Goal: Contribute content: Add original content to the website for others to see

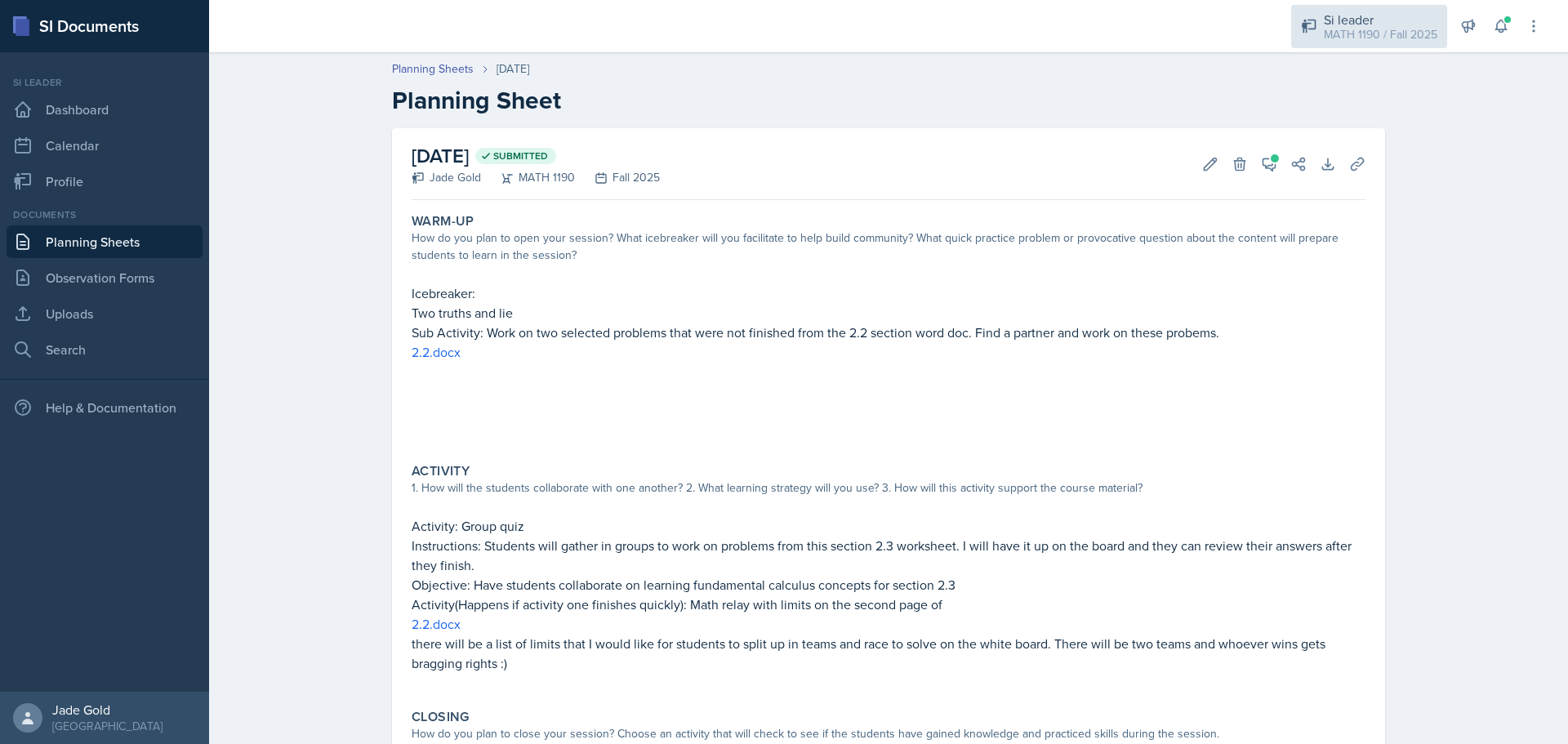
click at [846, 30] on div "MATH 1190 / Fall 2025" at bounding box center [1380, 34] width 113 height 17
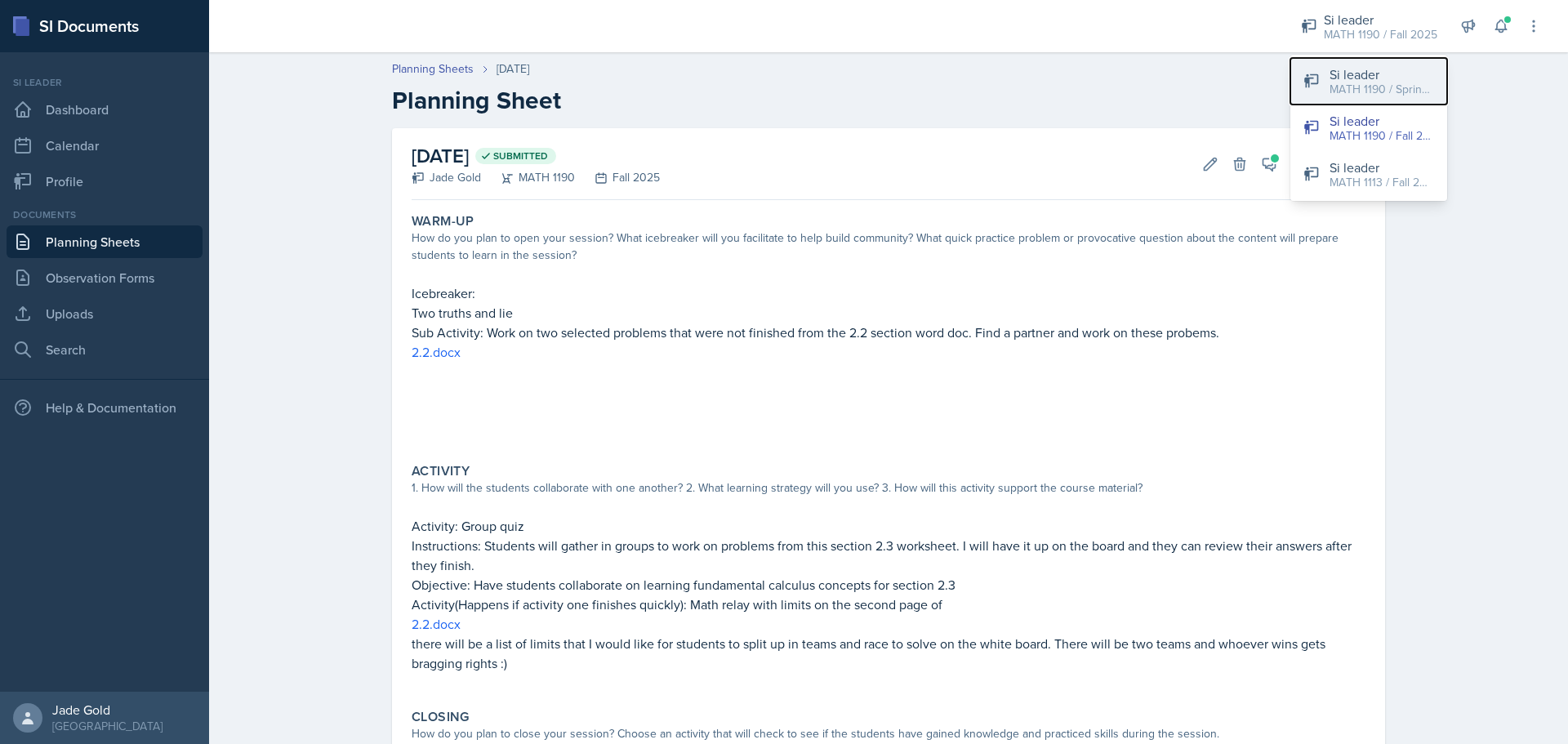
click at [846, 78] on div "Si leader" at bounding box center [1382, 74] width 105 height 19
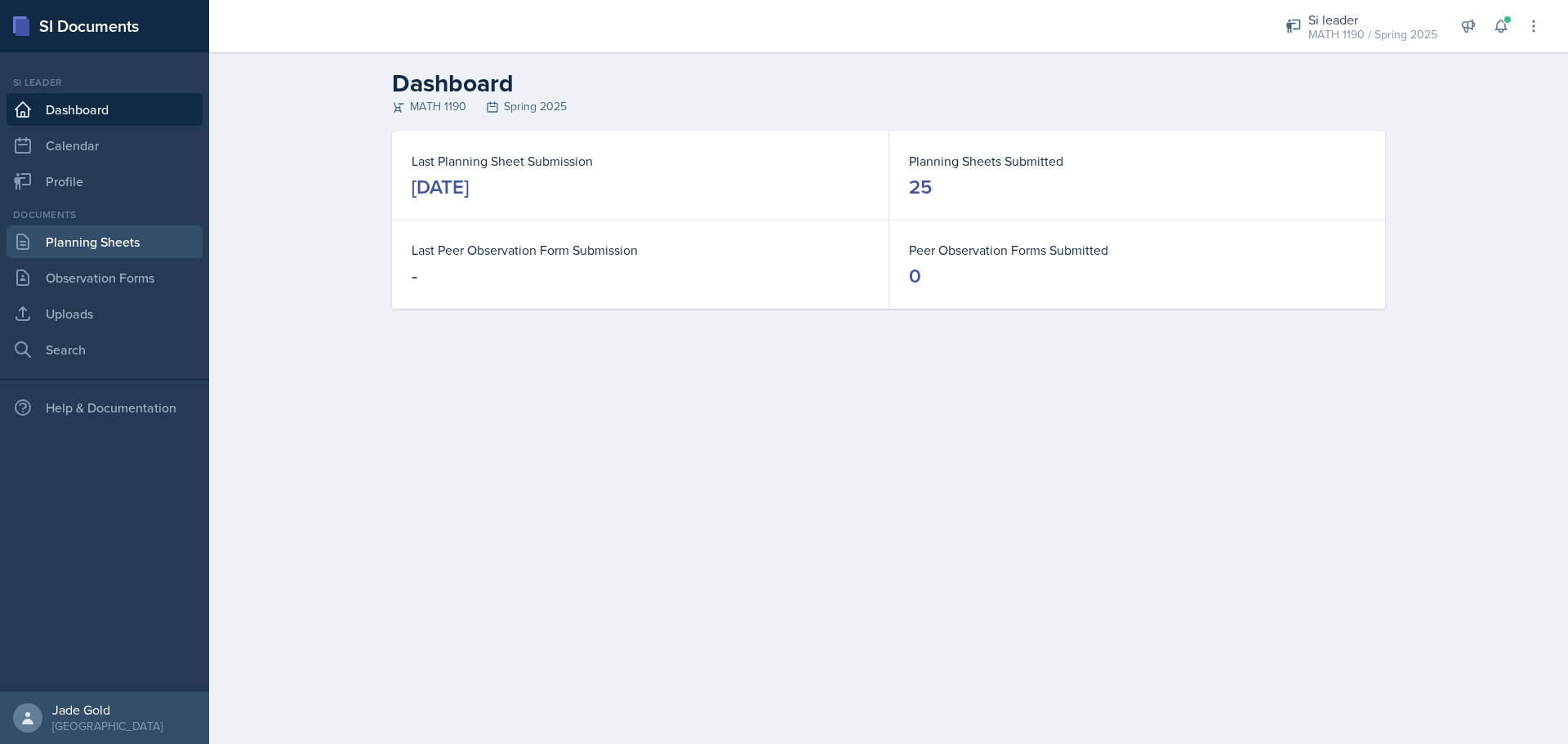
click at [80, 245] on link "Planning Sheets" at bounding box center [105, 241] width 196 height 33
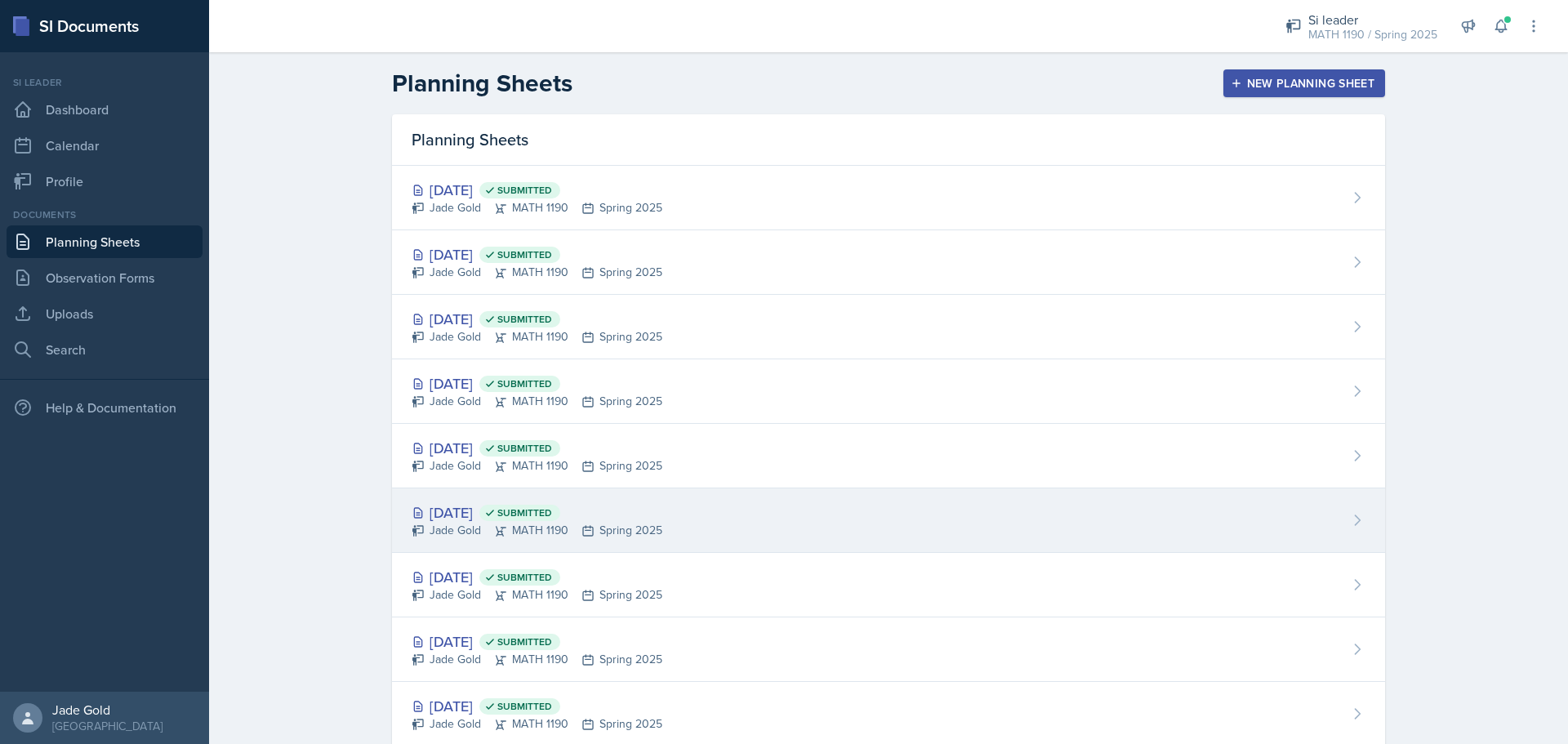
drag, startPoint x: 656, startPoint y: 538, endPoint x: 656, endPoint y: 549, distance: 11.0
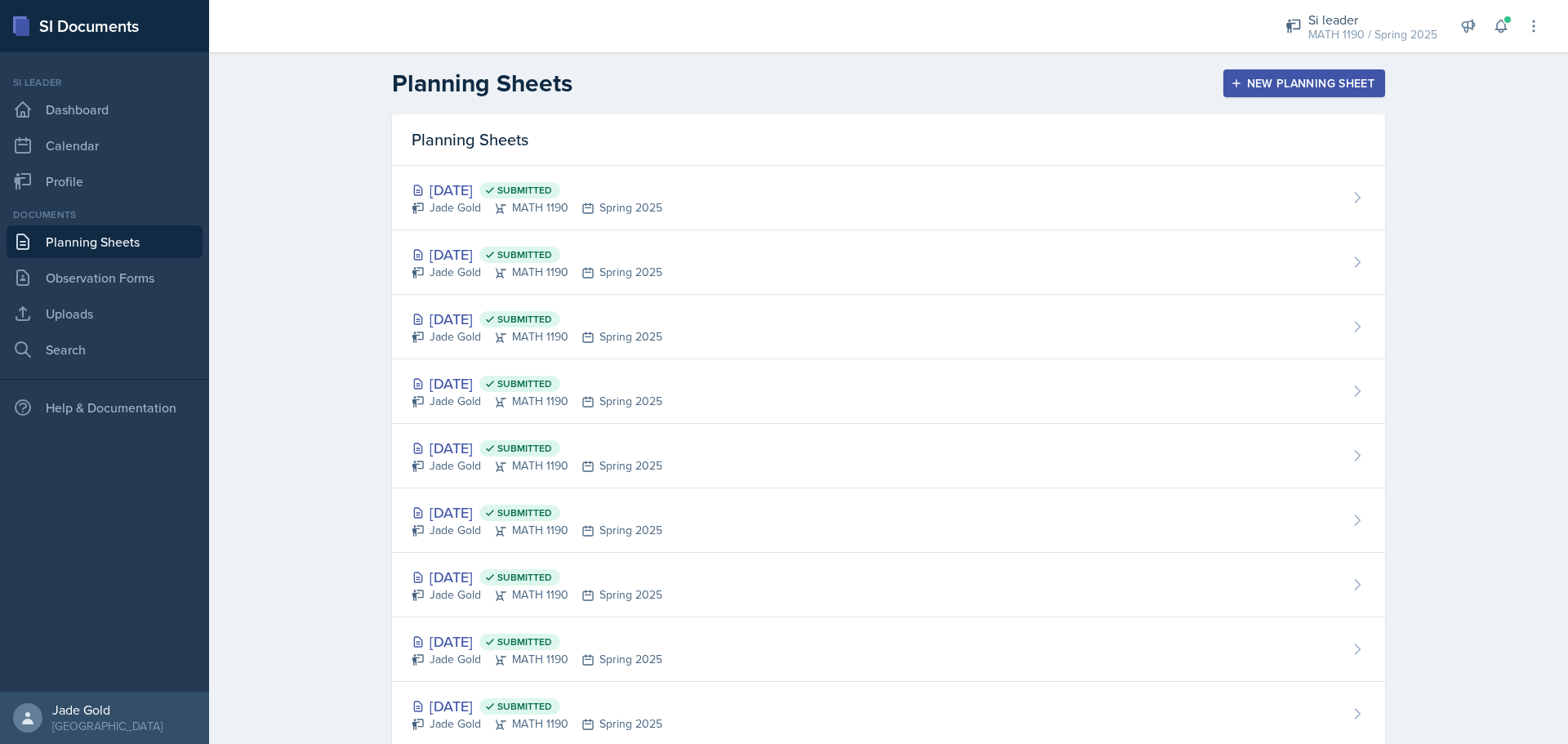
drag, startPoint x: 656, startPoint y: 549, endPoint x: 223, endPoint y: 514, distance: 434.4
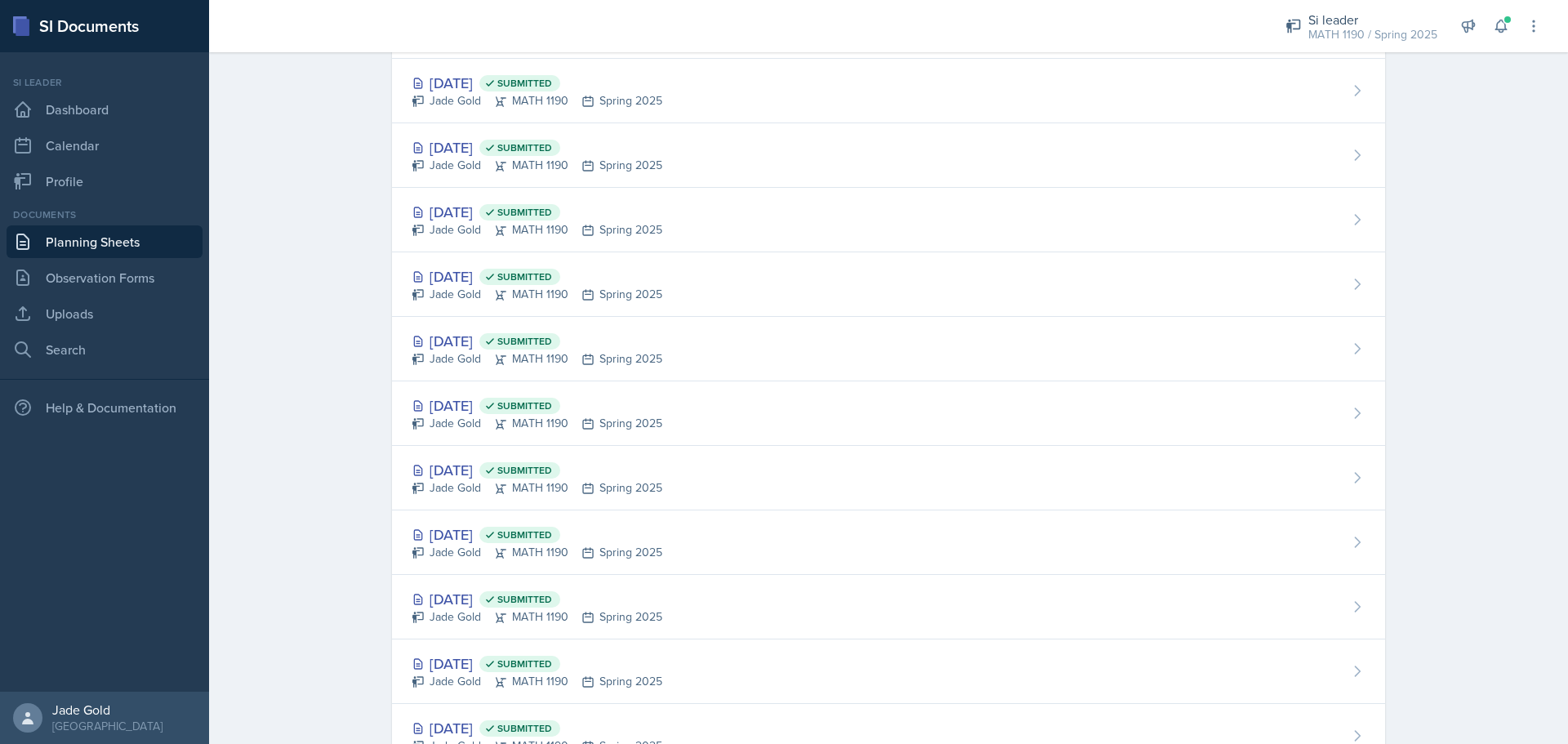
scroll to position [1138, 0]
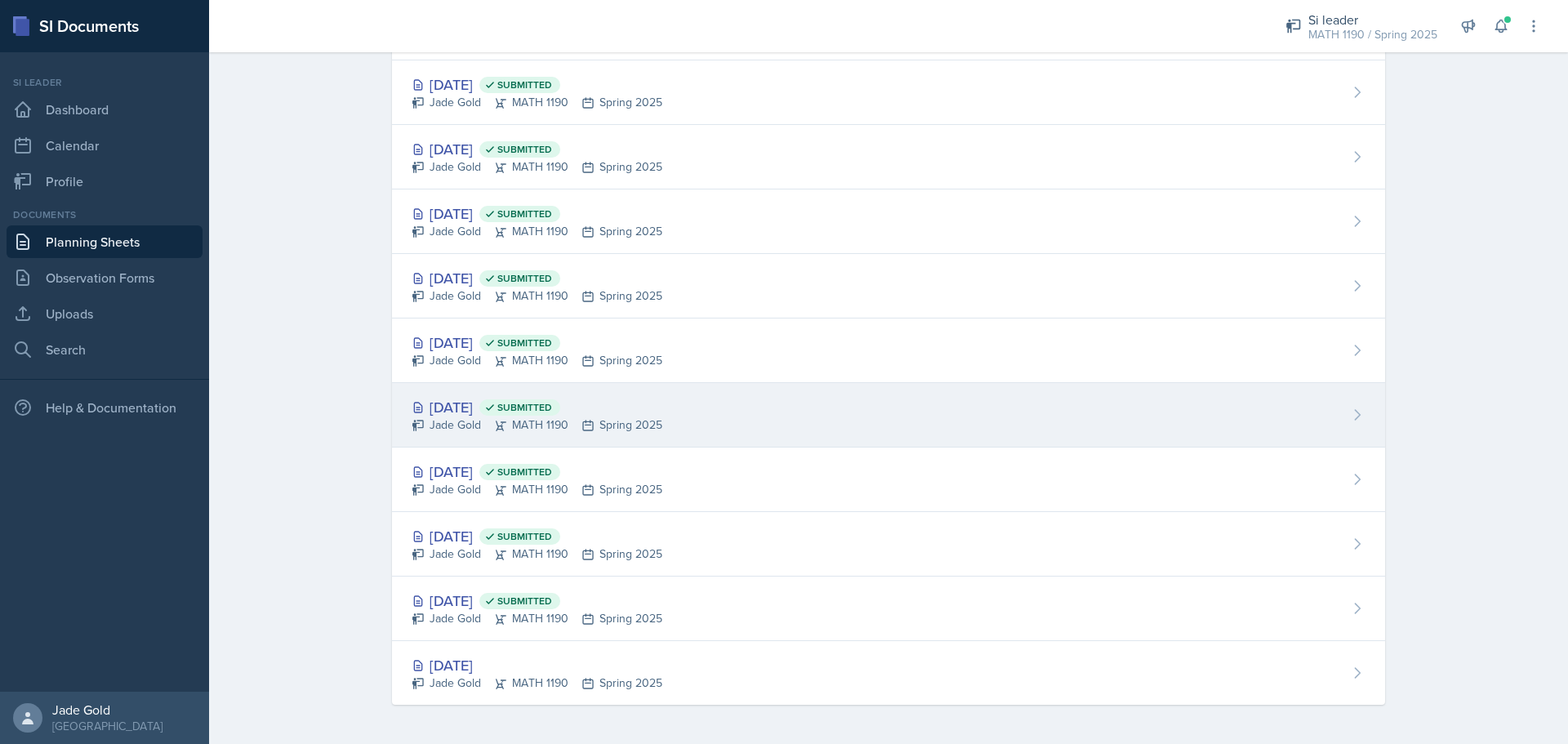
click at [654, 427] on div "Jade Gold MATH 1190 Spring 2025" at bounding box center [536, 425] width 251 height 17
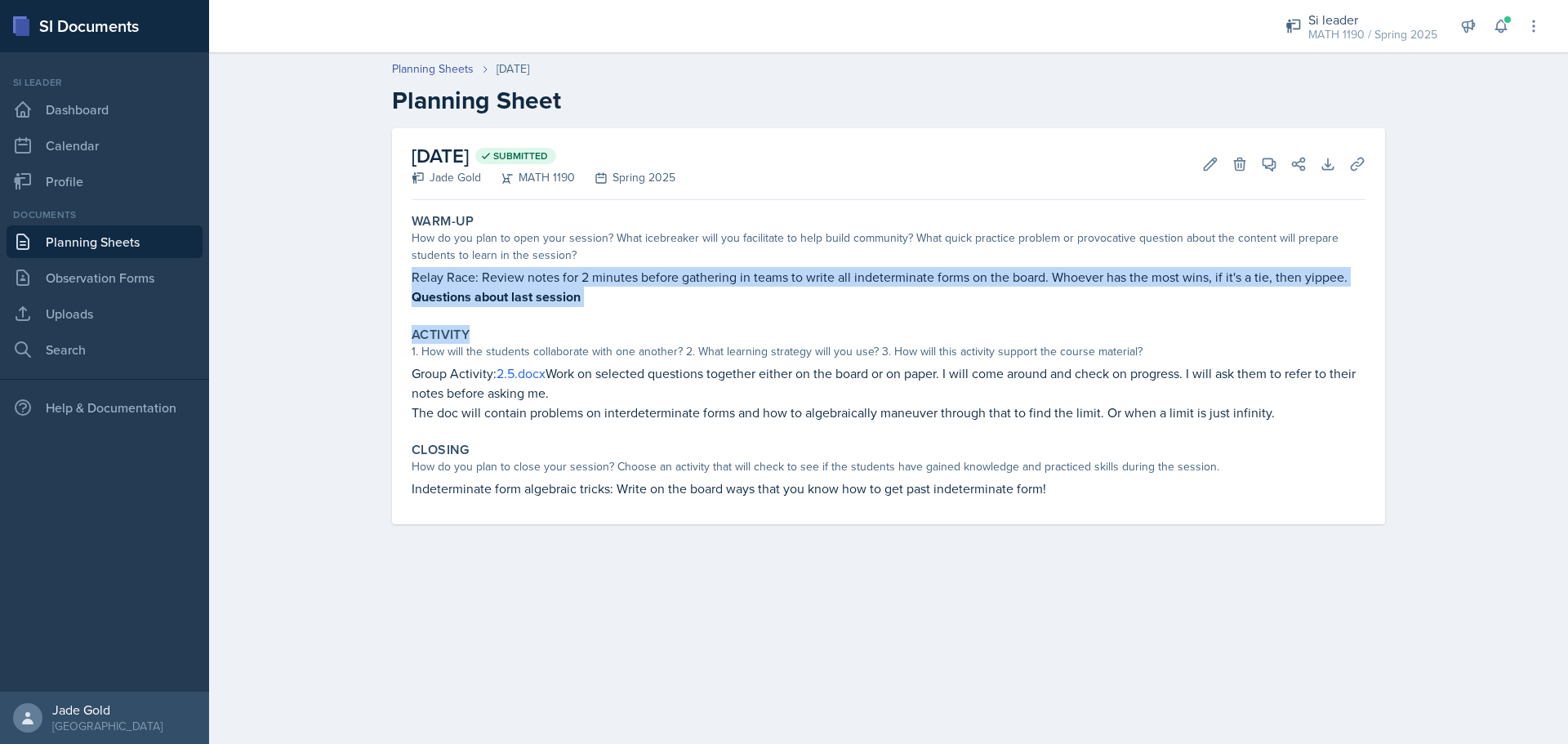
drag, startPoint x: 414, startPoint y: 271, endPoint x: 851, endPoint y: 321, distance: 439.9
click at [846, 321] on div "Warm-Up How do you plan to open your session? What icebreaker will you facilita…" at bounding box center [888, 365] width 954 height 318
click at [846, 321] on div "Activity 1. How will the students collaborate with one another? 2. What learnin…" at bounding box center [888, 375] width 967 height 109
drag, startPoint x: 612, startPoint y: 304, endPoint x: 394, endPoint y: 276, distance: 219.8
click at [394, 276] on div "[DATE] Submitted Jade Gold MATH 1190 Spring 2025 Edit Delete View Comments Comm…" at bounding box center [888, 326] width 993 height 396
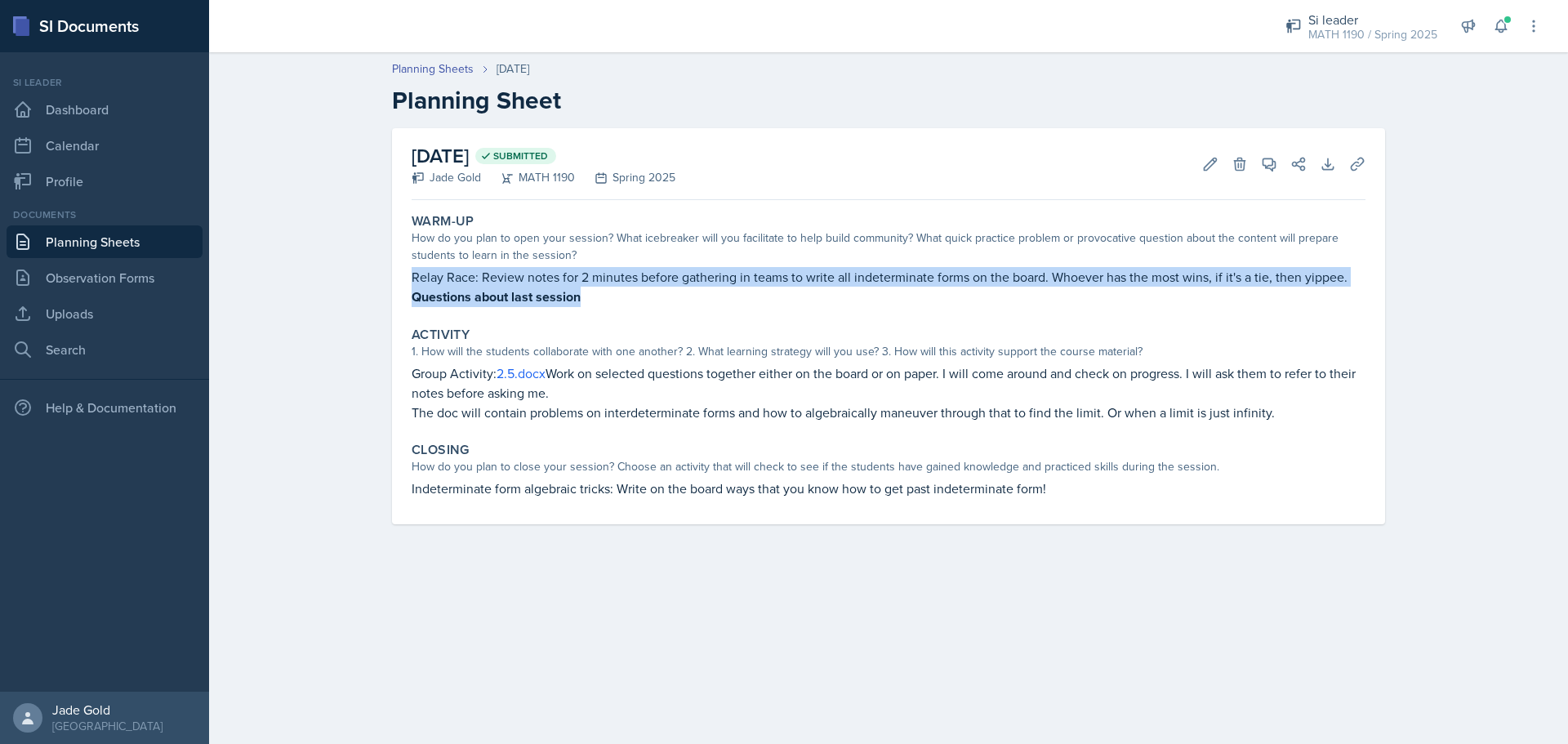
copy div "Relay Race: Review notes for 2 minutes before gathering in teams to write all i…"
click at [126, 234] on link "Planning Sheets" at bounding box center [105, 241] width 196 height 33
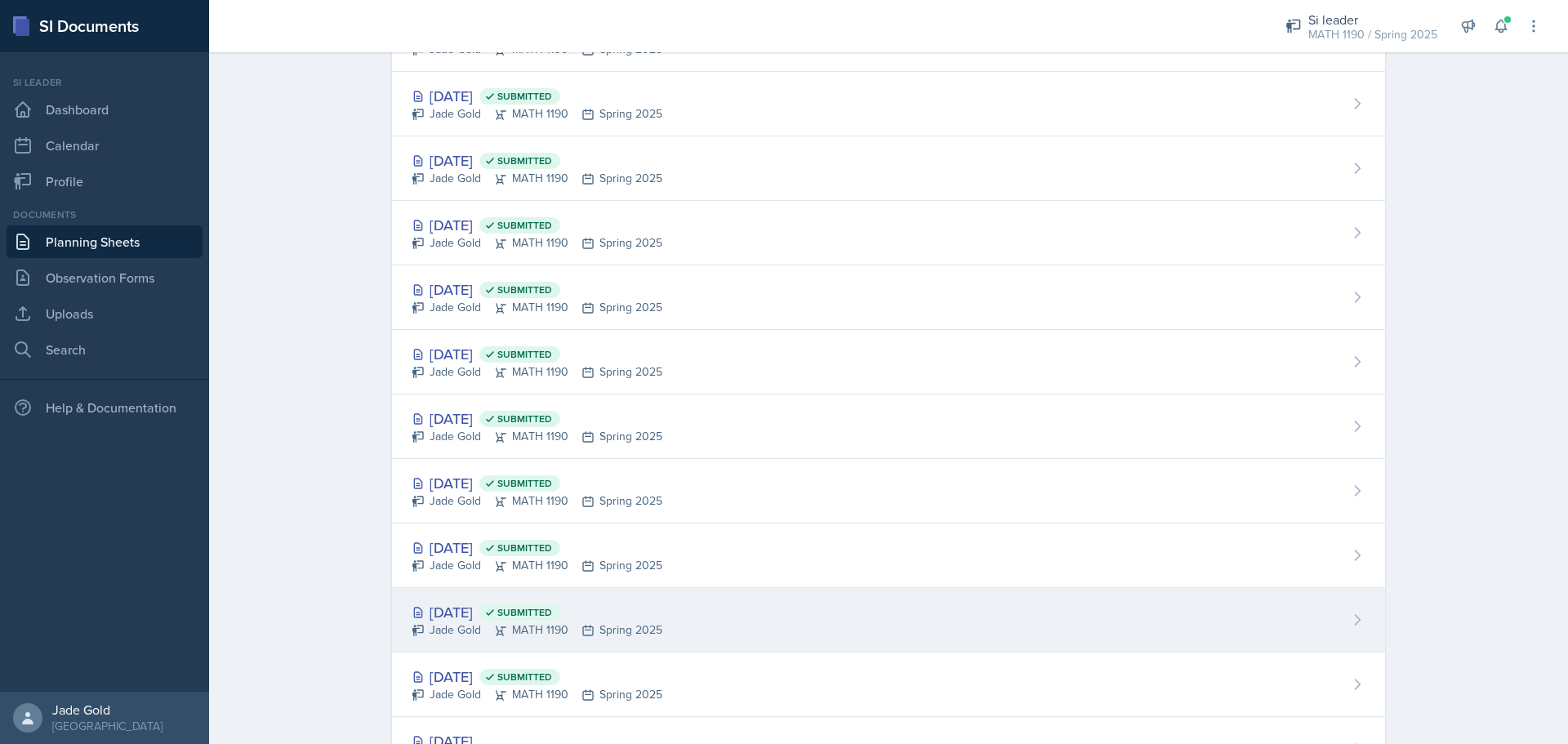
scroll to position [1138, 0]
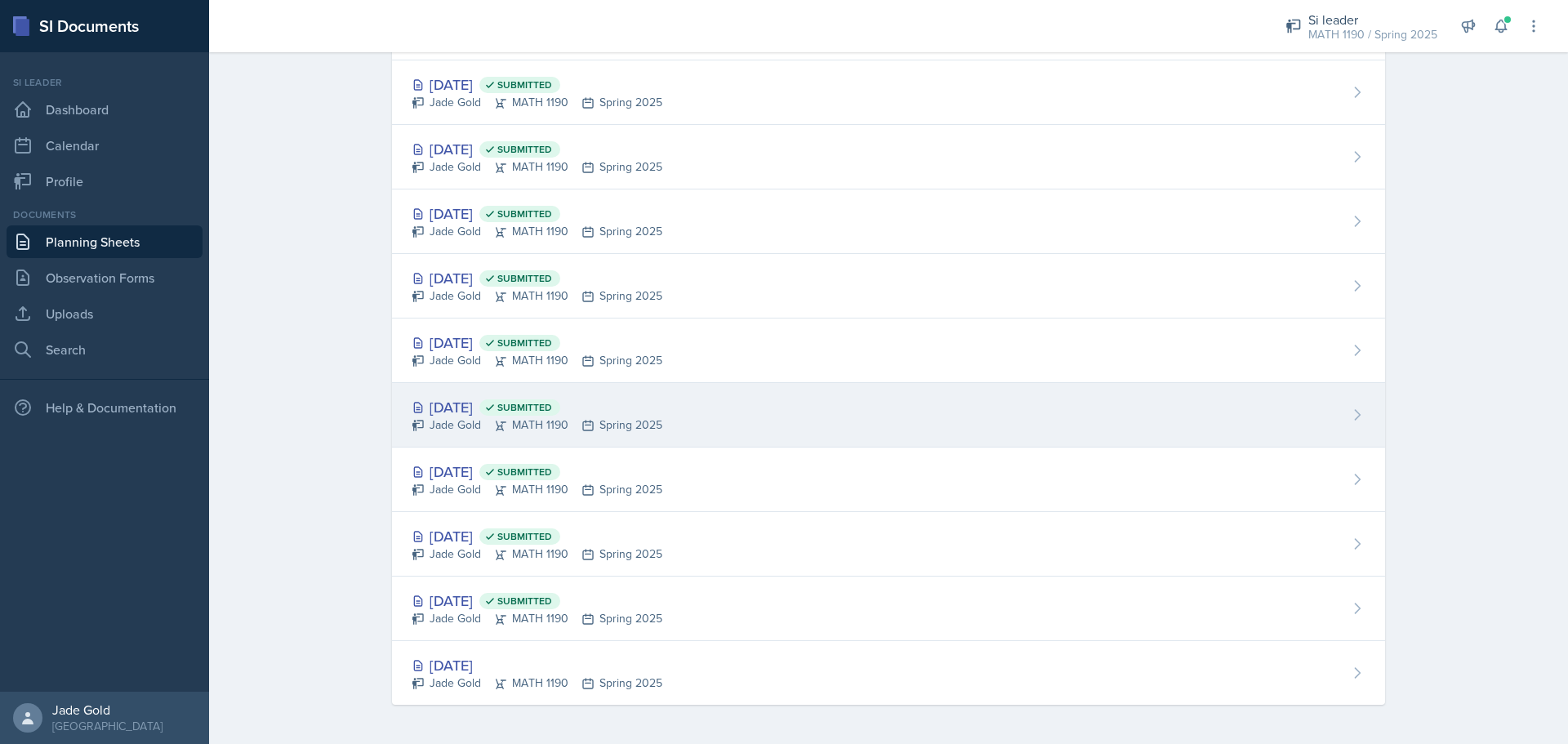
click at [491, 416] on div "[DATE] Submitted" at bounding box center [536, 407] width 251 height 22
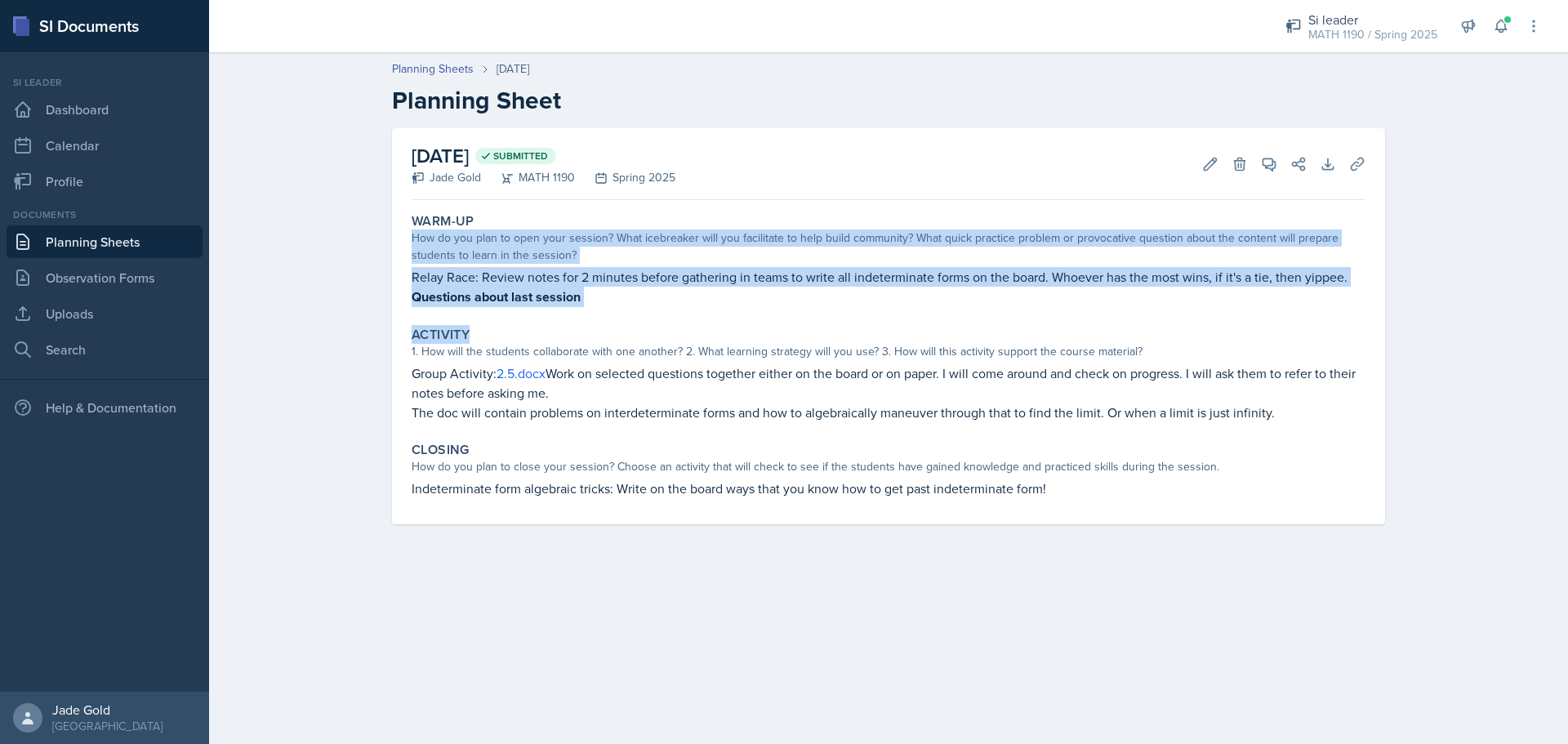
drag, startPoint x: 410, startPoint y: 233, endPoint x: 682, endPoint y: 327, distance: 287.8
click at [682, 327] on div "Warm-Up How do you plan to open your session? What icebreaker will you facilita…" at bounding box center [888, 365] width 954 height 318
click at [606, 306] on p "Questions about last session" at bounding box center [888, 297] width 954 height 20
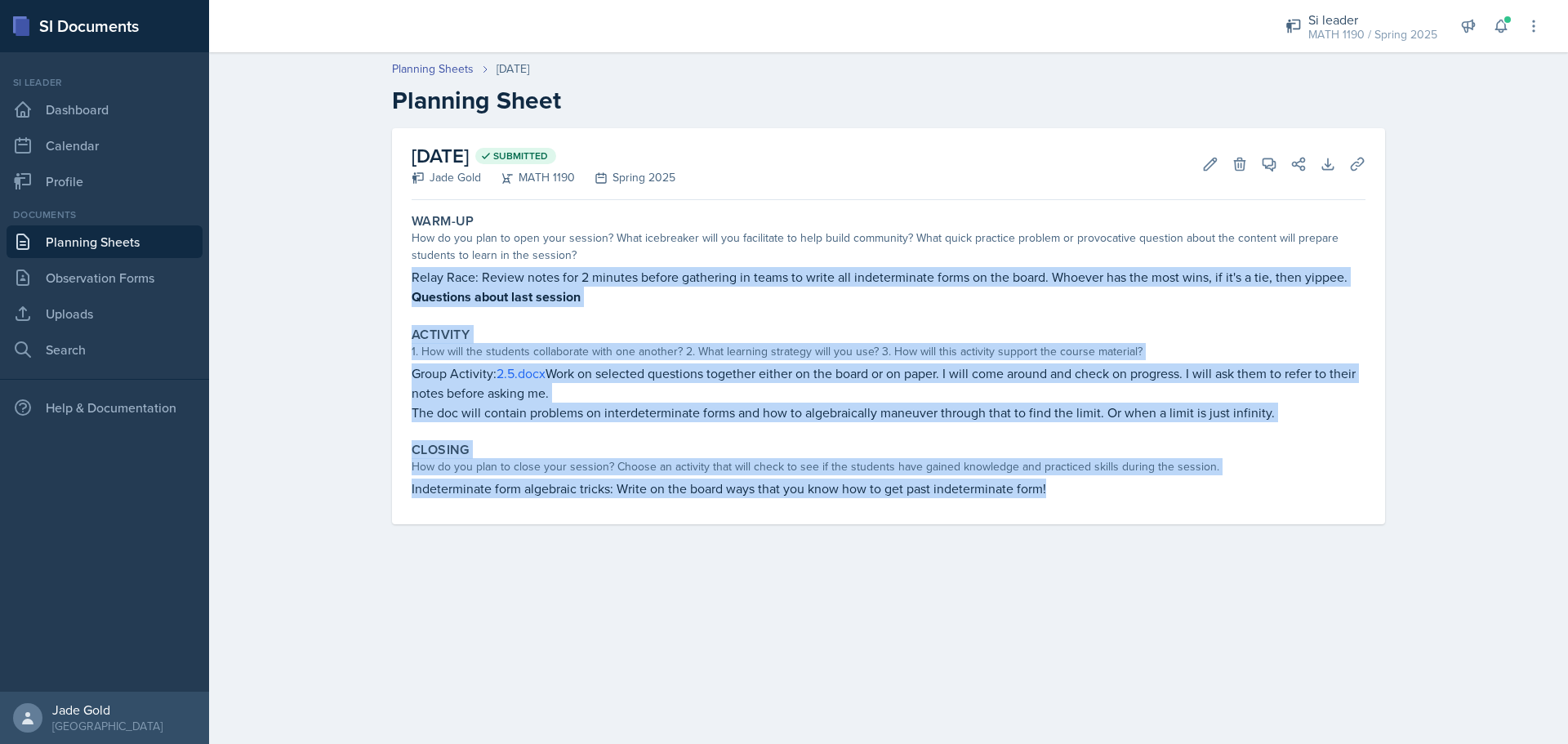
drag, startPoint x: 412, startPoint y: 274, endPoint x: 1185, endPoint y: 517, distance: 810.3
click at [846, 517] on div "Warm-Up How do you plan to open your session? What icebreaker will you facilita…" at bounding box center [888, 365] width 954 height 318
copy div "Relay Race: Review notes for 2 minutes before gathering in teams to write all i…"
click at [807, 575] on main "Planning Sheets [DATE] Planning Sheet [DATE] Submitted Jade Gold MATH 1190 Spri…" at bounding box center [888, 397] width 1359 height 691
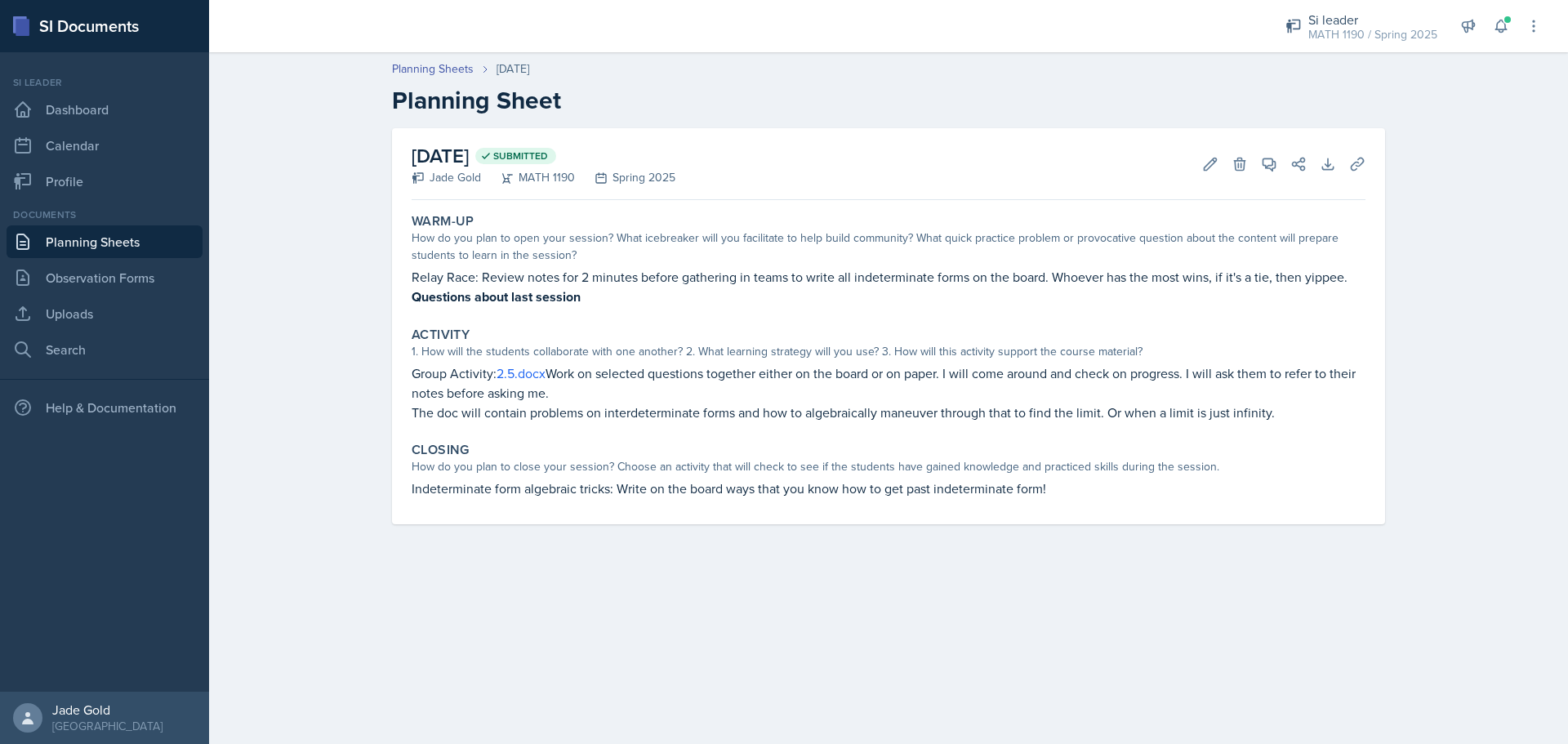
click at [101, 240] on link "Planning Sheets" at bounding box center [105, 241] width 196 height 33
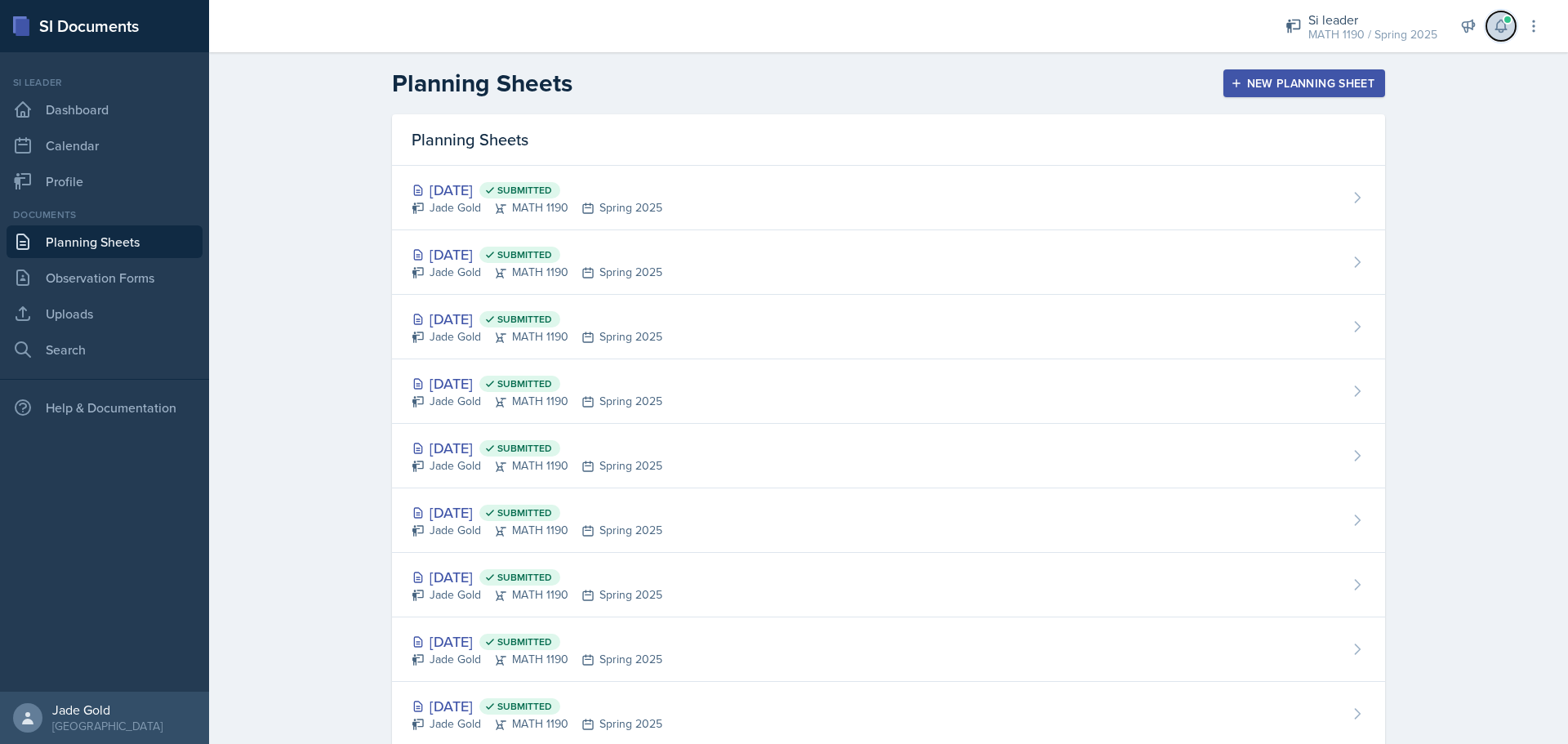
click at [846, 21] on icon at bounding box center [1501, 25] width 16 height 16
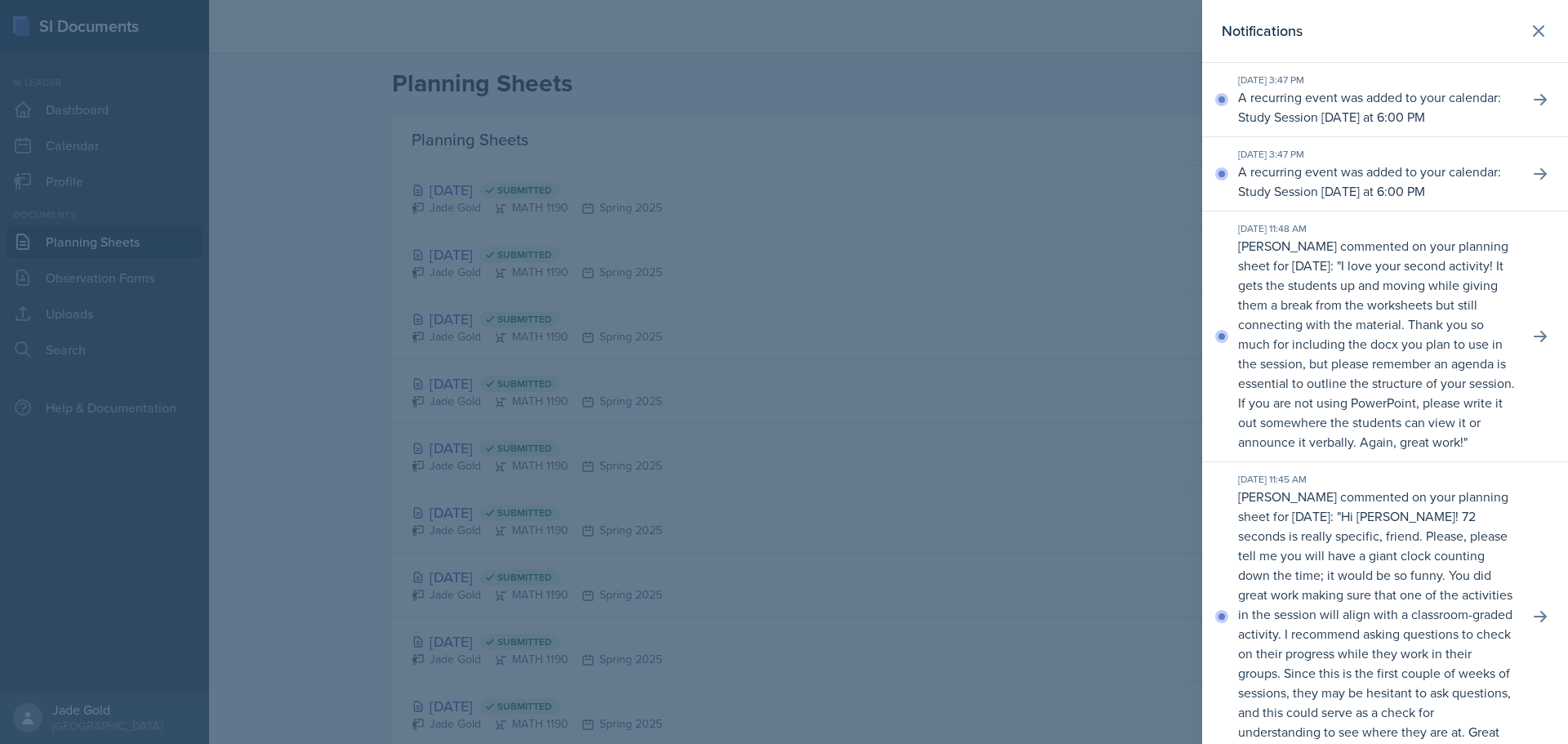
click at [846, 131] on div at bounding box center [784, 372] width 1568 height 744
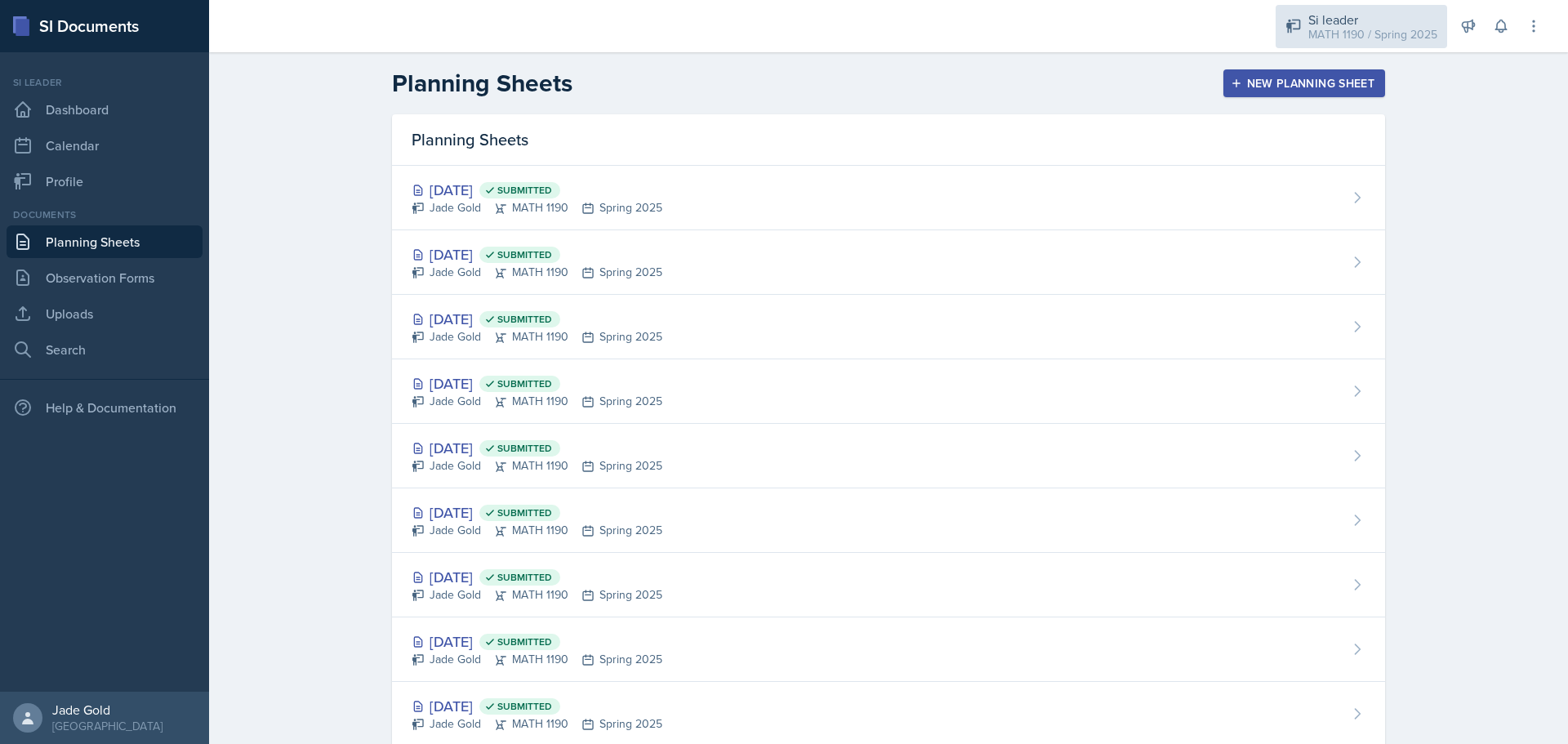
click at [846, 6] on div "Si leader MATH 1190 / Spring 2025" at bounding box center [1361, 27] width 172 height 44
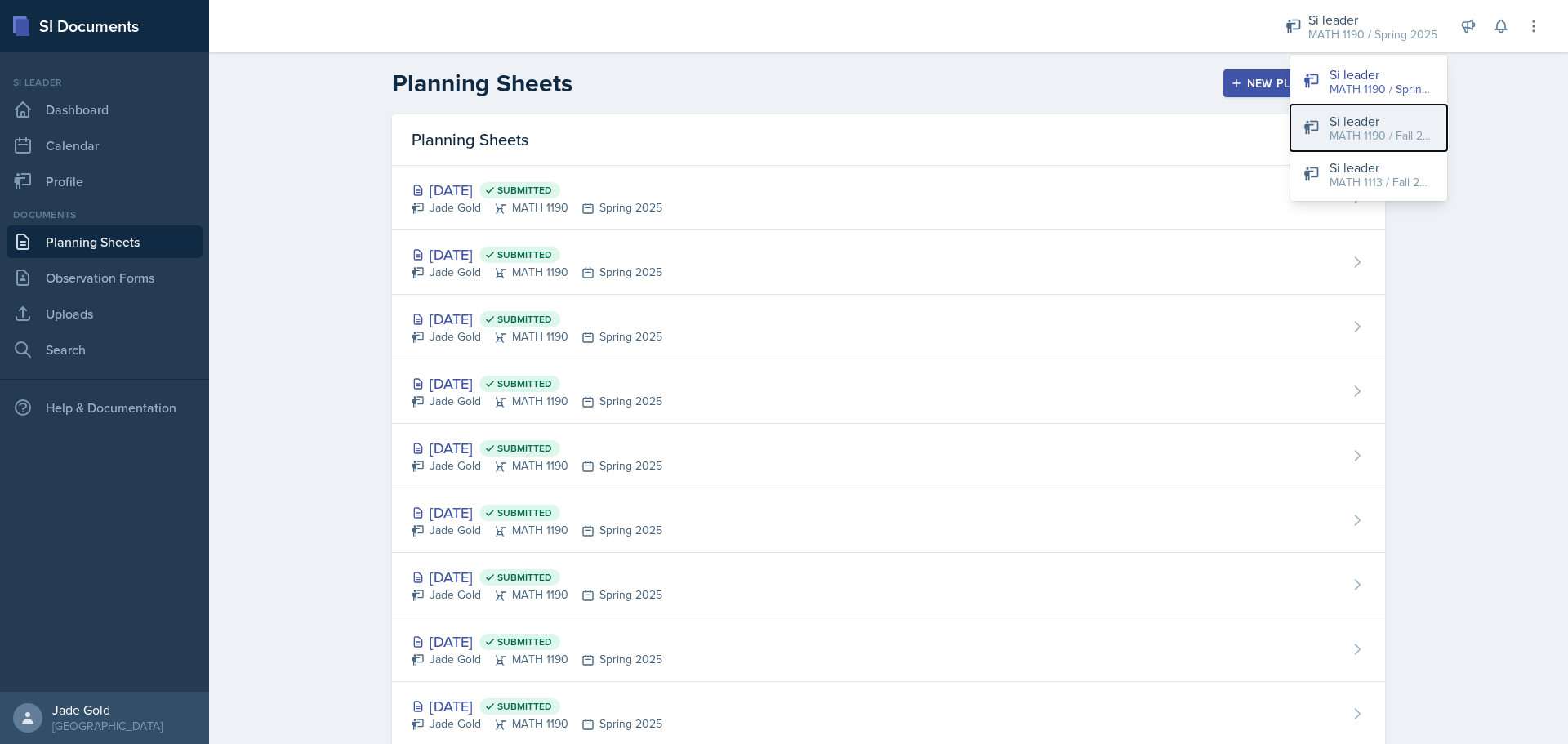
click at [846, 136] on div "MATH 1190 / Fall 2025" at bounding box center [1382, 136] width 105 height 17
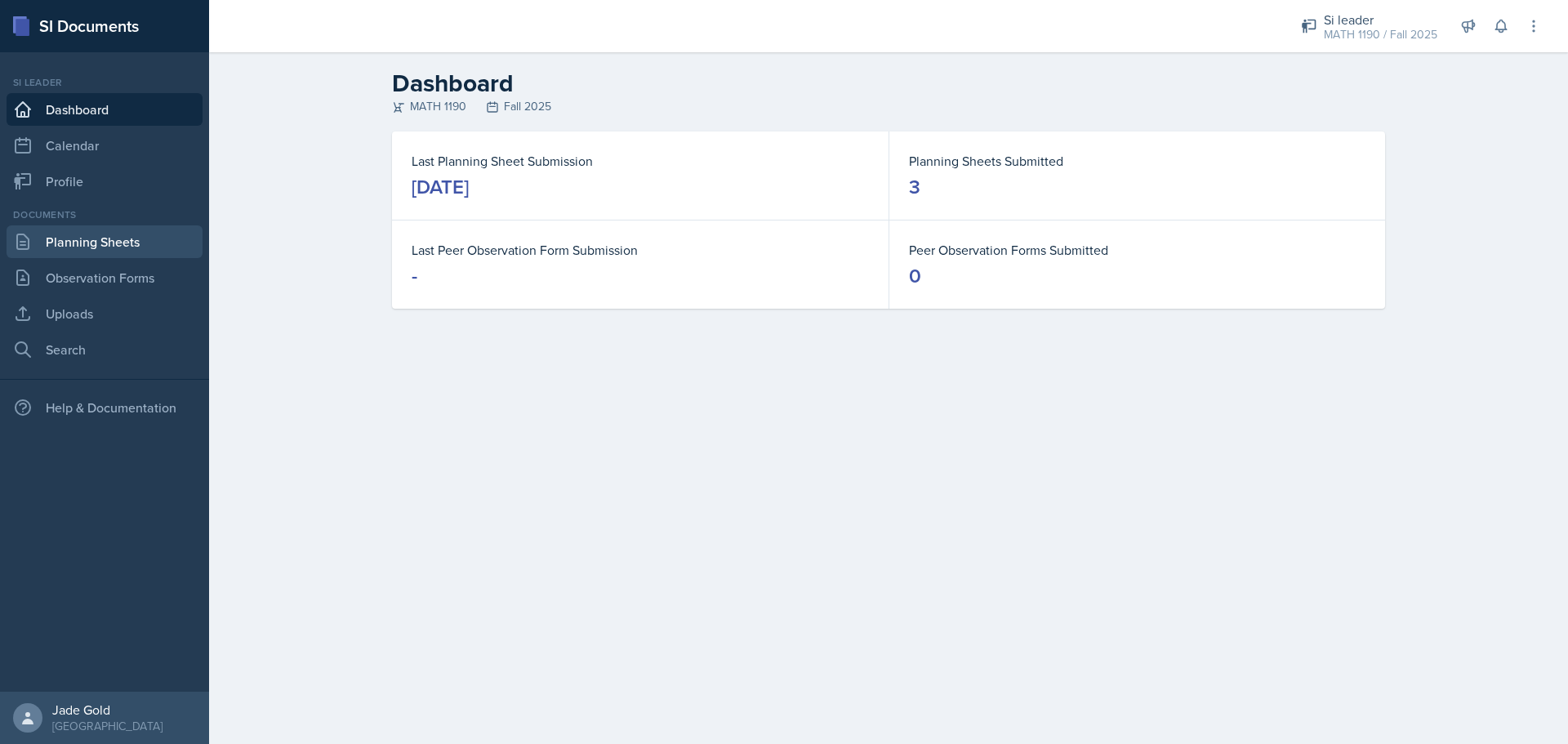
click at [85, 249] on link "Planning Sheets" at bounding box center [105, 241] width 196 height 33
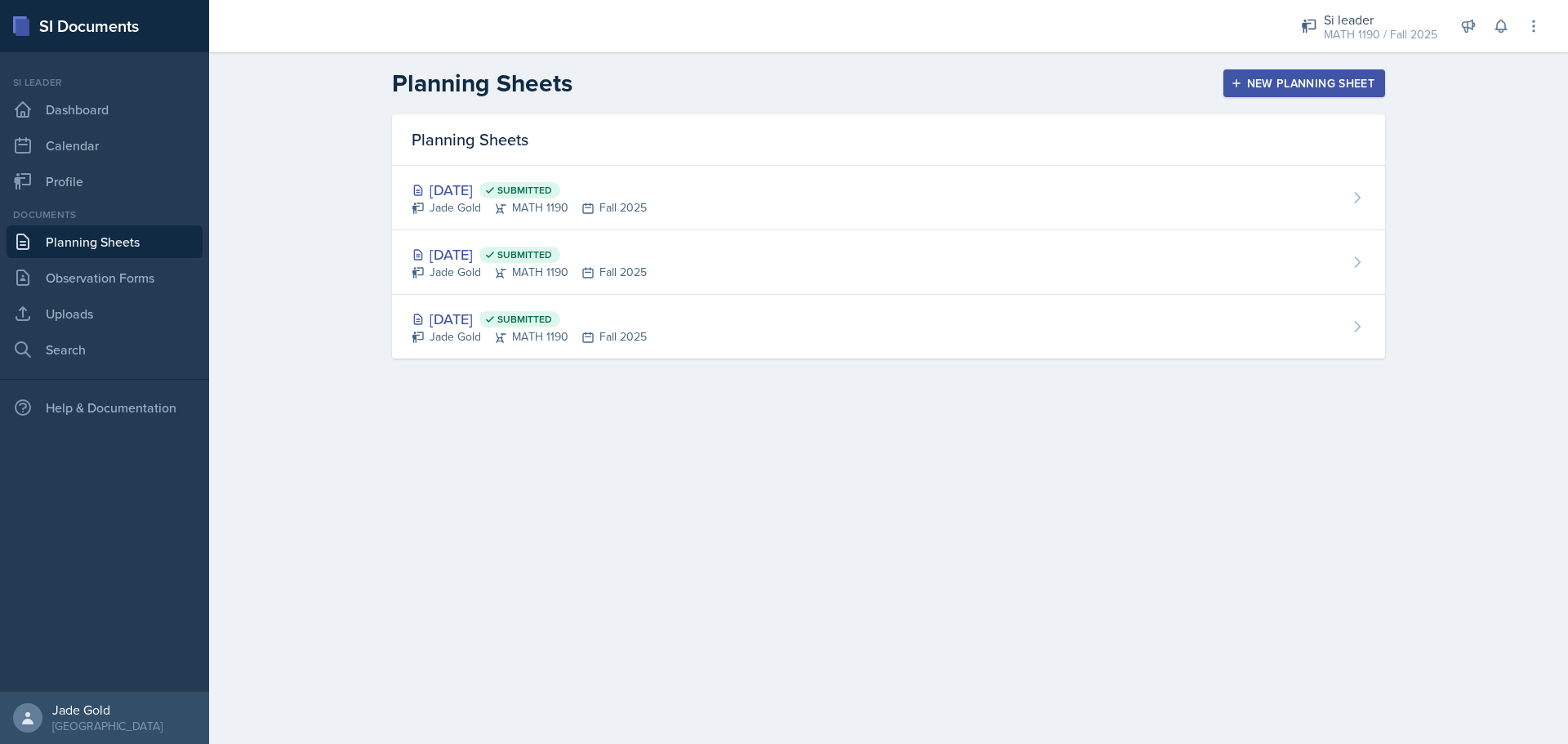
click at [846, 77] on div "New Planning Sheet" at bounding box center [1305, 84] width 141 height 13
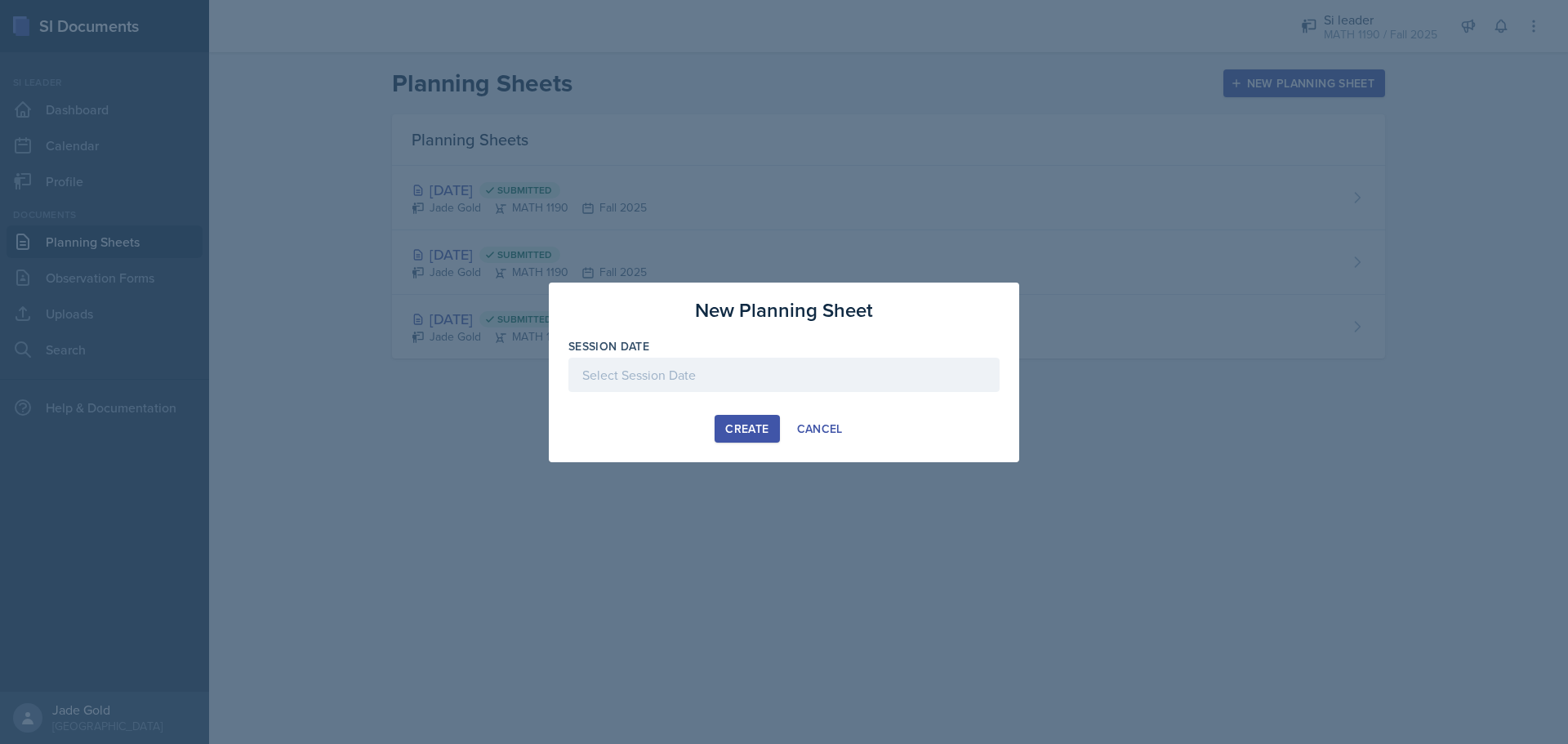
click at [768, 366] on div at bounding box center [784, 375] width 432 height 34
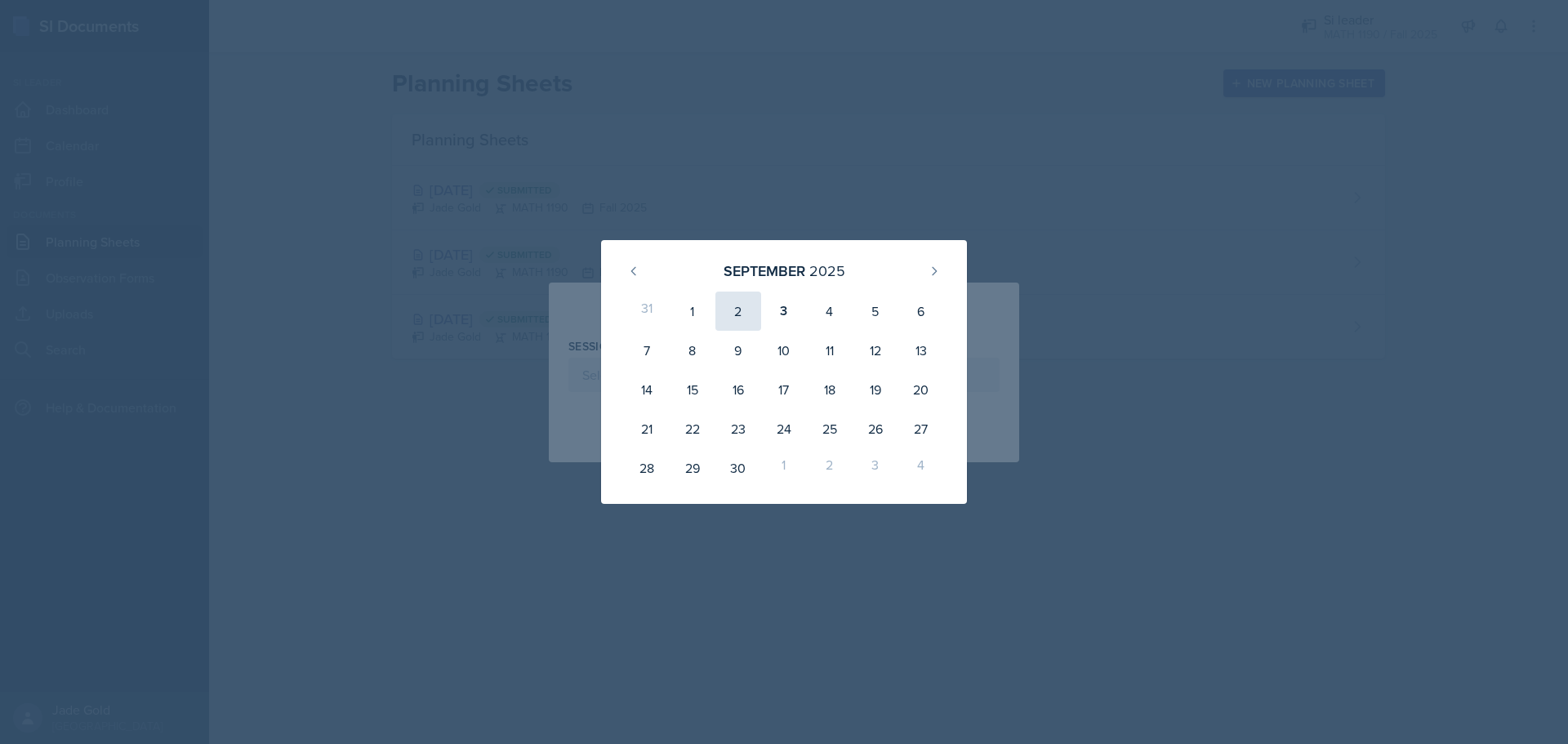
click at [742, 308] on div "2" at bounding box center [738, 311] width 46 height 39
type input "[DATE]"
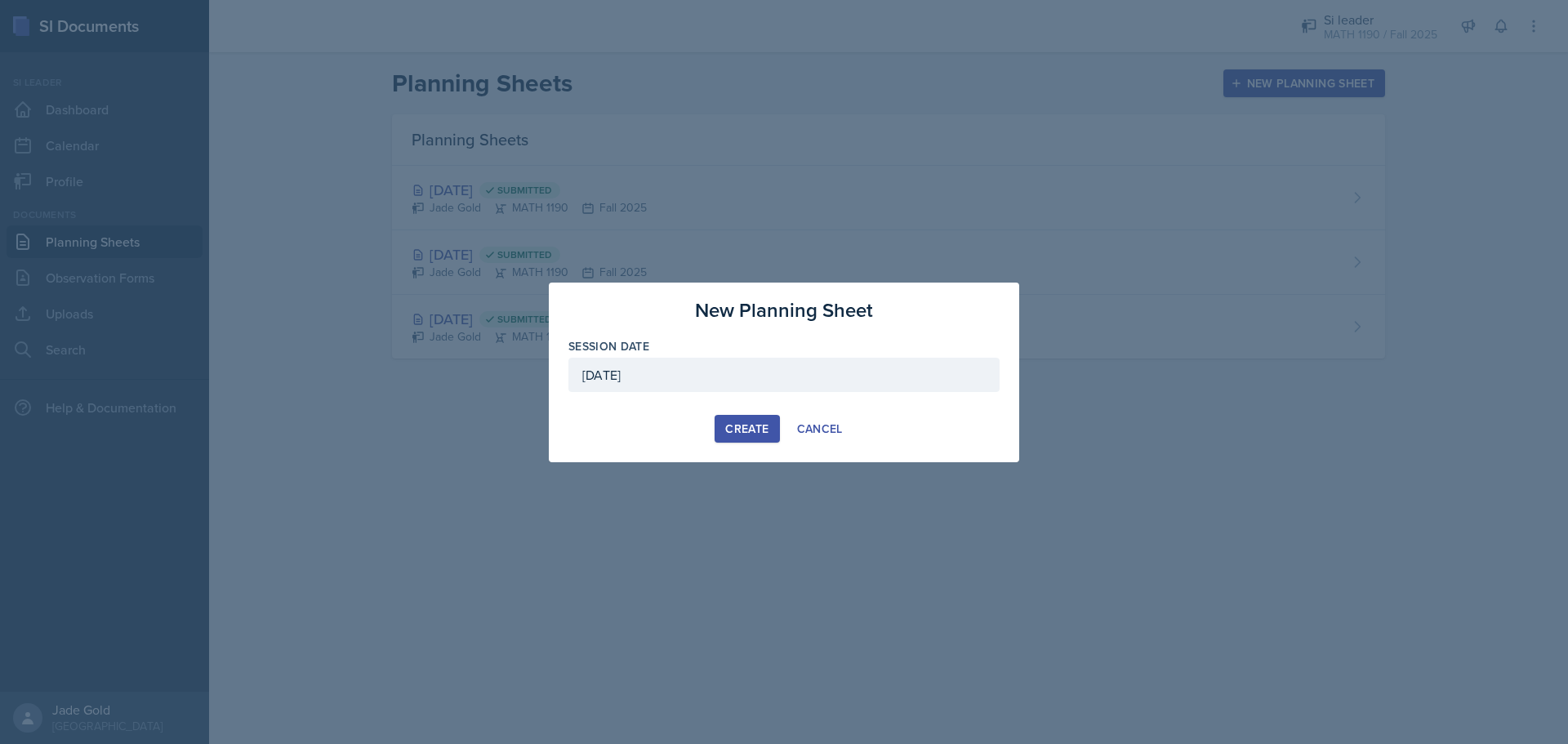
click at [736, 428] on div "Create" at bounding box center [747, 429] width 44 height 13
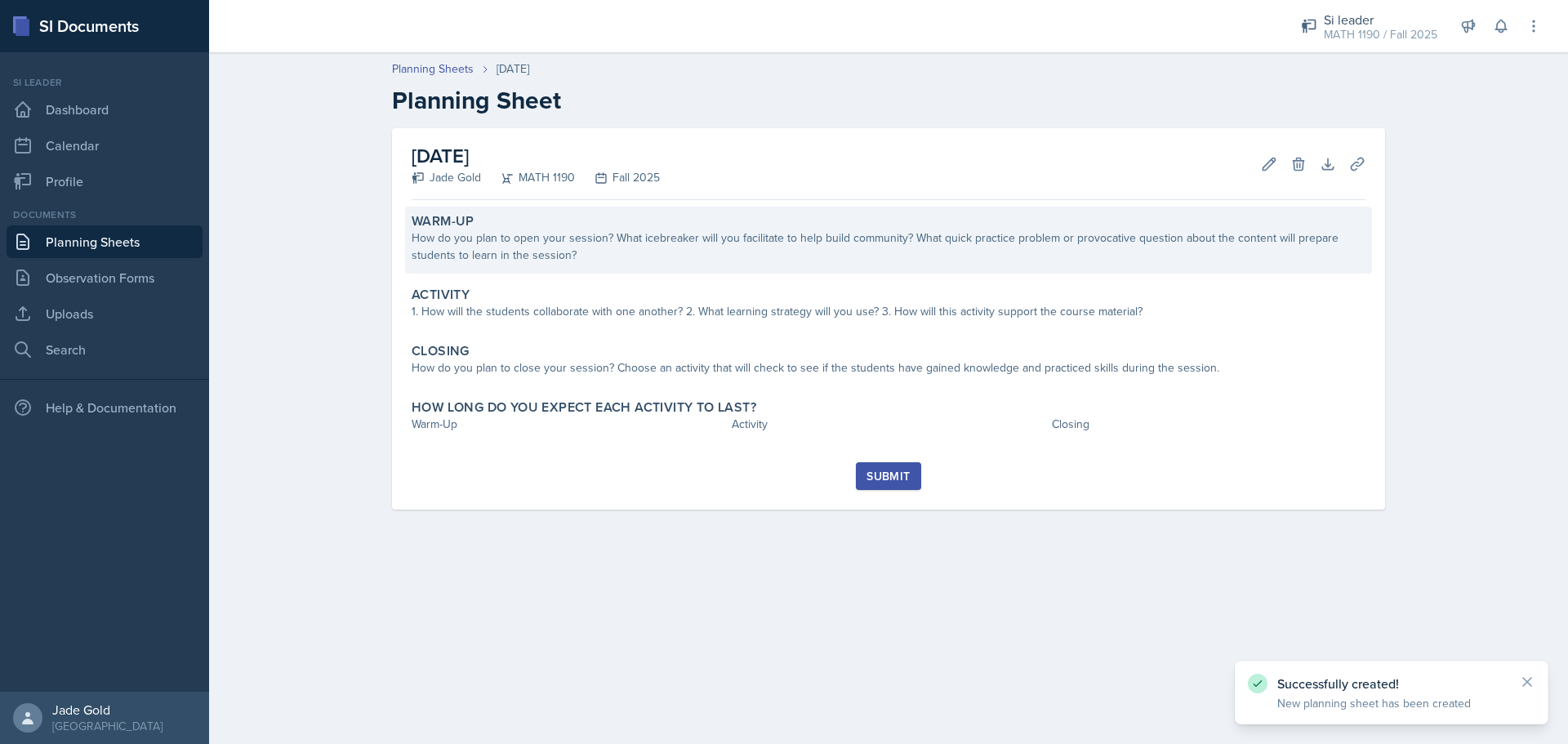
click at [530, 254] on div "How do you plan to open your session? What icebreaker will you facilitate to he…" at bounding box center [888, 246] width 954 height 34
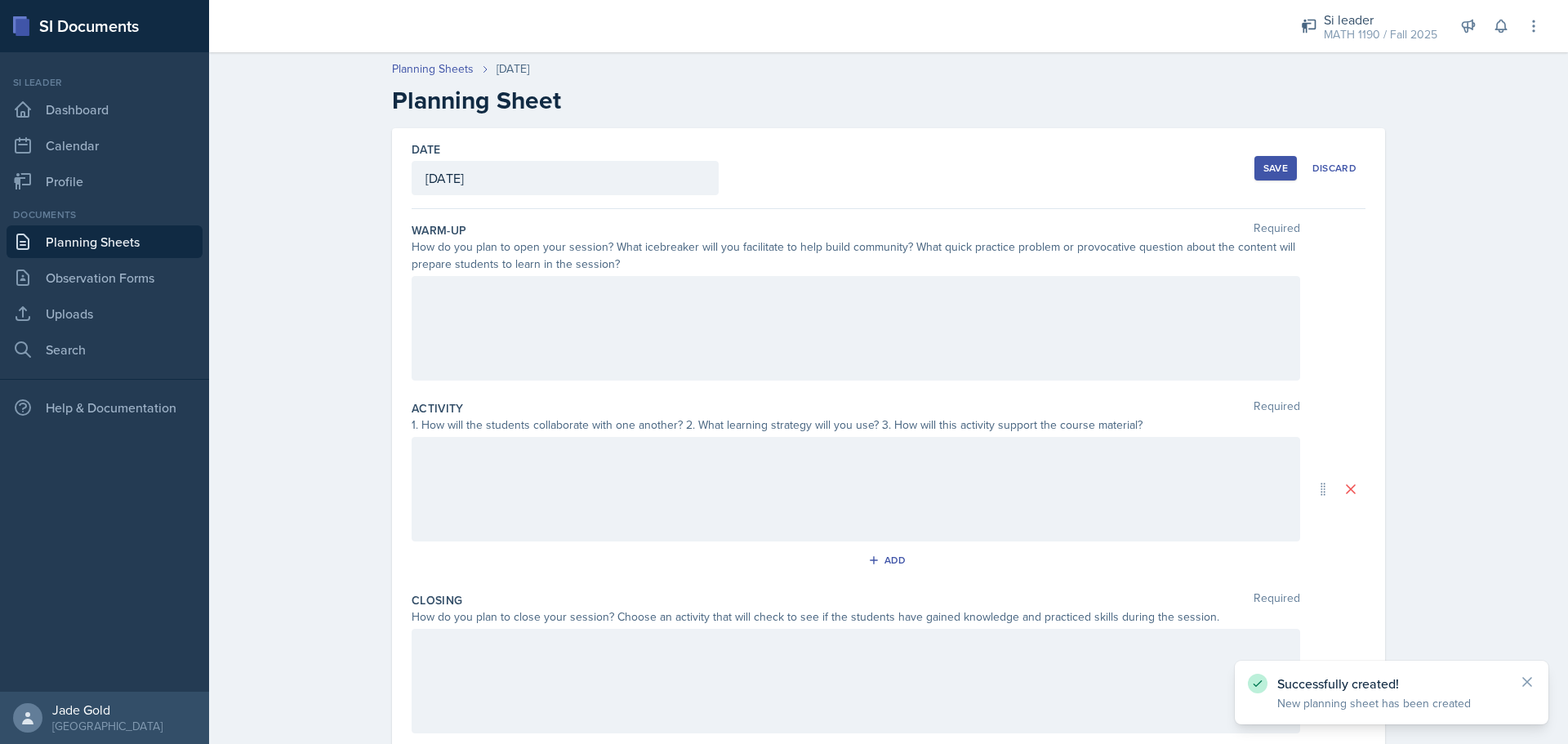
click at [559, 334] on div at bounding box center [856, 328] width 888 height 105
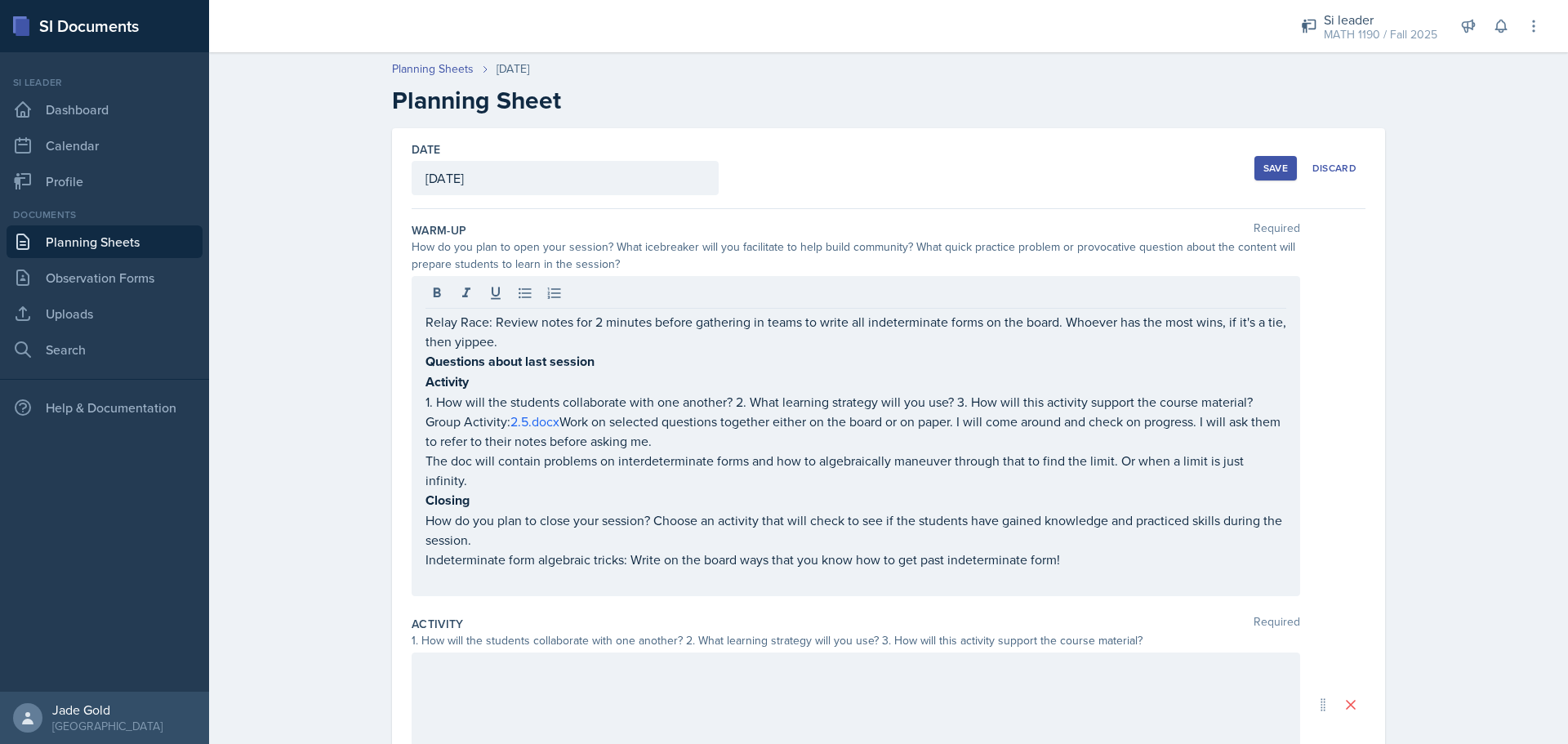
drag, startPoint x: 416, startPoint y: 380, endPoint x: 499, endPoint y: 387, distance: 83.3
click at [491, 386] on div "Relay Race: Review notes for 2 minutes before gathering in teams to write all i…" at bounding box center [856, 436] width 888 height 320
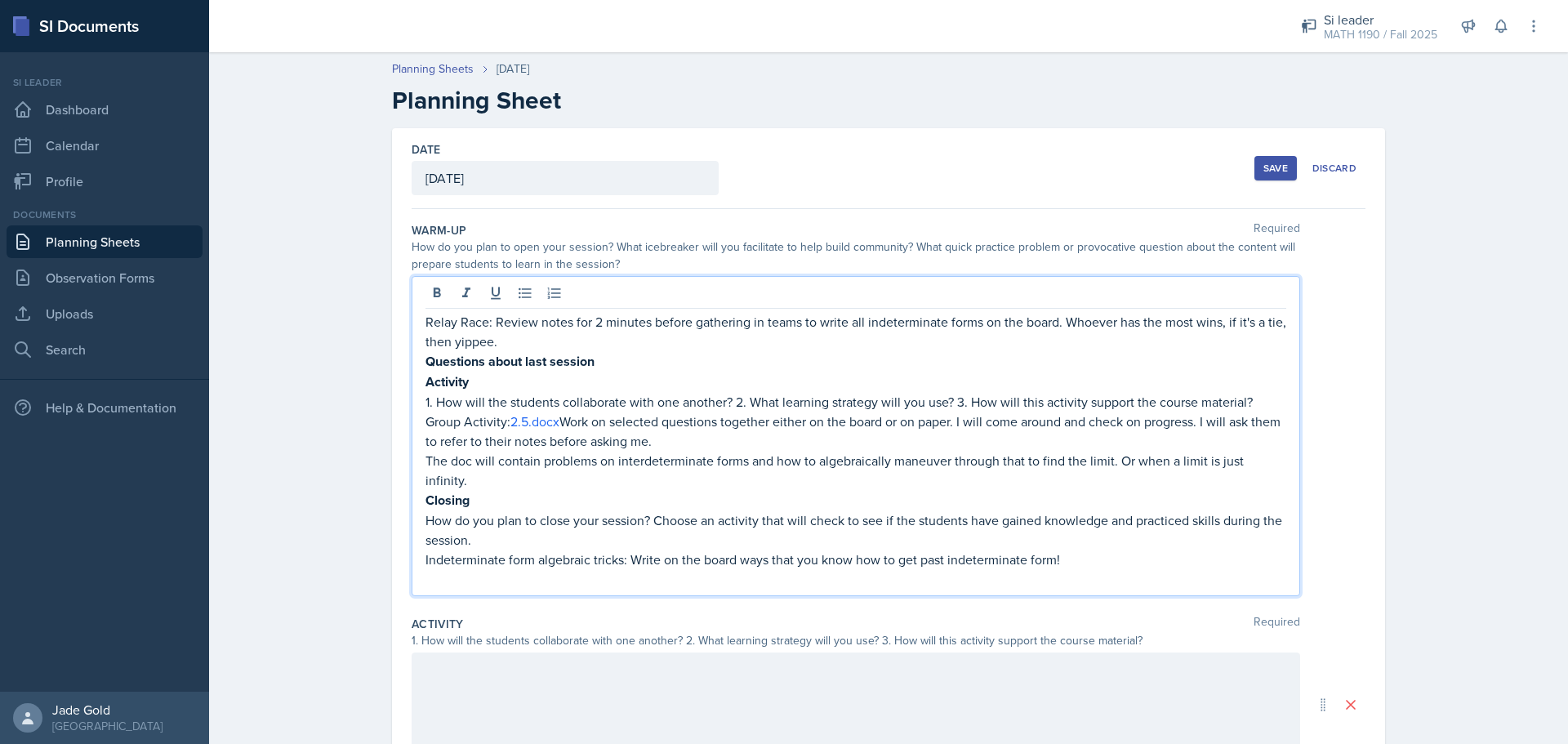
click at [502, 388] on p "Activity" at bounding box center [856, 381] width 861 height 20
drag, startPoint x: 465, startPoint y: 385, endPoint x: 408, endPoint y: 386, distance: 57.0
click at [411, 386] on div "Relay Race: Review notes for 2 minutes before gathering in teams to write all i…" at bounding box center [856, 436] width 888 height 320
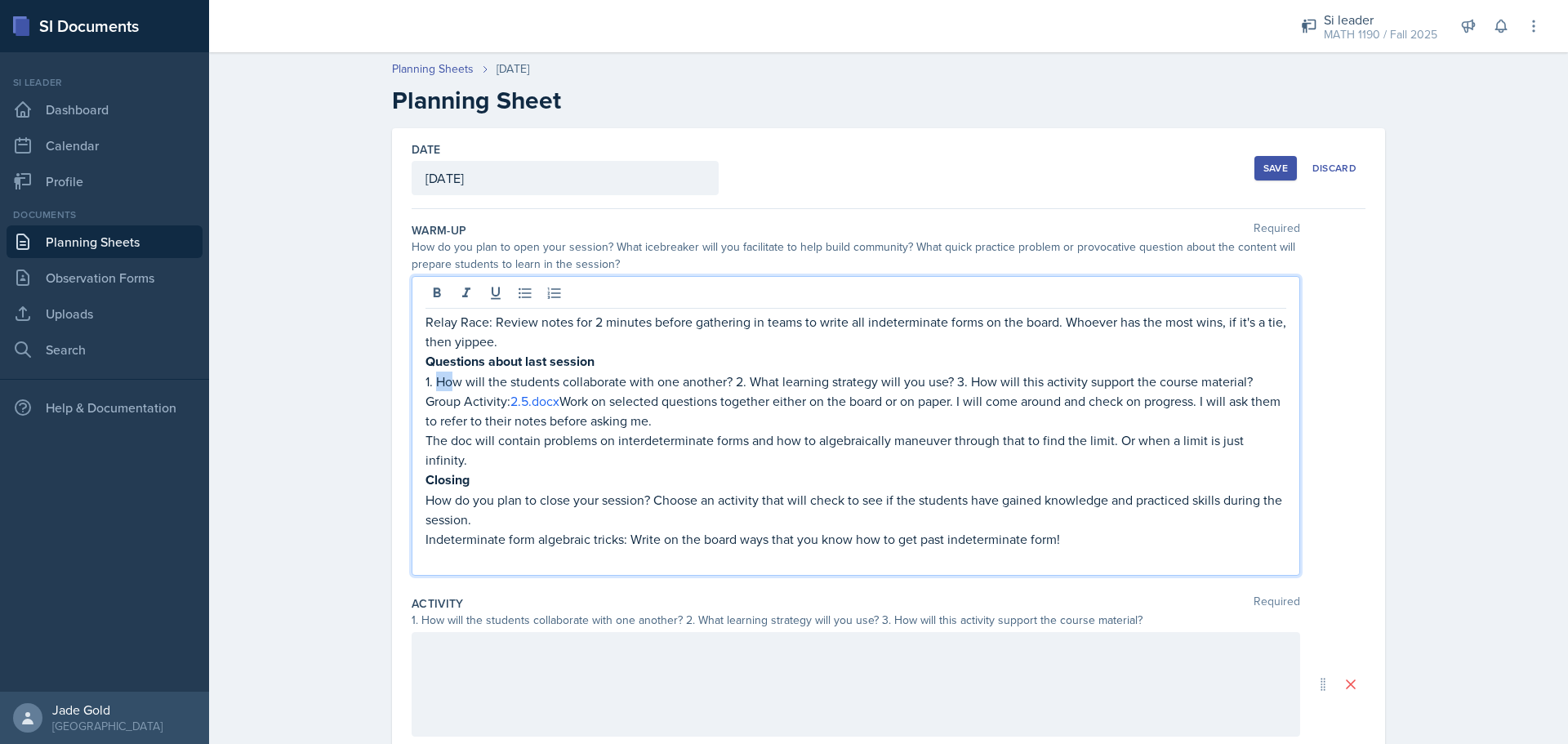
drag, startPoint x: 429, startPoint y: 379, endPoint x: 448, endPoint y: 383, distance: 19.4
click at [448, 383] on p "1. How will the students collaborate with one another? 2. What learning strateg…" at bounding box center [856, 380] width 861 height 19
click at [416, 405] on div "Relay Race: Review notes for 2 minutes before gathering in teams to write all i…" at bounding box center [856, 426] width 888 height 300
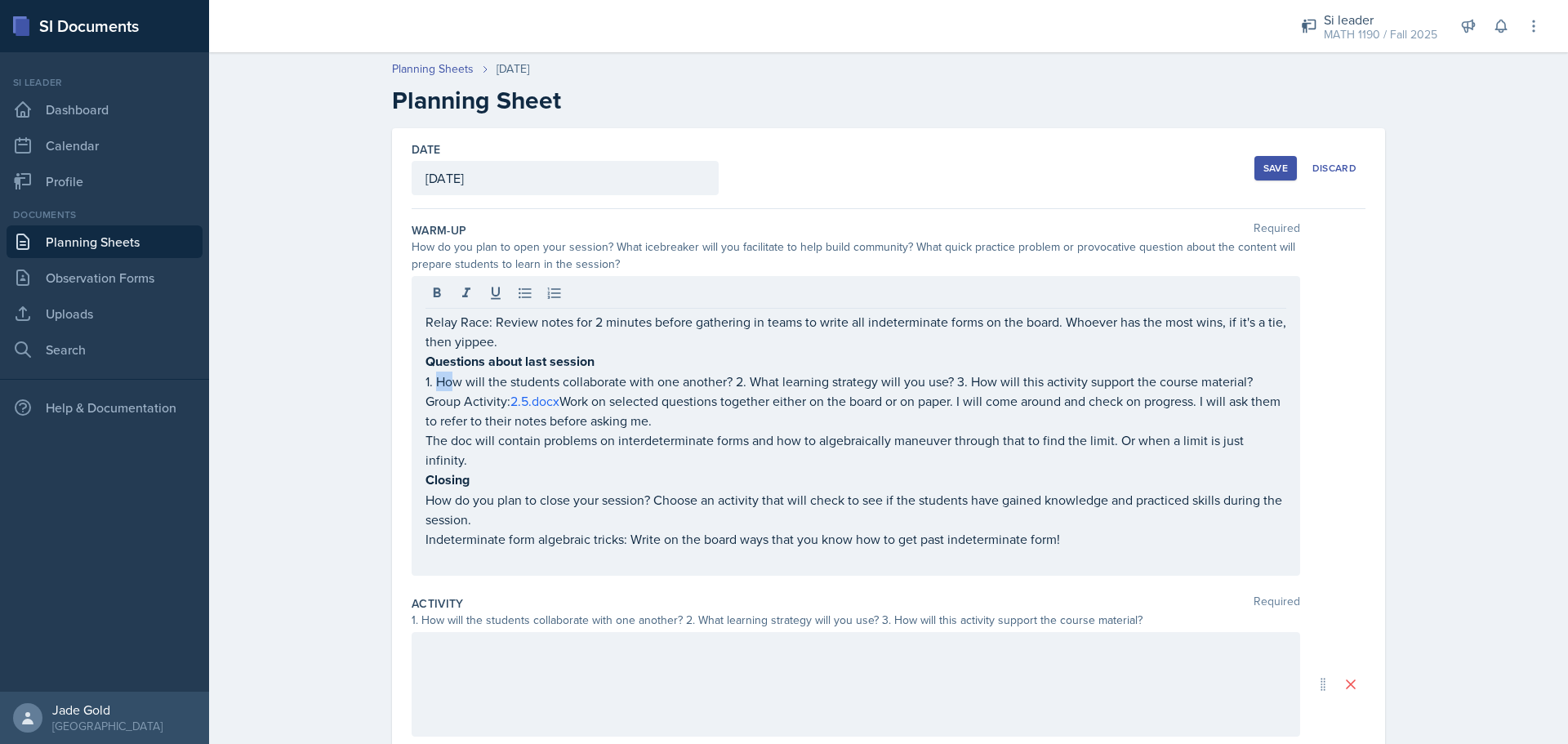
drag, startPoint x: 418, startPoint y: 401, endPoint x: 592, endPoint y: 411, distance: 174.3
click at [591, 411] on div "Relay Race: Review notes for 2 minutes before gathering in teams to write all i…" at bounding box center [856, 426] width 888 height 300
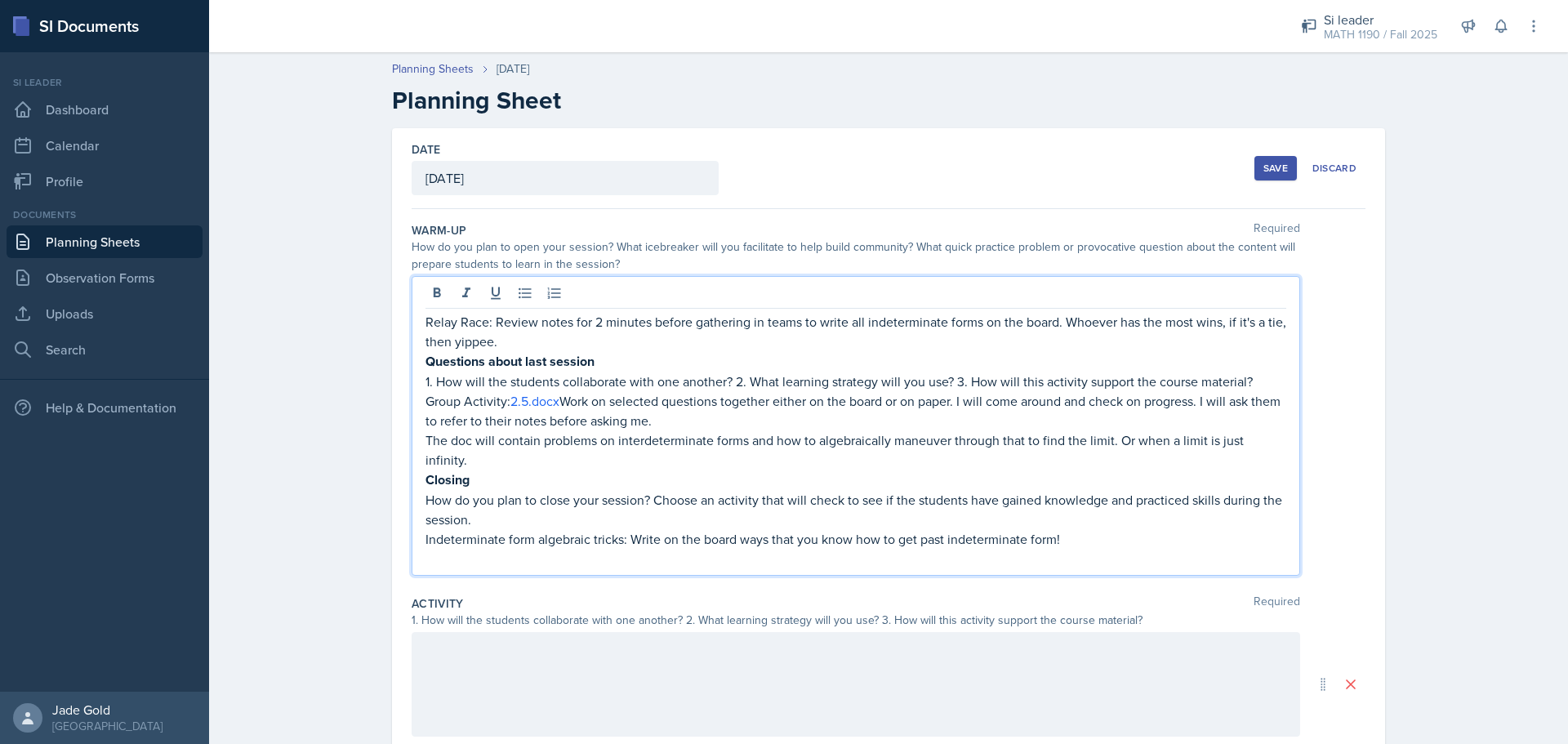
click at [433, 404] on p "Group Activity: 2.5.docx Work on selected questions together either on the boar…" at bounding box center [856, 411] width 861 height 39
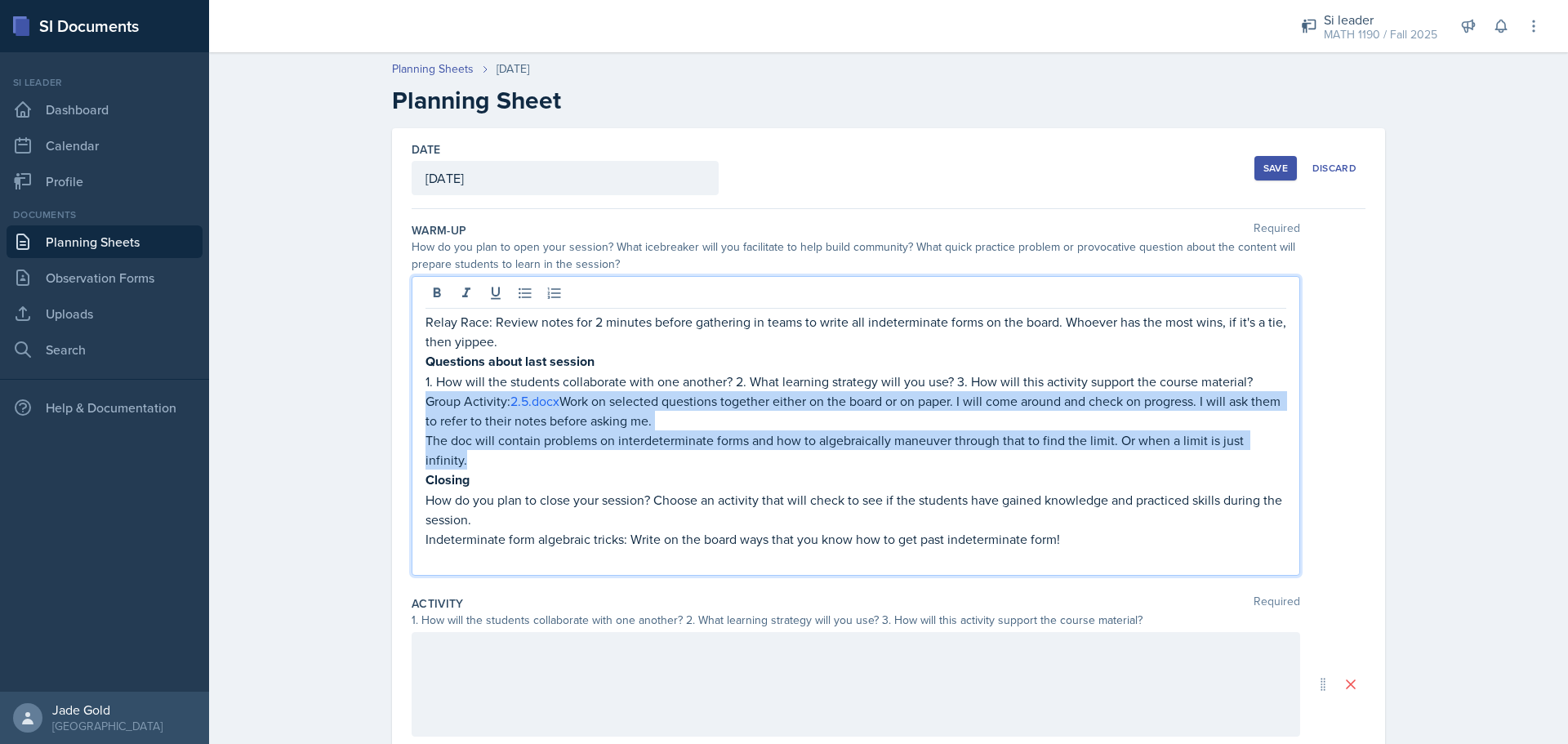
drag, startPoint x: 422, startPoint y: 404, endPoint x: 1285, endPoint y: 439, distance: 863.7
click at [846, 439] on div "Relay Race: Review notes for 2 minutes before gathering in teams to write all i…" at bounding box center [856, 426] width 888 height 300
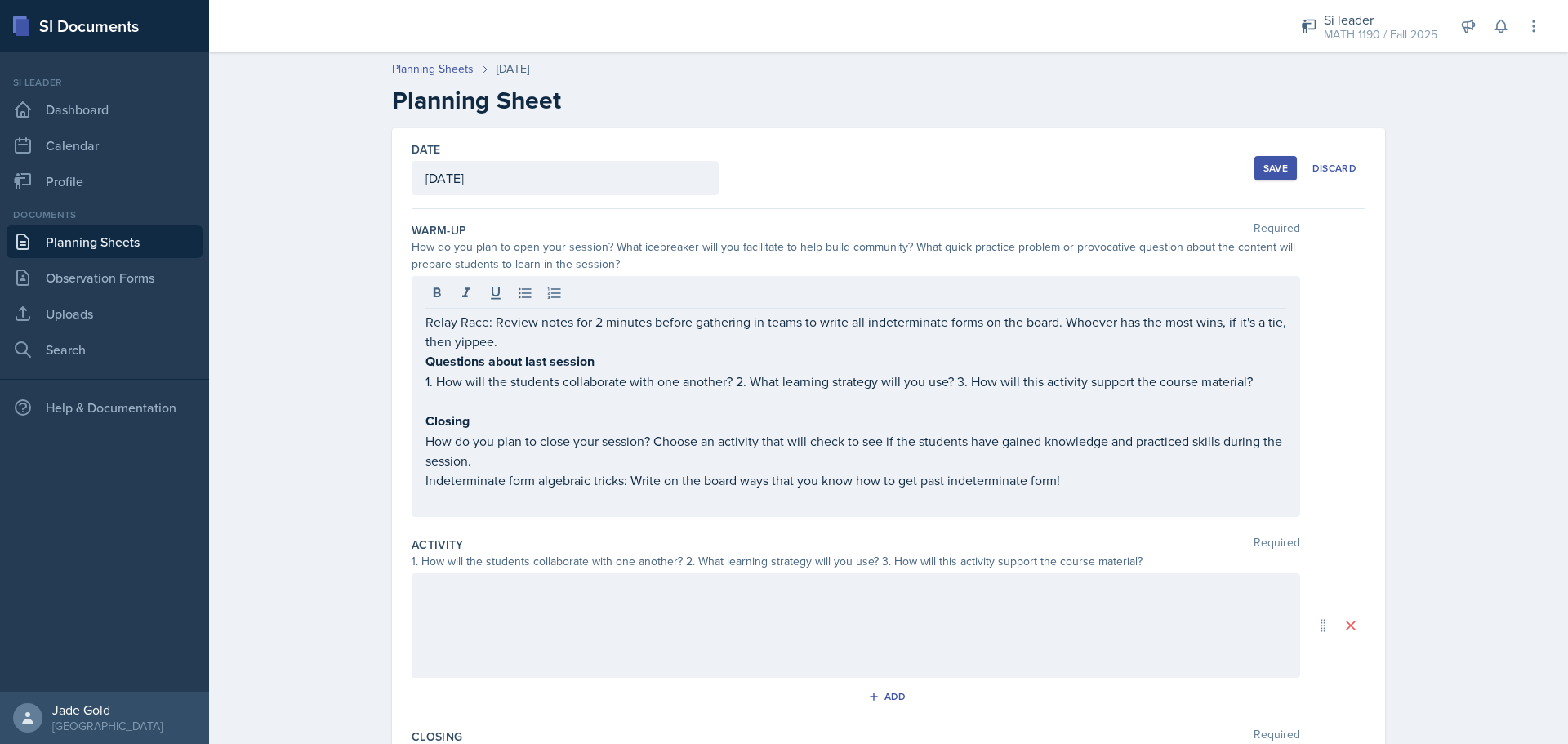
click at [531, 619] on div at bounding box center [856, 625] width 888 height 105
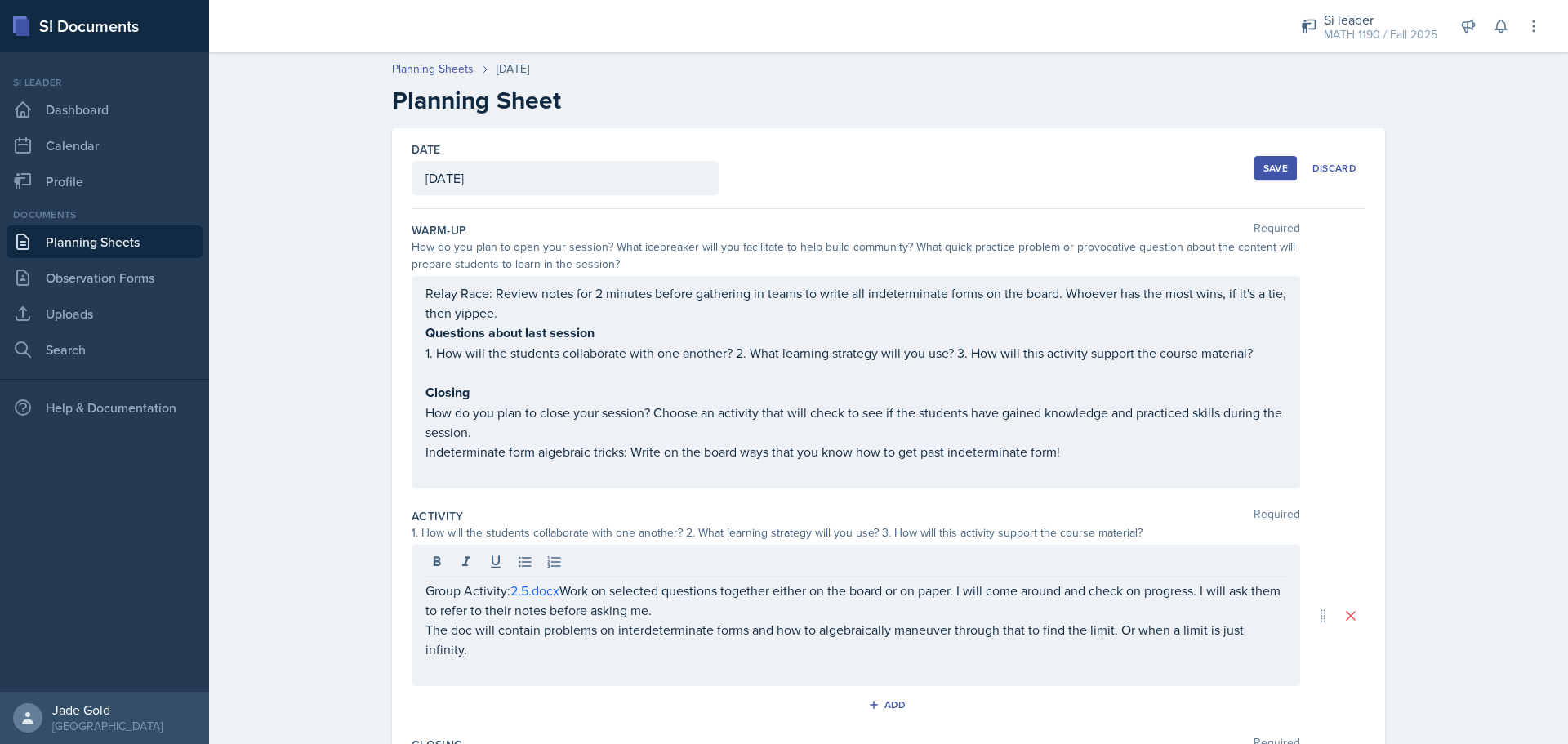
drag, startPoint x: 417, startPoint y: 452, endPoint x: 1076, endPoint y: 454, distance: 659.0
click at [846, 454] on div "Relay Race: Review notes for 2 minutes before gathering in teams to write all i…" at bounding box center [856, 381] width 888 height 212
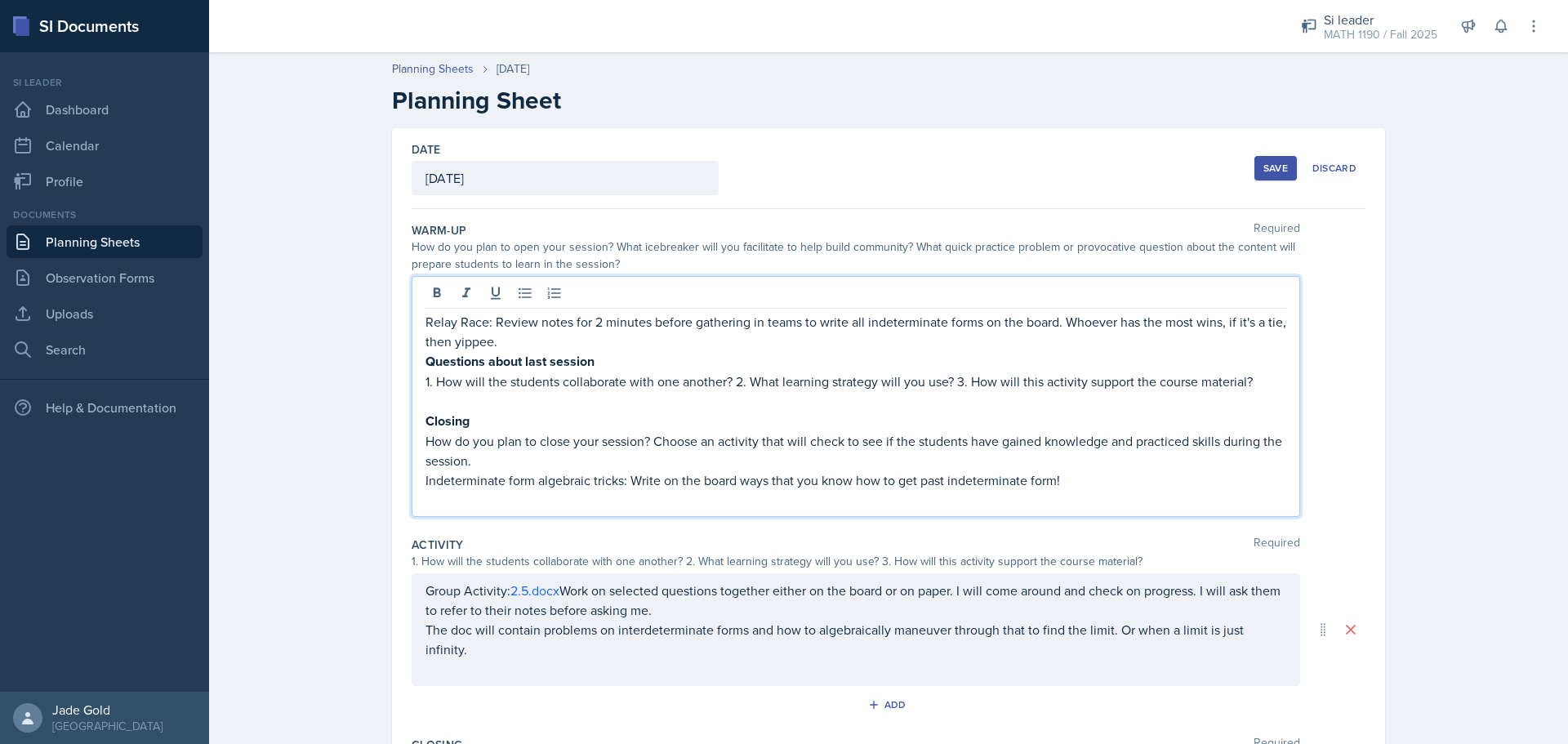
click at [846, 478] on p "Indeterminate form algebraic tricks: Write on the board ways that you know how …" at bounding box center [856, 479] width 861 height 19
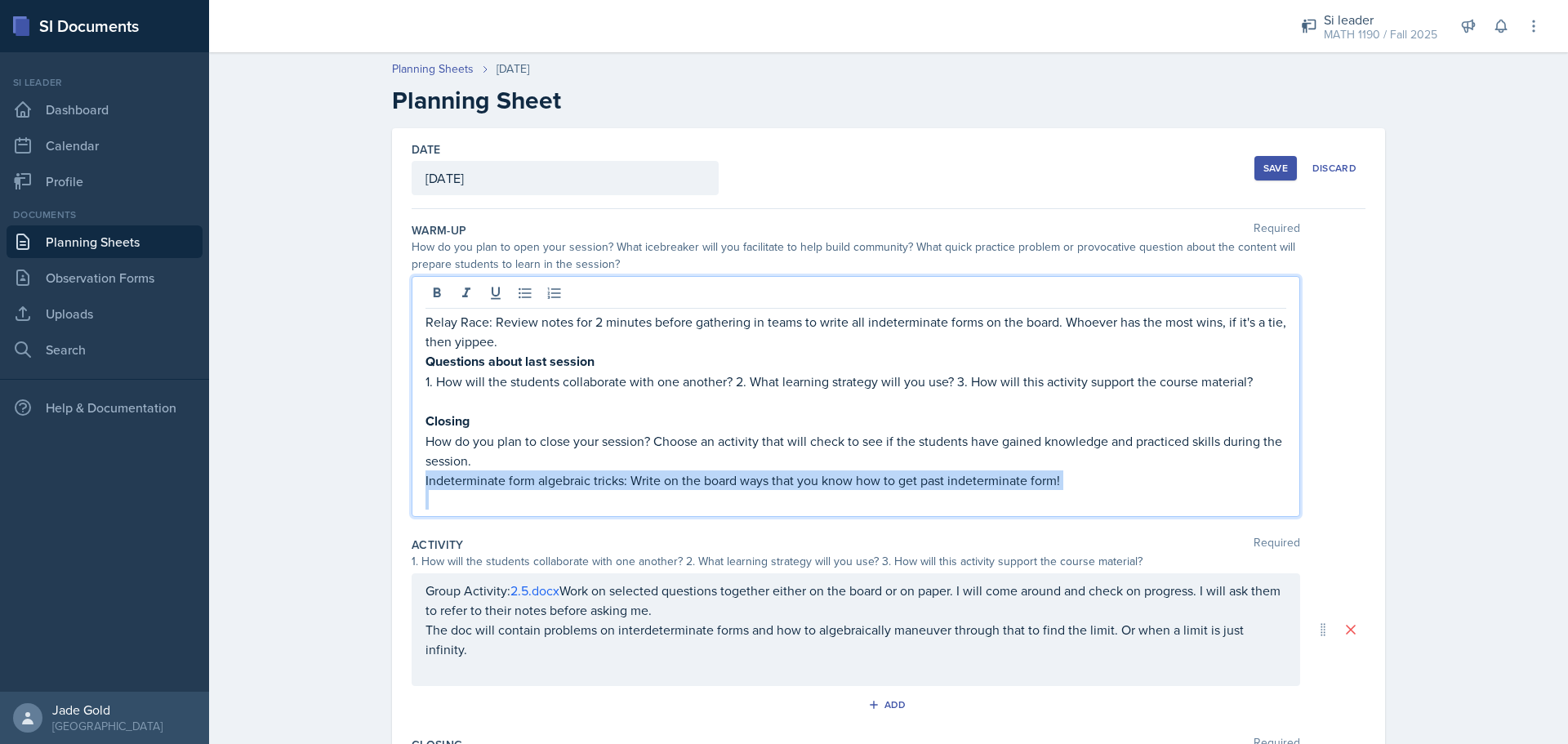
drag, startPoint x: 1069, startPoint y: 479, endPoint x: 448, endPoint y: 479, distance: 621.0
click at [448, 478] on p "Indeterminate form algebraic tricks: Write on the board ways that you know how …" at bounding box center [856, 479] width 861 height 19
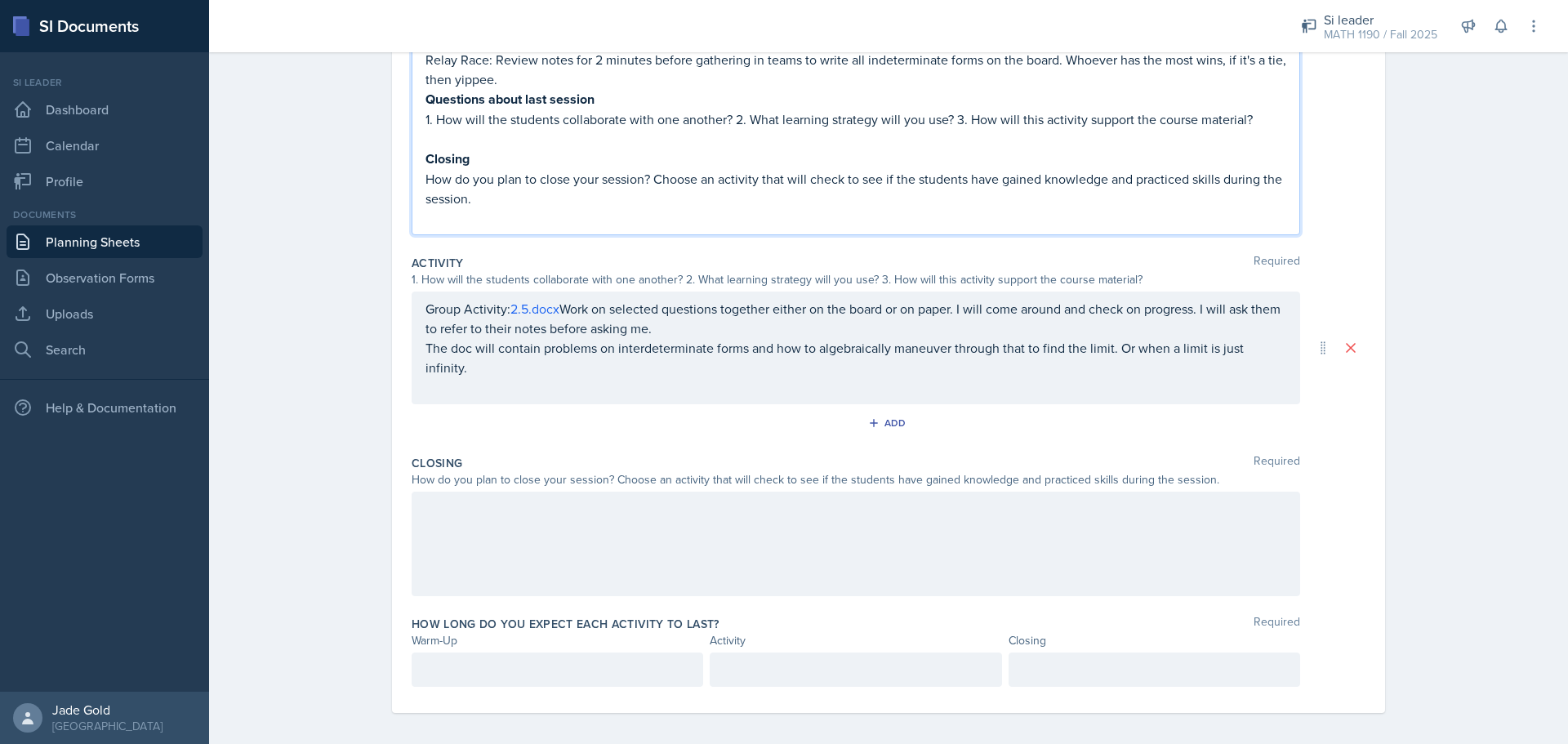
click at [574, 528] on div at bounding box center [856, 544] width 888 height 105
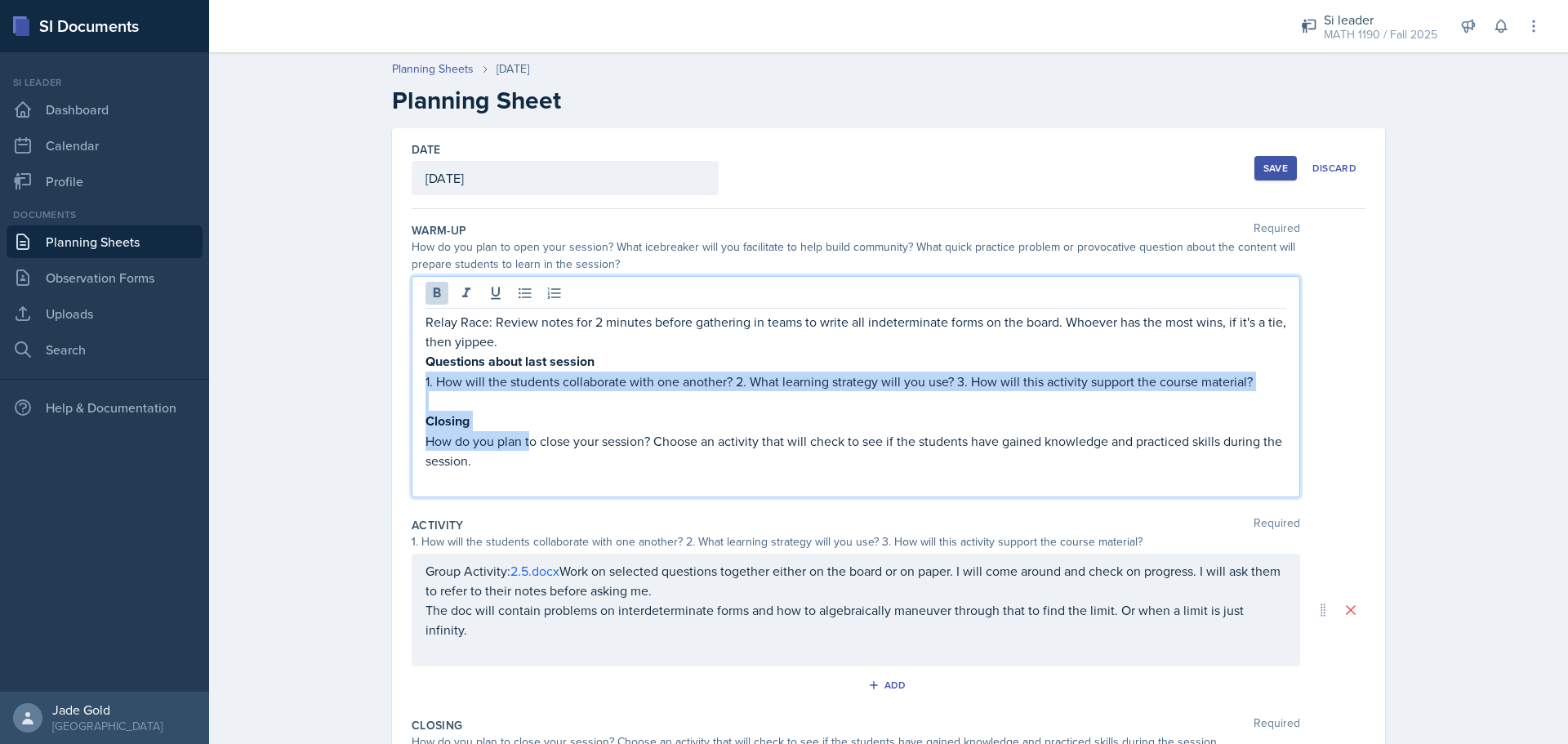
drag, startPoint x: 527, startPoint y: 442, endPoint x: 402, endPoint y: 375, distance: 141.8
click at [402, 375] on div "Date [DATE] [DATE] 31 1 2 3 4 5 6 7 8 9 10 11 12 13 14 15 16 17 18 19 20 21 22 …" at bounding box center [888, 551] width 993 height 847
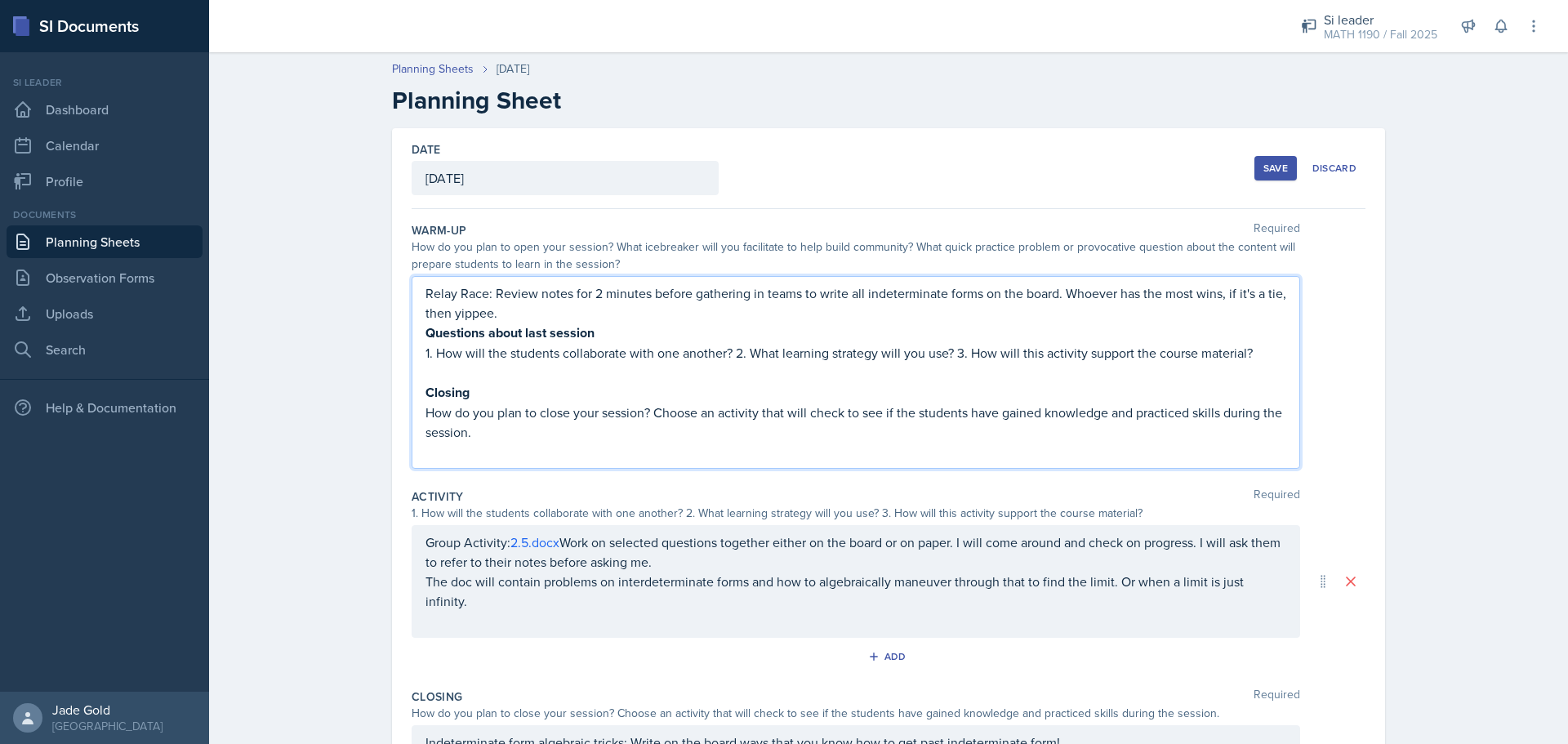
click at [525, 452] on p at bounding box center [856, 451] width 861 height 19
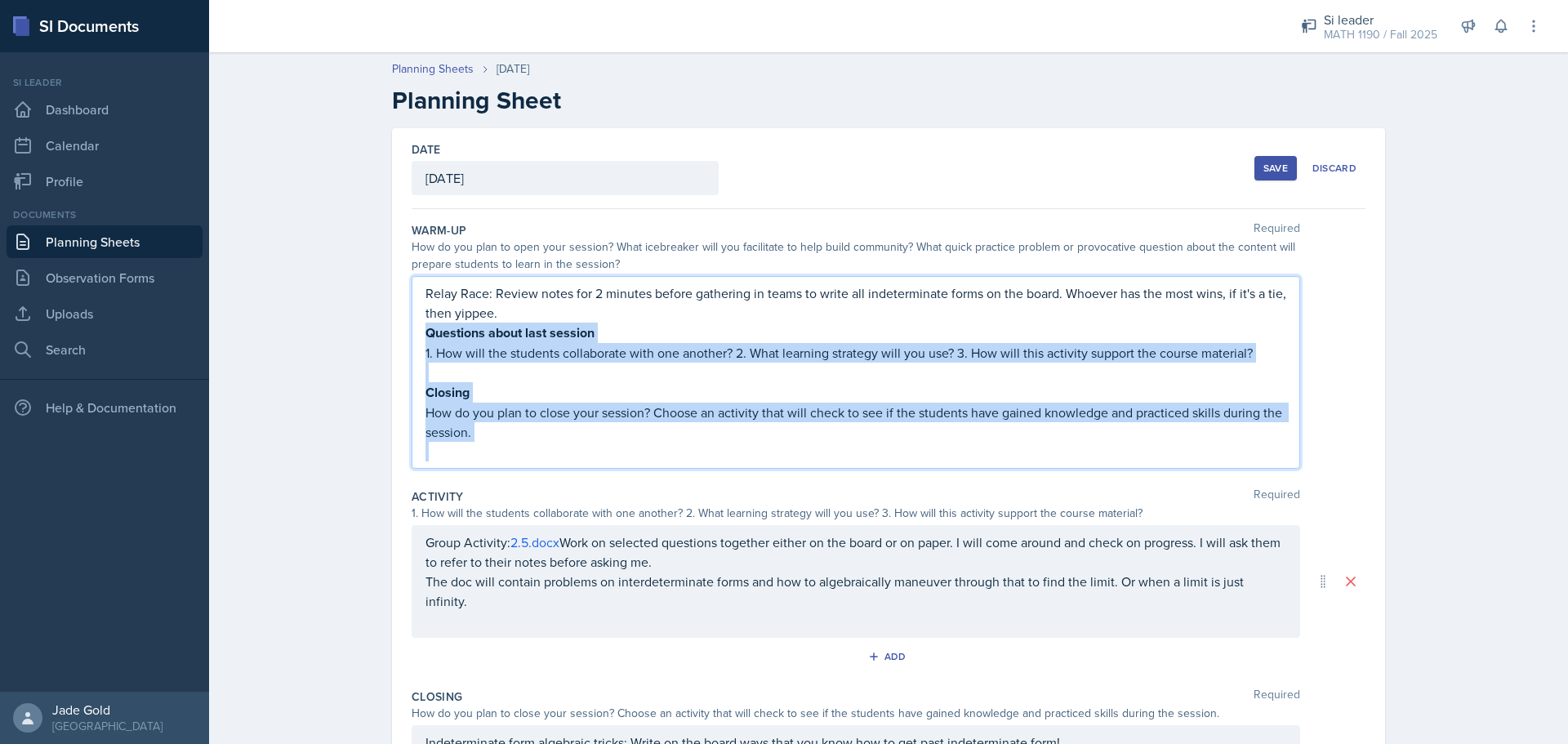
drag, startPoint x: 495, startPoint y: 446, endPoint x: 396, endPoint y: 328, distance: 154.0
click at [396, 328] on div "Date [DATE] [DATE] 31 1 2 3 4 5 6 7 8 9 10 11 12 13 14 15 16 17 18 19 20 21 22 …" at bounding box center [888, 537] width 993 height 819
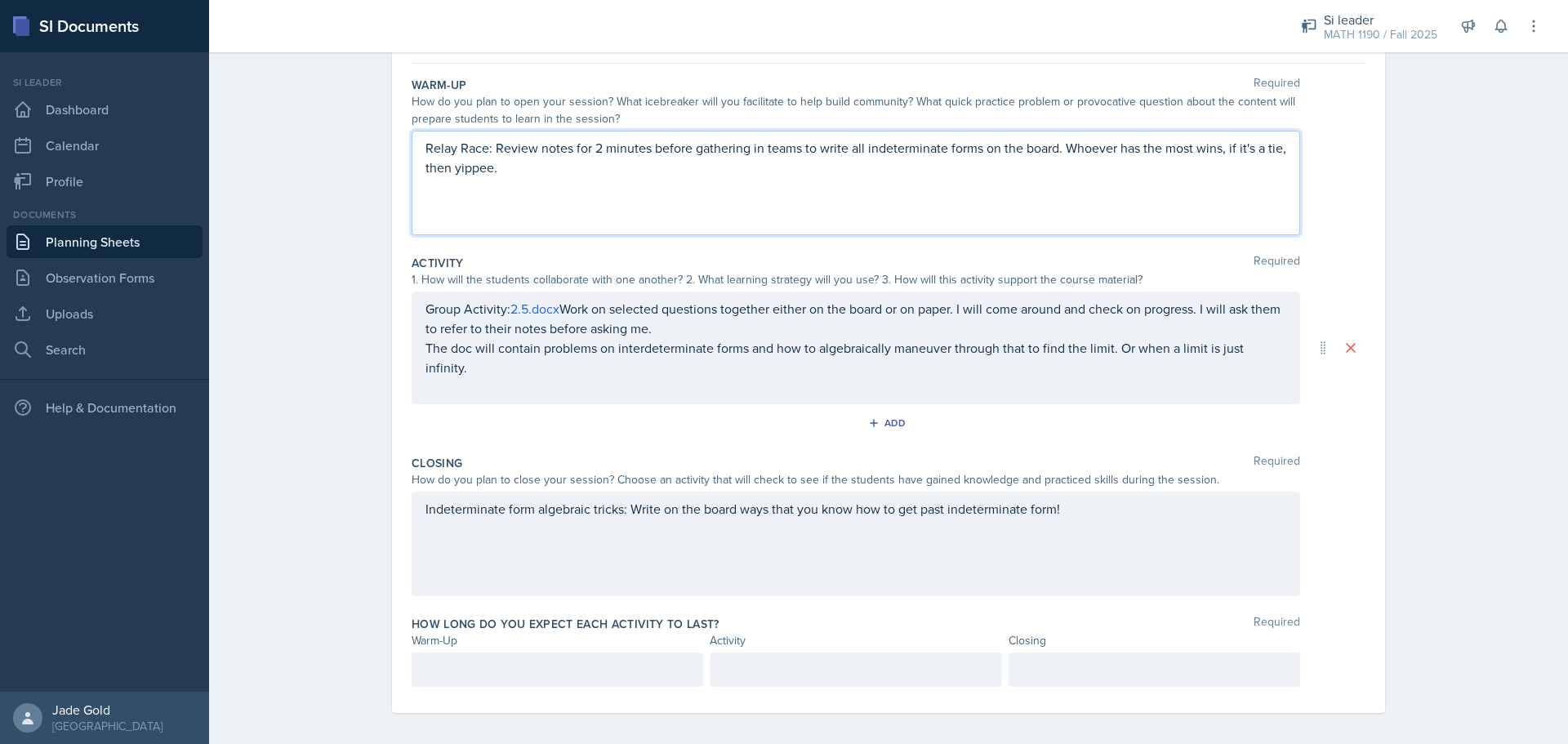
scroll to position [174, 0]
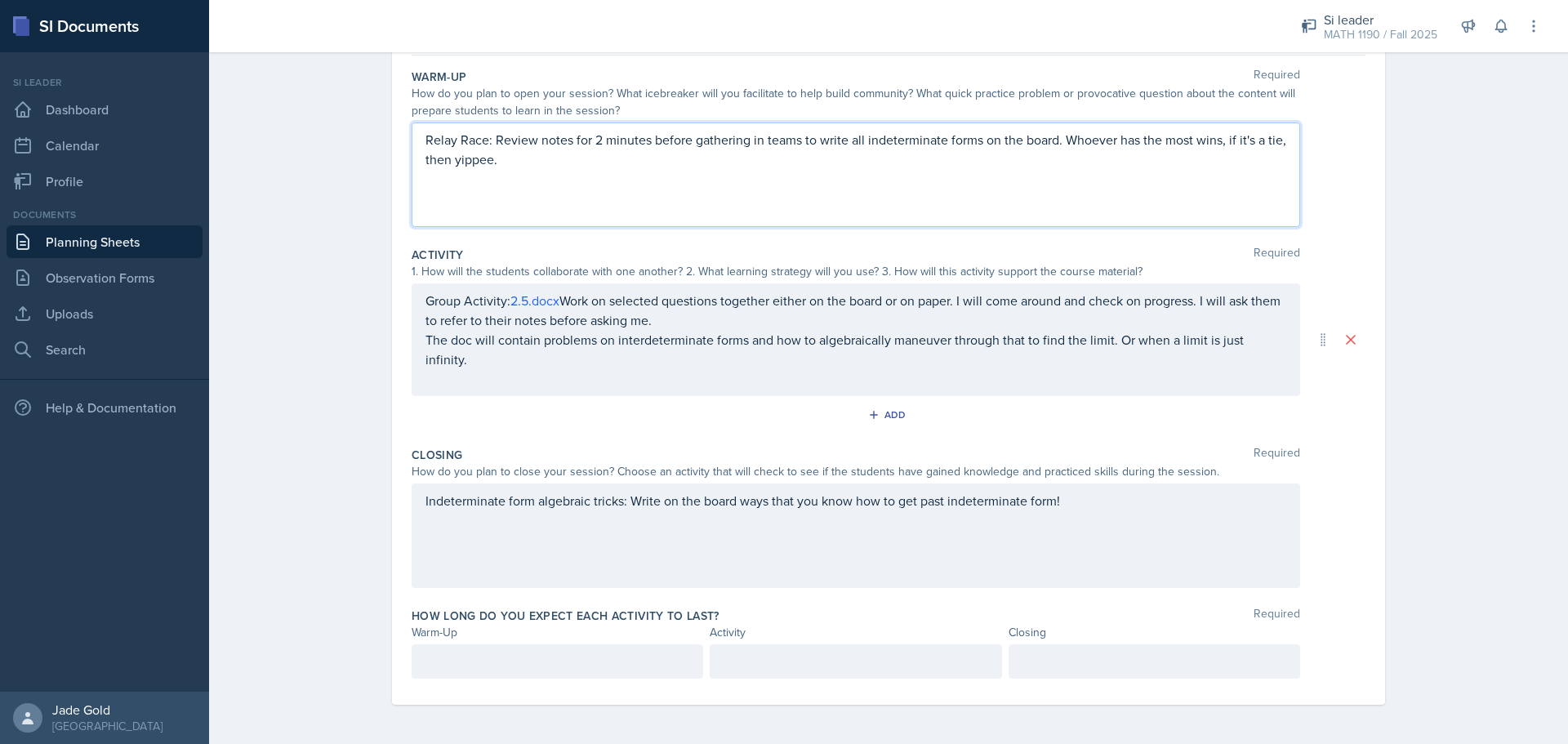
click at [525, 664] on p at bounding box center [557, 661] width 264 height 19
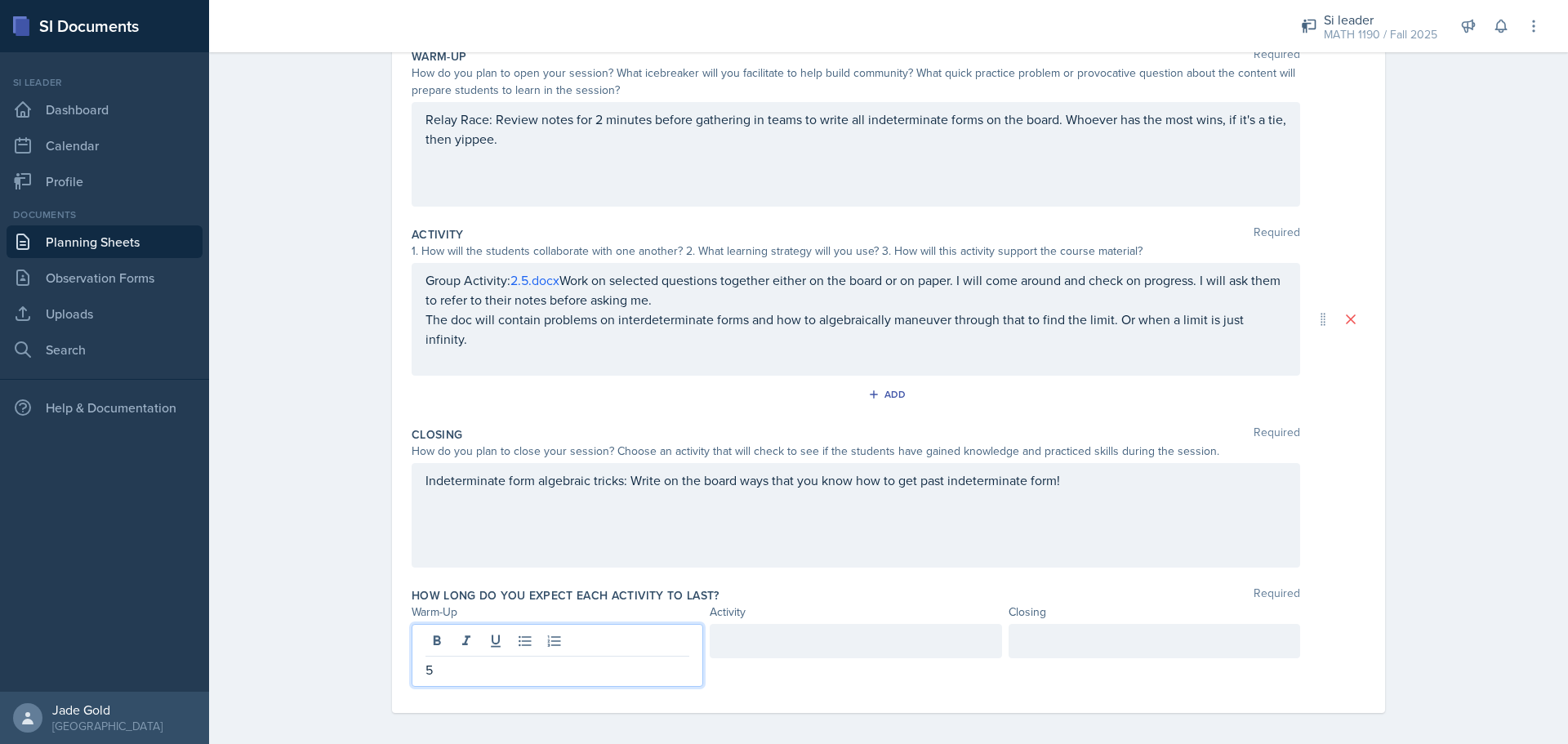
click at [763, 628] on div at bounding box center [856, 641] width 292 height 34
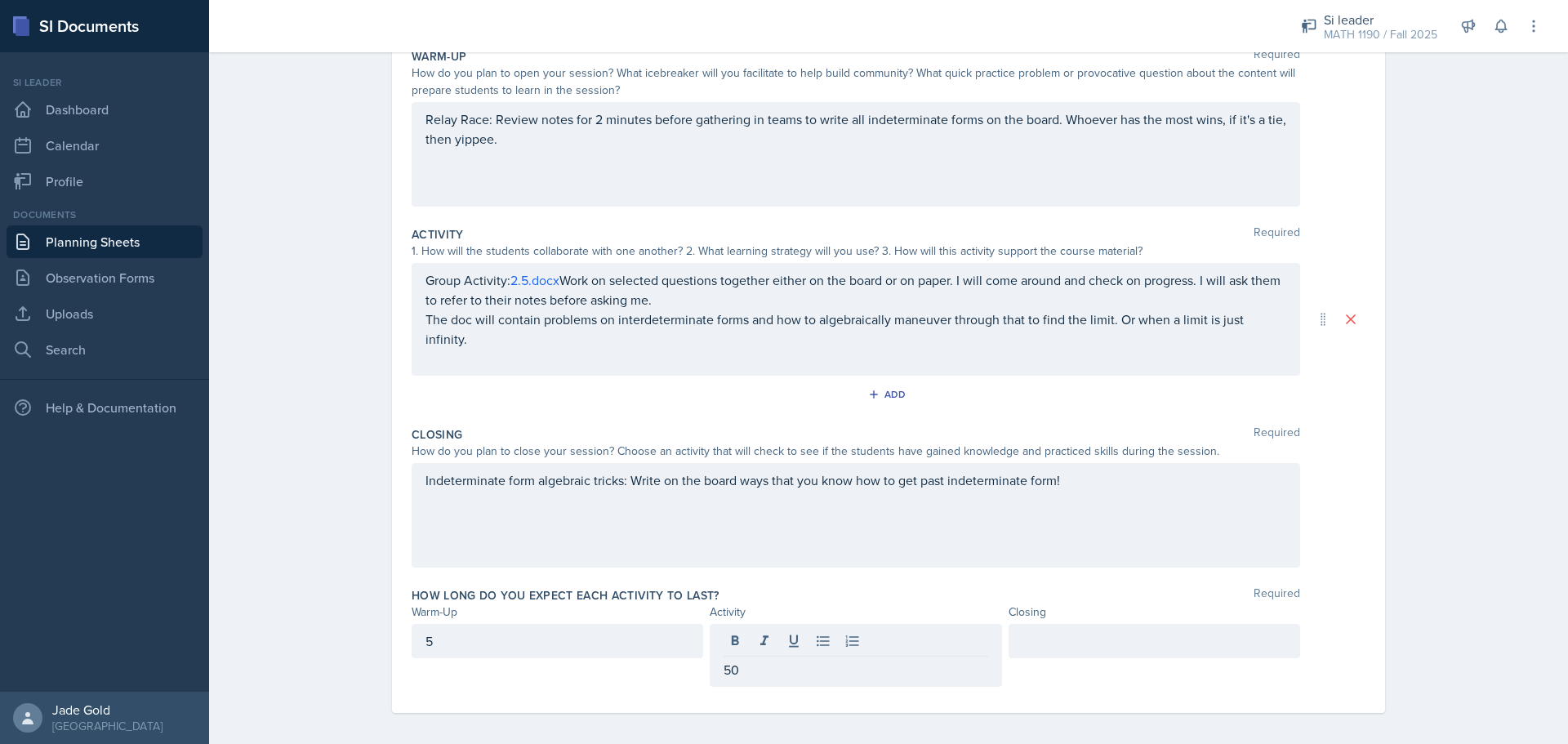
click at [846, 647] on div at bounding box center [1155, 641] width 292 height 34
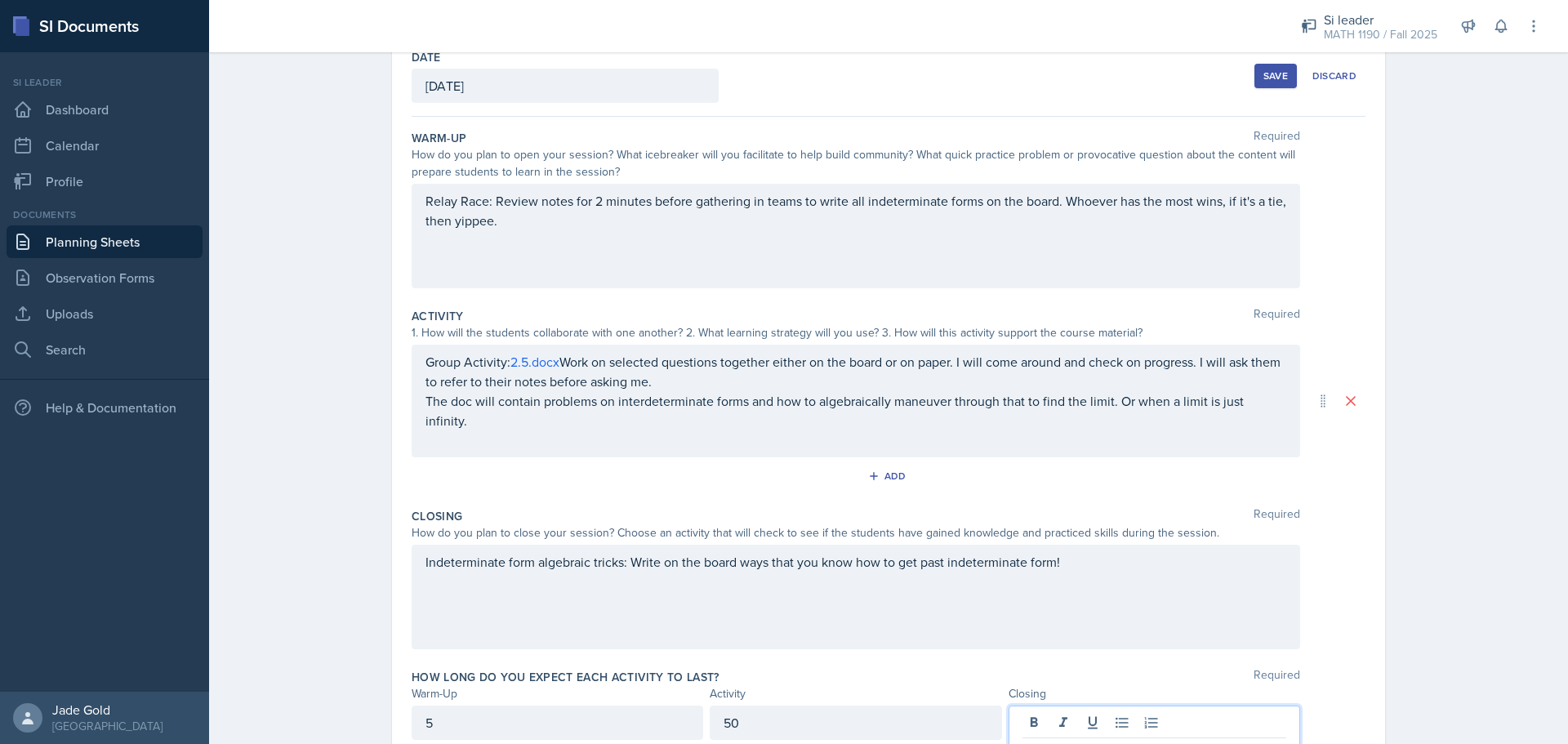
scroll to position [0, 0]
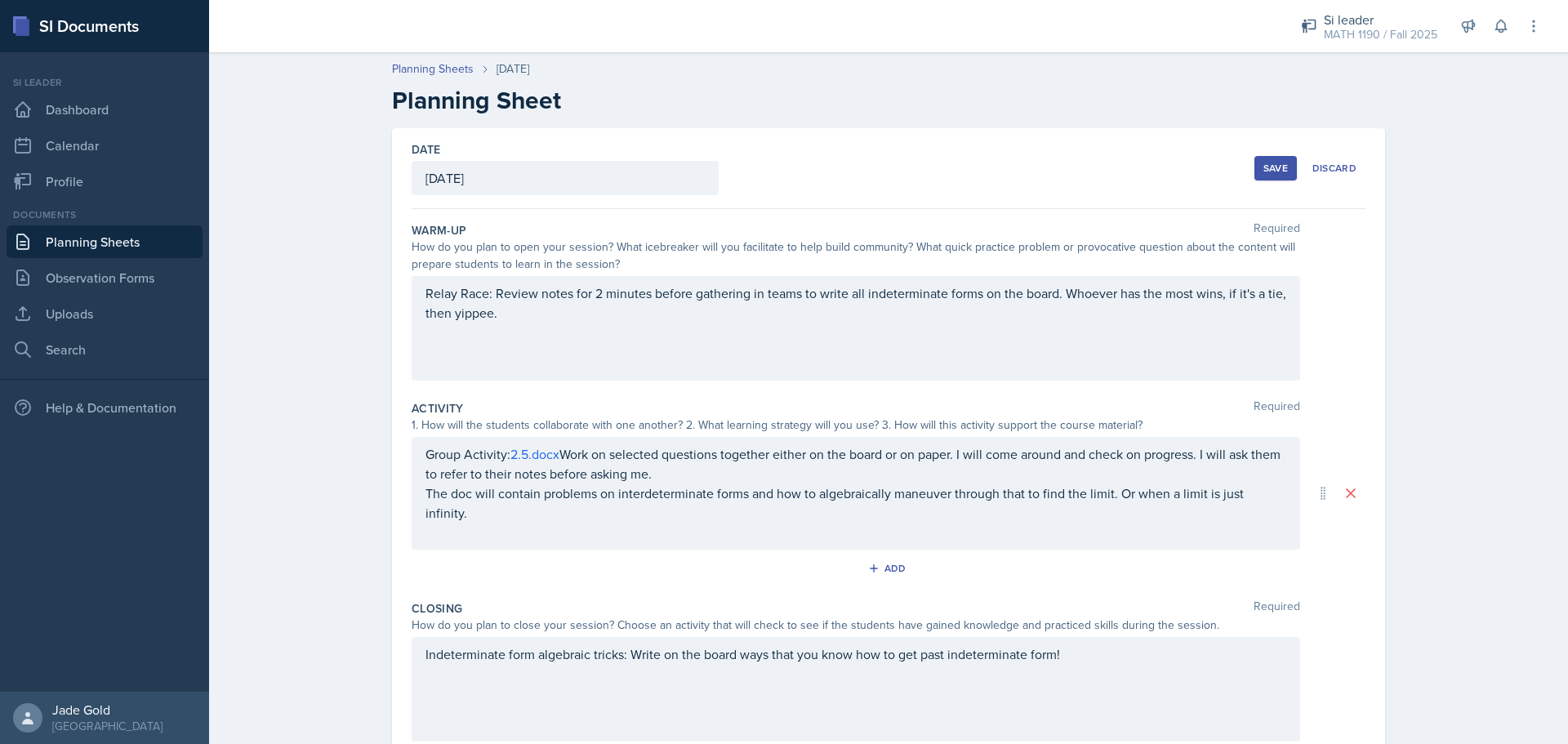
click at [846, 178] on button "Save" at bounding box center [1276, 168] width 43 height 24
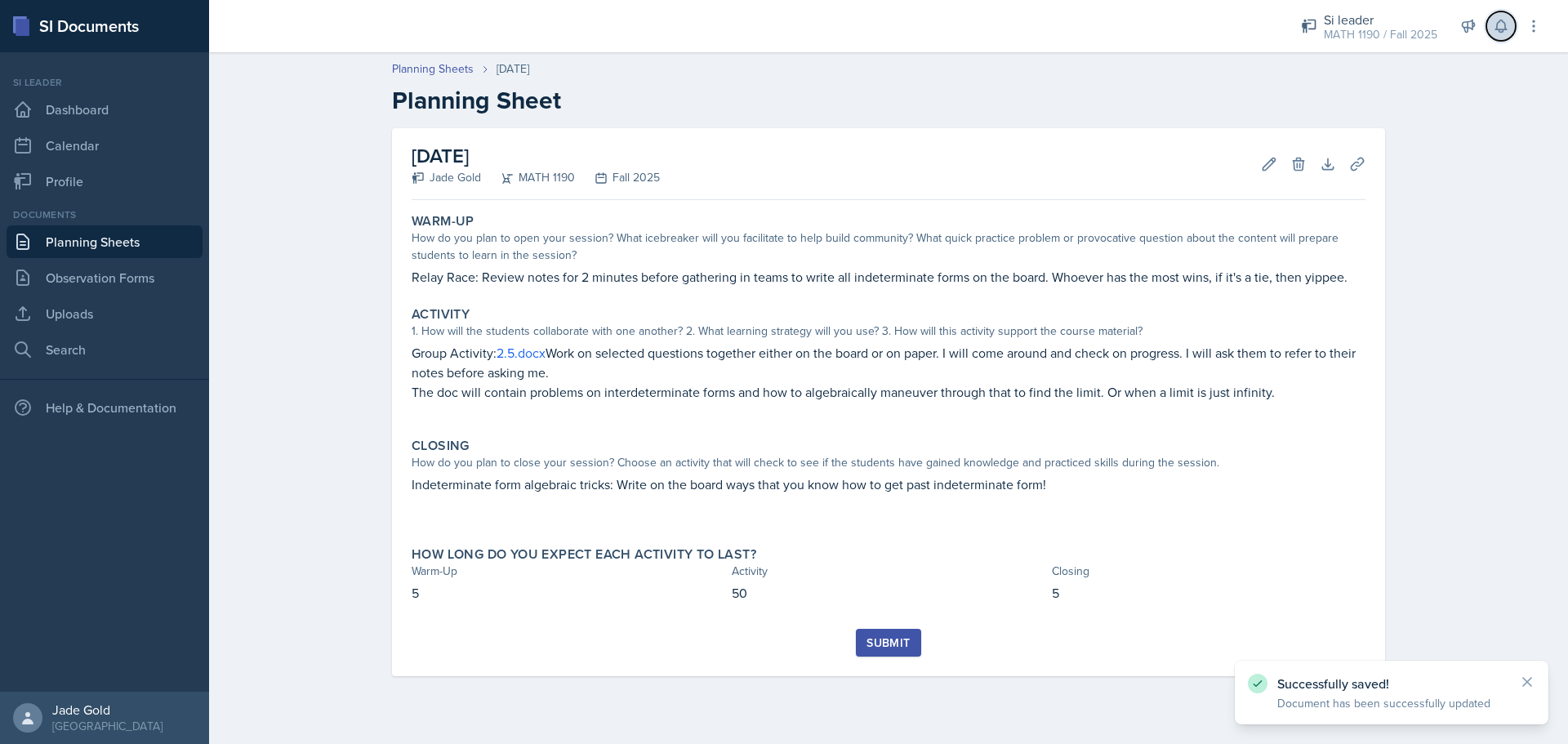
click at [846, 28] on button at bounding box center [1501, 26] width 29 height 29
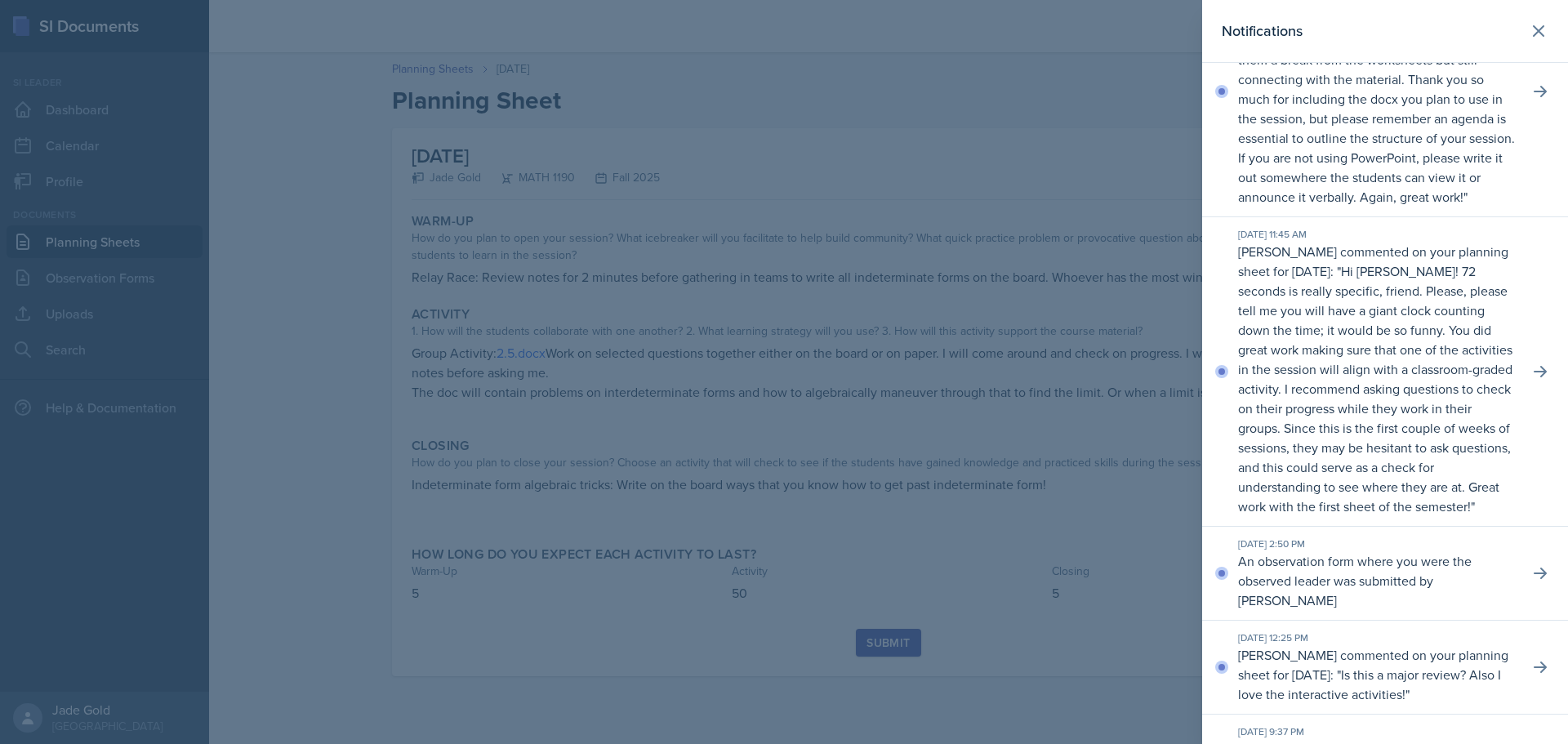
scroll to position [327, 0]
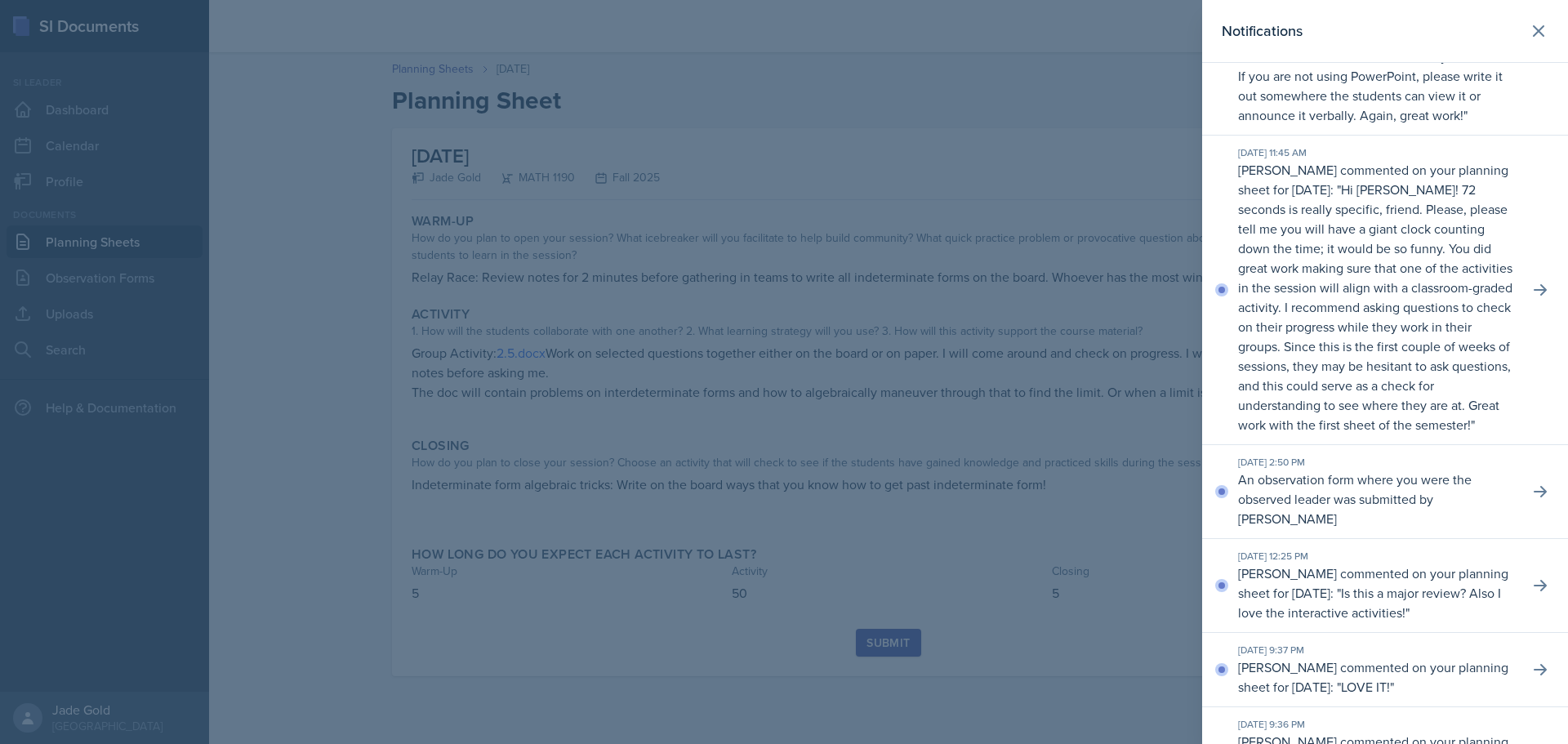
click at [846, 298] on div at bounding box center [784, 372] width 1568 height 744
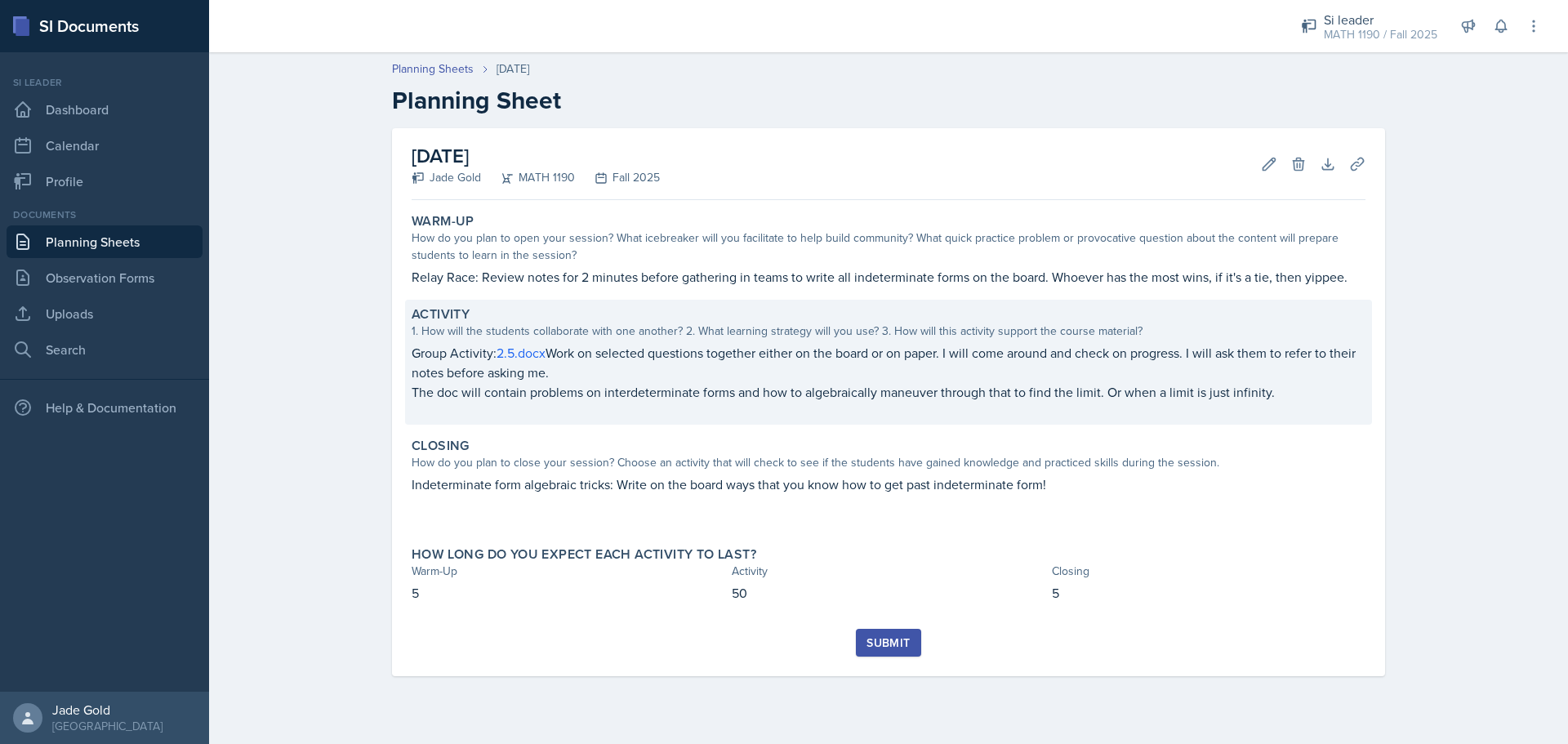
click at [846, 400] on p "The doc will contain problems on interdeterminate forms and how to algebraicall…" at bounding box center [888, 391] width 954 height 19
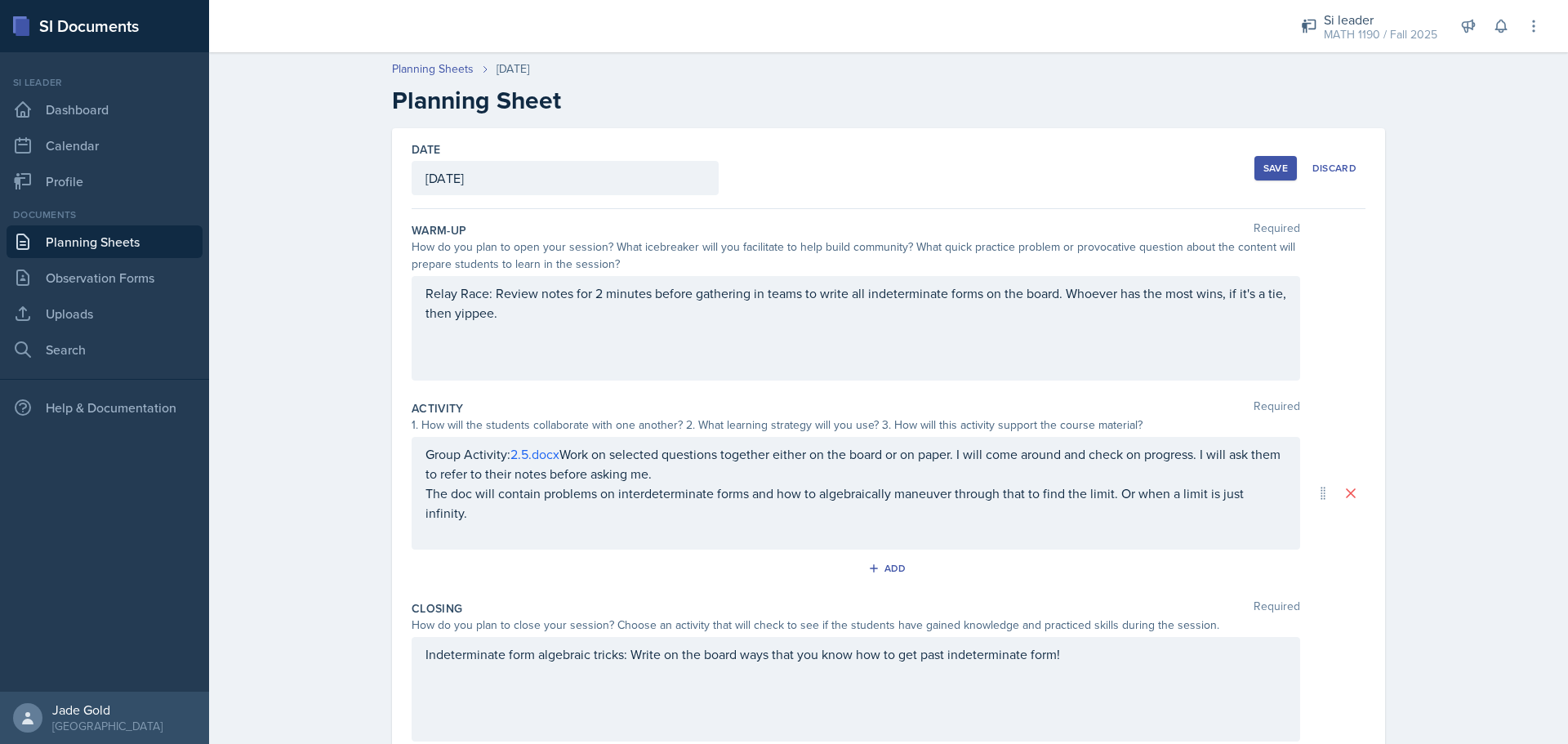
scroll to position [81, 0]
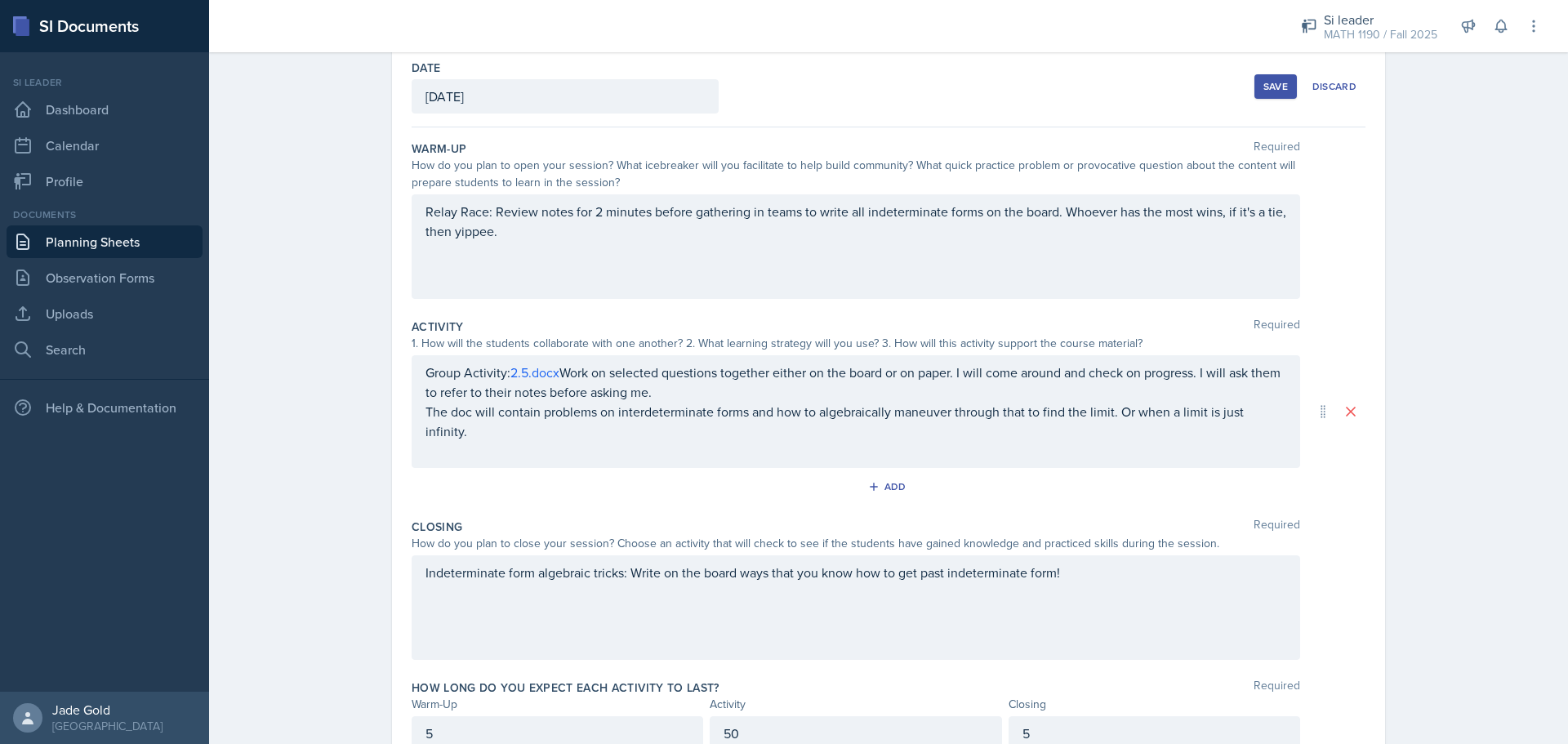
click at [846, 416] on div "Group Activity: 2.5.docx Work on selected questions together either on the boar…" at bounding box center [856, 411] width 888 height 112
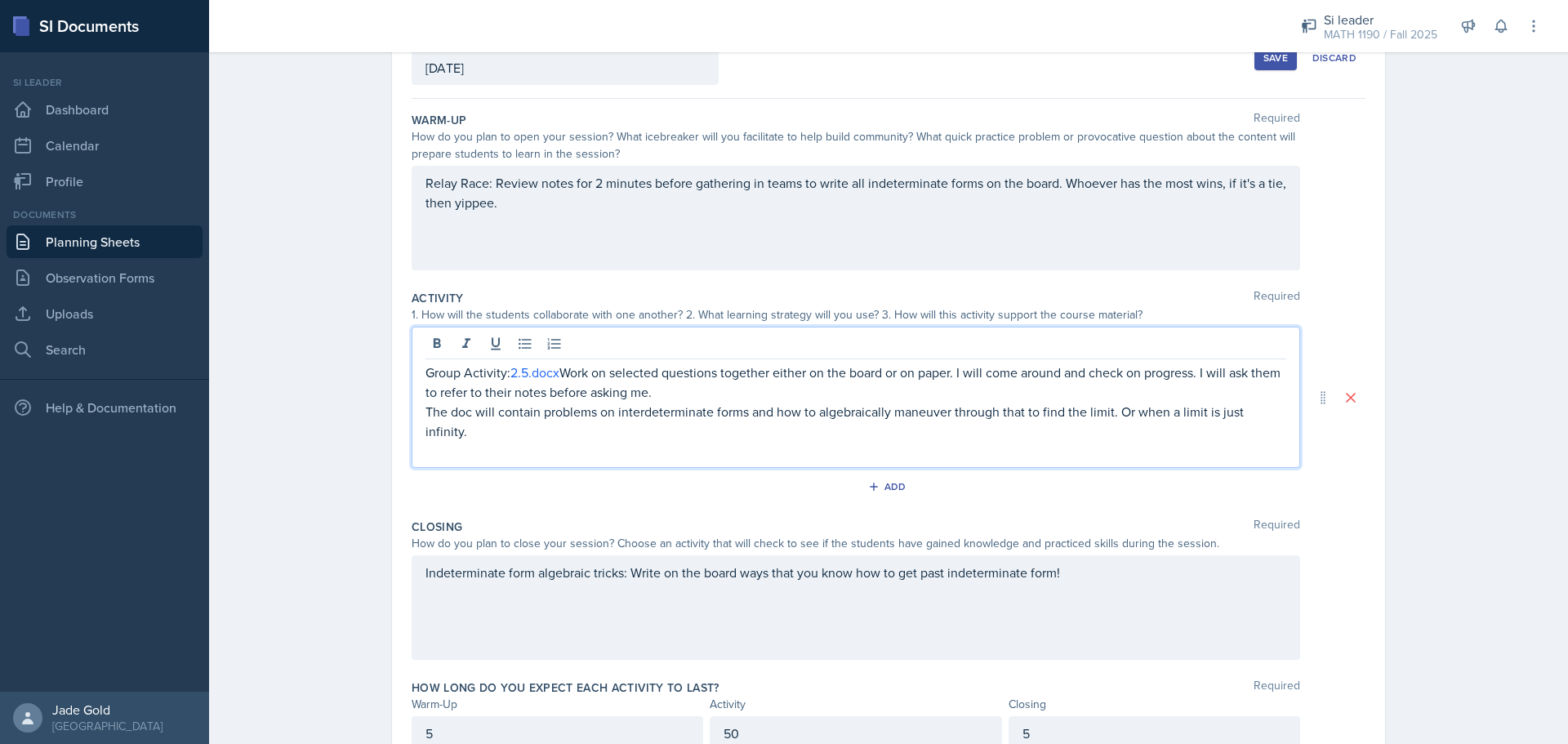
click at [846, 419] on p "The doc will contain problems on interdeterminate forms and how to algebraicall…" at bounding box center [856, 421] width 861 height 39
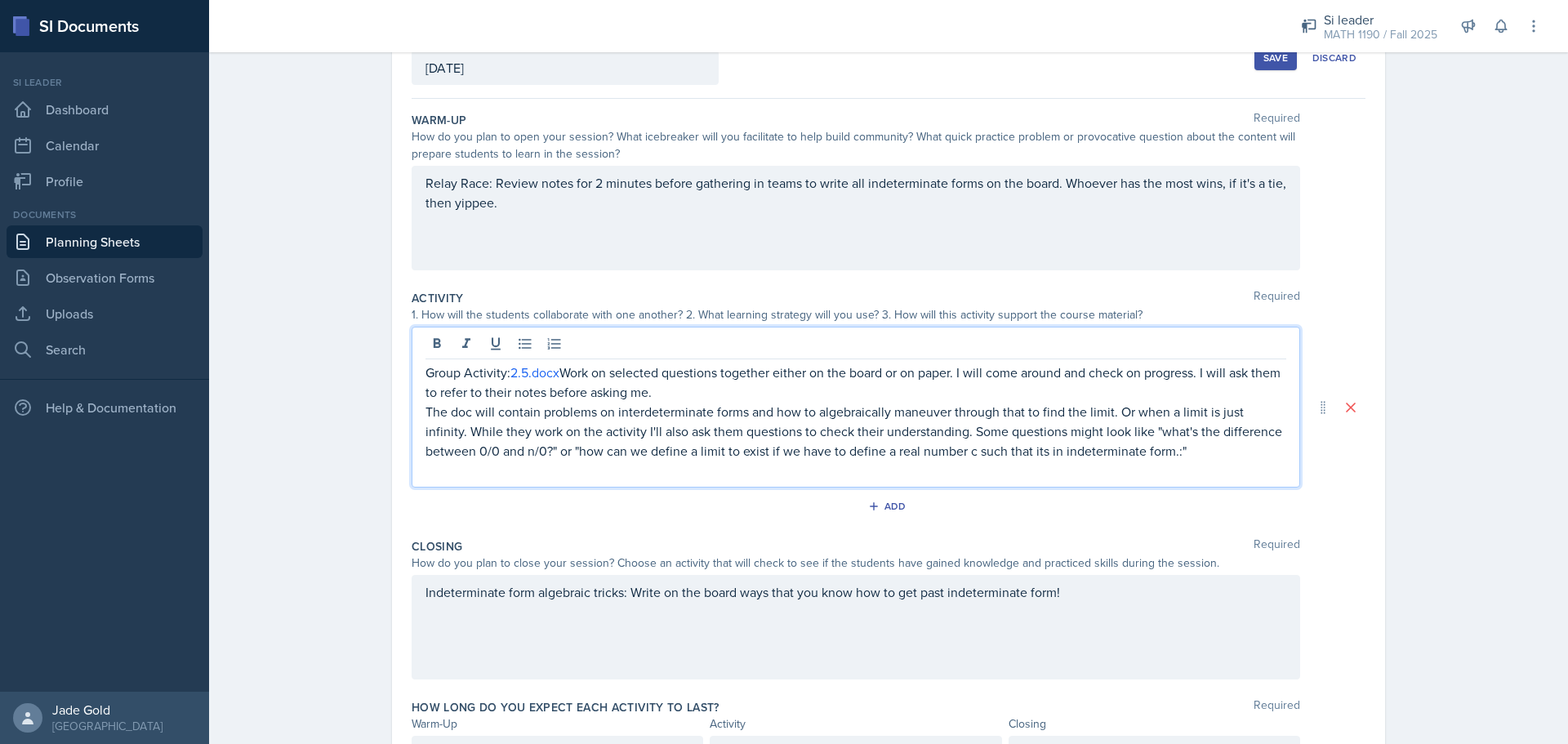
click at [846, 55] on div "Save" at bounding box center [1276, 58] width 24 height 13
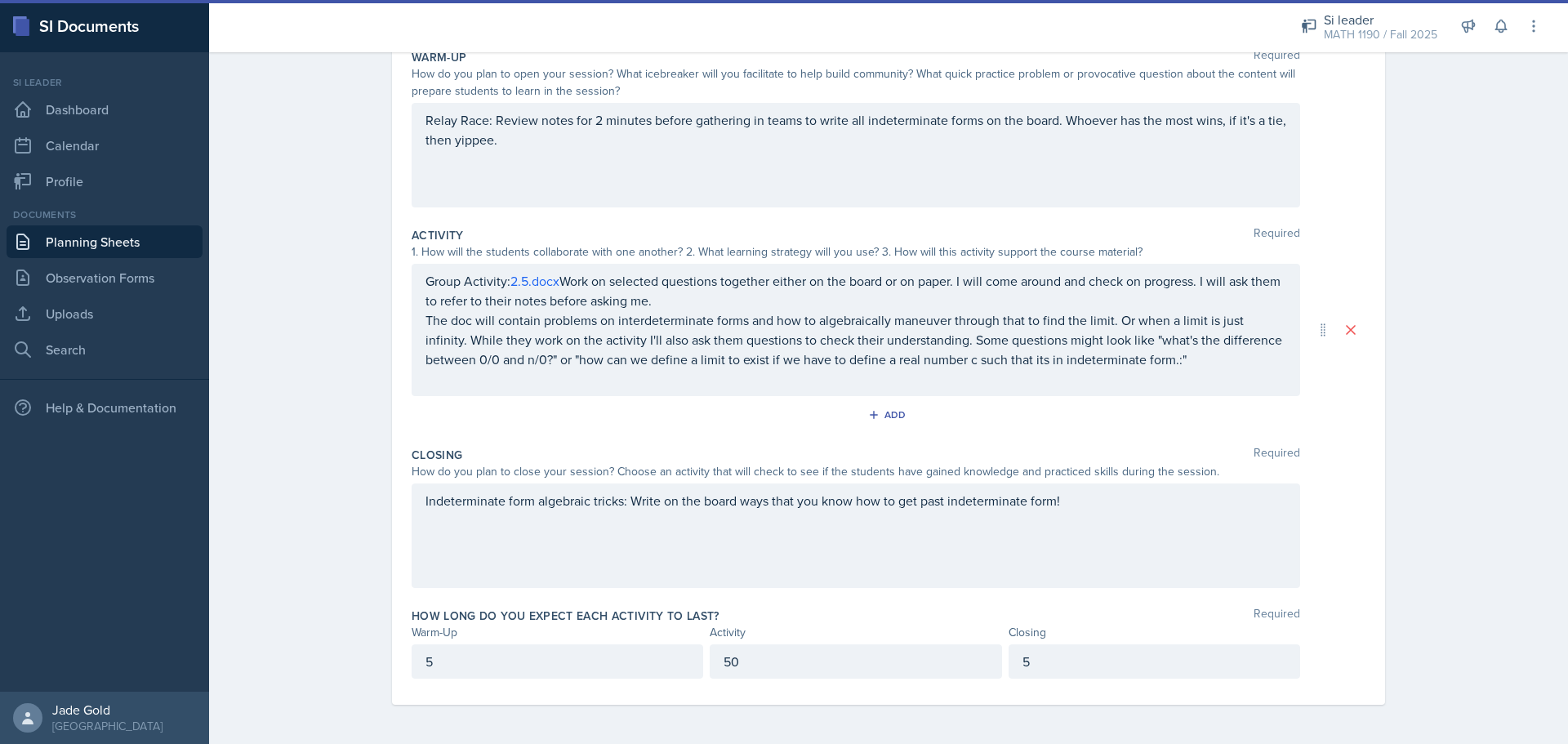
scroll to position [11, 0]
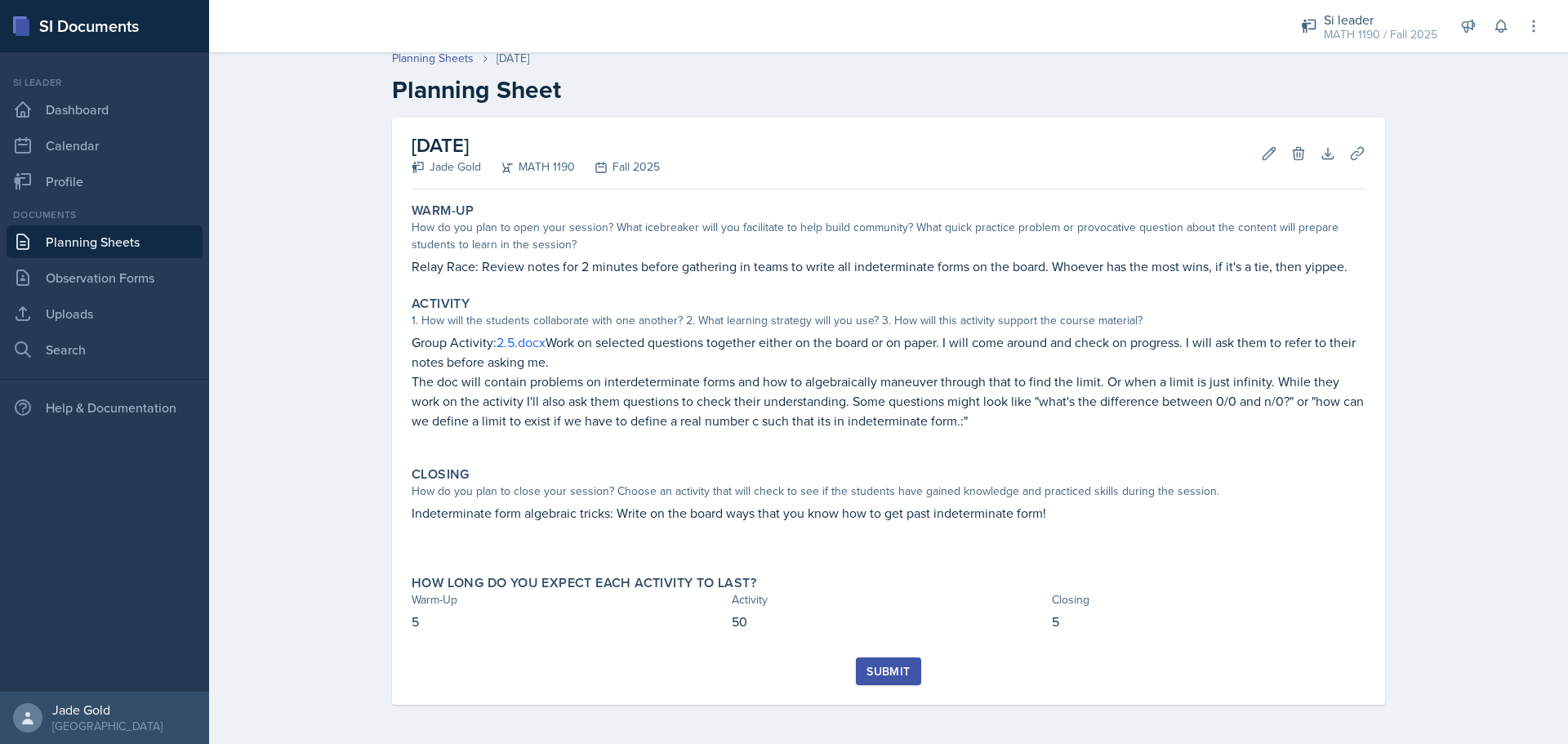
click at [846, 678] on div "Submit" at bounding box center [888, 671] width 44 height 13
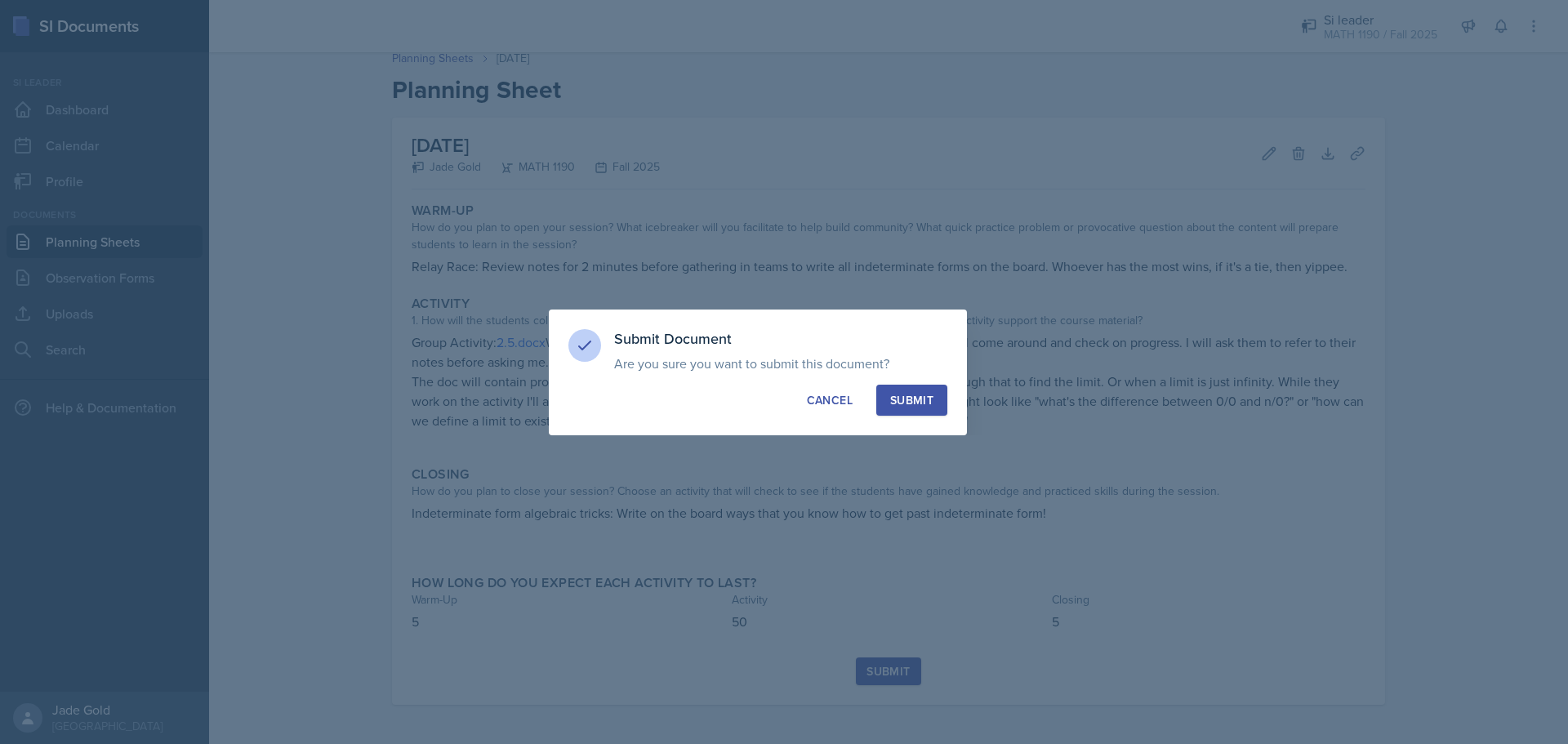
click at [846, 400] on div "Submit" at bounding box center [912, 400] width 44 height 16
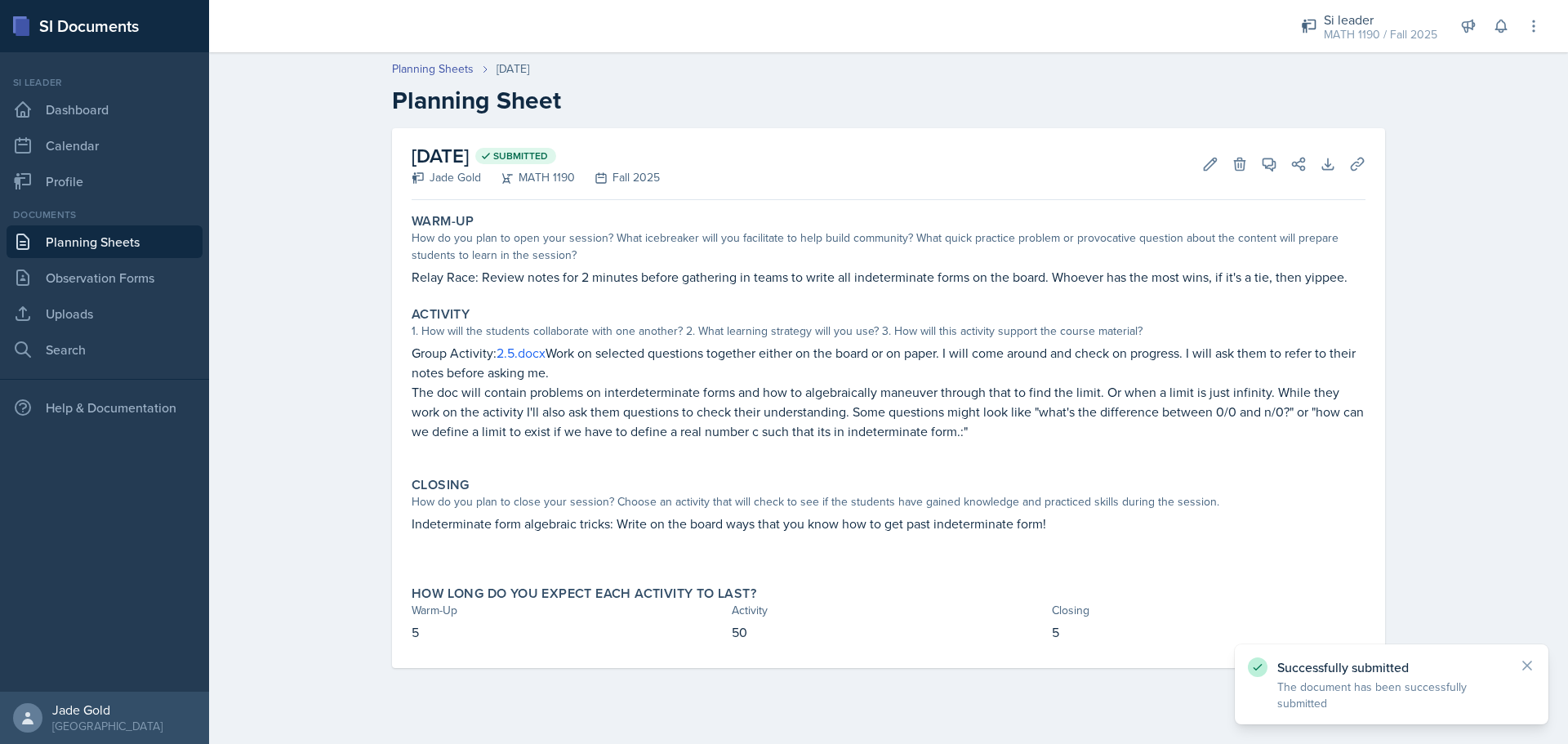
scroll to position [0, 0]
click at [123, 245] on link "Planning Sheets" at bounding box center [105, 241] width 196 height 33
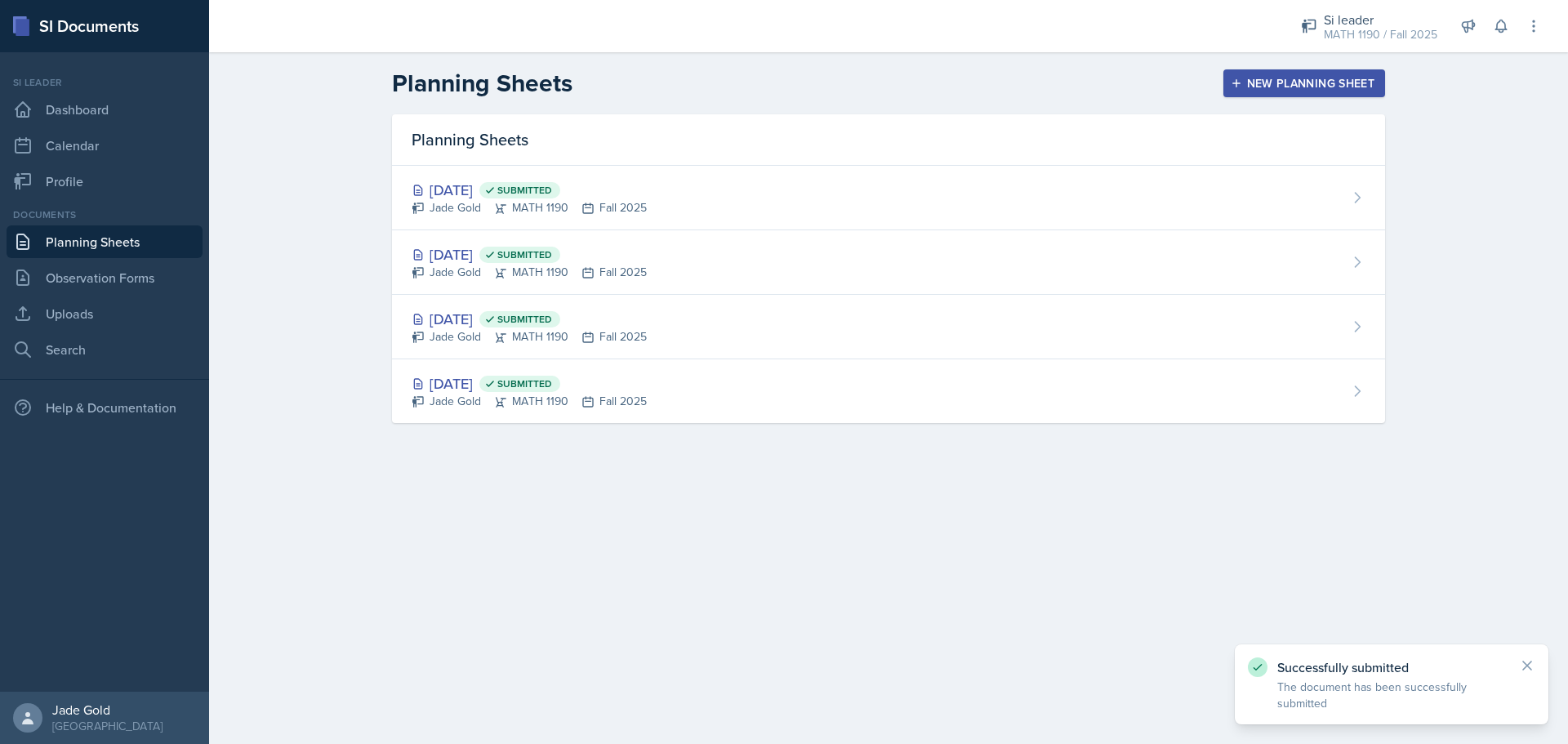
click at [846, 80] on div "New Planning Sheet" at bounding box center [1305, 84] width 141 height 13
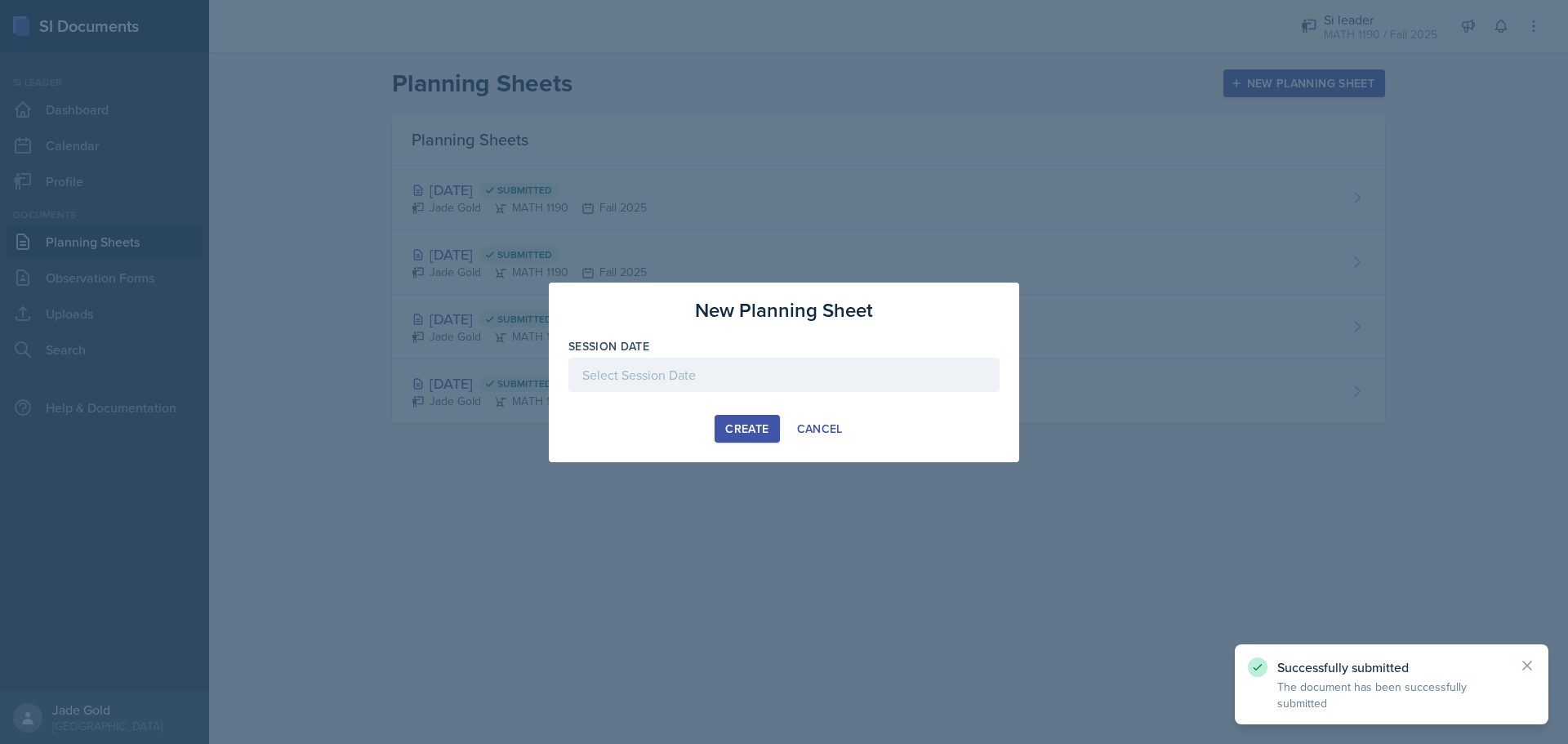
click at [731, 383] on div at bounding box center [784, 375] width 432 height 34
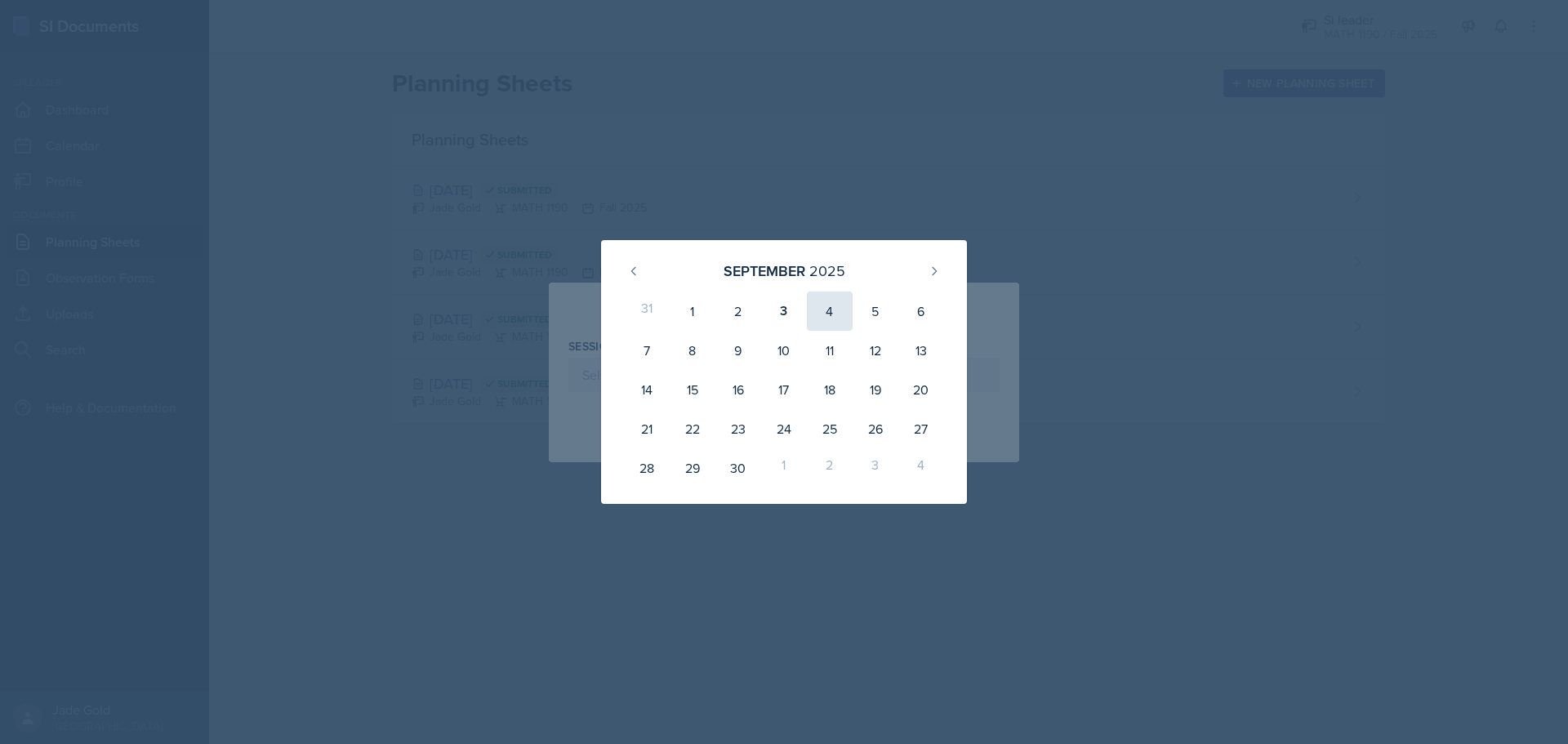
click at [828, 308] on div "4" at bounding box center [830, 311] width 46 height 39
type input "[DATE]"
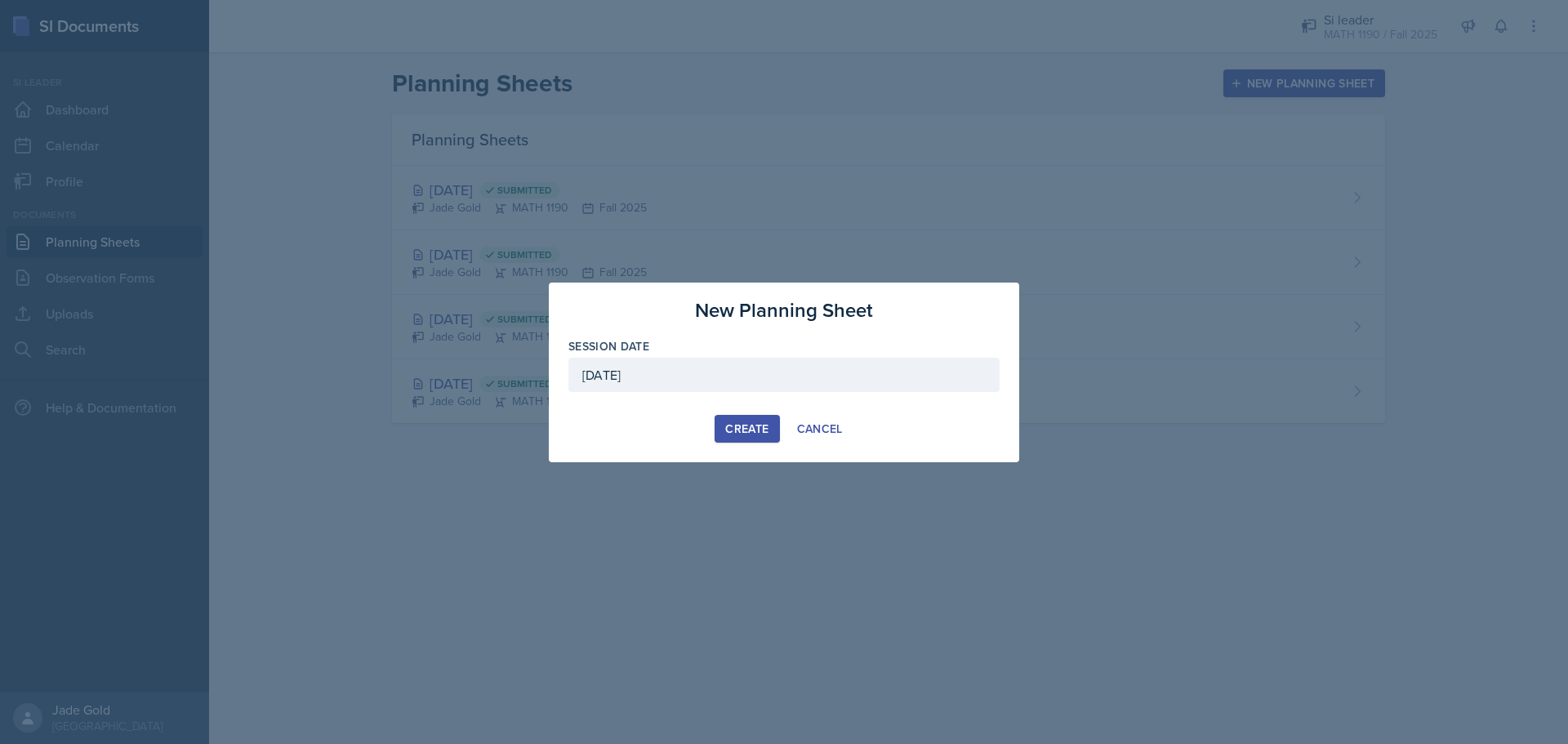
click at [761, 426] on div "Create" at bounding box center [747, 429] width 44 height 13
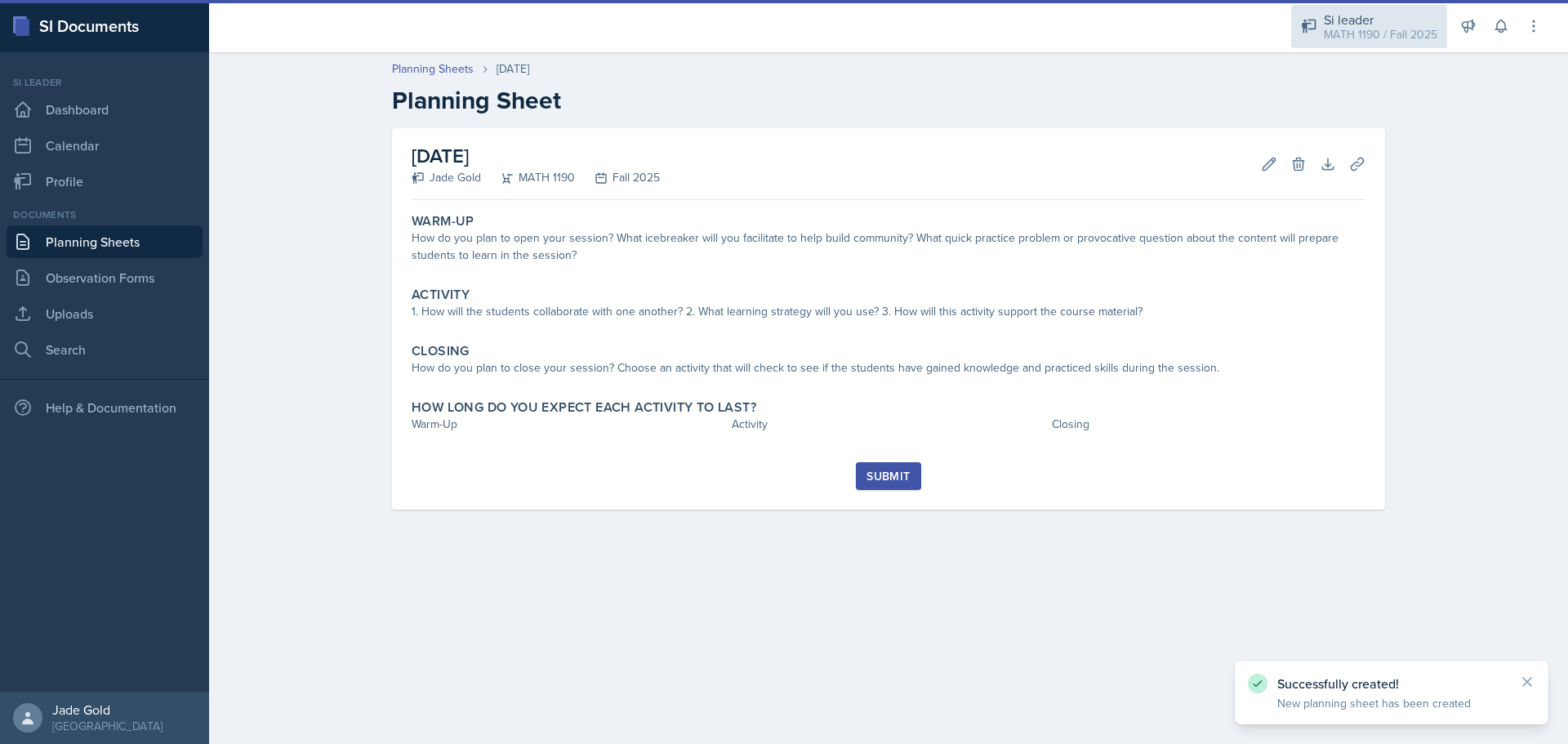
click at [846, 39] on div "MATH 1190 / Fall 2025" at bounding box center [1380, 34] width 113 height 17
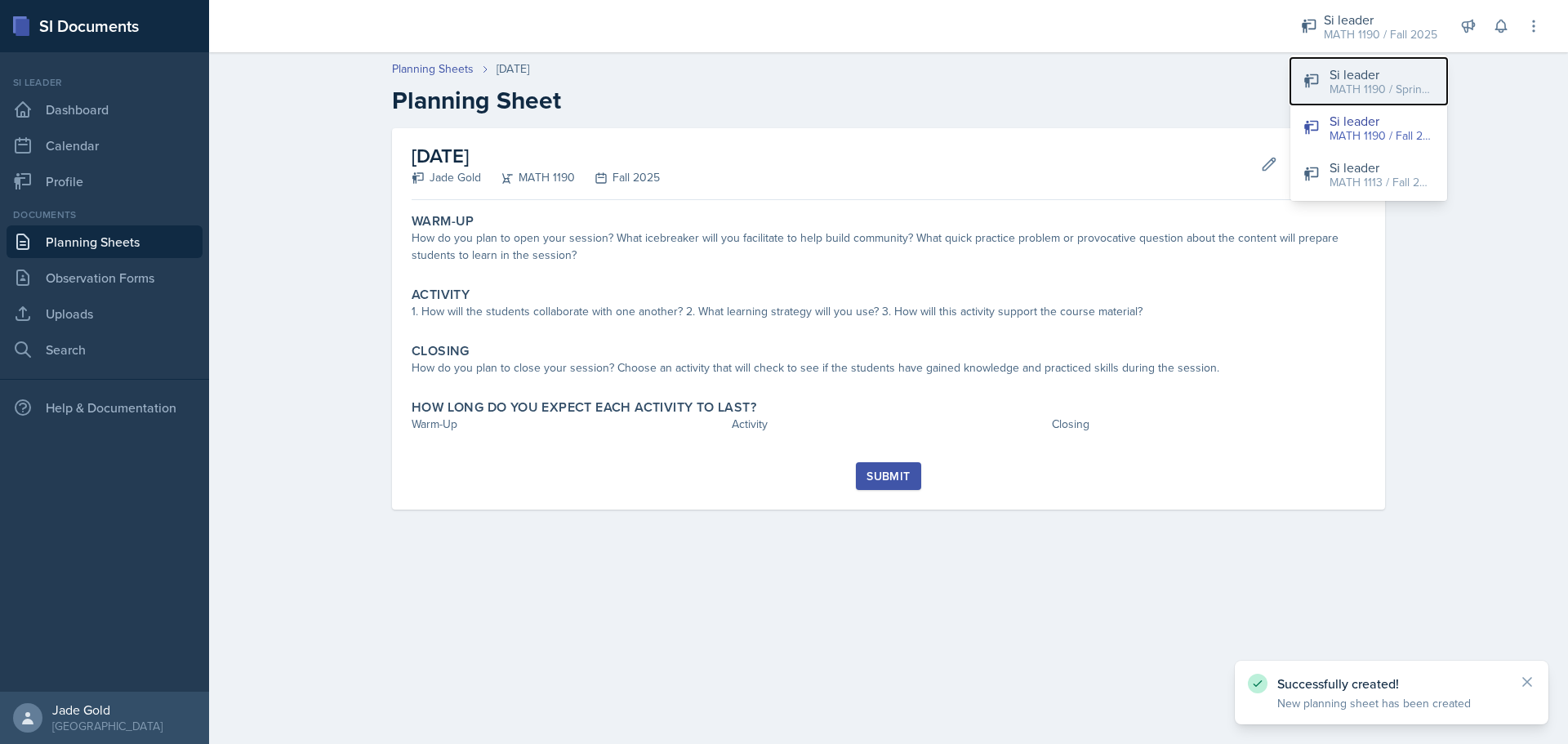
click at [846, 99] on button "Si leader MATH 1190 / Spring 2025" at bounding box center [1369, 81] width 157 height 47
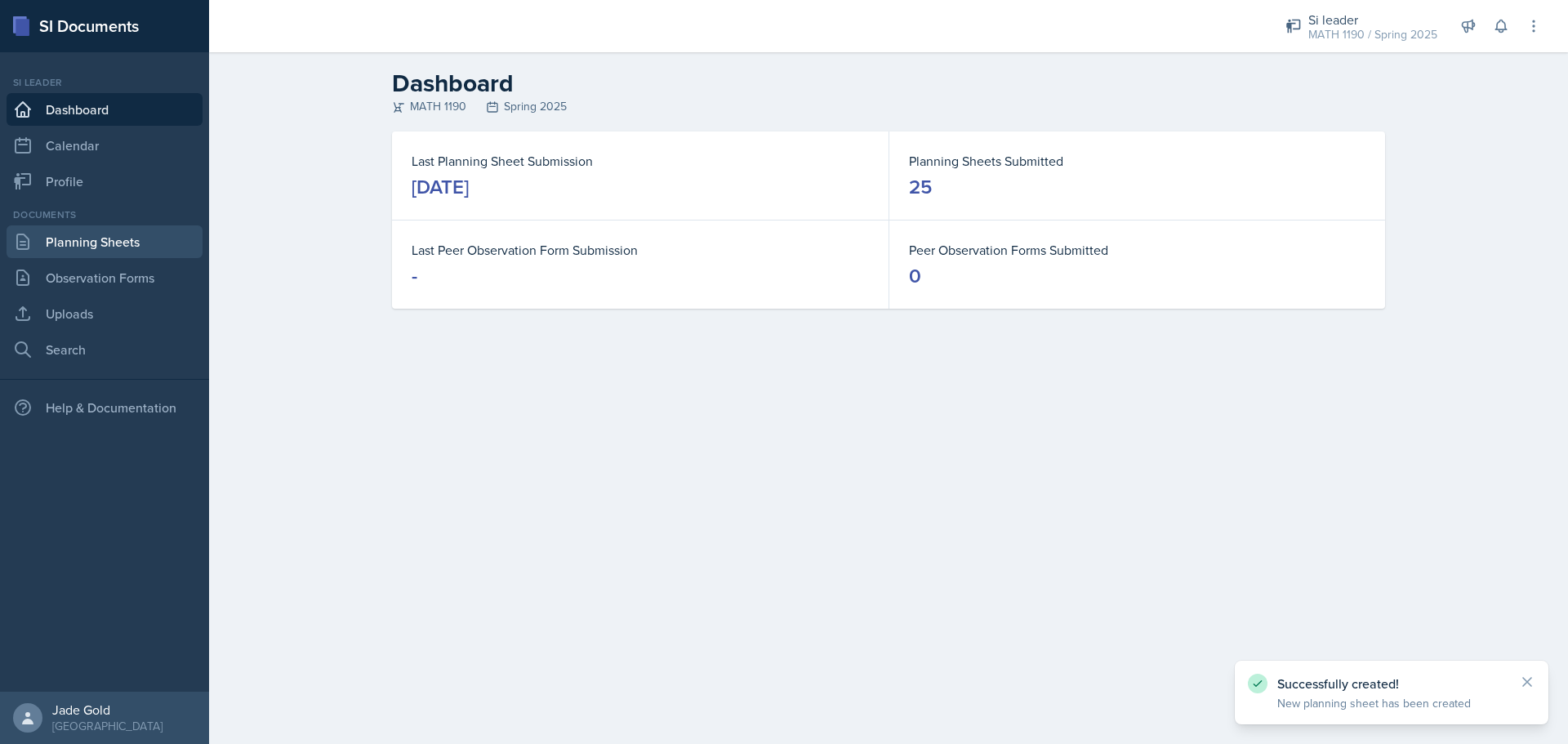
click at [106, 236] on link "Planning Sheets" at bounding box center [105, 241] width 196 height 33
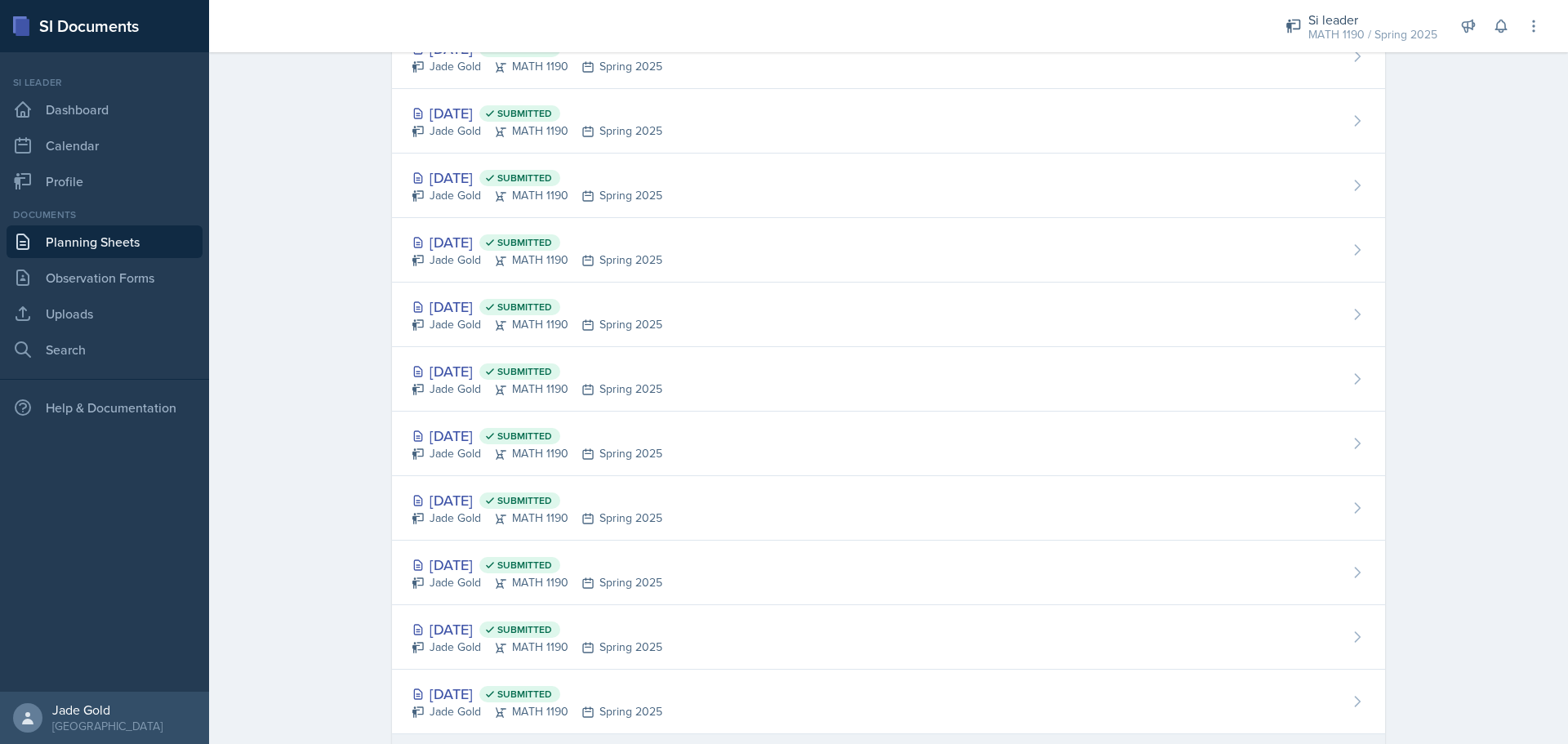
scroll to position [1138, 0]
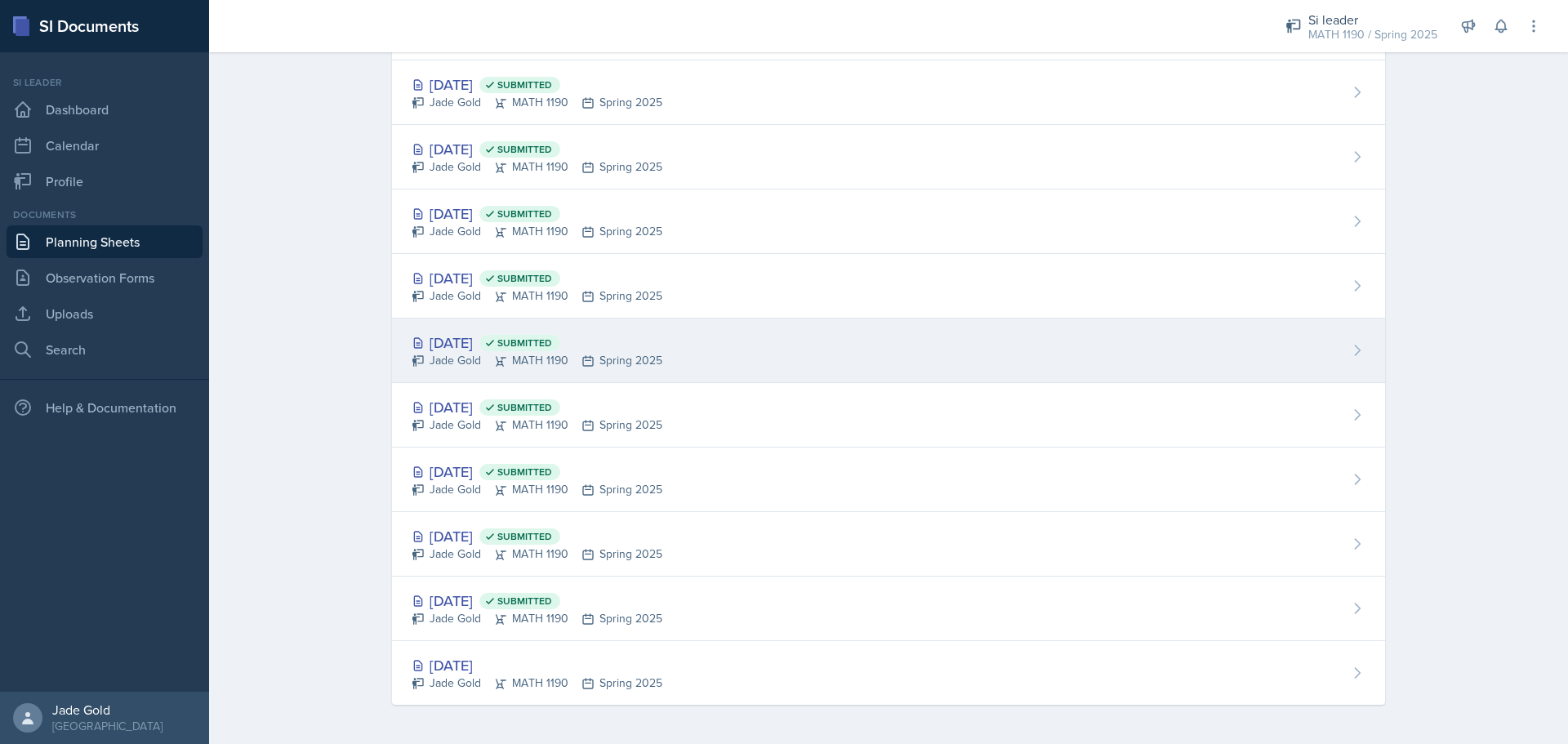
click at [503, 371] on div "[DATE] Submitted [PERSON_NAME] MATH 1190 Spring 2025" at bounding box center [888, 350] width 993 height 65
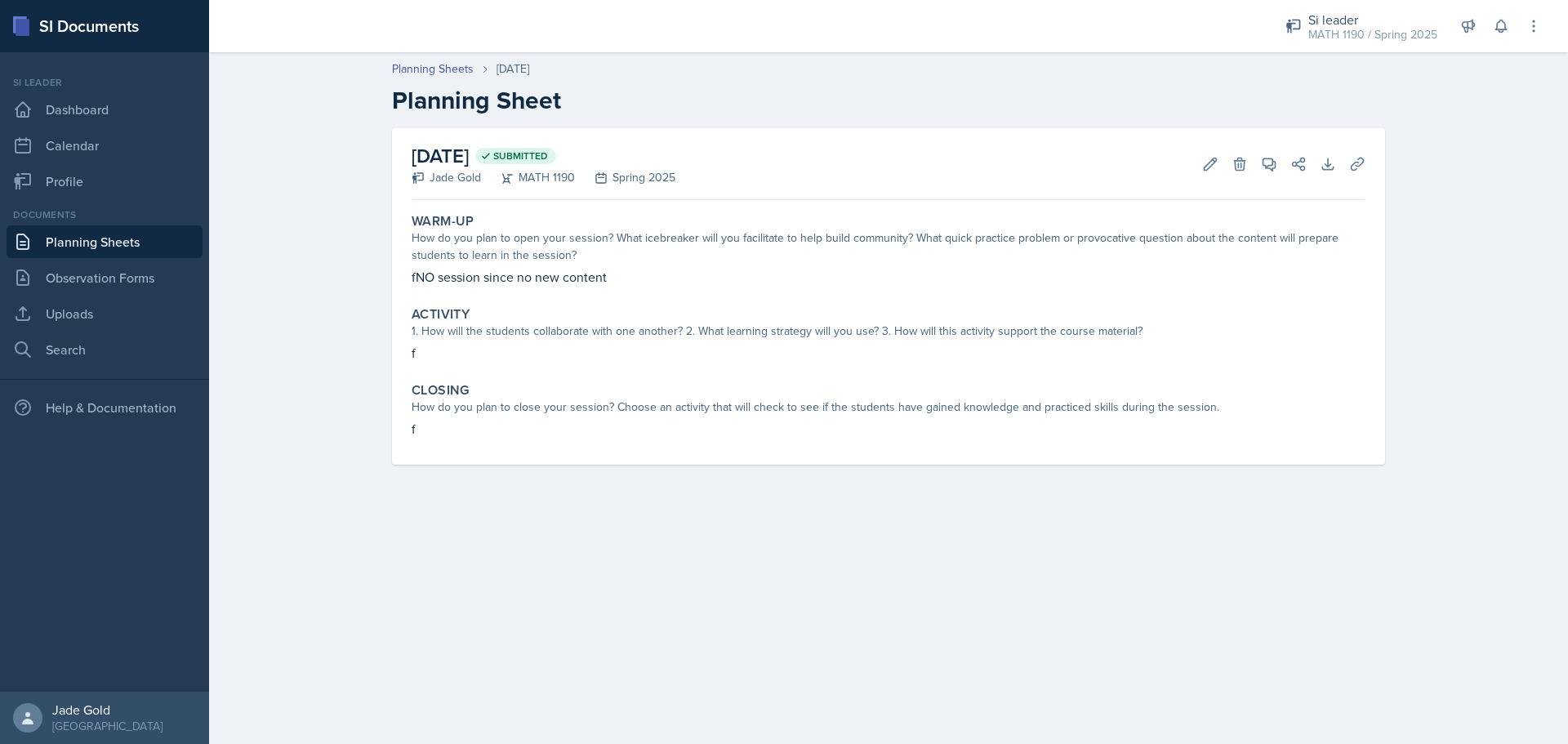
click at [100, 250] on link "Planning Sheets" at bounding box center [105, 241] width 196 height 33
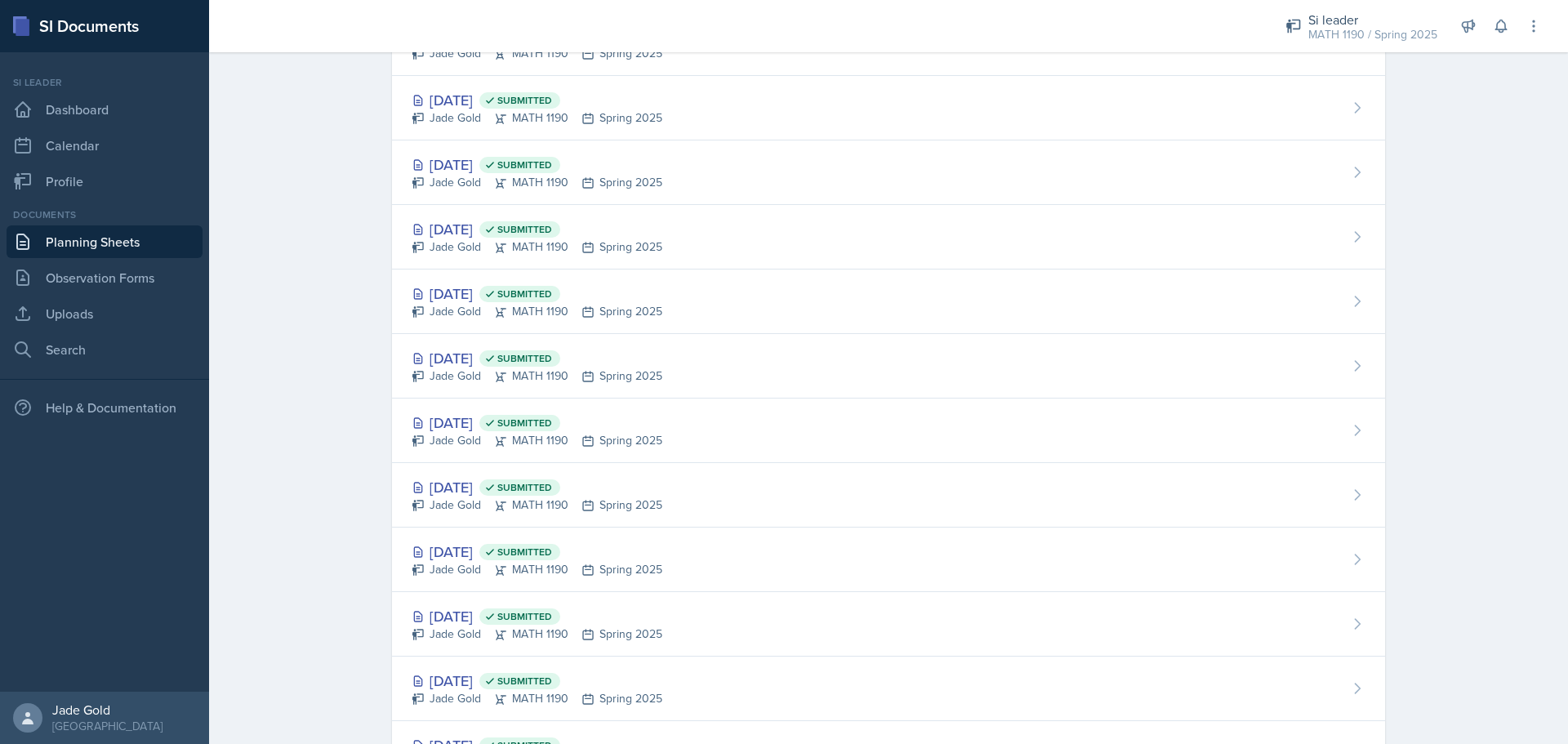
scroll to position [1138, 0]
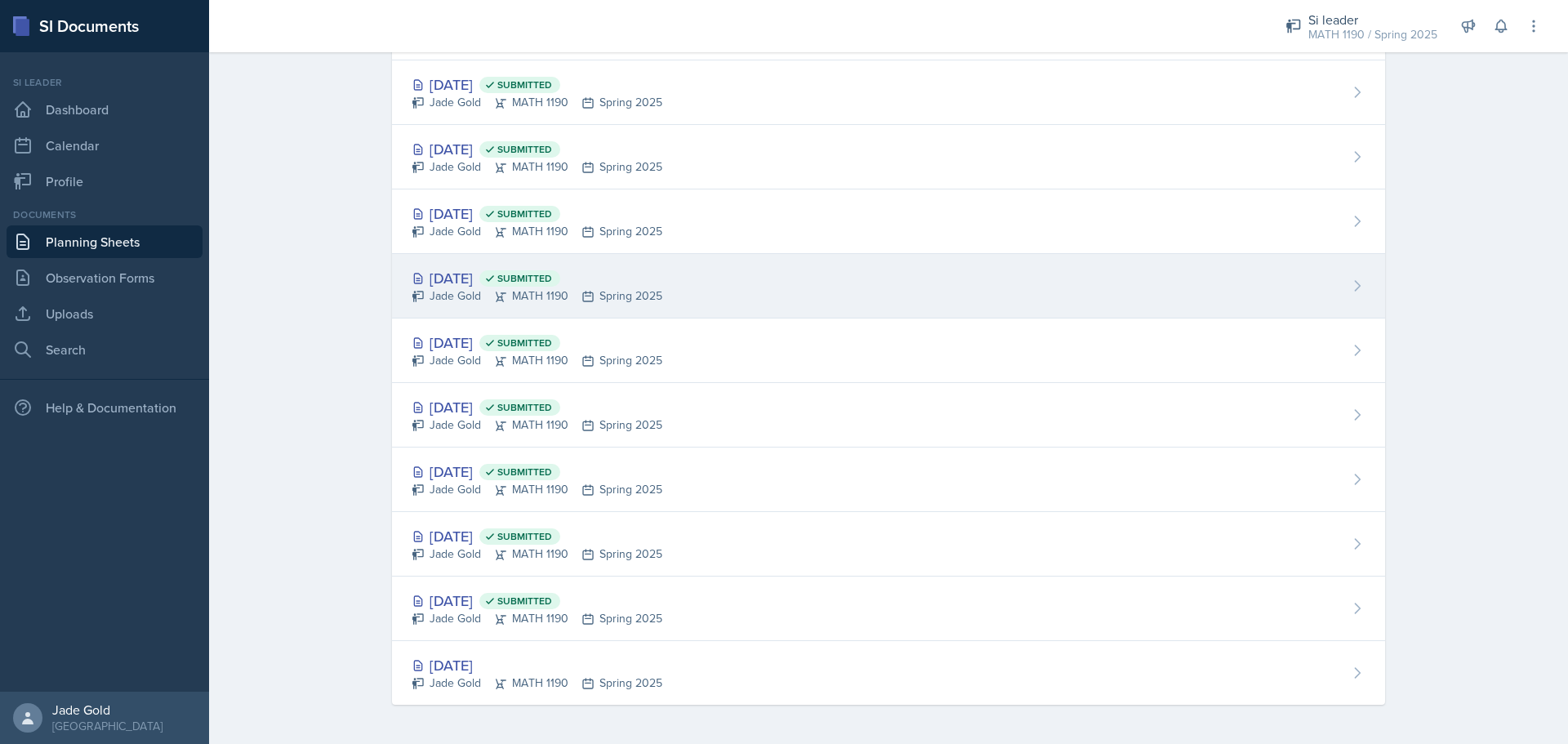
click at [490, 305] on div "[DATE] Submitted Jade Gold MATH 1190 Spring 2025" at bounding box center [888, 286] width 993 height 65
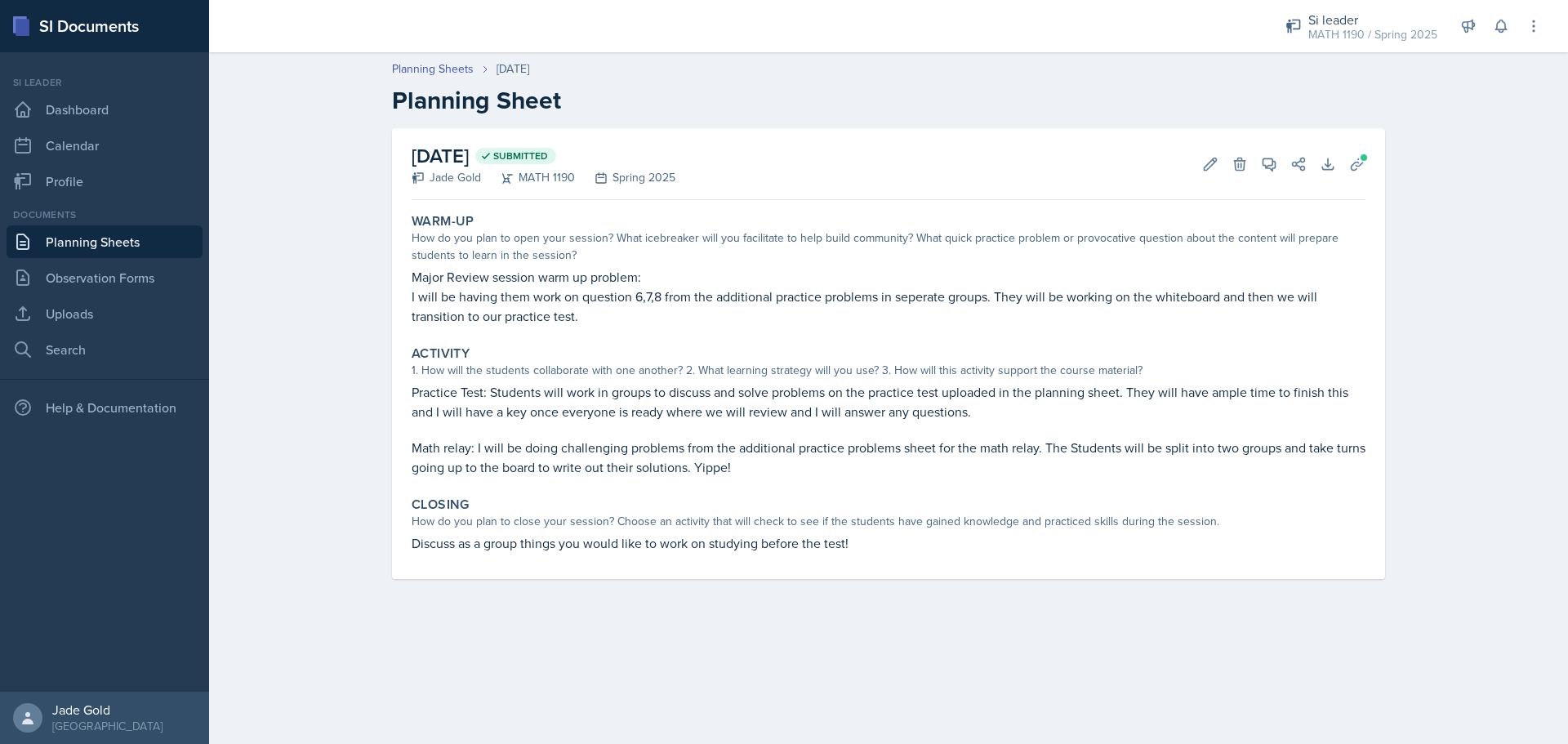
click at [100, 246] on link "Planning Sheets" at bounding box center [105, 241] width 196 height 33
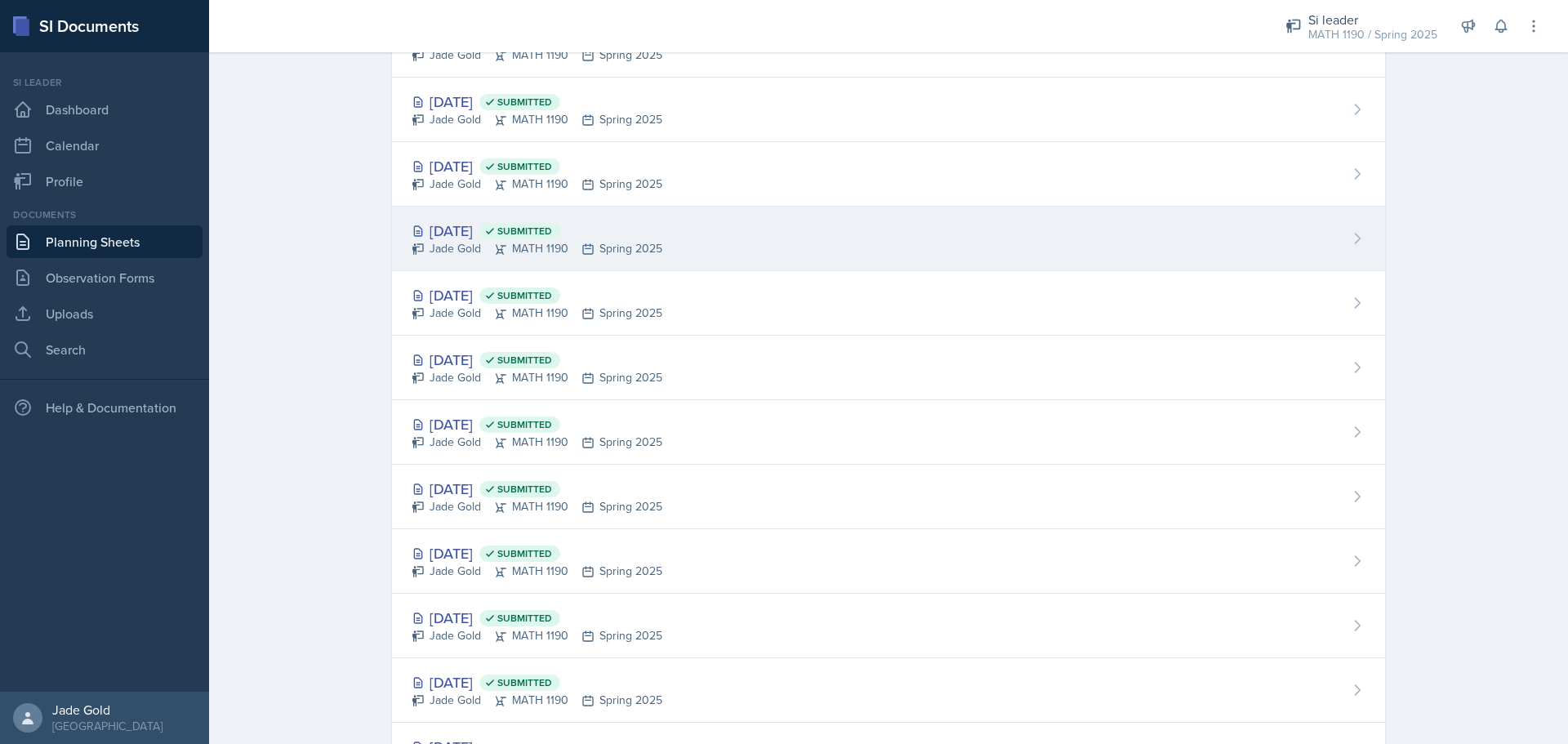
scroll to position [974, 0]
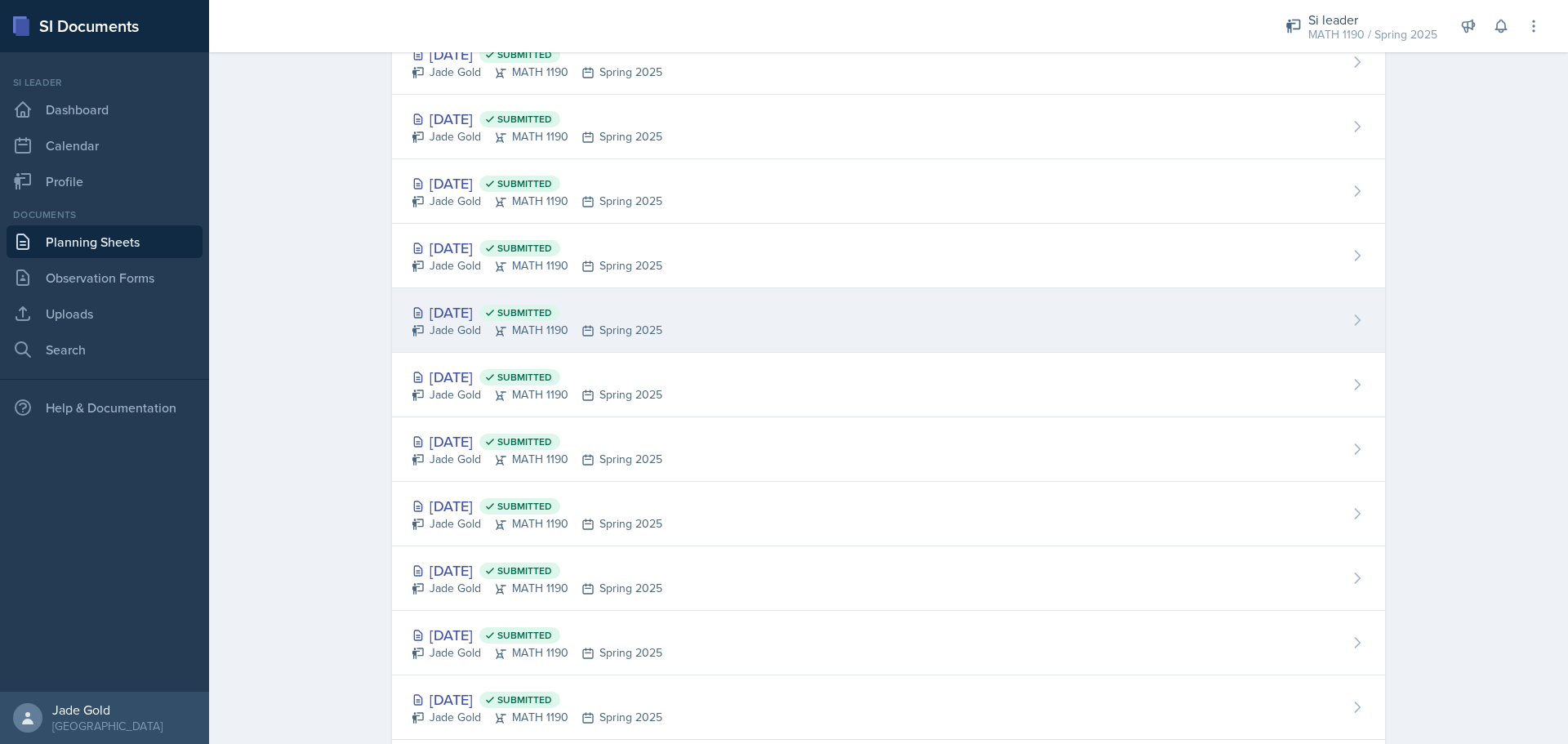
click at [624, 322] on div "Jade Gold MATH 1190 Spring 2025" at bounding box center [536, 330] width 251 height 17
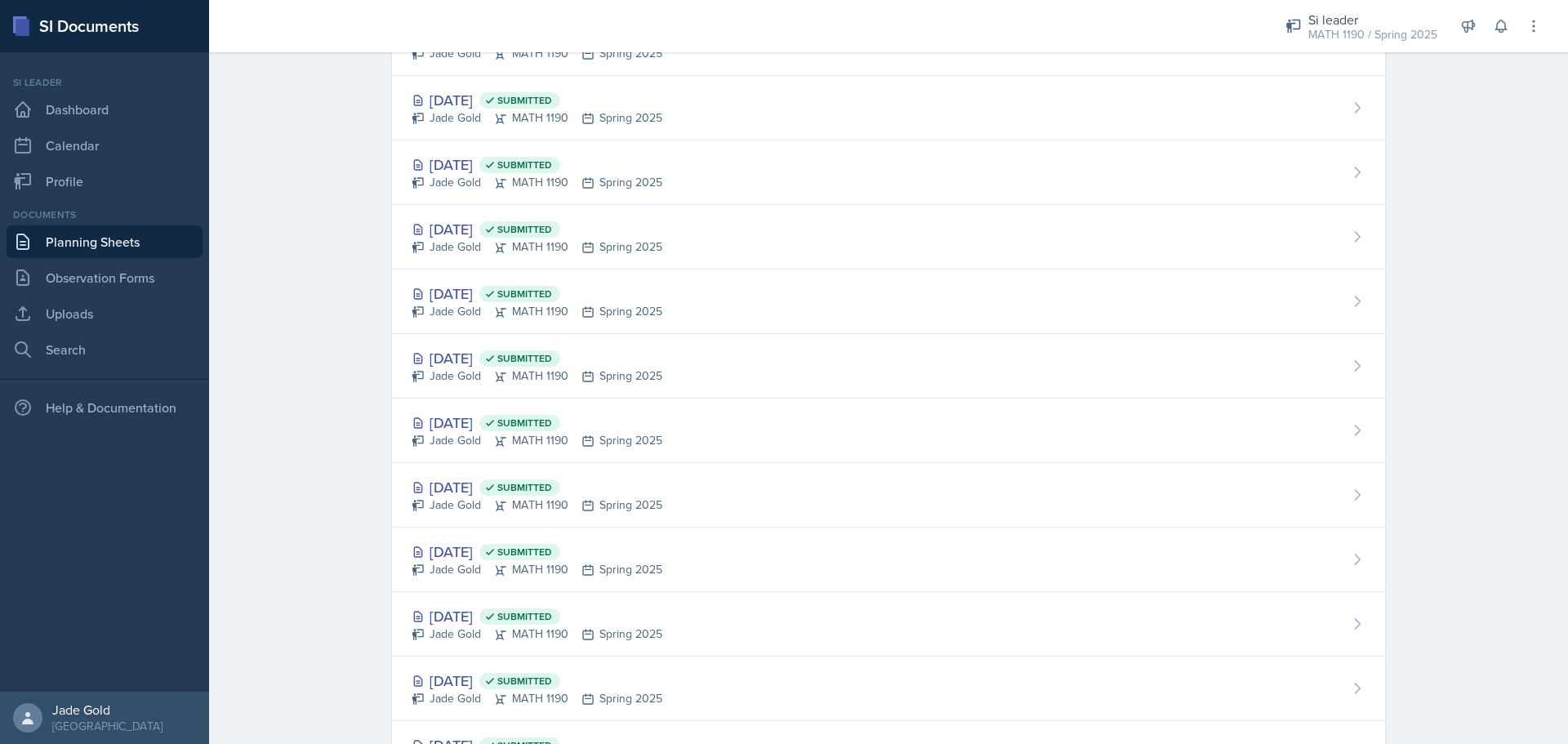
scroll to position [1138, 0]
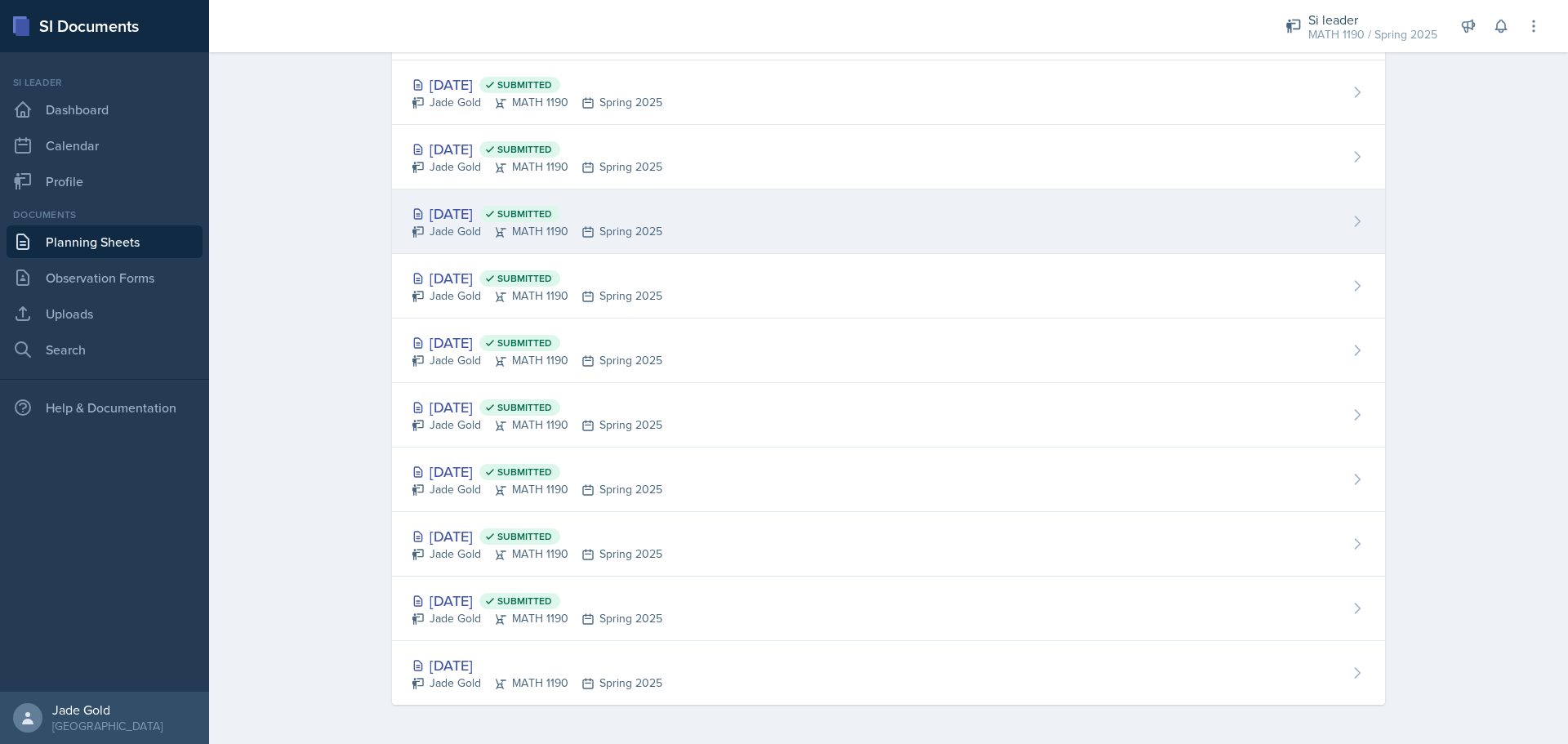
click at [629, 216] on div "[DATE] Submitted" at bounding box center [536, 214] width 251 height 22
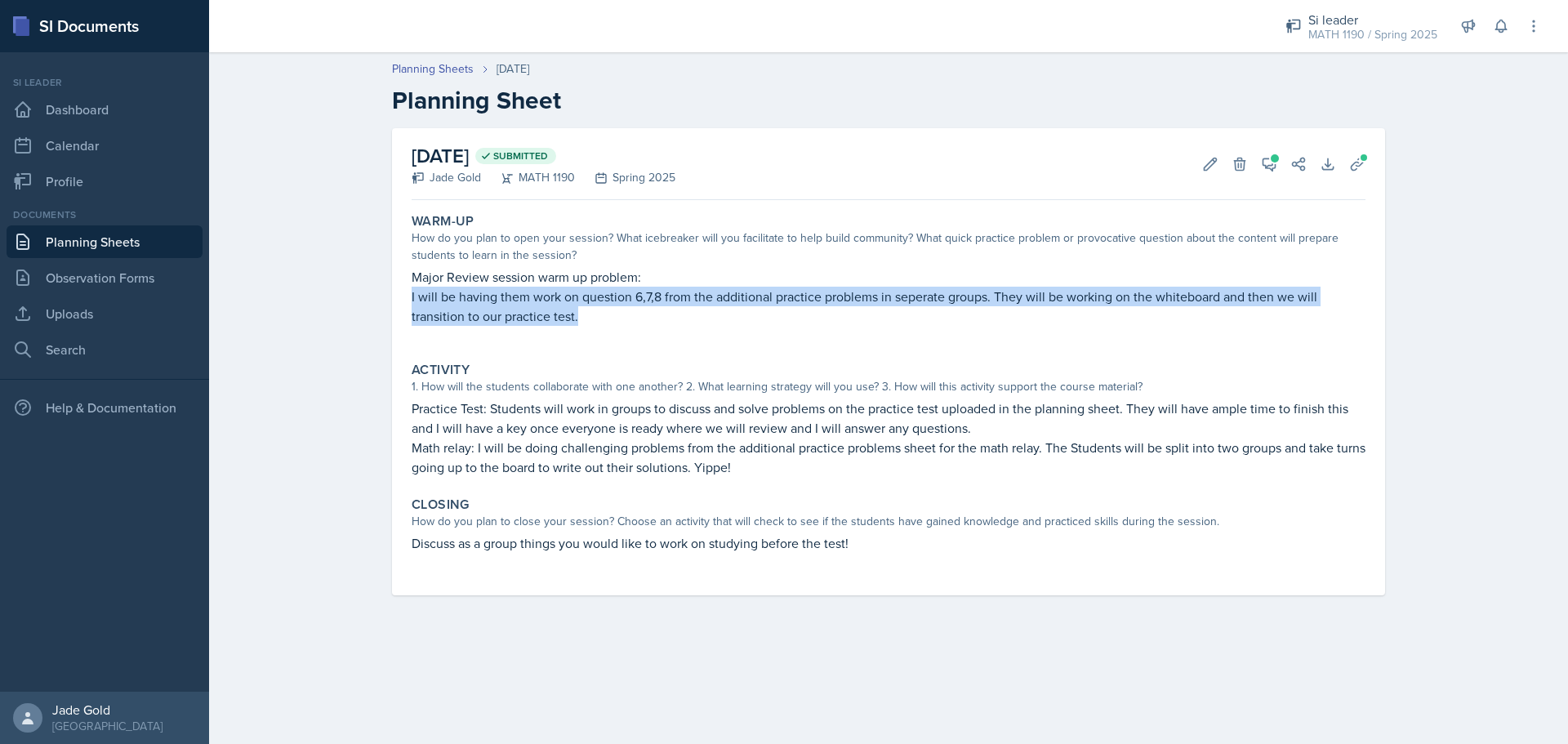
drag, startPoint x: 411, startPoint y: 295, endPoint x: 677, endPoint y: 316, distance: 266.8
click at [677, 316] on div "Warm-Up How do you plan to open your session? What icebreaker will you facilita…" at bounding box center [888, 278] width 967 height 142
drag, startPoint x: 600, startPoint y: 314, endPoint x: 591, endPoint y: 318, distance: 9.8
click at [600, 315] on p "I will be having them work on question 6,7,8 from the additional practice probl…" at bounding box center [888, 306] width 954 height 39
click at [579, 321] on p "I will be having them work on question 6,7,8 from the additional practice probl…" at bounding box center [888, 306] width 954 height 39
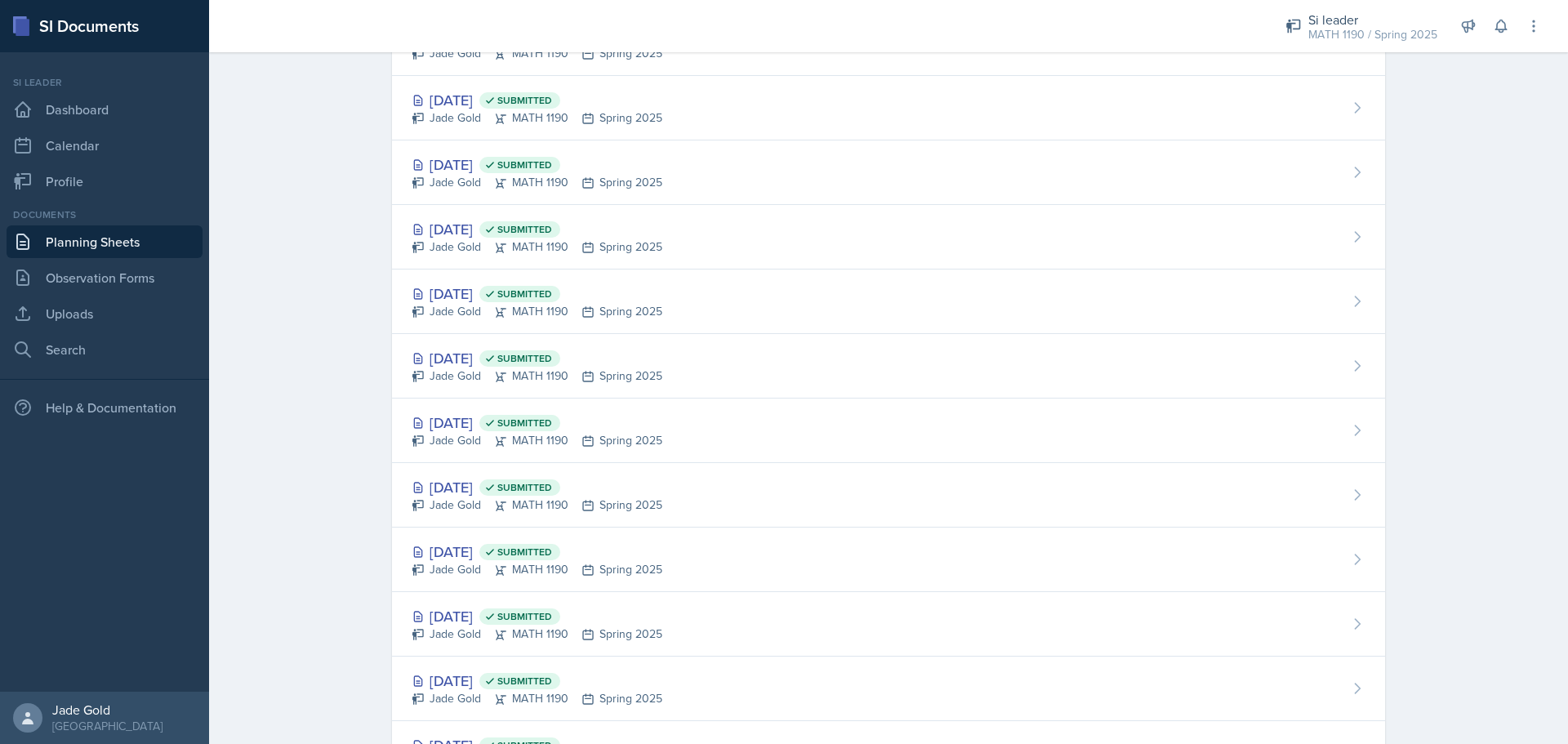
scroll to position [1138, 0]
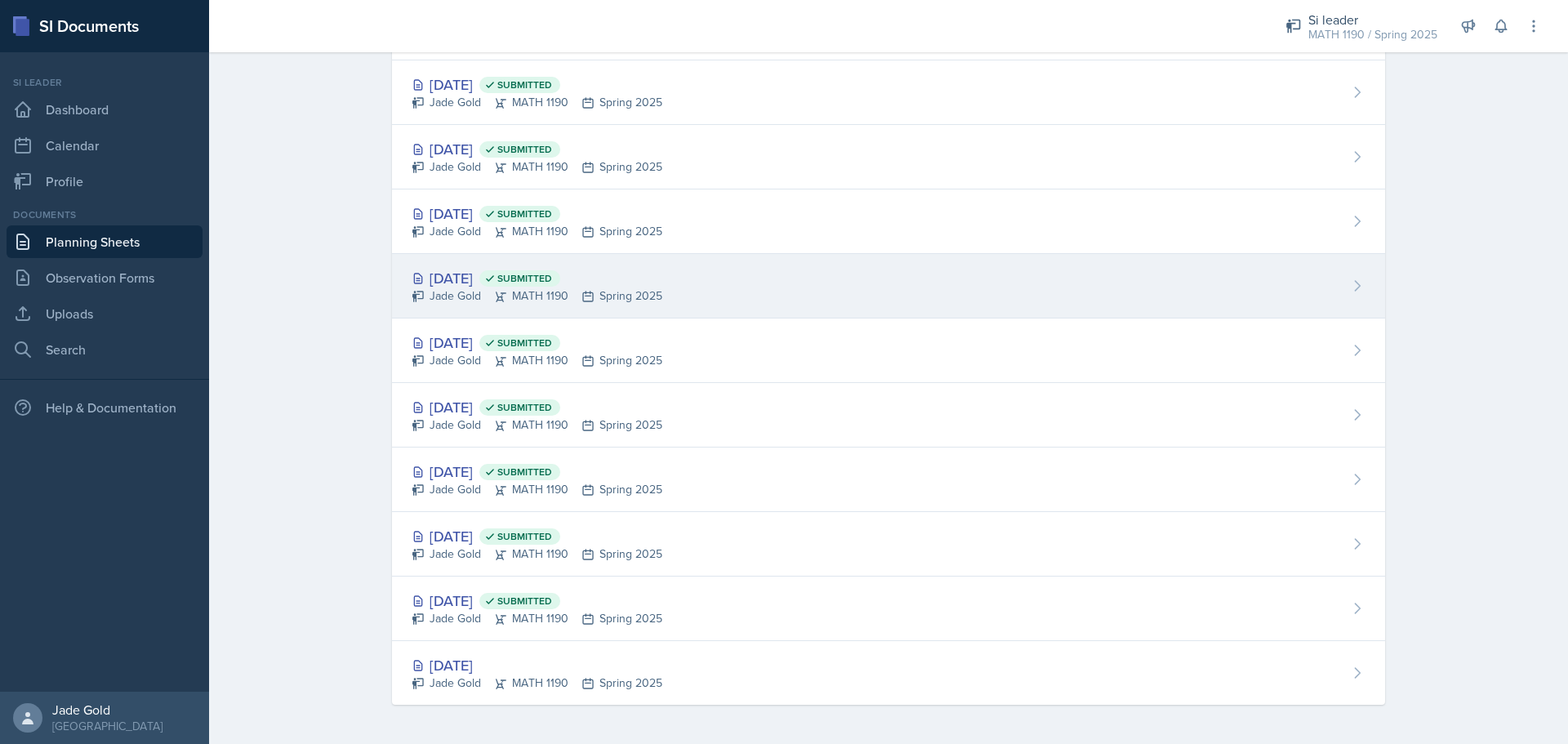
click at [666, 276] on div "[DATE] Submitted Jade Gold MATH 1190 Spring 2025" at bounding box center [888, 286] width 993 height 65
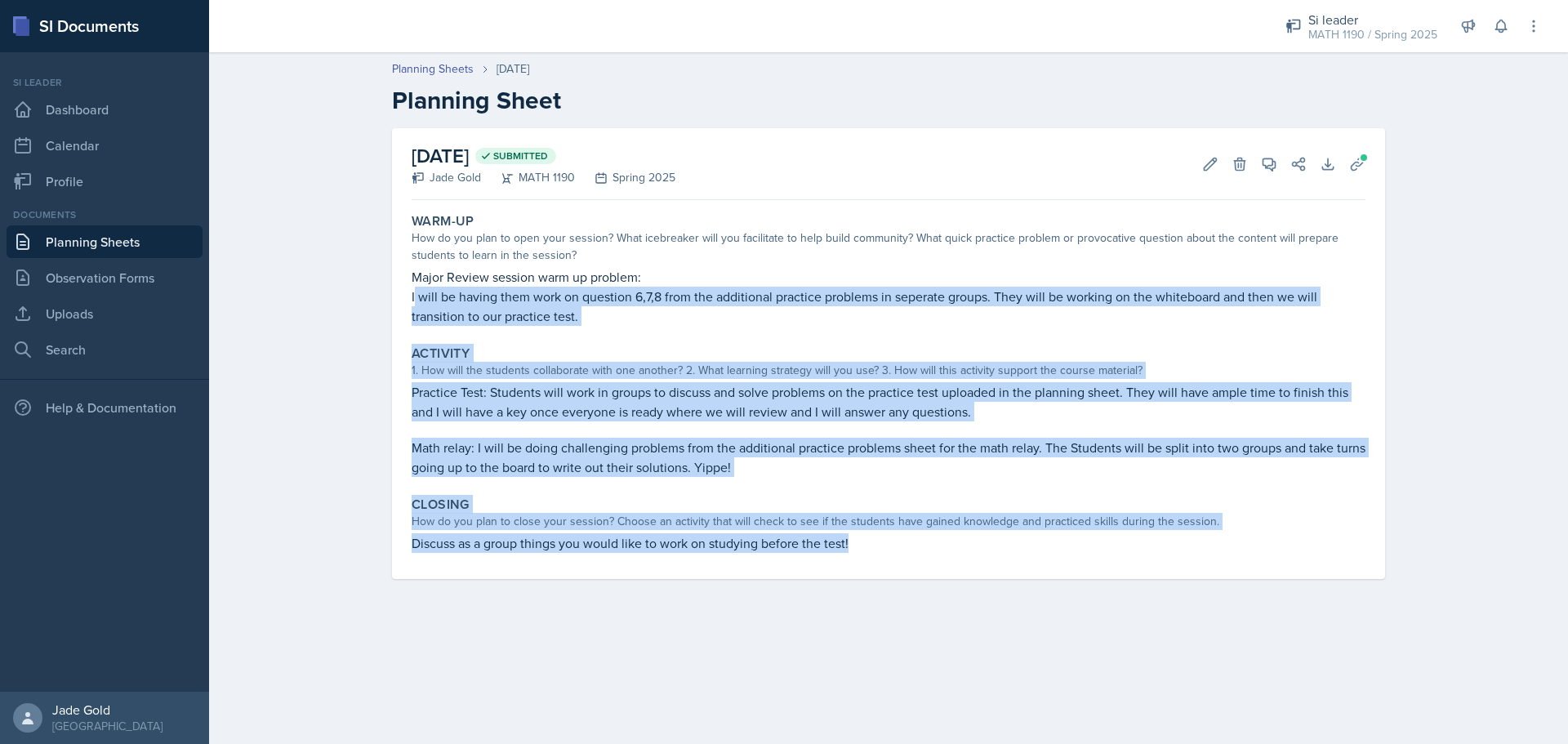
drag, startPoint x: 415, startPoint y: 299, endPoint x: 1007, endPoint y: 551, distance: 643.4
click at [846, 551] on div "Warm-Up How do you plan to open your session? What icebreaker will you facilita…" at bounding box center [888, 393] width 954 height 372
copy div "will be having them work on question 6,7,8 from the additional practice problem…"
click at [846, 173] on button "Uploads" at bounding box center [1357, 163] width 29 height 29
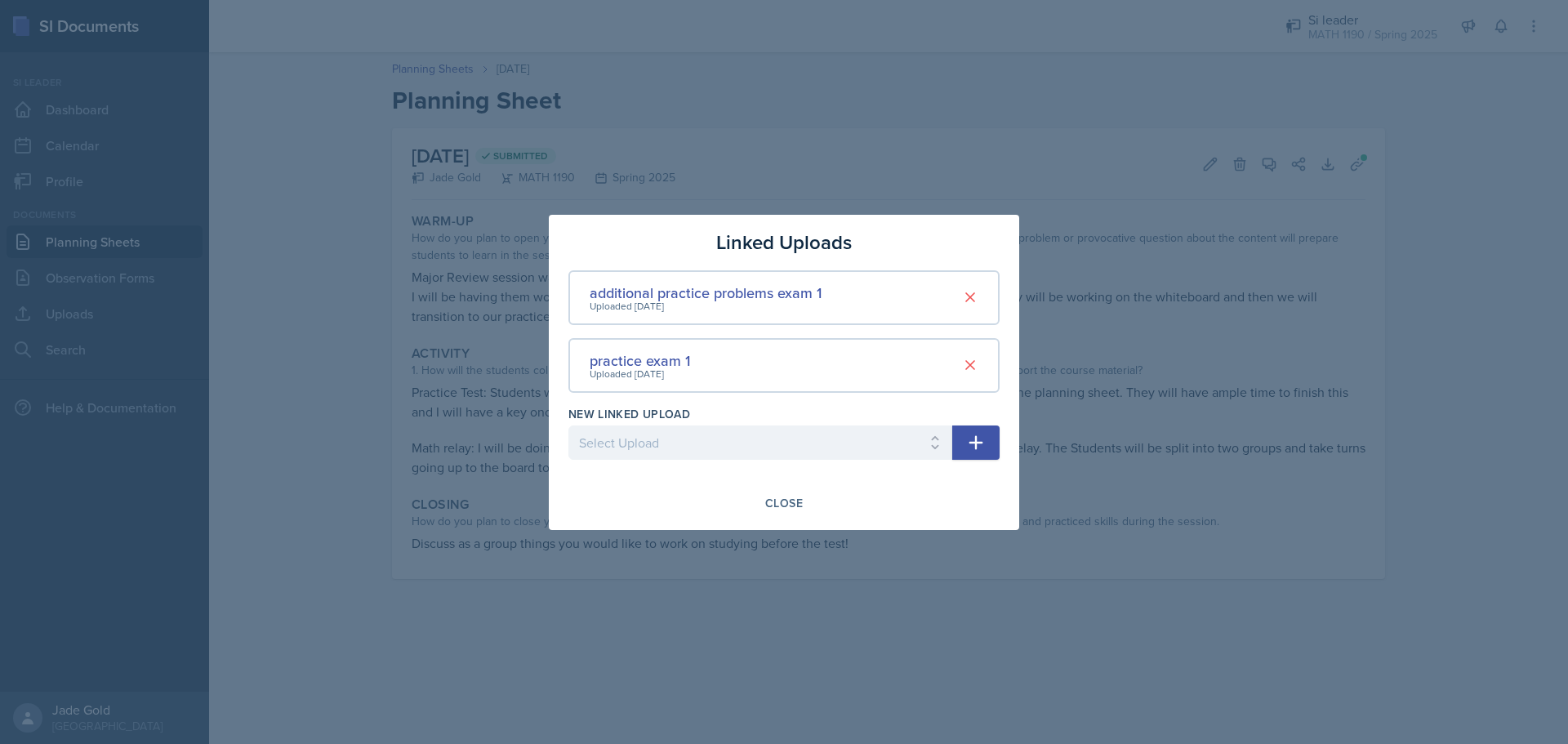
drag, startPoint x: 686, startPoint y: 292, endPoint x: 599, endPoint y: 466, distance: 194.5
click at [598, 470] on div at bounding box center [760, 468] width 384 height 16
click at [751, 294] on div "additional practice problems exam 1" at bounding box center [706, 292] width 232 height 22
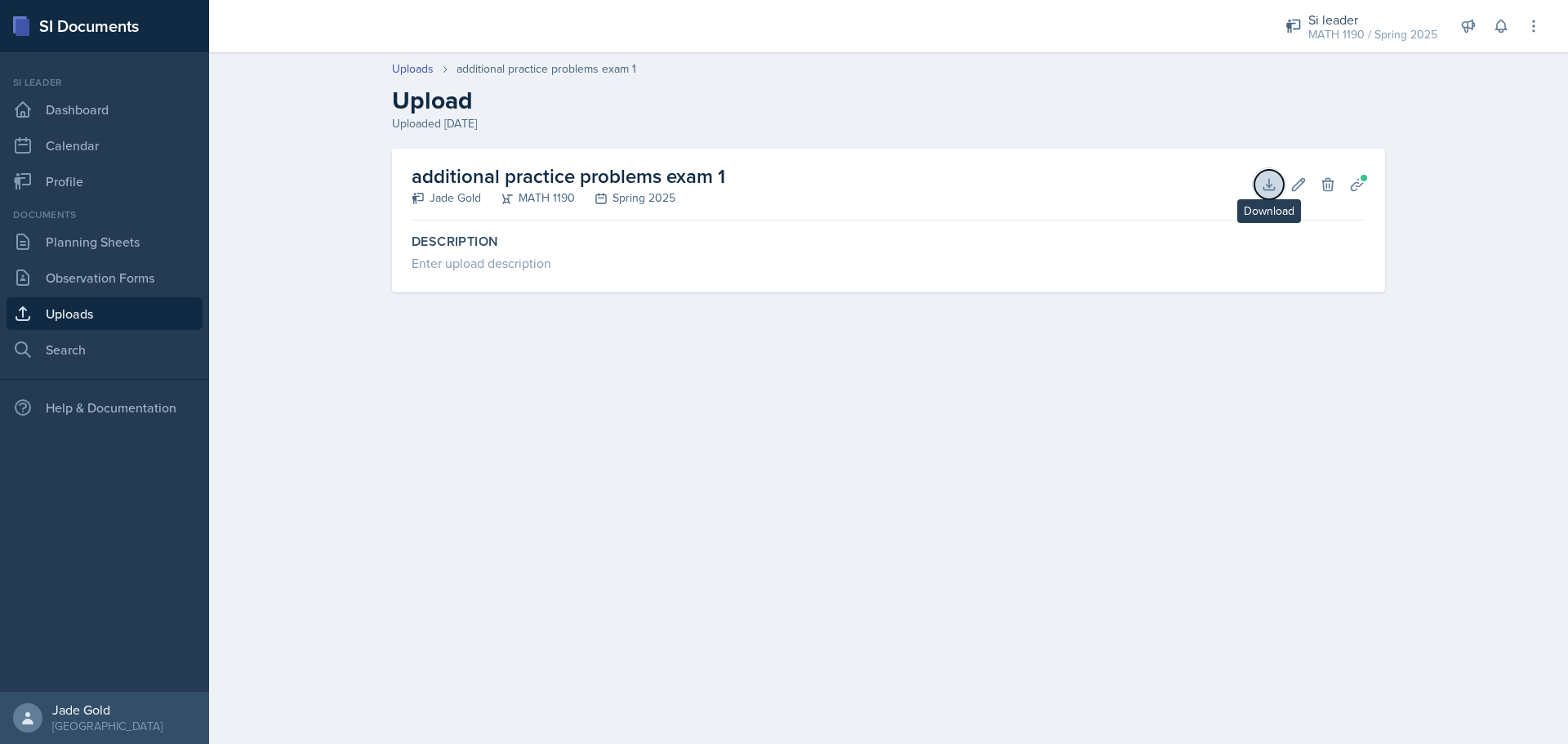
click at [846, 189] on icon at bounding box center [1269, 183] width 11 height 11
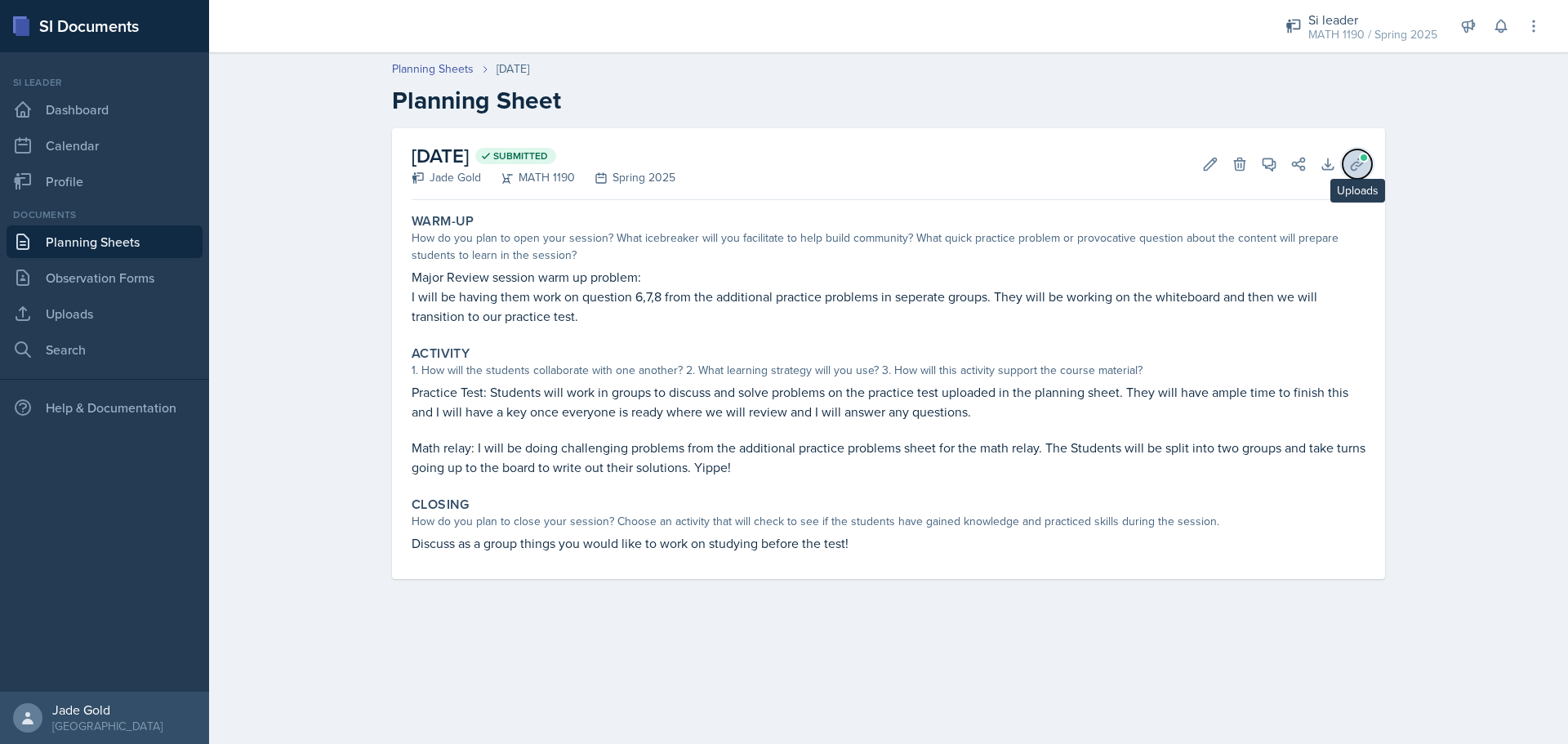
click at [846, 162] on icon at bounding box center [1357, 163] width 16 height 16
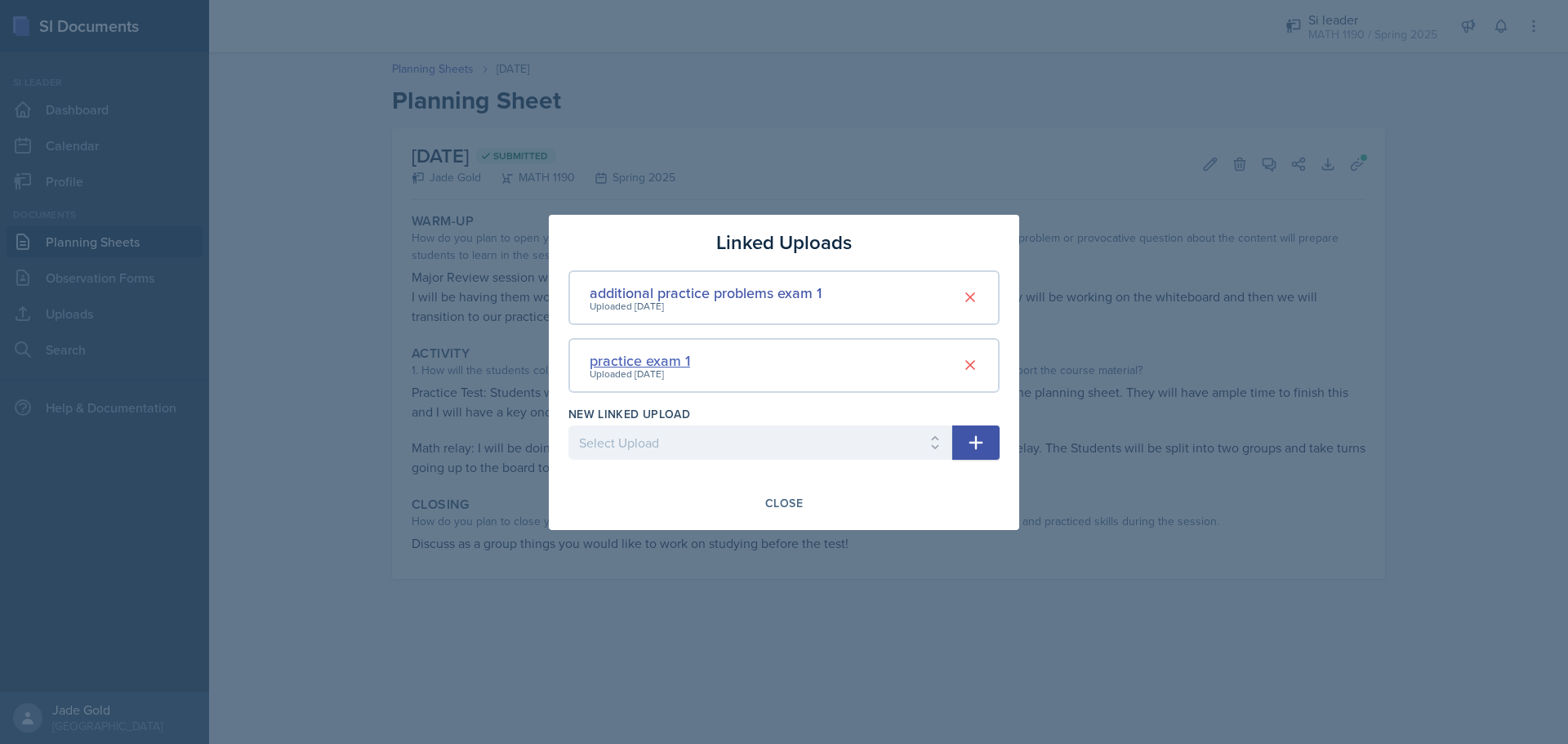
click at [657, 357] on div "practice exam 1" at bounding box center [640, 360] width 101 height 22
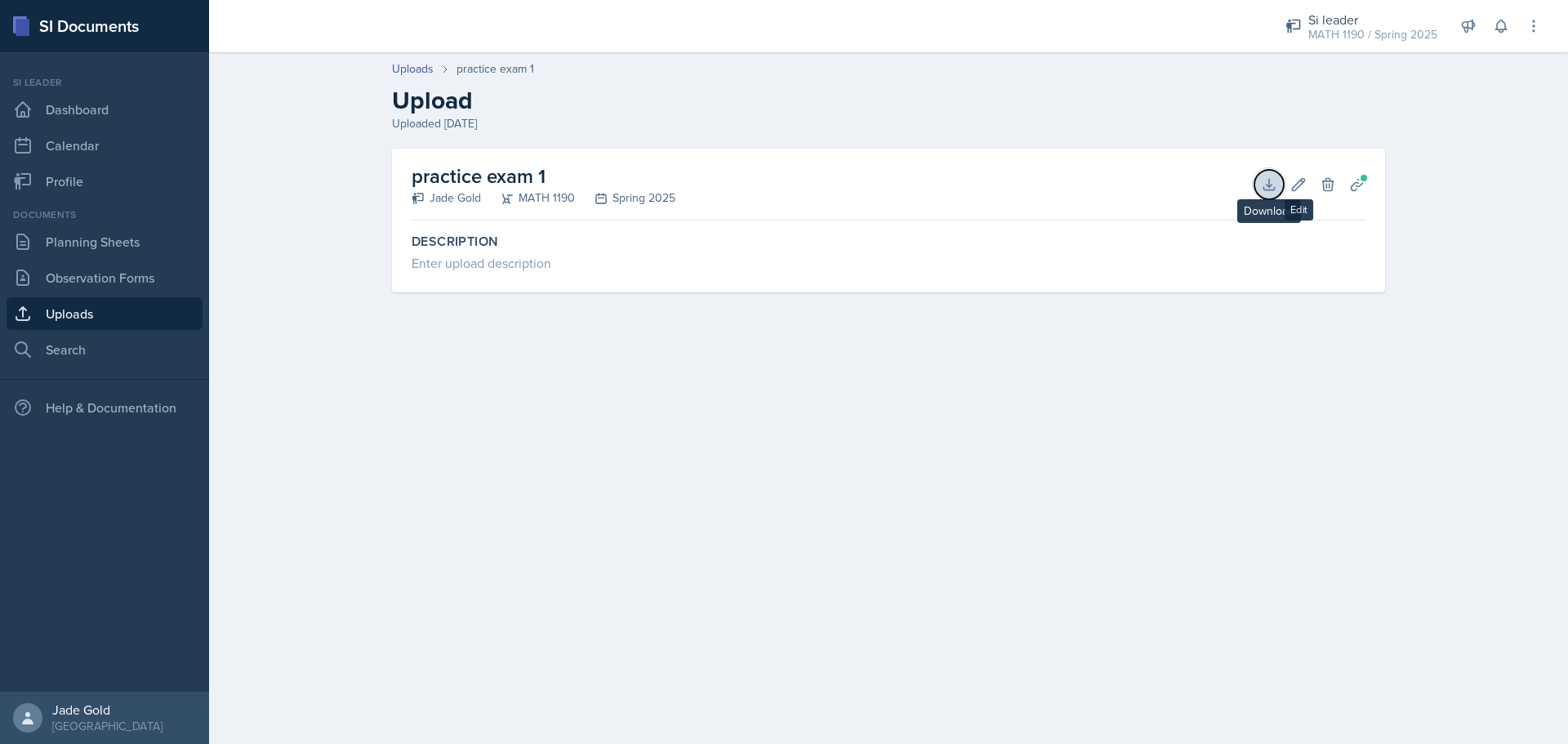
click at [846, 181] on icon at bounding box center [1269, 184] width 16 height 16
click at [90, 117] on link "Dashboard" at bounding box center [105, 109] width 196 height 33
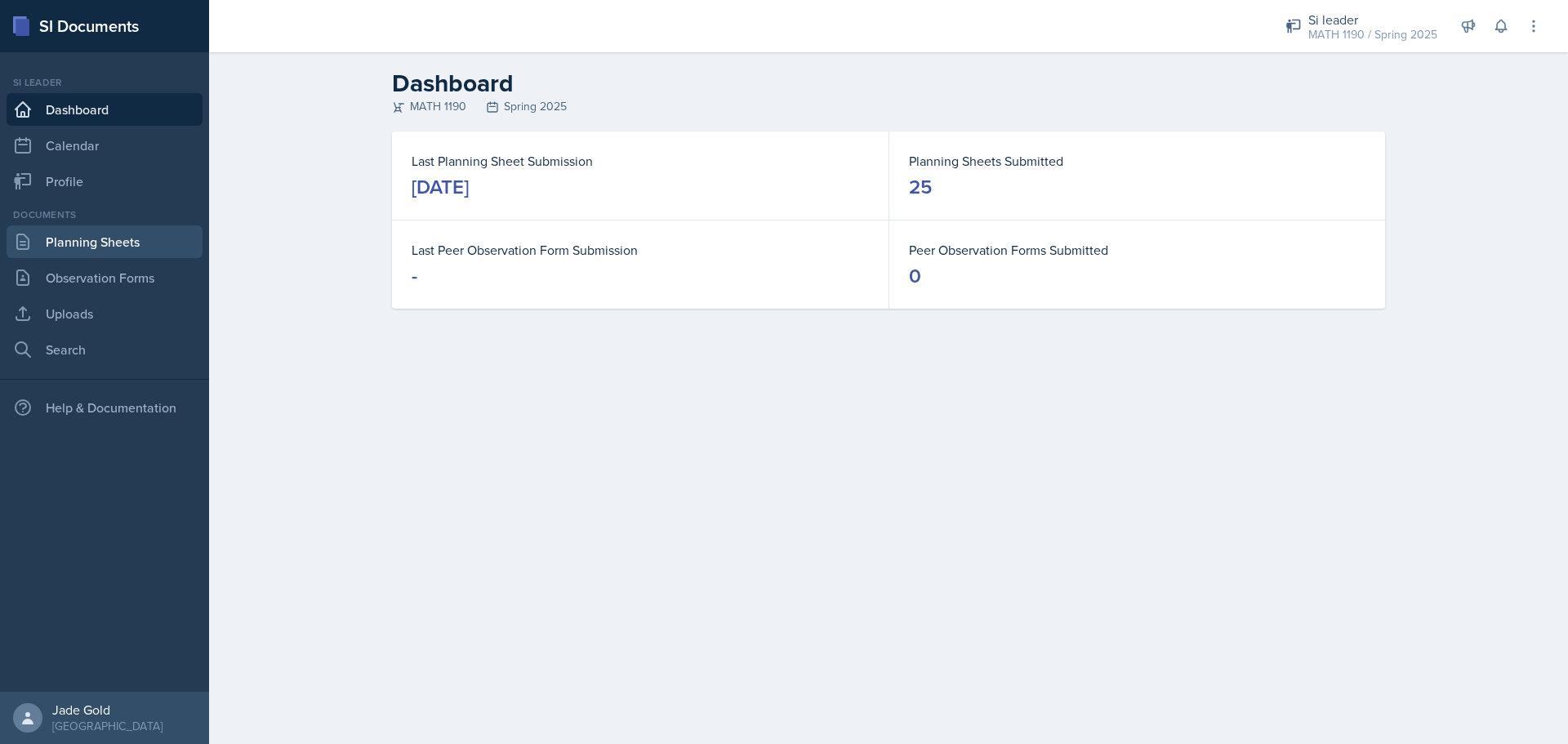
click at [132, 241] on link "Planning Sheets" at bounding box center [105, 241] width 196 height 33
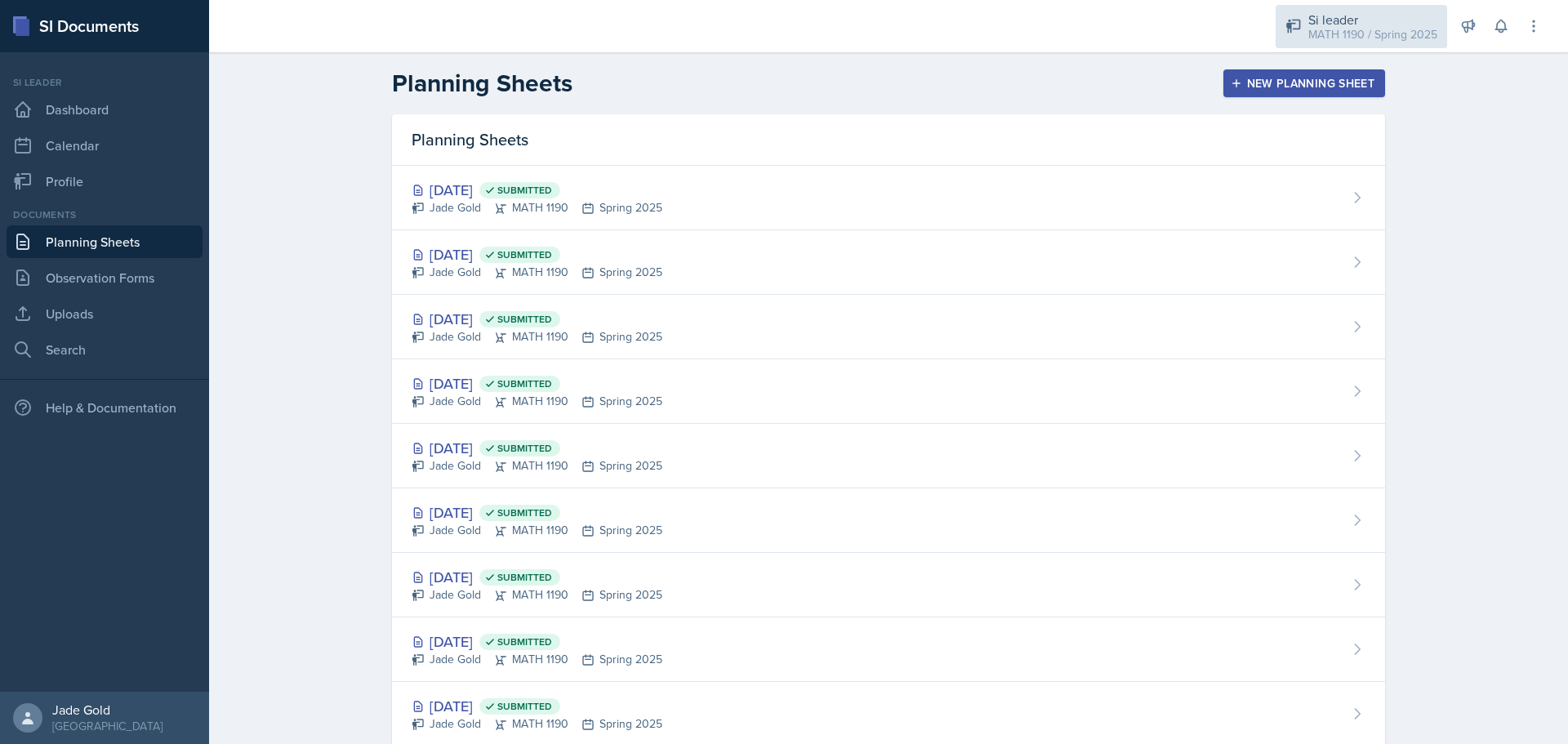
click at [846, 18] on div "Si leader" at bounding box center [1373, 19] width 129 height 19
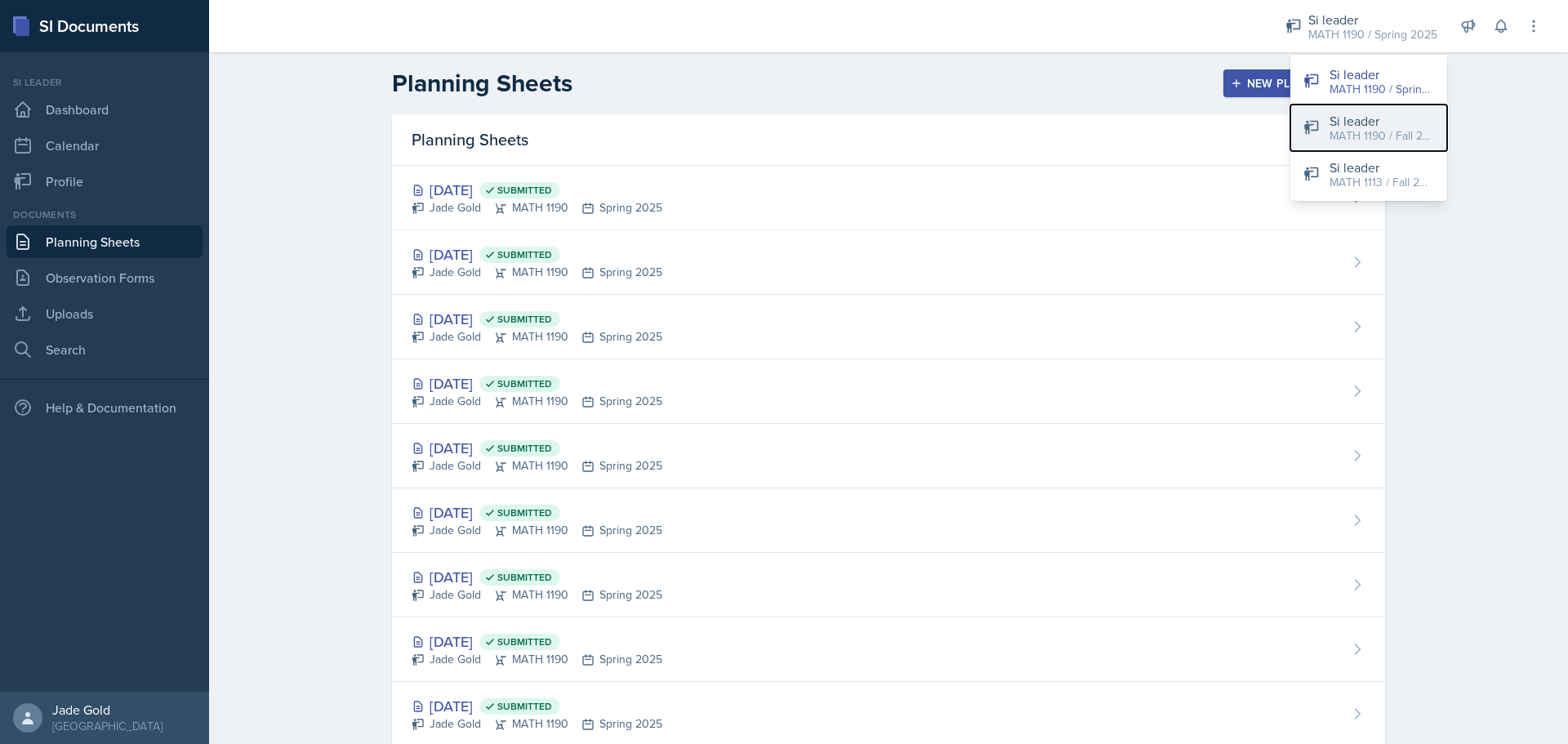
click at [846, 121] on div "Si leader" at bounding box center [1382, 121] width 105 height 19
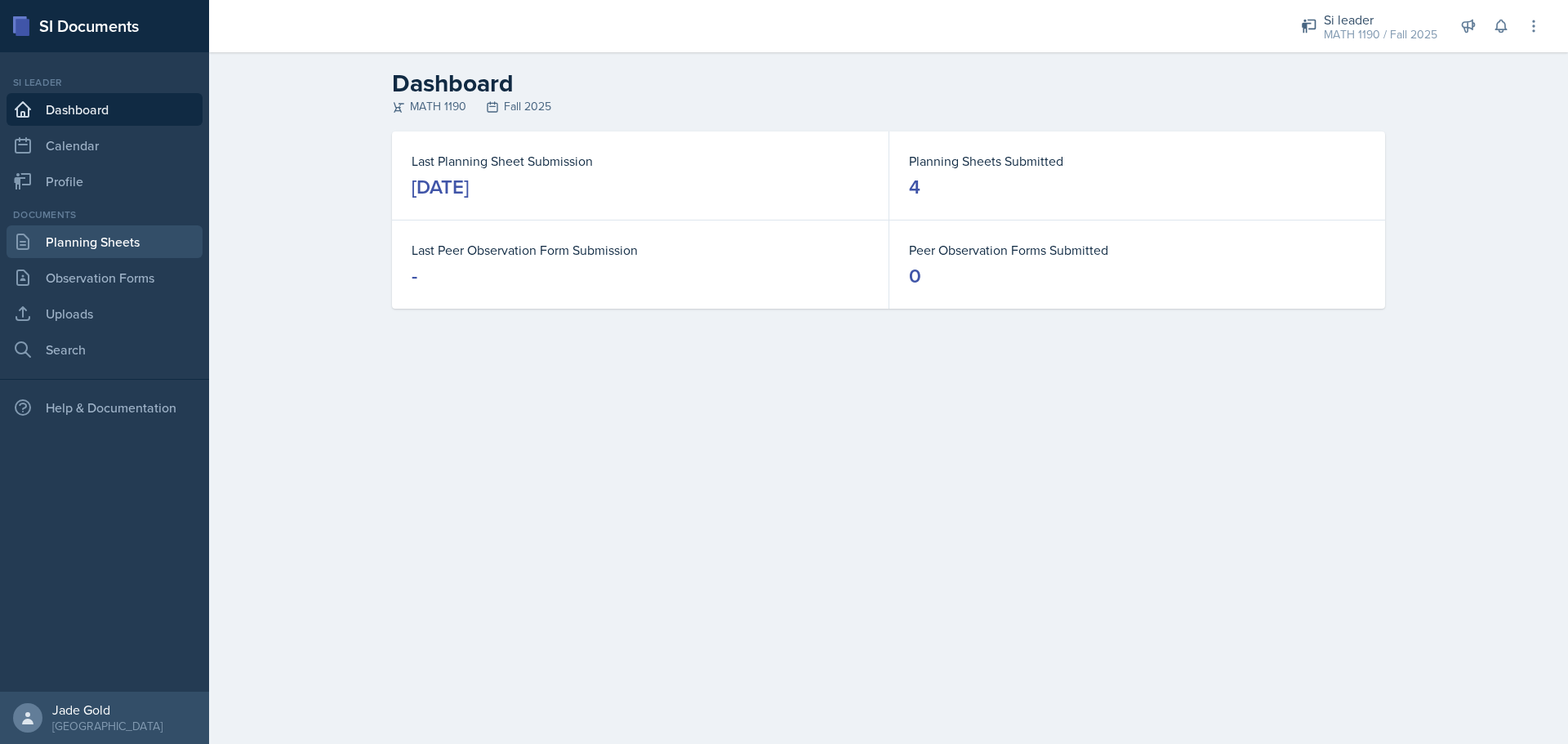
click at [139, 241] on link "Planning Sheets" at bounding box center [105, 241] width 196 height 33
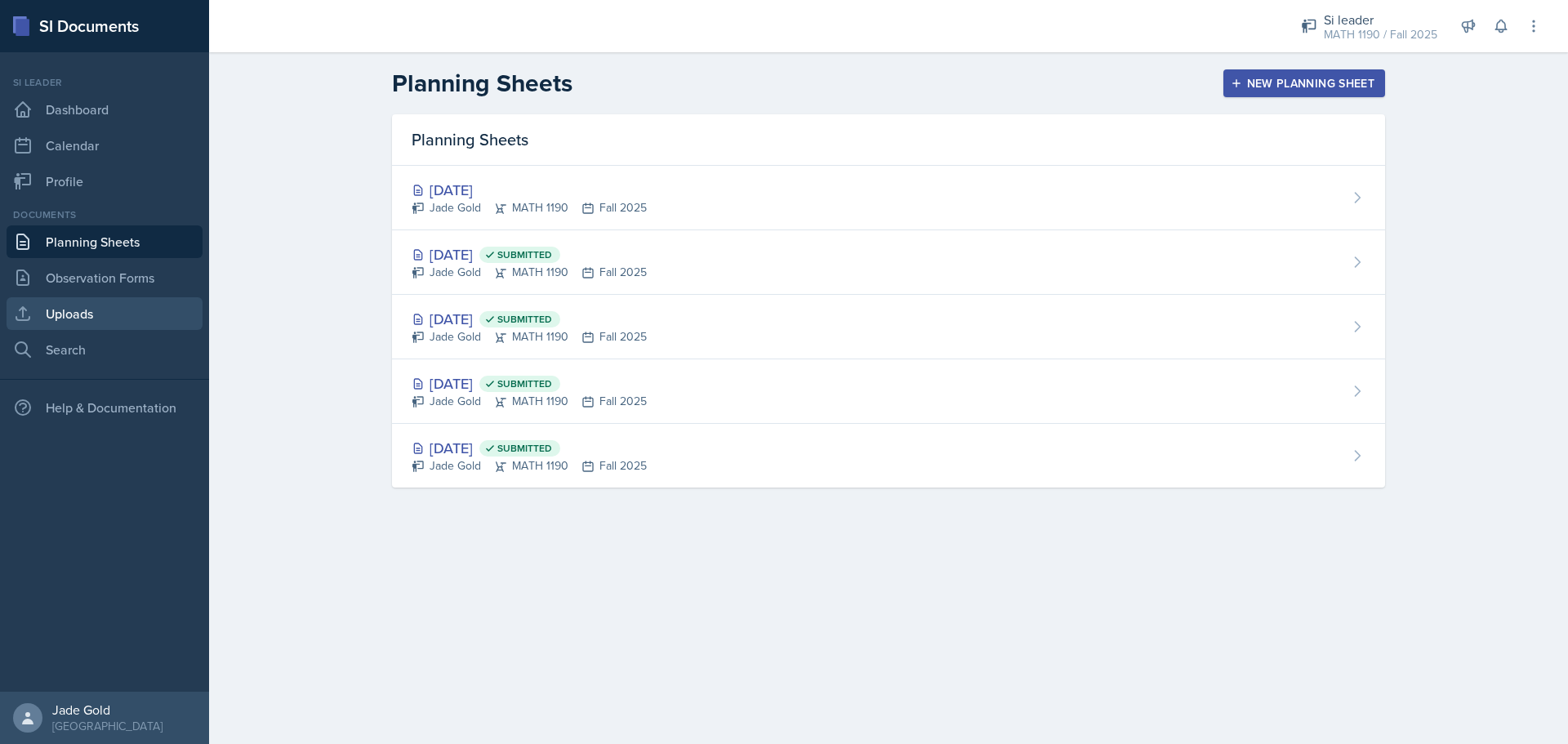
click at [98, 319] on link "Uploads" at bounding box center [105, 313] width 196 height 33
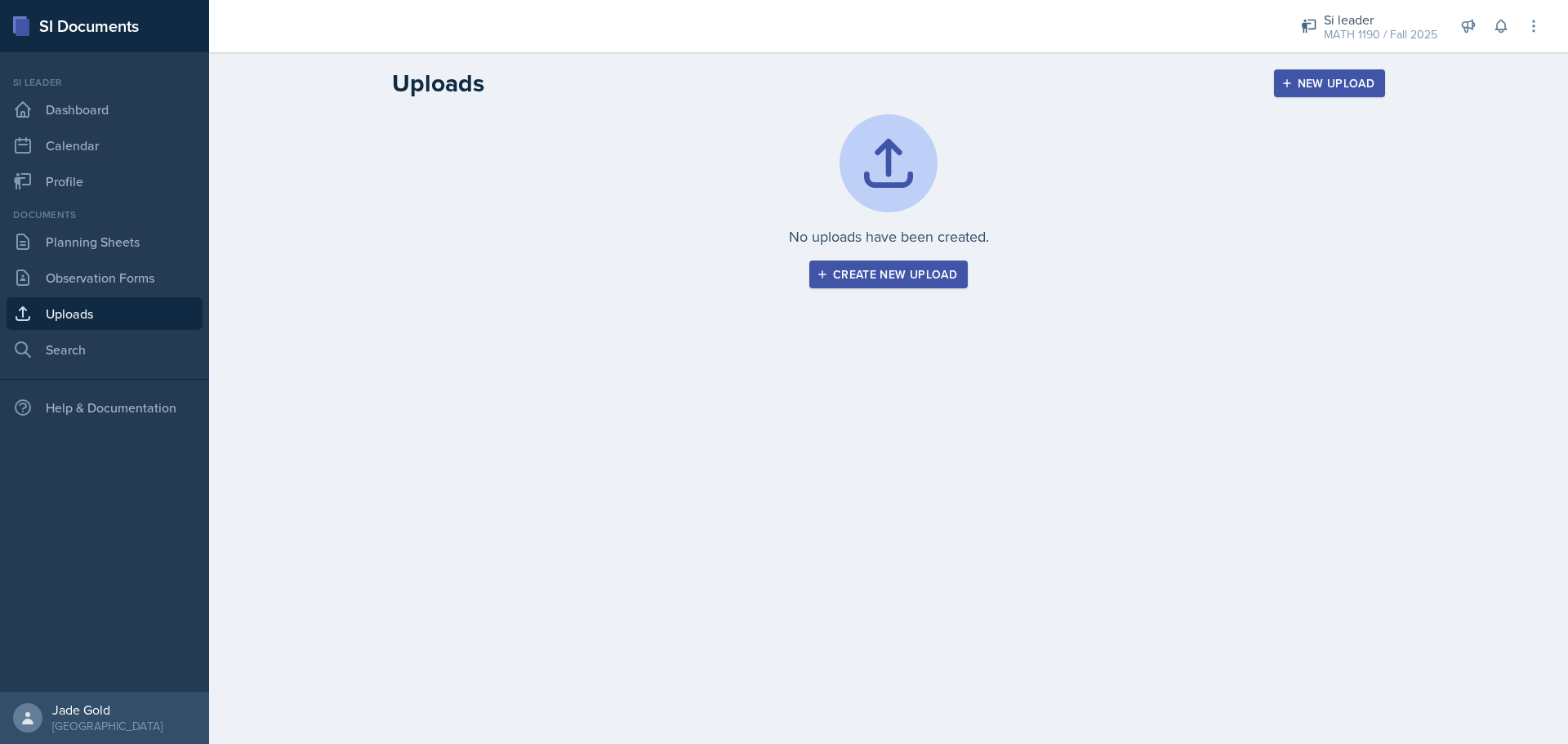
click at [846, 269] on div "Create new upload" at bounding box center [888, 275] width 137 height 13
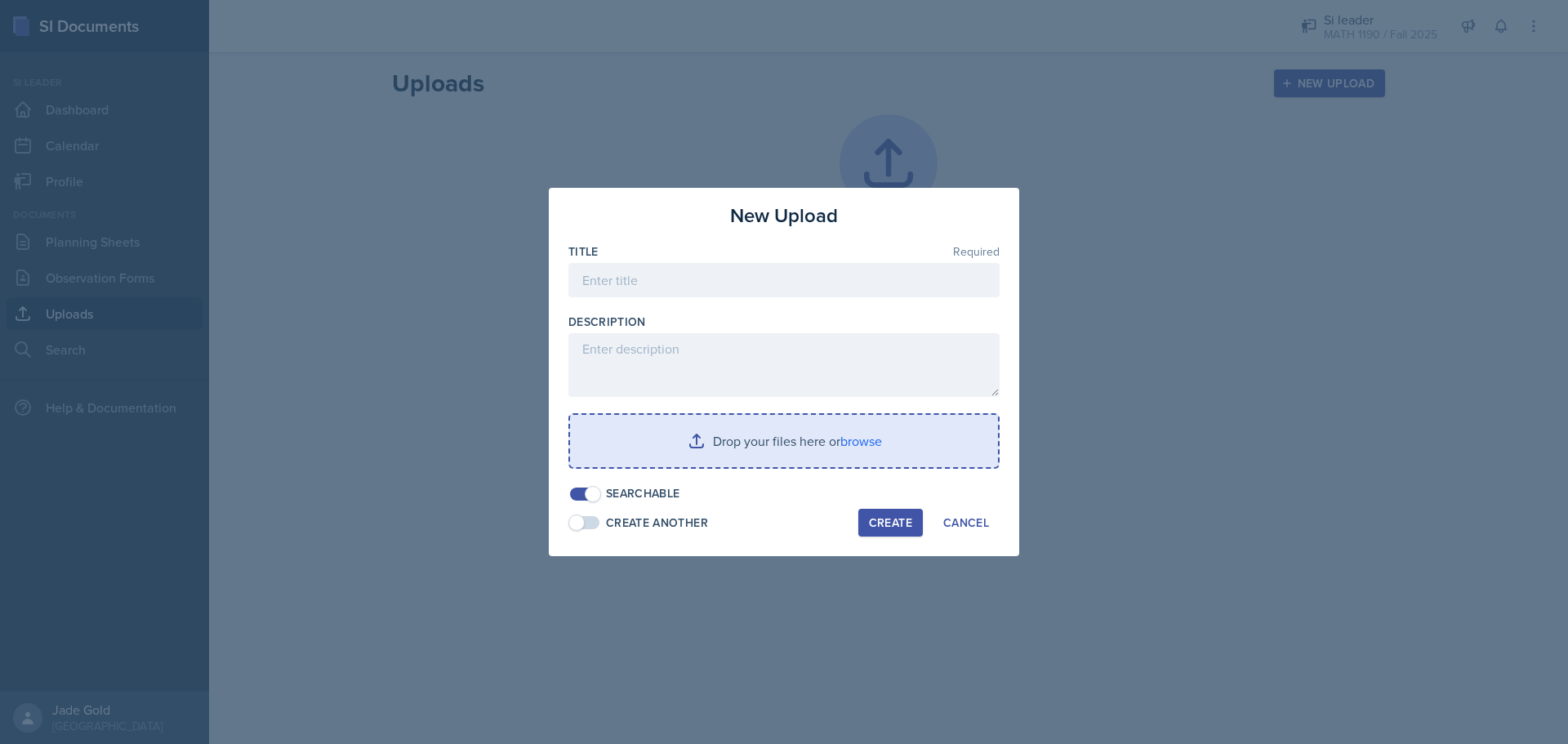
click at [789, 437] on input "file" at bounding box center [784, 441] width 428 height 52
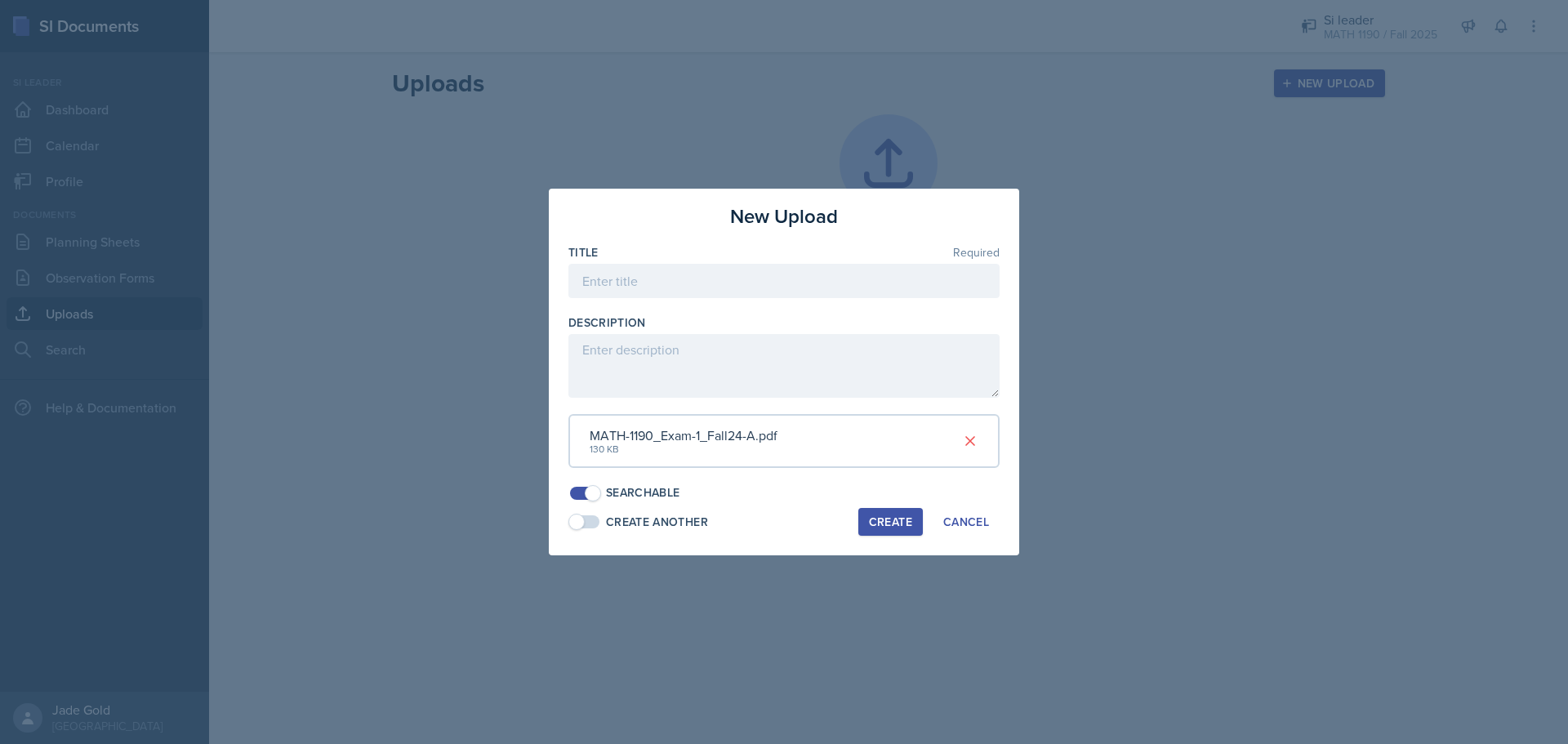
click at [846, 518] on div "Create" at bounding box center [891, 522] width 44 height 13
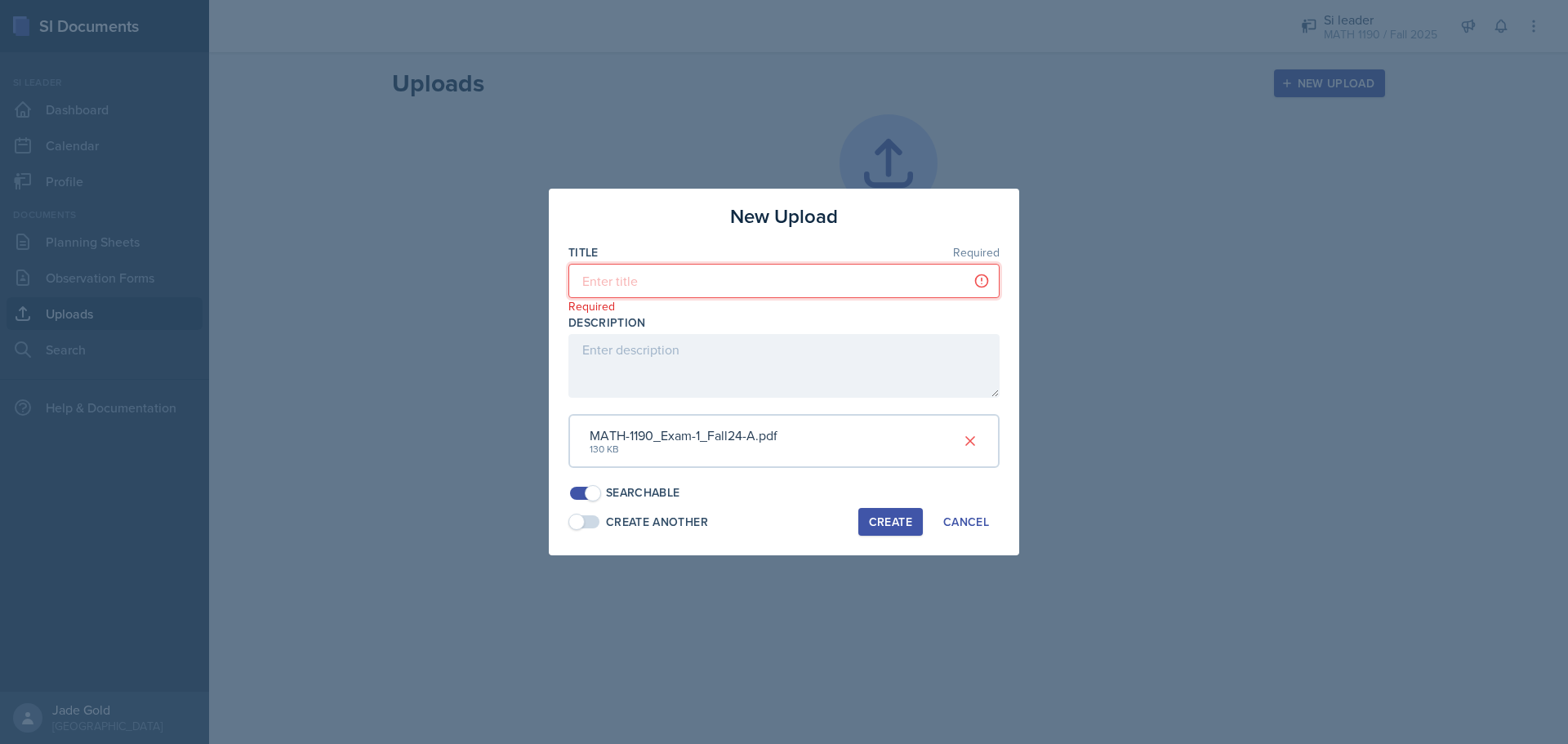
click at [732, 284] on input at bounding box center [784, 281] width 432 height 34
type input "practice exame"
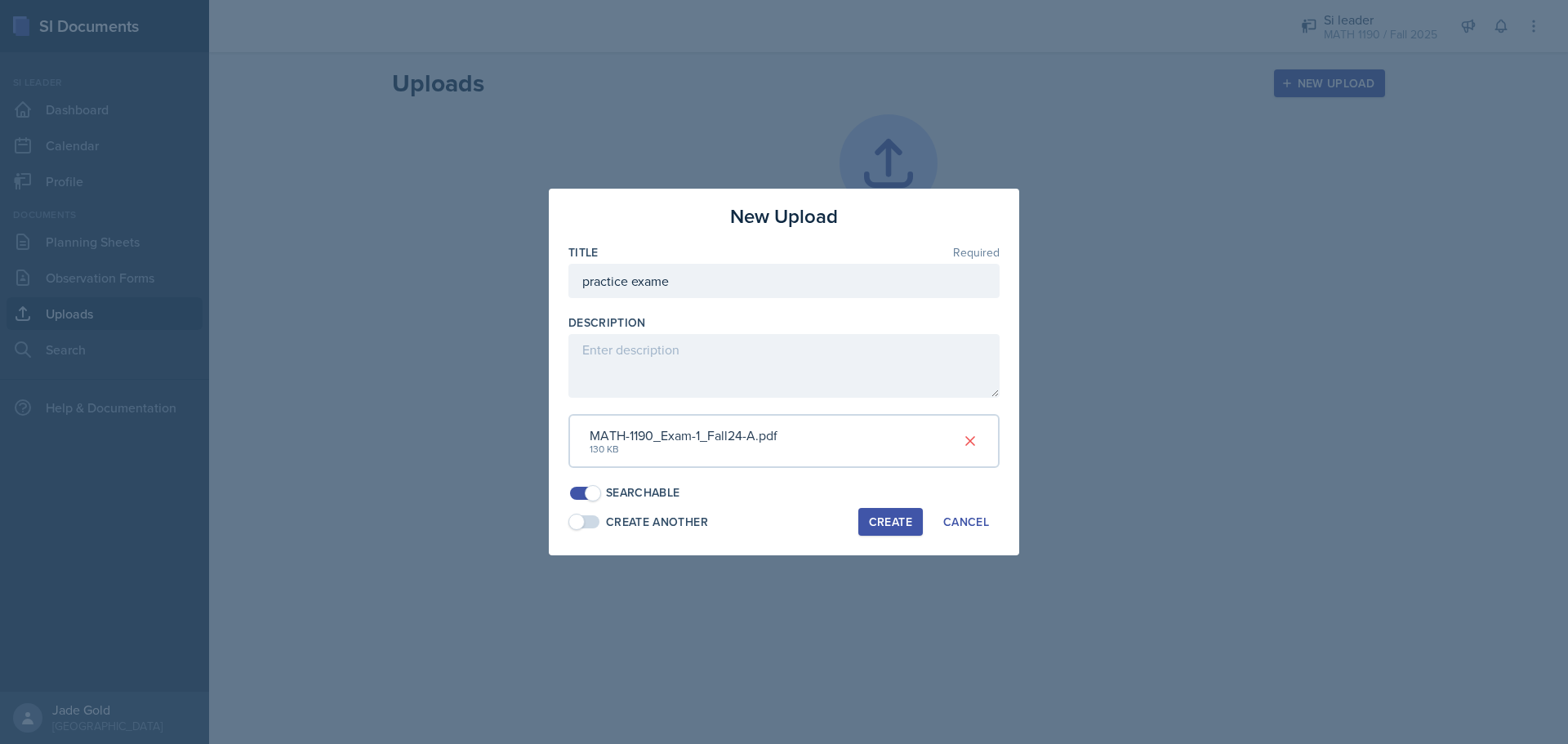
click at [846, 519] on div "Create" at bounding box center [891, 522] width 44 height 13
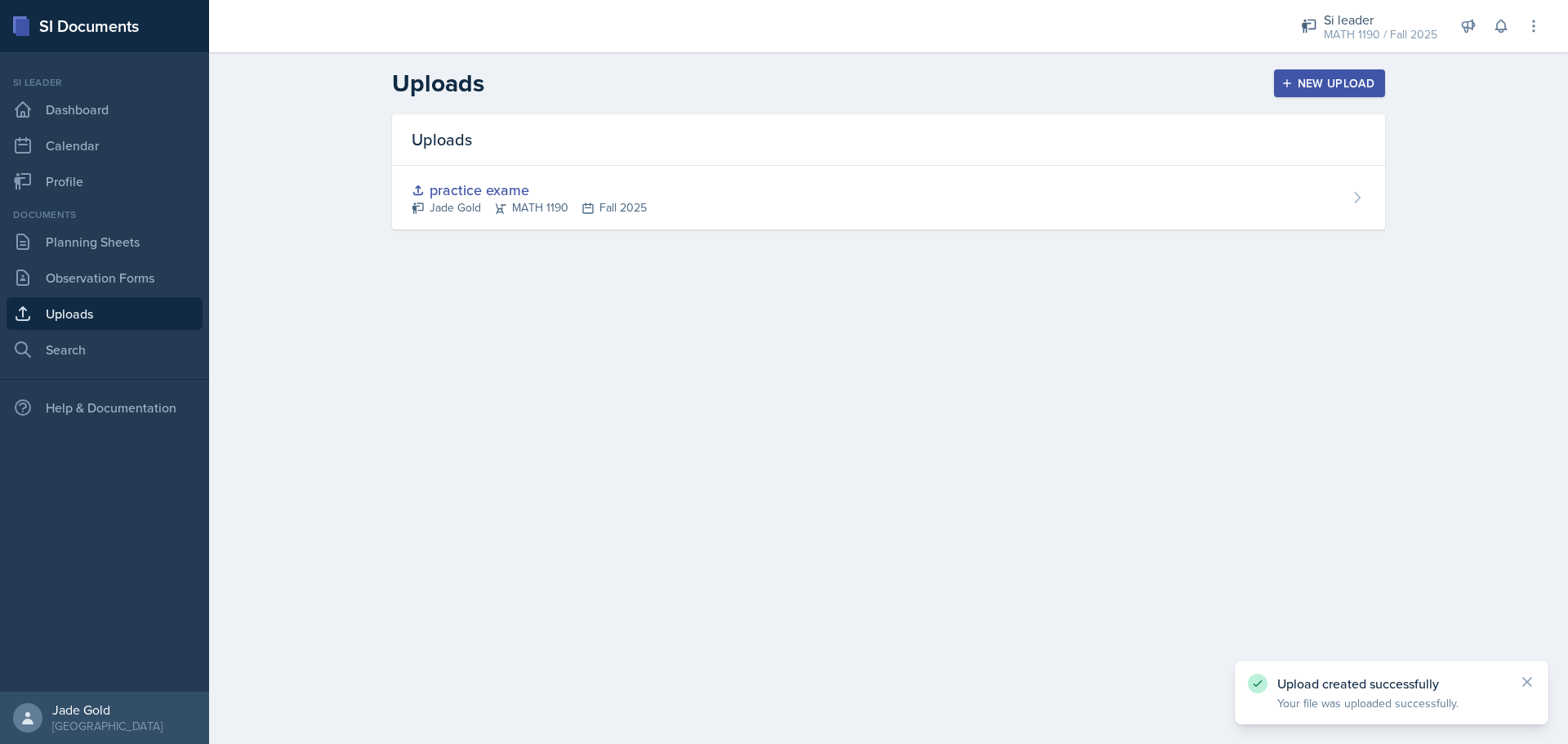
click at [846, 92] on button "New Upload" at bounding box center [1330, 83] width 112 height 28
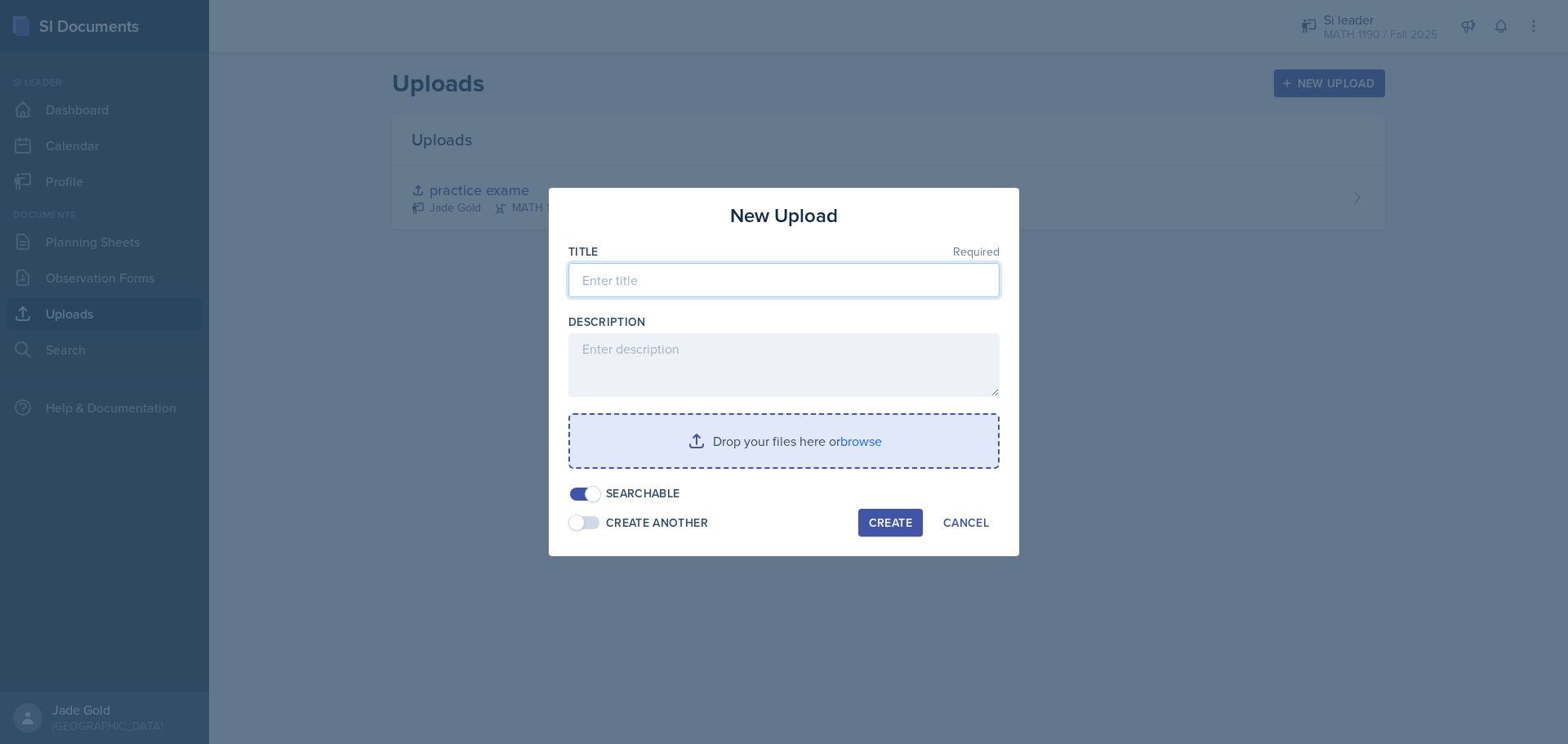
click at [696, 278] on input at bounding box center [784, 280] width 432 height 34
type input "additional problems 1"
click at [805, 449] on input "file" at bounding box center [784, 441] width 428 height 52
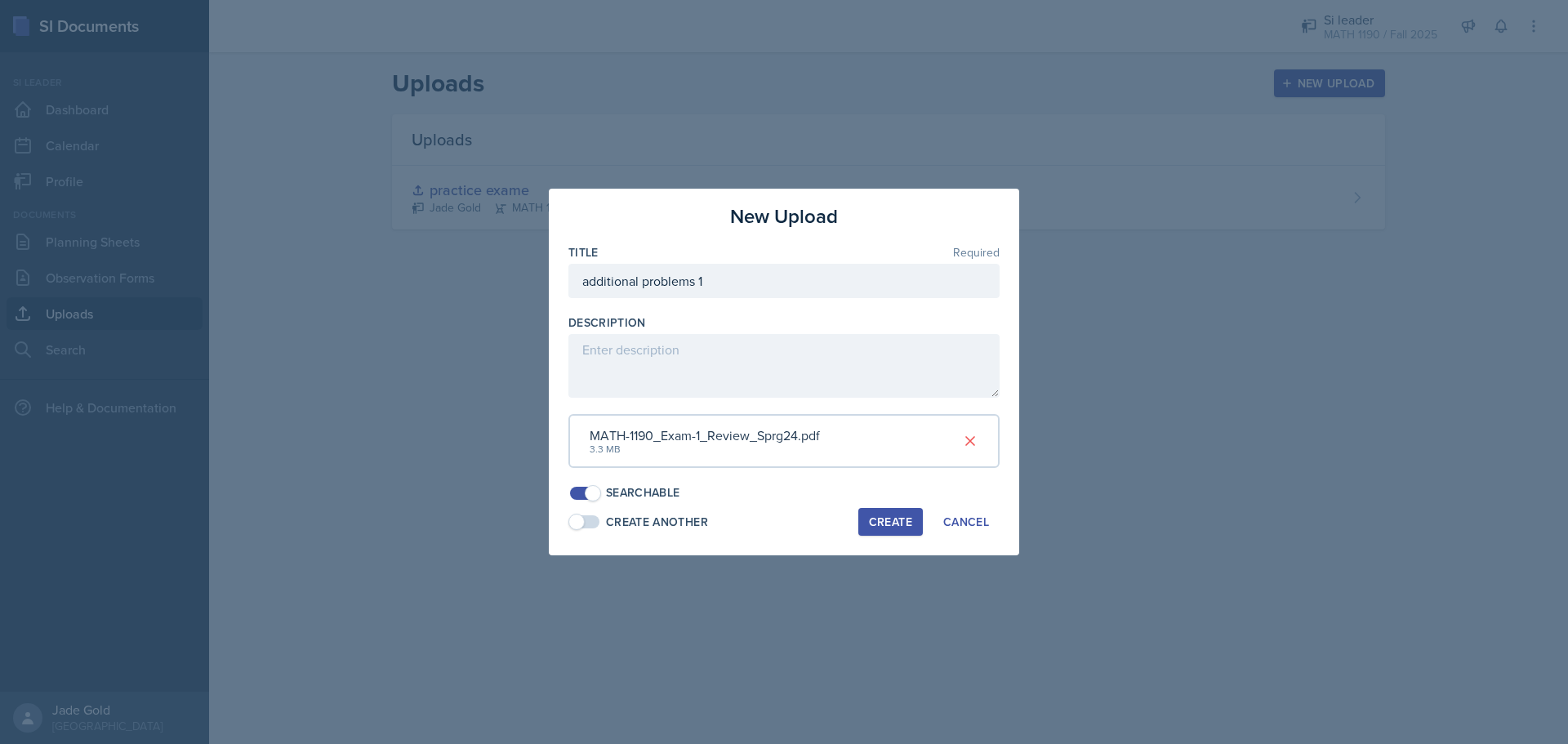
click at [846, 521] on div "Create" at bounding box center [891, 522] width 44 height 13
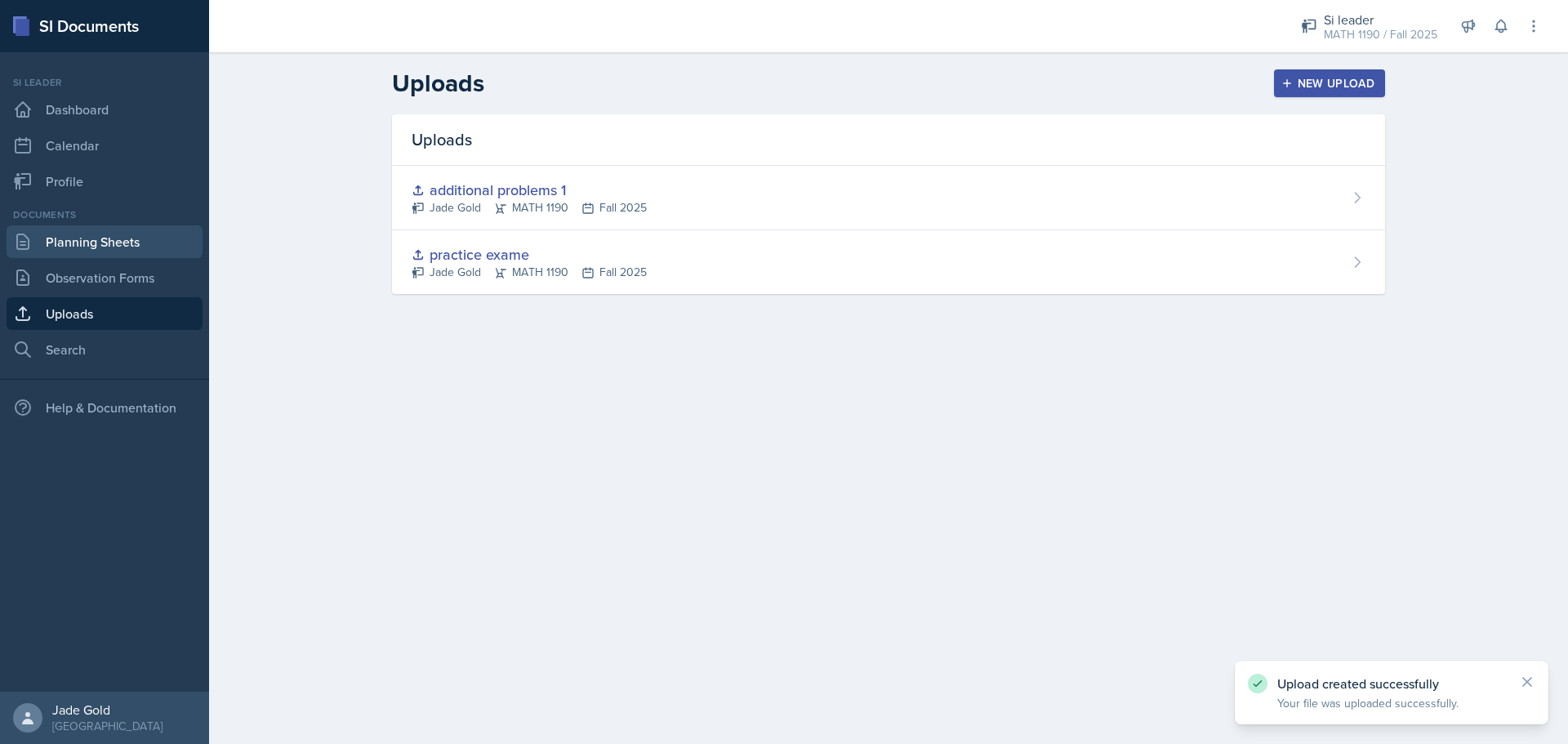
click at [144, 235] on link "Planning Sheets" at bounding box center [105, 241] width 196 height 33
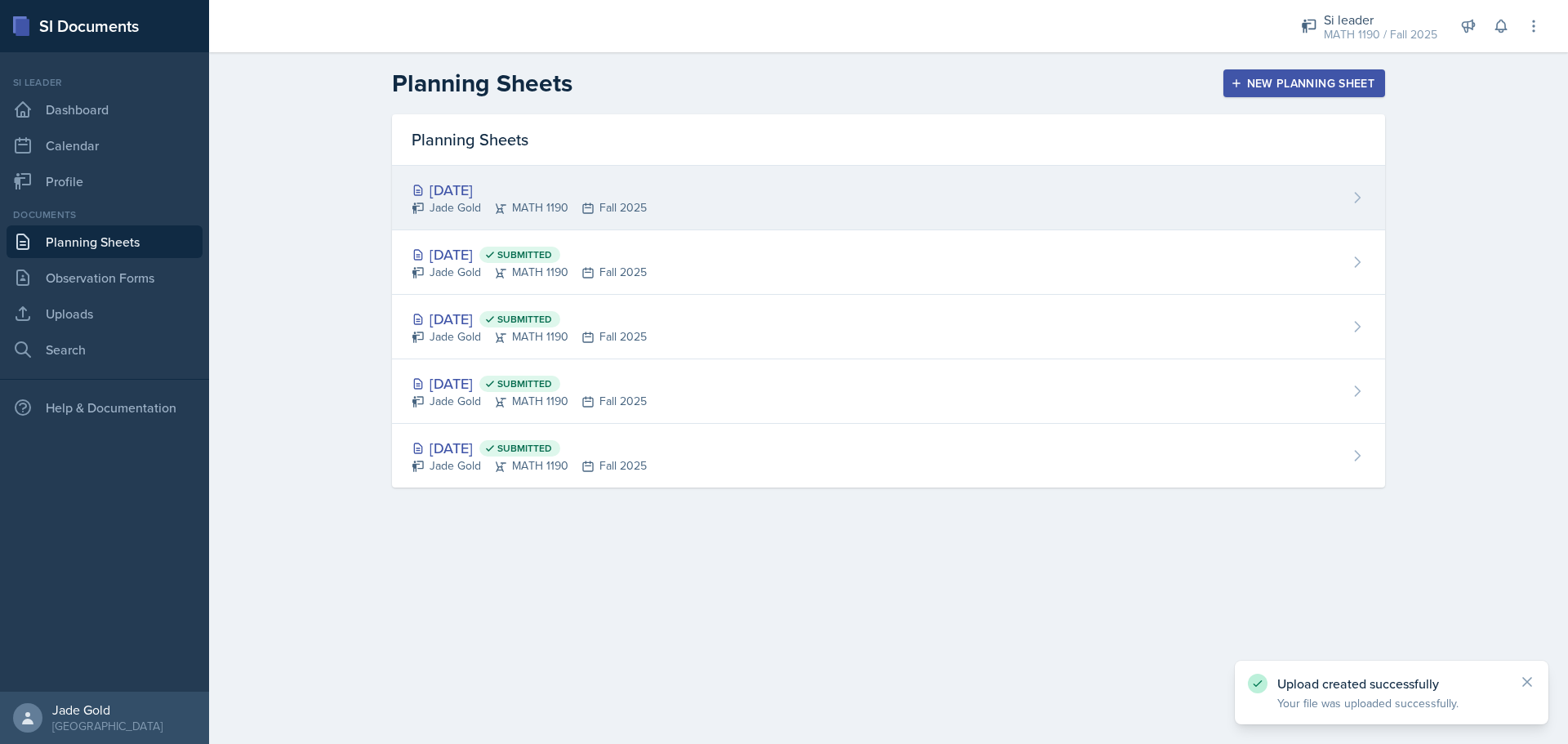
click at [798, 171] on div "[DATE] Jade Gold MATH 1190 Fall 2025" at bounding box center [888, 198] width 993 height 65
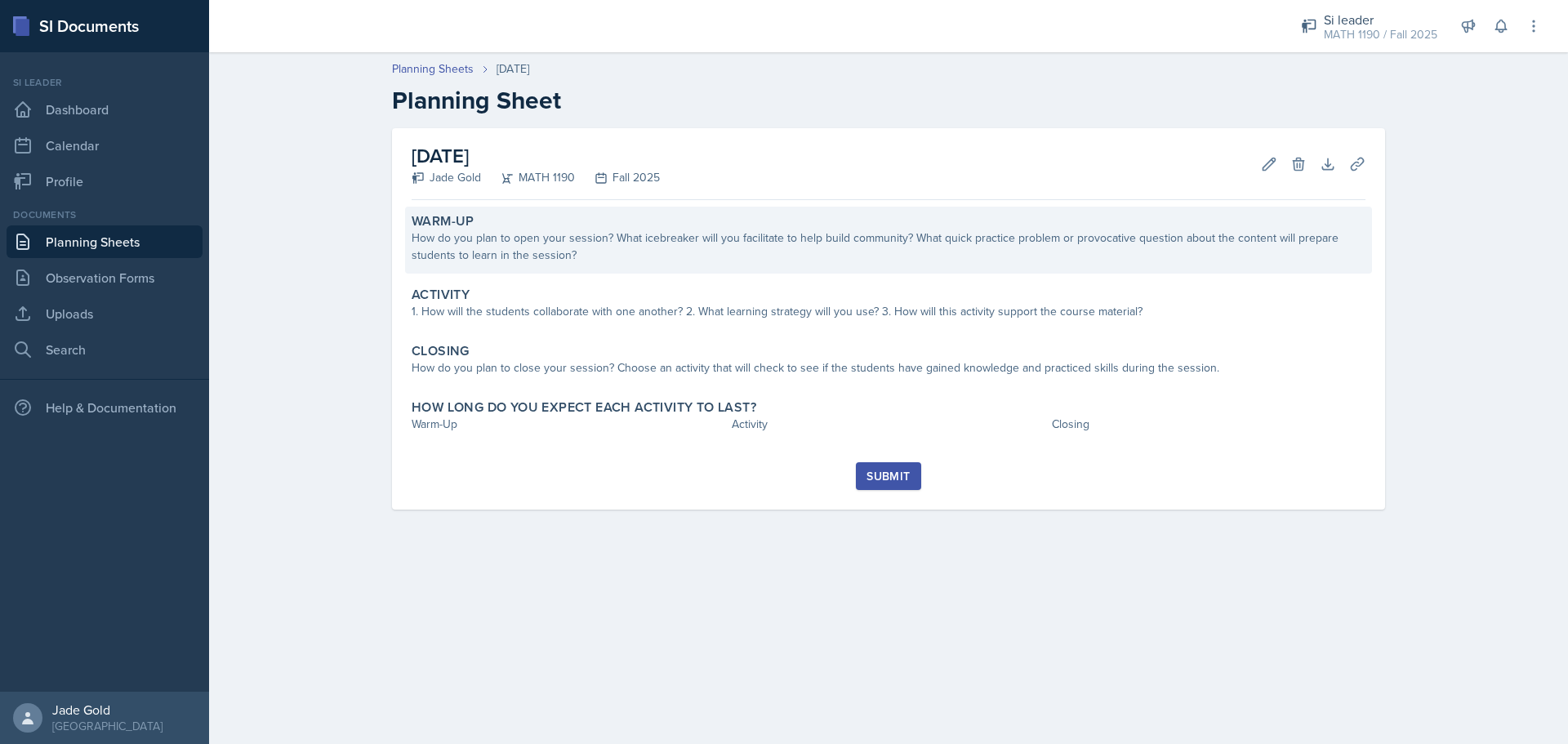
click at [640, 240] on div "How do you plan to open your session? What icebreaker will you facilitate to he…" at bounding box center [888, 246] width 954 height 34
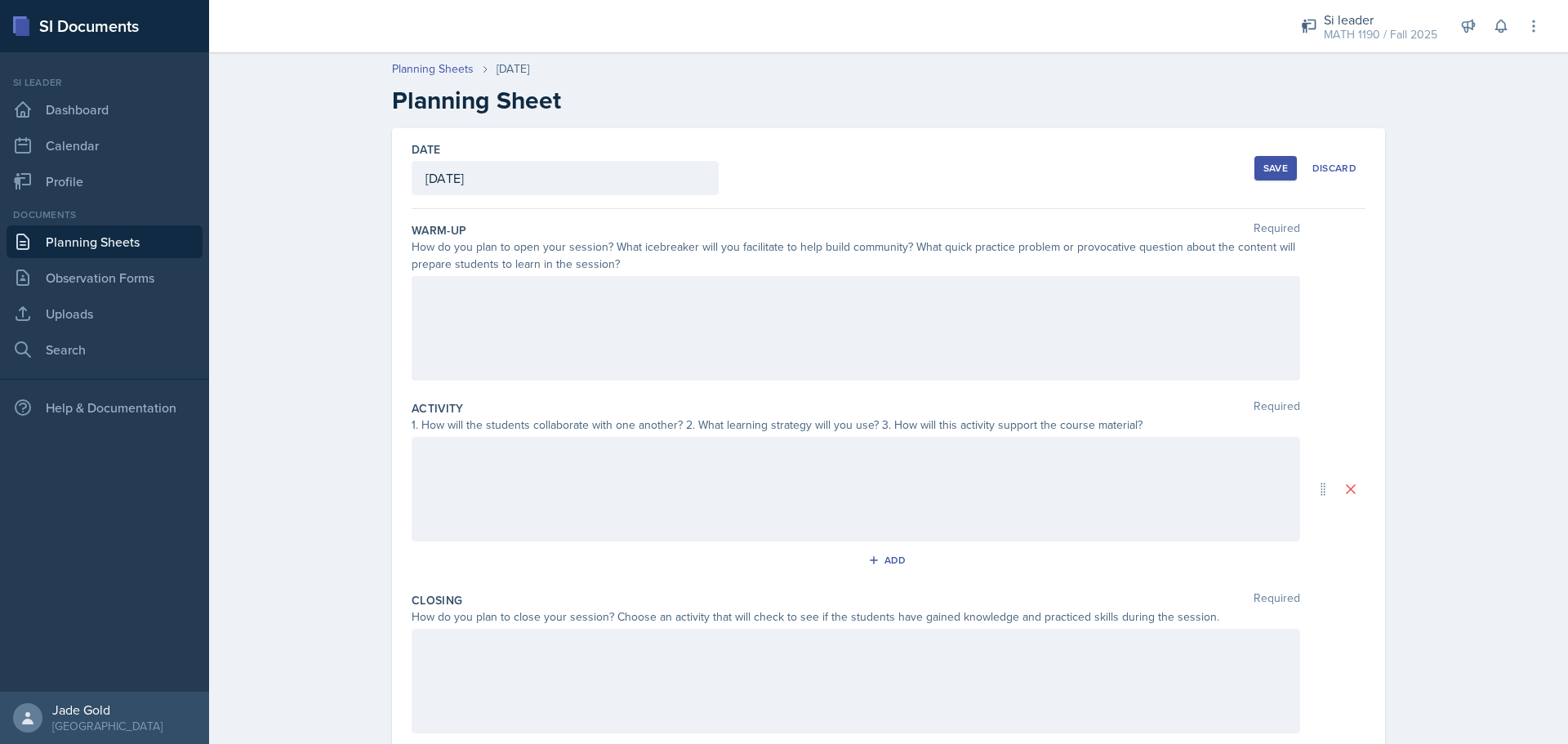
click at [485, 320] on div at bounding box center [856, 328] width 888 height 105
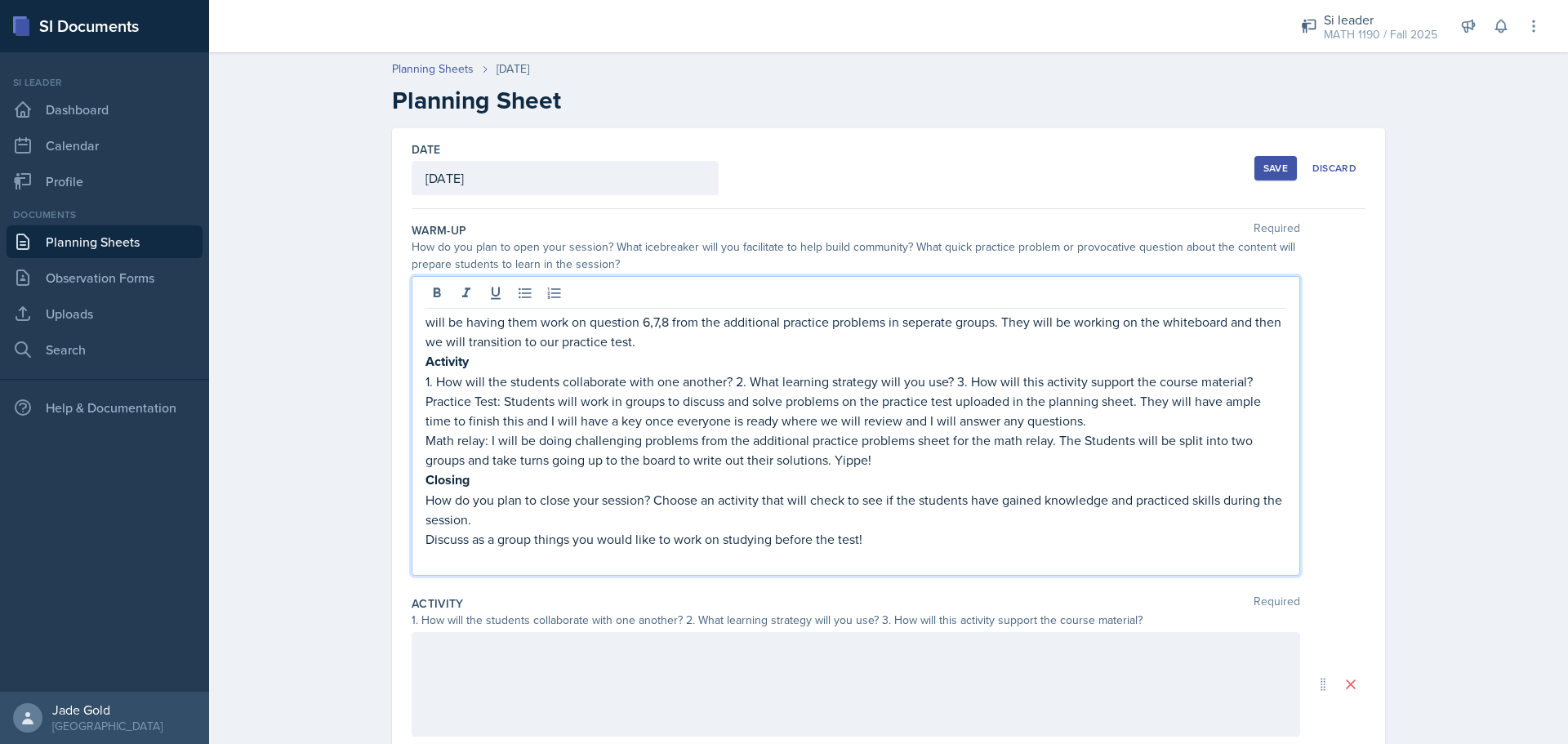
click at [416, 329] on div "will be having them work on question 6,7,8 from the additional practice problem…" at bounding box center [856, 426] width 888 height 300
click at [426, 330] on p "will be having them work on question 6,7,8 from the additional practice problem…" at bounding box center [856, 331] width 861 height 39
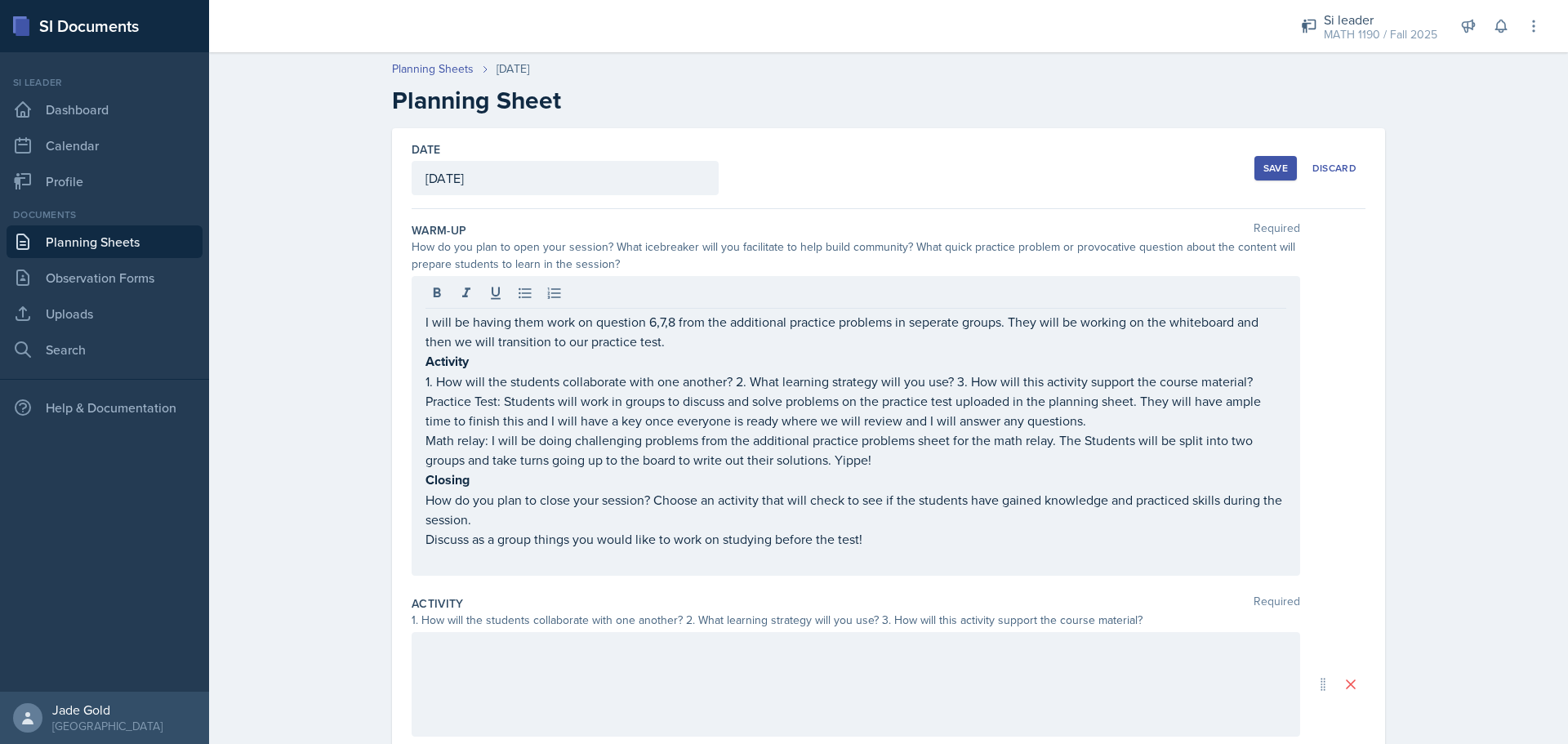
drag, startPoint x: 411, startPoint y: 369, endPoint x: 780, endPoint y: 383, distance: 369.3
click at [782, 383] on div "I will be having them work on question 6,7,8 from the additional practice probl…" at bounding box center [856, 426] width 888 height 300
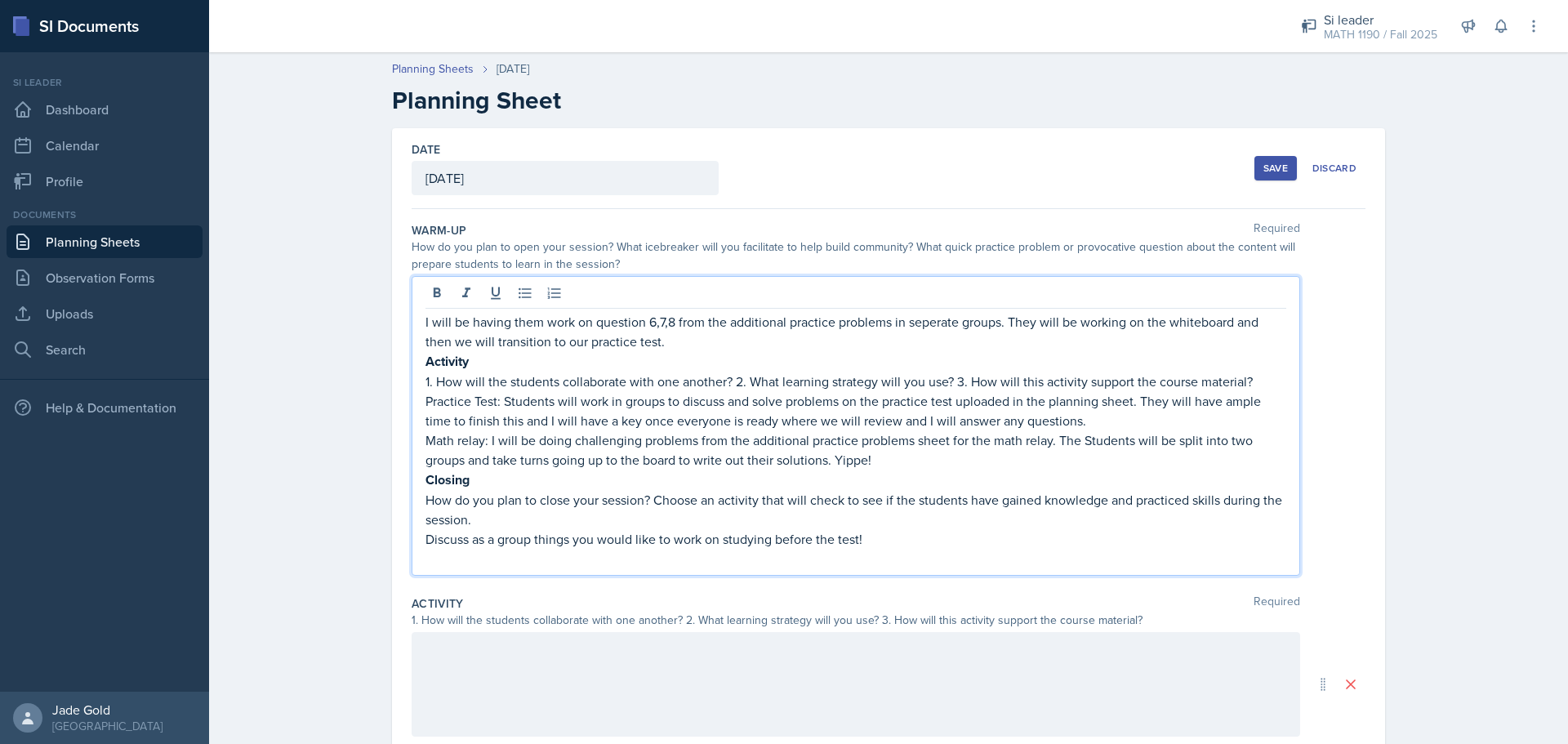
click at [478, 359] on p "Activity" at bounding box center [856, 361] width 861 height 20
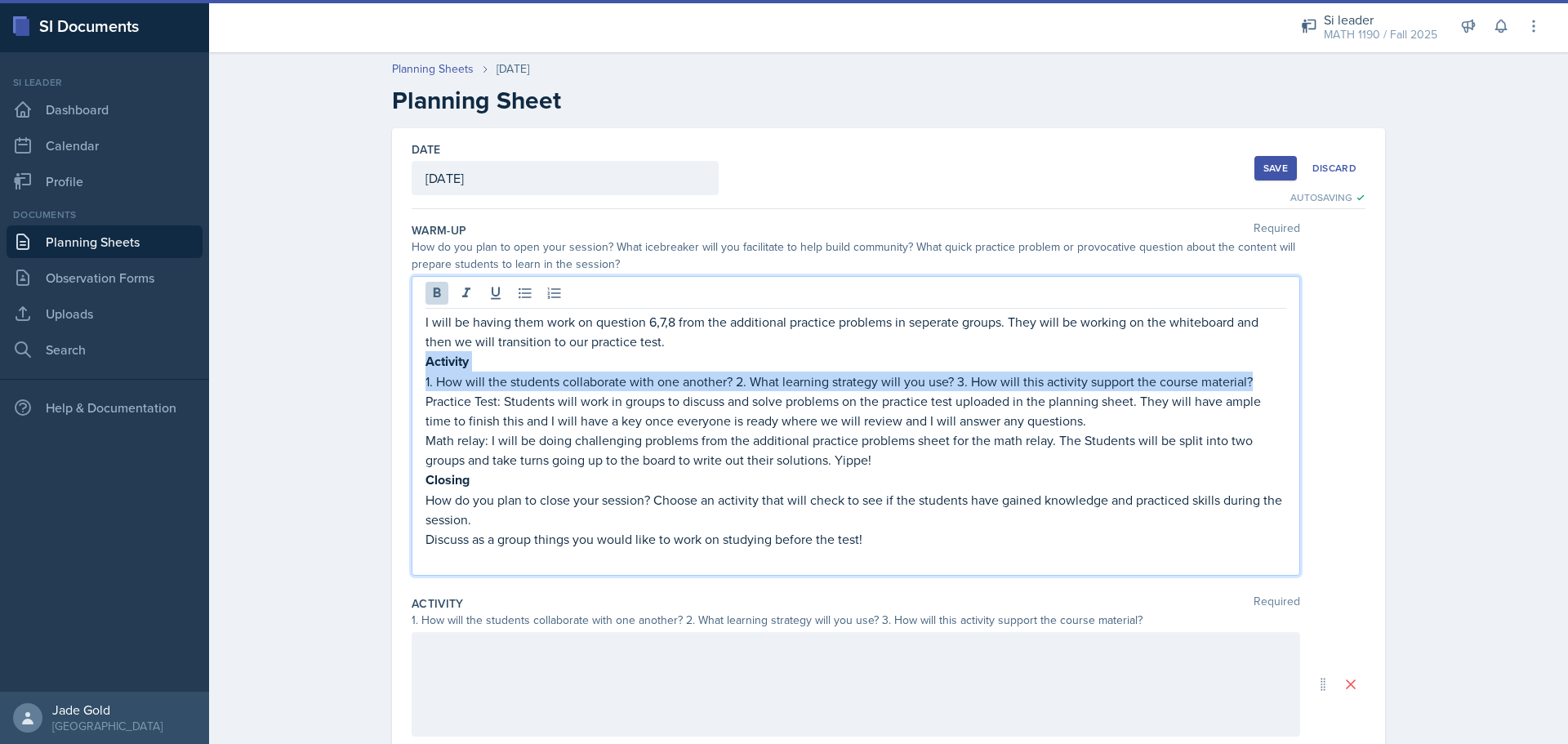
drag, startPoint x: 422, startPoint y: 364, endPoint x: 1333, endPoint y: 376, distance: 911.1
click at [846, 376] on div "I will be having them work on question 6,7,8 from the additional practice probl…" at bounding box center [888, 426] width 954 height 300
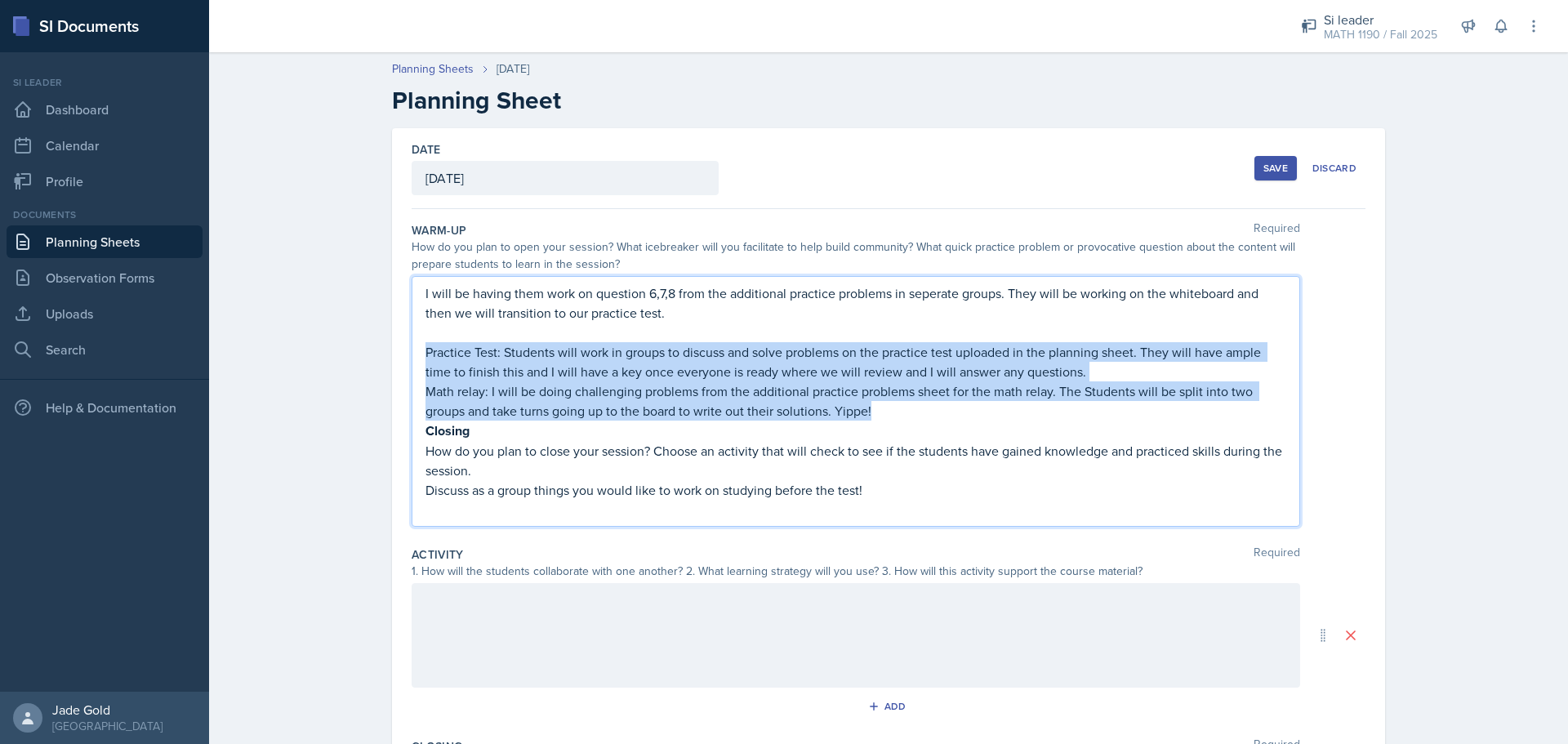
drag, startPoint x: 420, startPoint y: 354, endPoint x: 895, endPoint y: 409, distance: 478.2
click at [846, 409] on div "I will be having them work on question 6,7,8 from the additional practice probl…" at bounding box center [856, 401] width 861 height 236
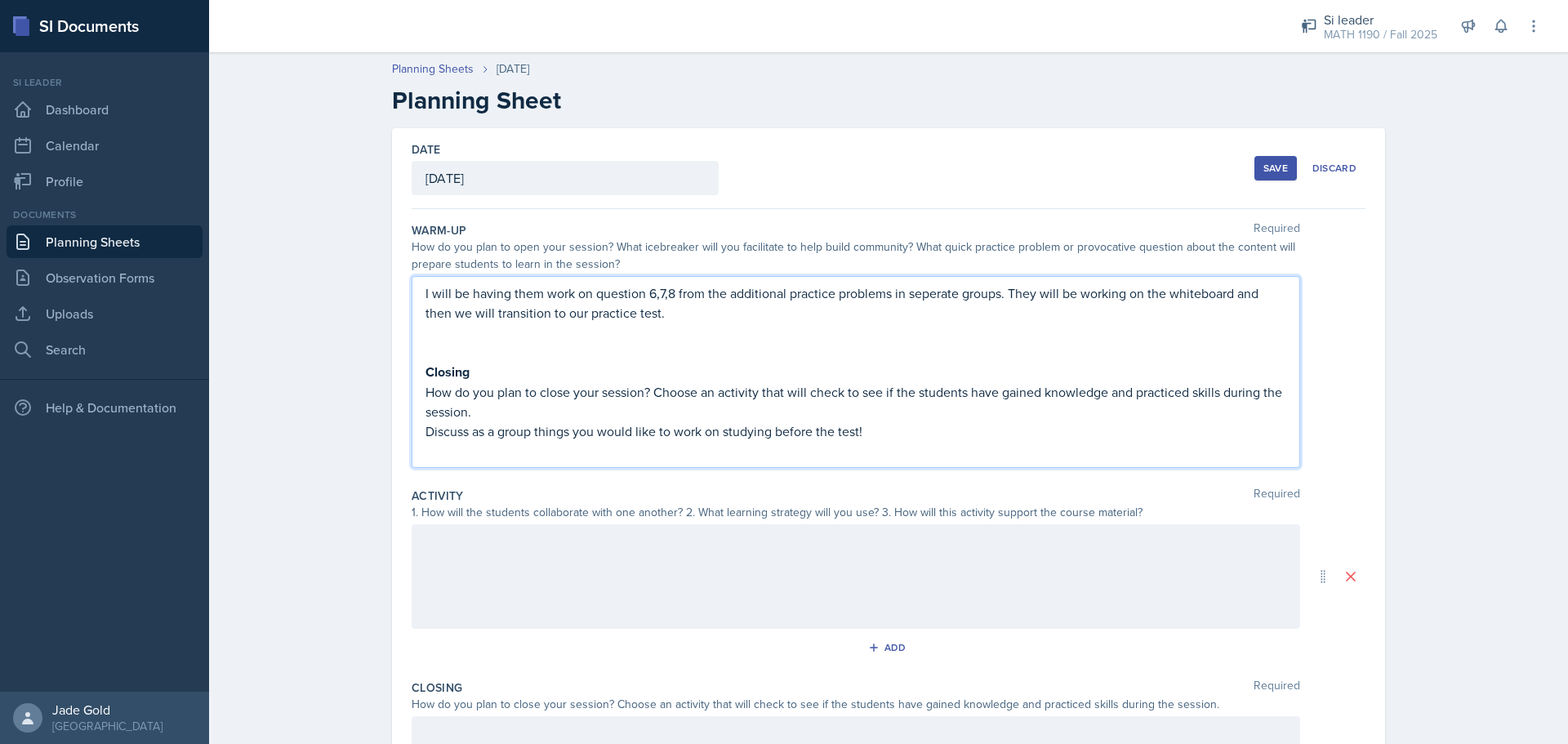
click at [587, 607] on div at bounding box center [856, 576] width 888 height 105
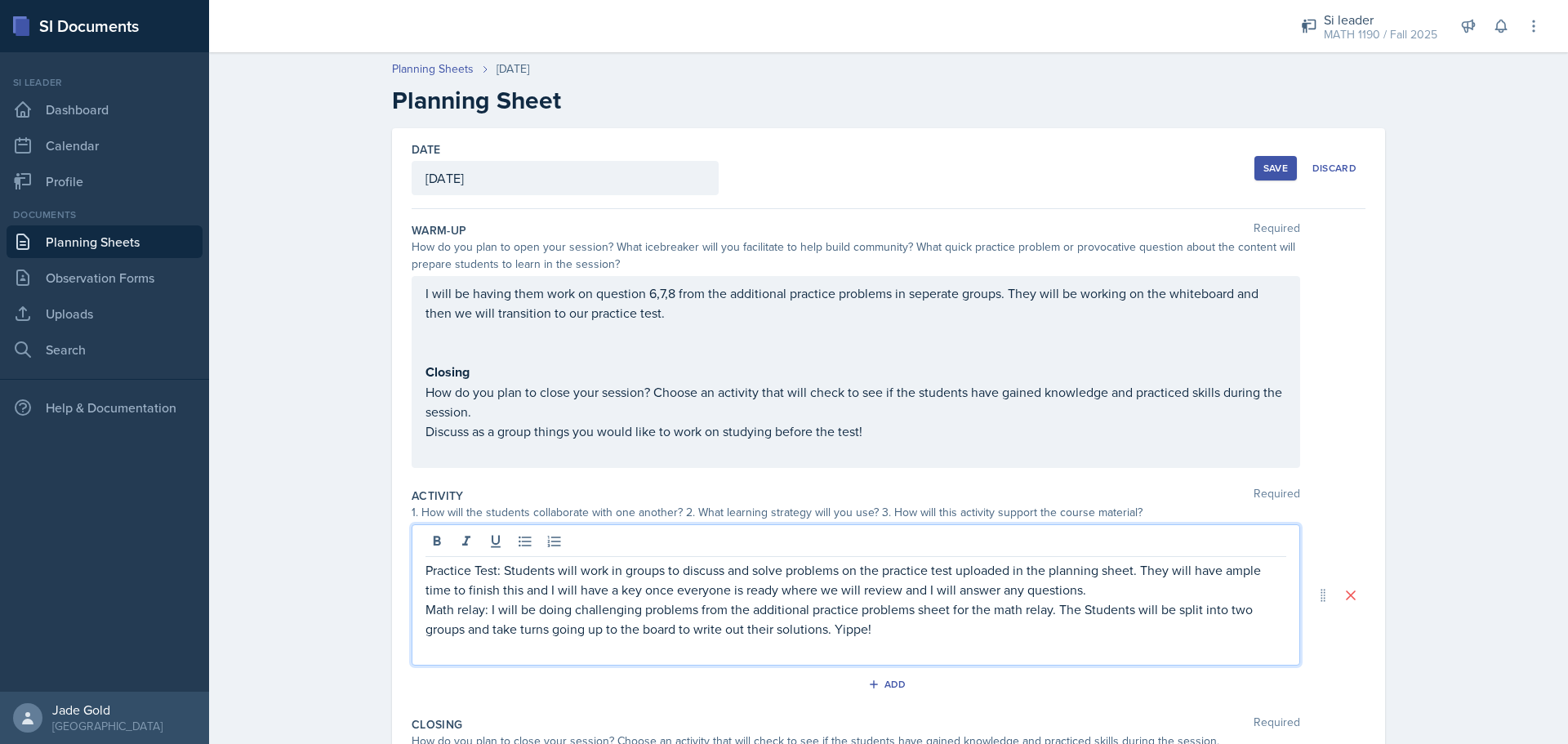
click at [446, 411] on p "How do you plan to close your session? Choose an activity that will check to se…" at bounding box center [856, 401] width 861 height 39
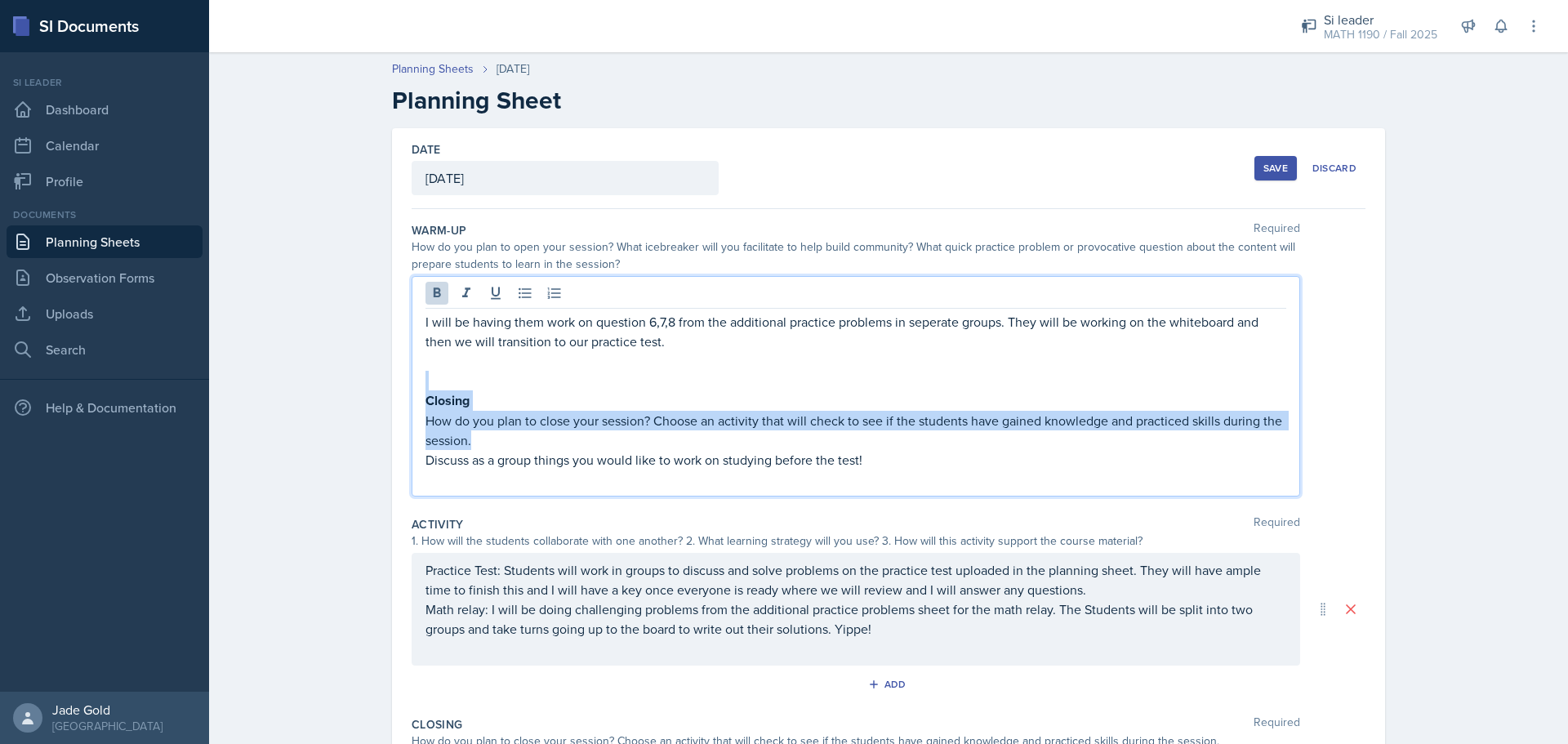
drag, startPoint x: 551, startPoint y: 440, endPoint x: 377, endPoint y: 390, distance: 181.0
click at [377, 390] on div "Date [DATE] [DATE] 31 1 2 3 4 5 6 7 8 9 10 11 12 13 14 15 16 17 18 19 20 21 22 …" at bounding box center [888, 571] width 1045 height 885
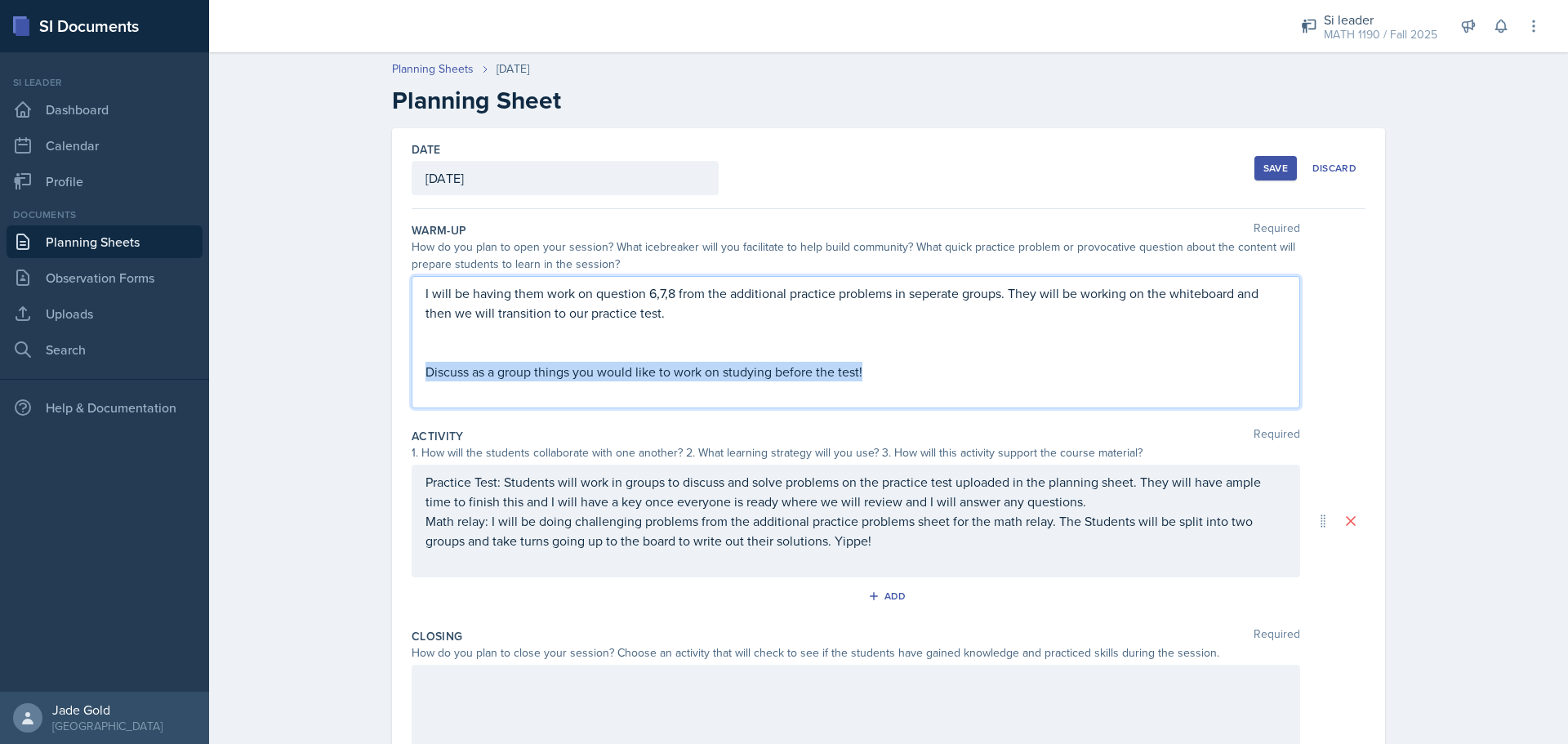
drag, startPoint x: 422, startPoint y: 372, endPoint x: 910, endPoint y: 370, distance: 488.0
click at [846, 369] on p "Discuss as a group things you would like to work on studying before the test!" at bounding box center [856, 371] width 861 height 19
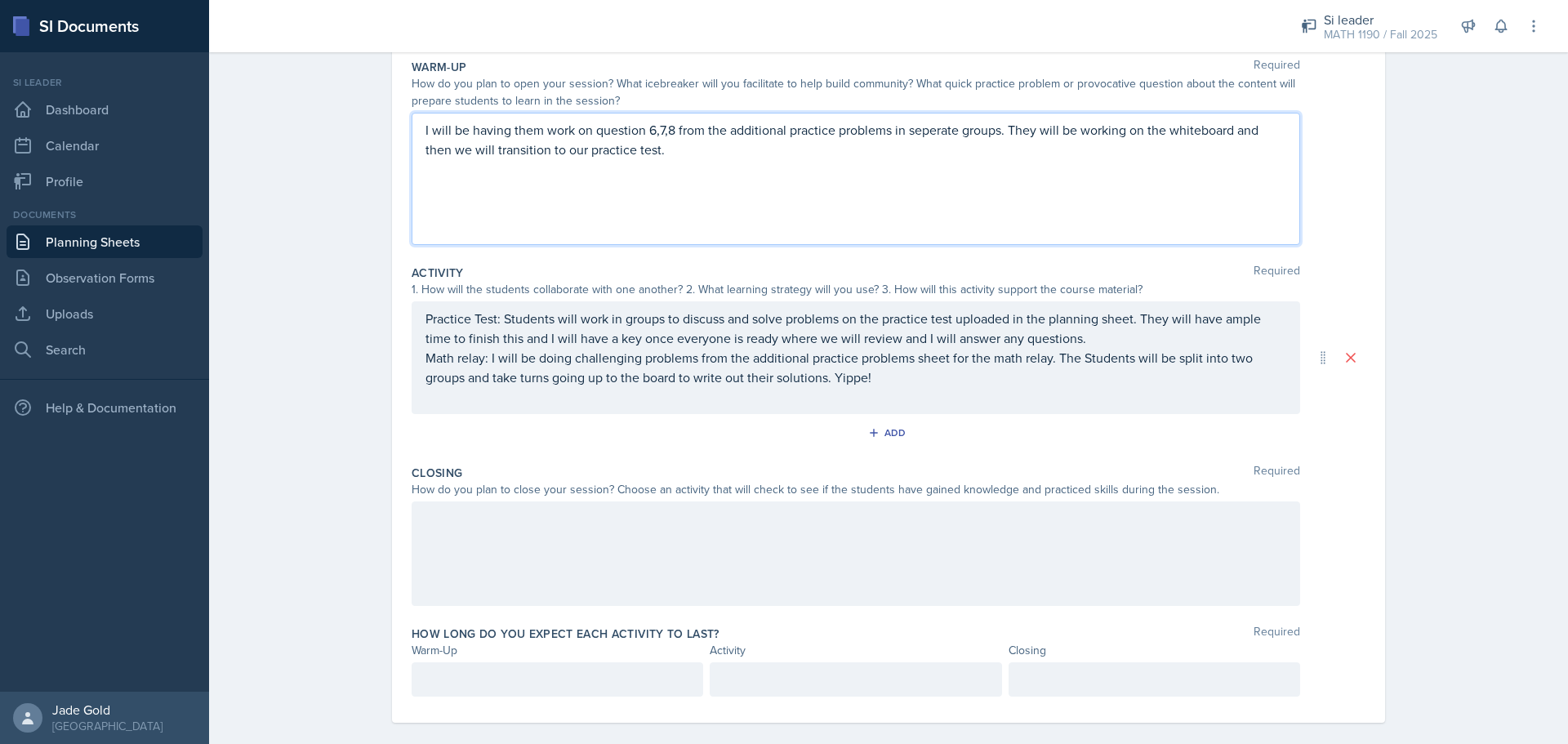
scroll to position [181, 0]
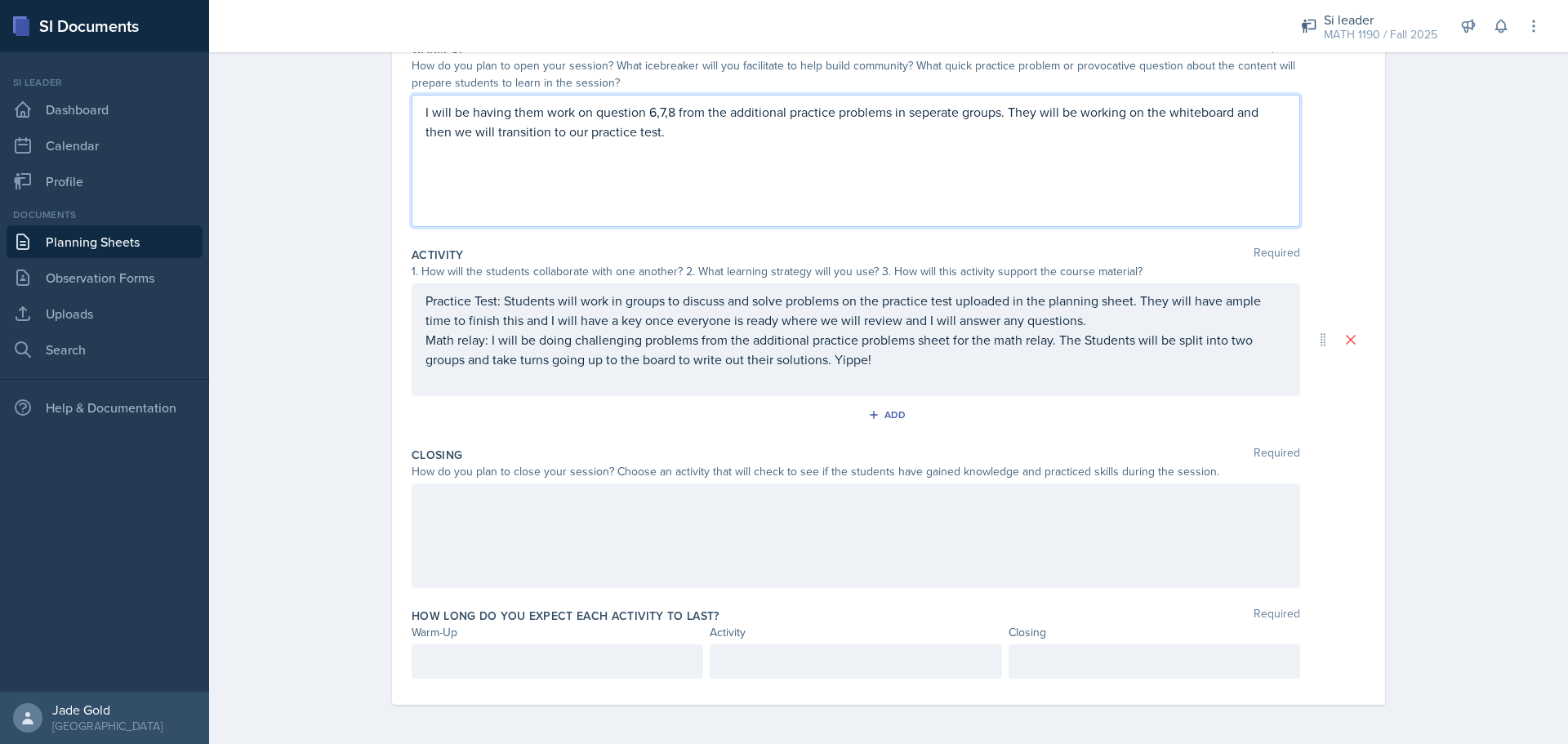
click at [606, 519] on div at bounding box center [856, 535] width 888 height 105
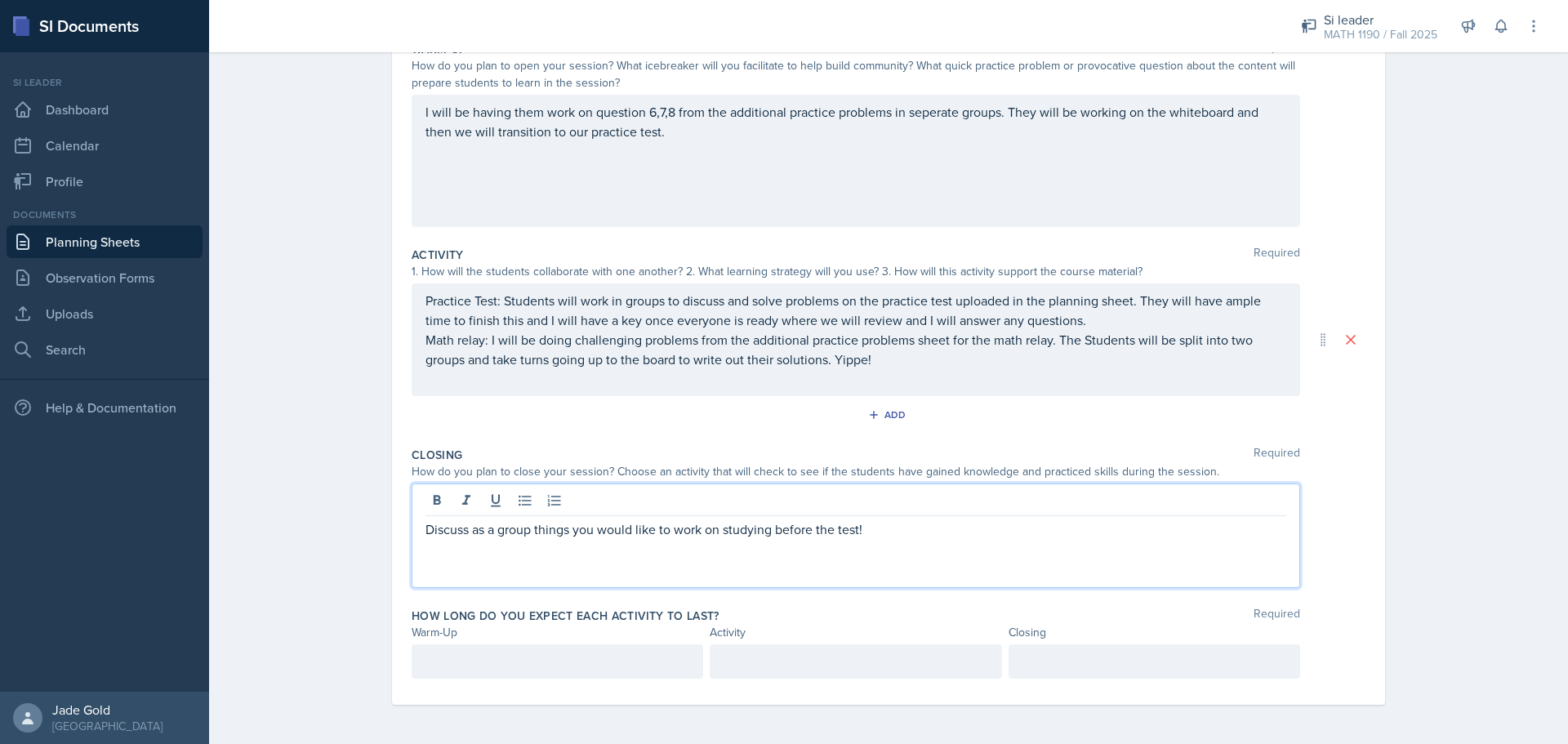
scroll to position [0, 0]
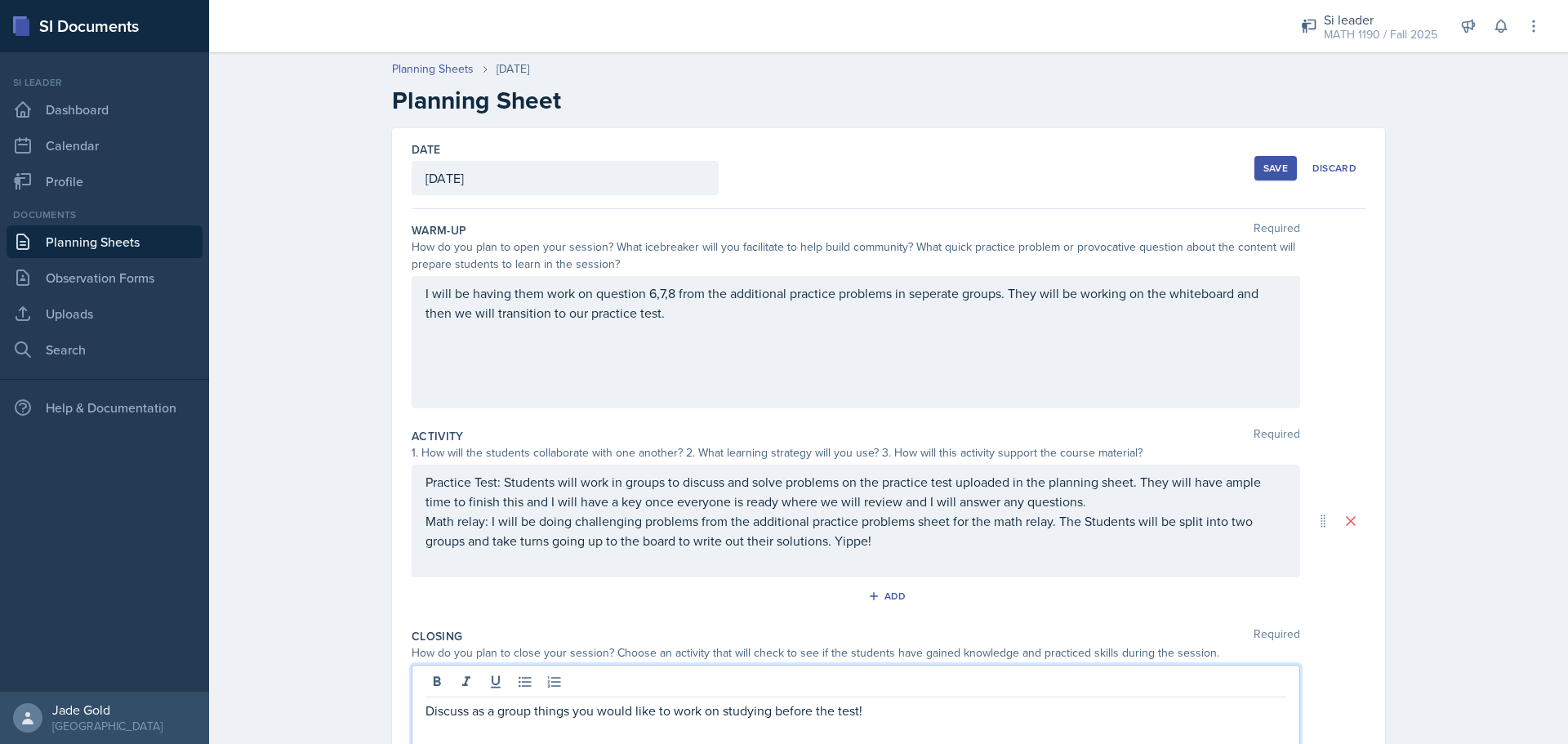
click at [846, 173] on div "Save" at bounding box center [1276, 168] width 24 height 13
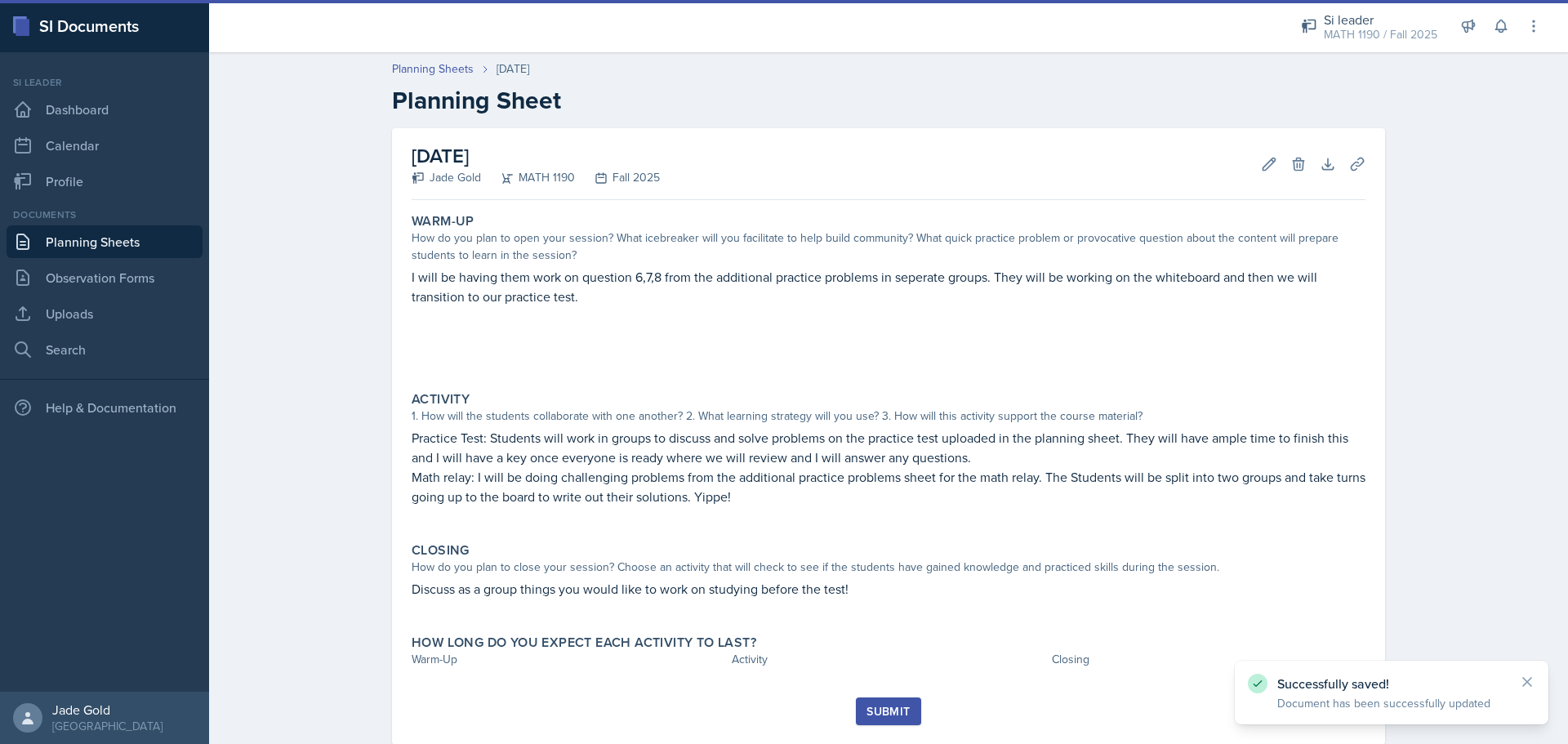
scroll to position [40, 0]
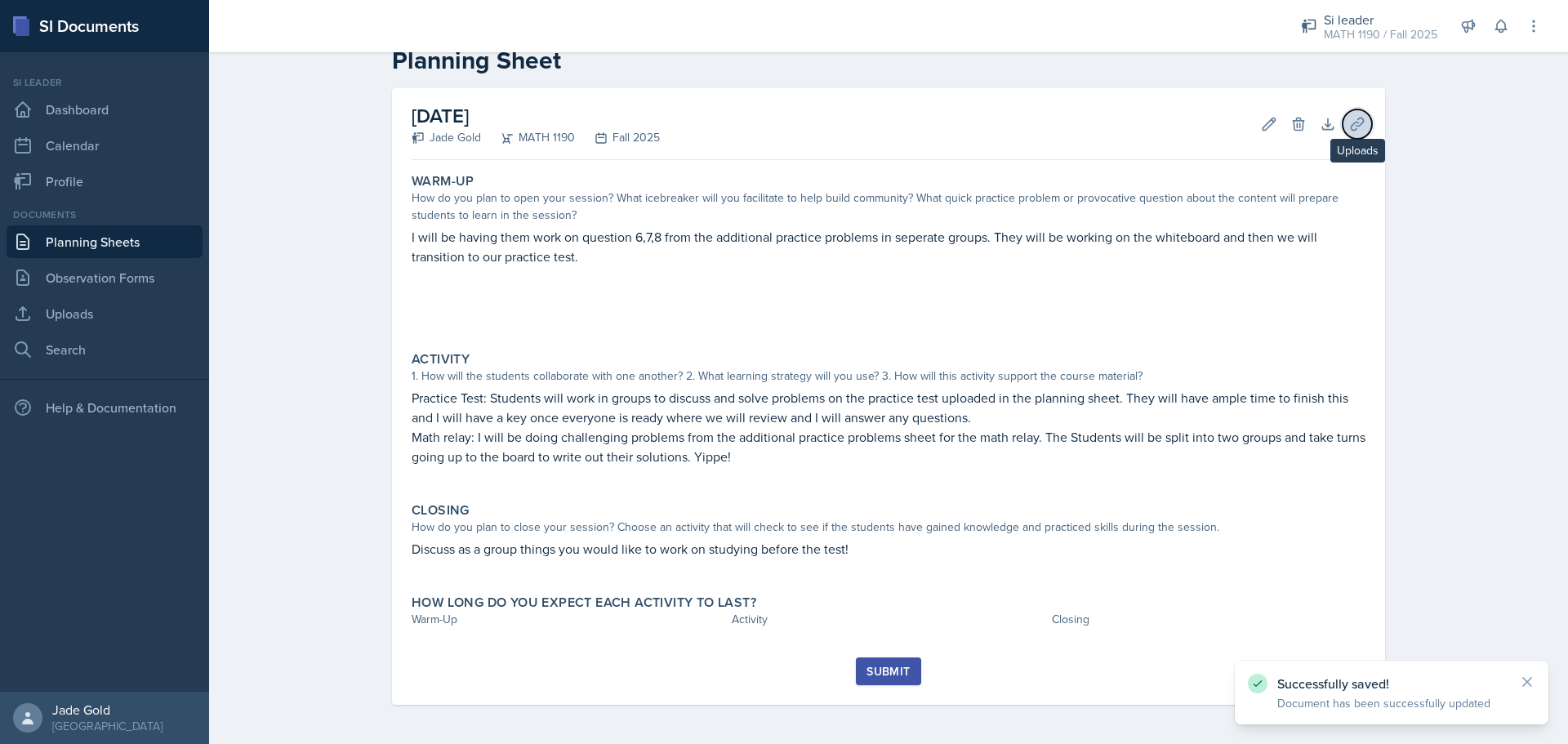
click at [846, 126] on button "Uploads" at bounding box center [1357, 124] width 29 height 29
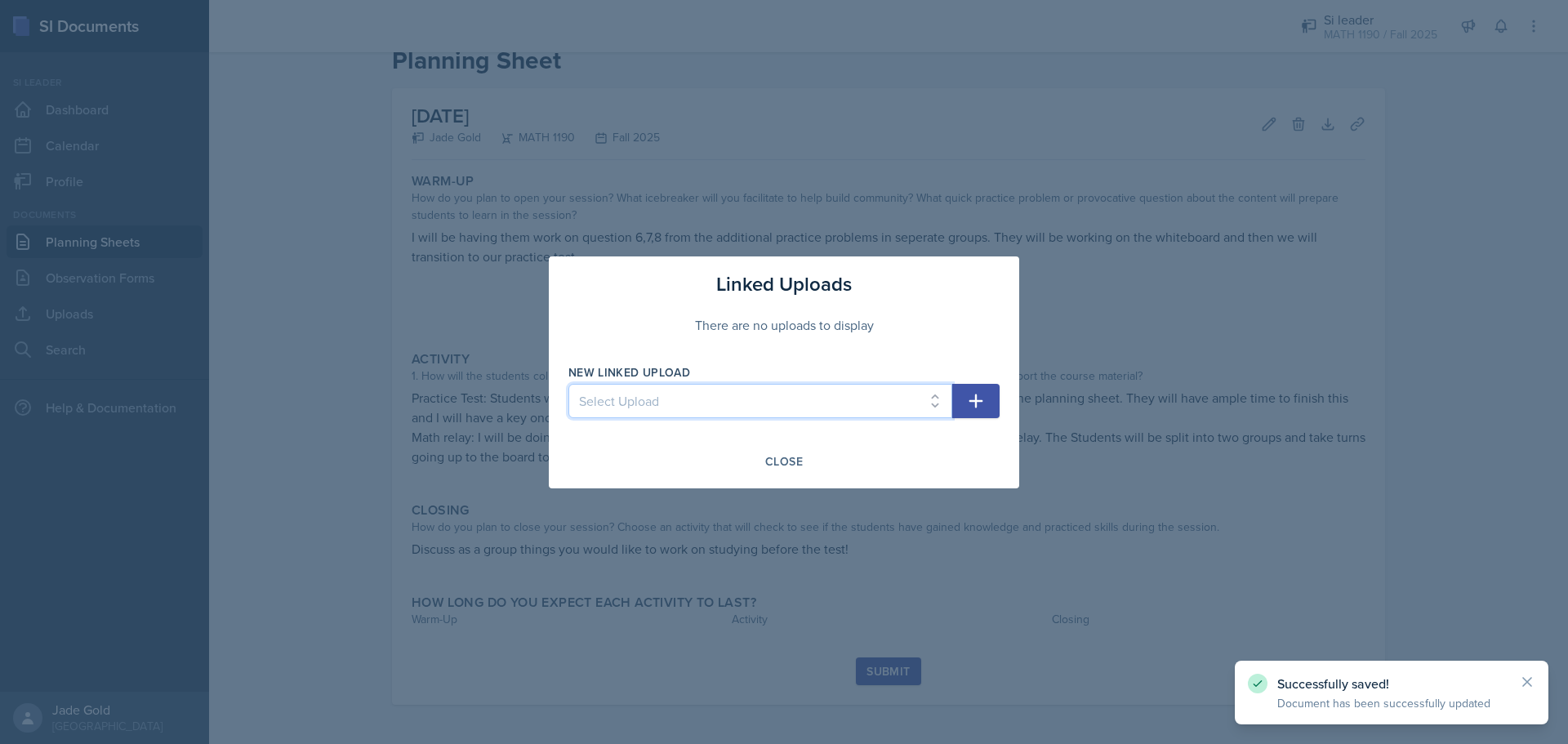
click at [846, 408] on select "Select Upload practice exame additional problems 1" at bounding box center [760, 400] width 384 height 34
select select "01c724fb-23c3-4135-8d38-8ae2be161412"
click at [568, 384] on select "Select Upload practice exame additional problems 1" at bounding box center [760, 400] width 384 height 34
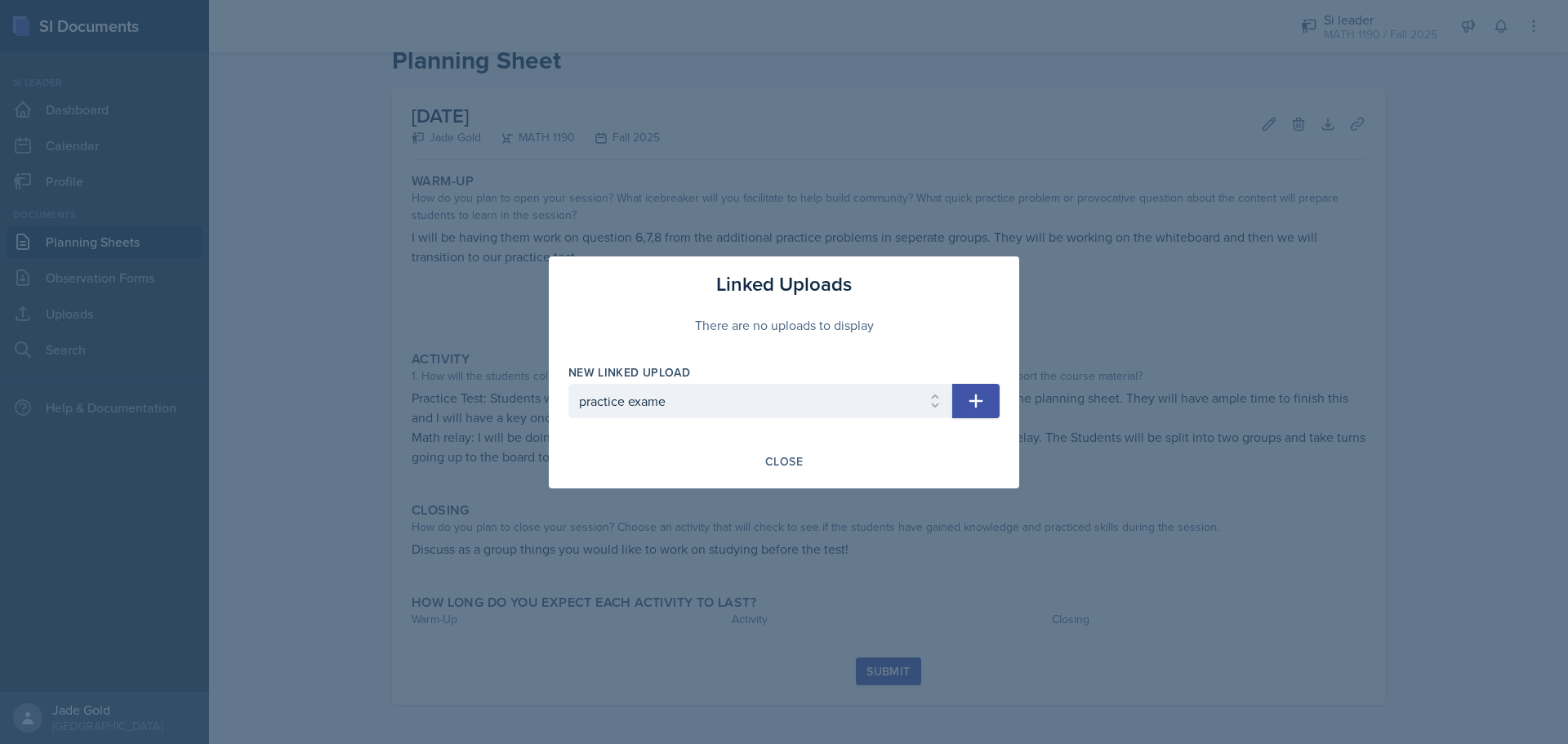
click at [846, 402] on icon "button" at bounding box center [975, 400] width 19 height 19
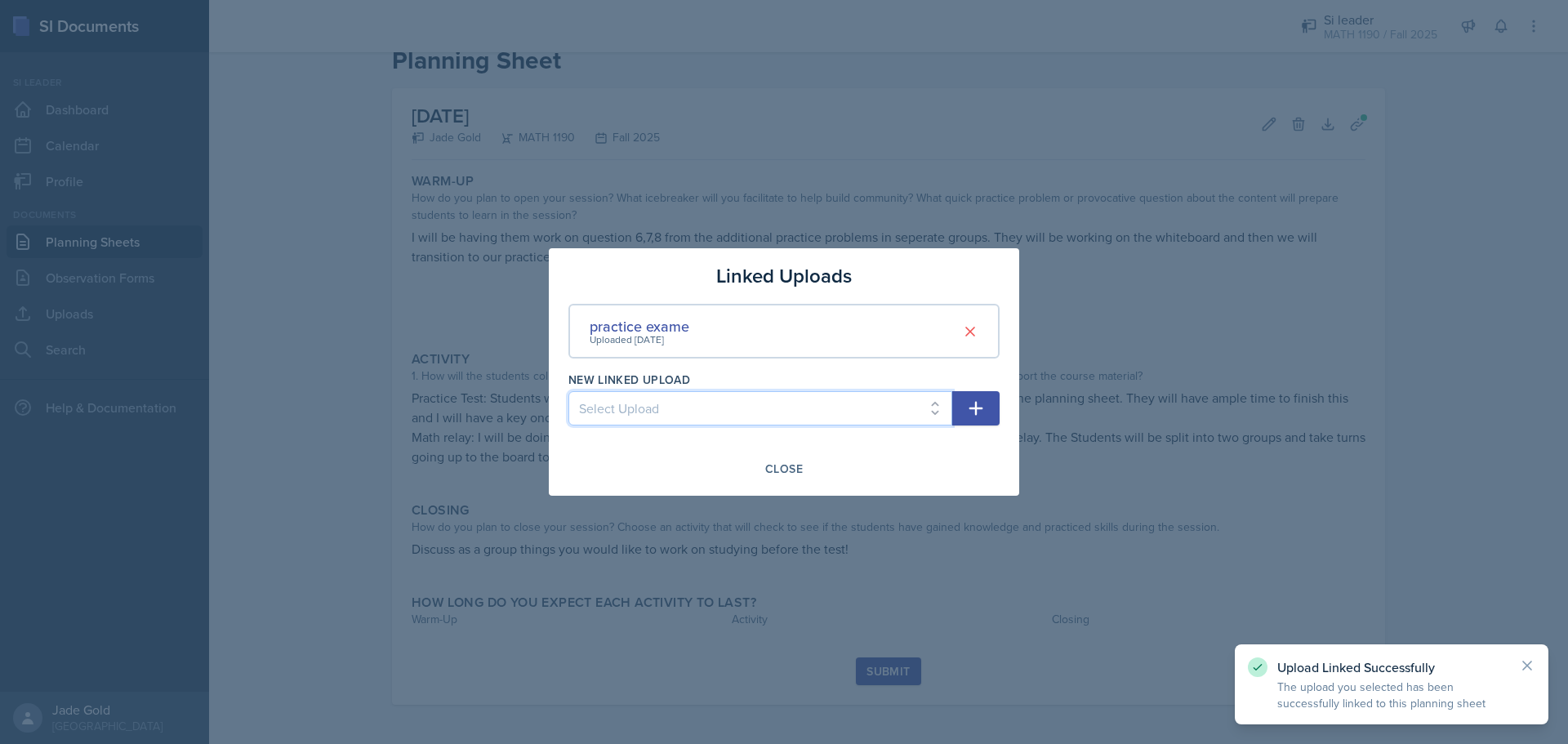
click at [732, 412] on select "Select Upload additional problems 1" at bounding box center [760, 408] width 384 height 34
select select "b5dba269-f3a9-4ed8-a548-726d32dd32ec"
click at [568, 391] on select "Select Upload additional problems 1" at bounding box center [760, 408] width 384 height 34
click at [846, 406] on button "button" at bounding box center [975, 408] width 48 height 34
select select
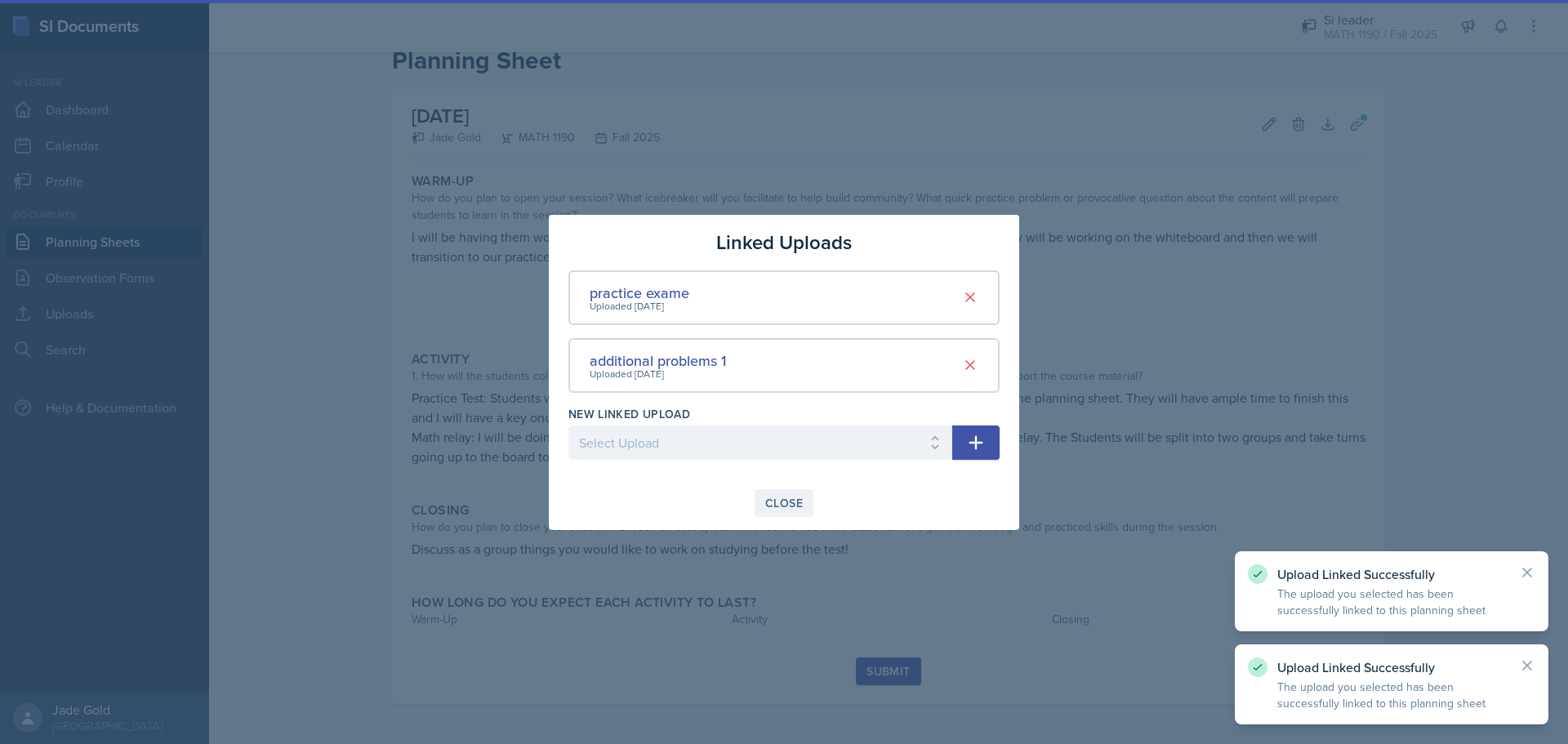
click at [802, 497] on div "Close" at bounding box center [784, 504] width 38 height 13
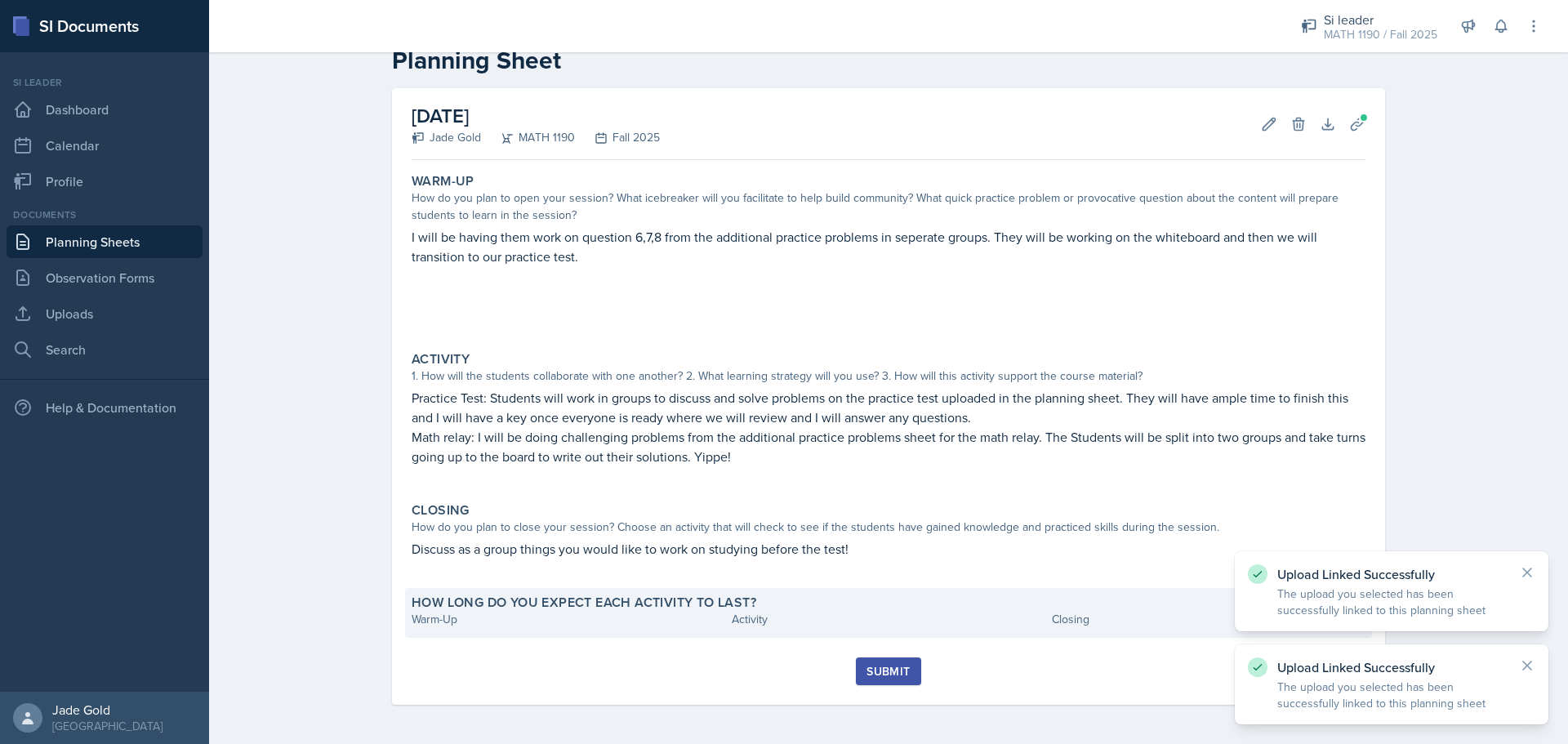
click at [507, 626] on div "Warm-Up" at bounding box center [568, 619] width 313 height 17
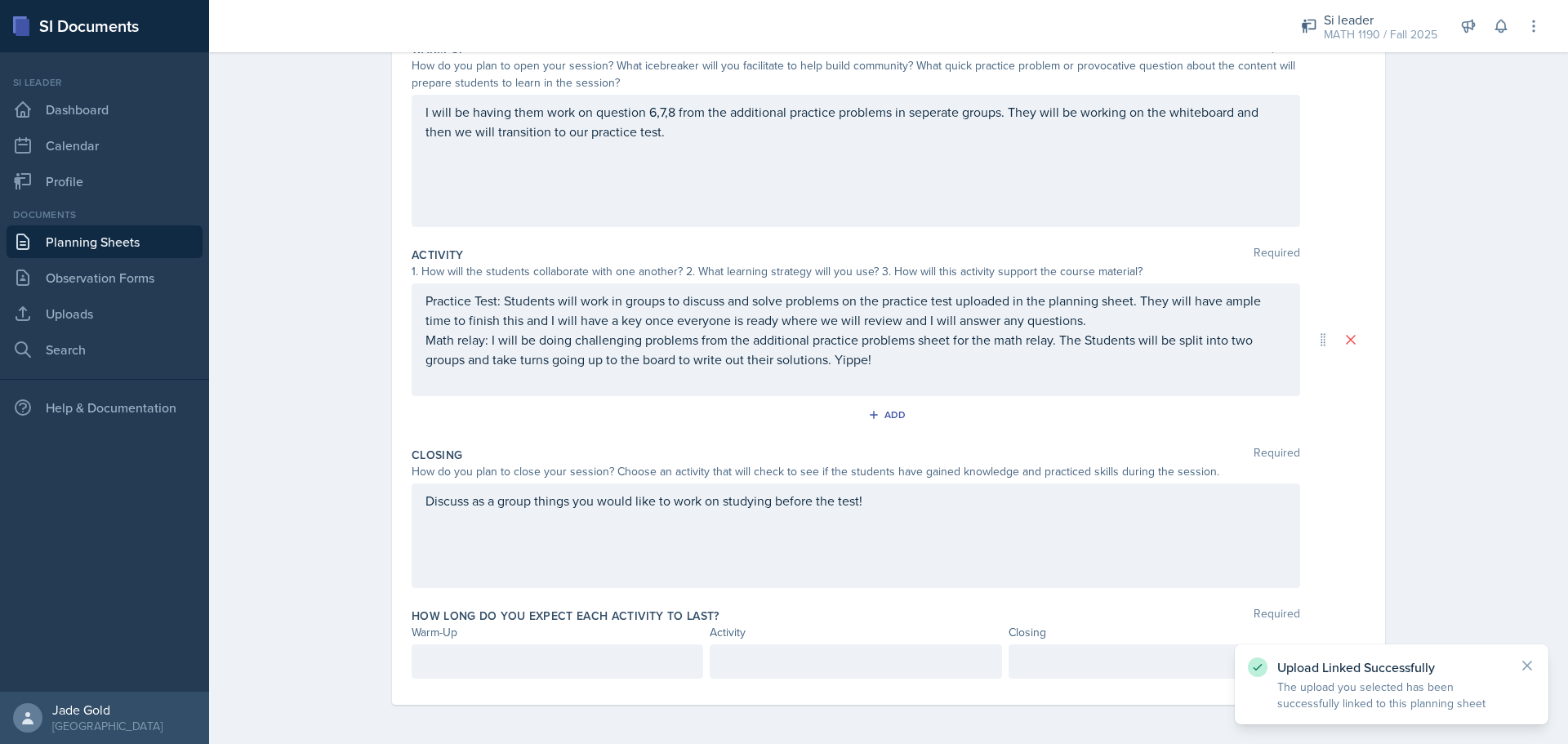
scroll to position [209, 0]
click at [498, 672] on div at bounding box center [557, 661] width 292 height 34
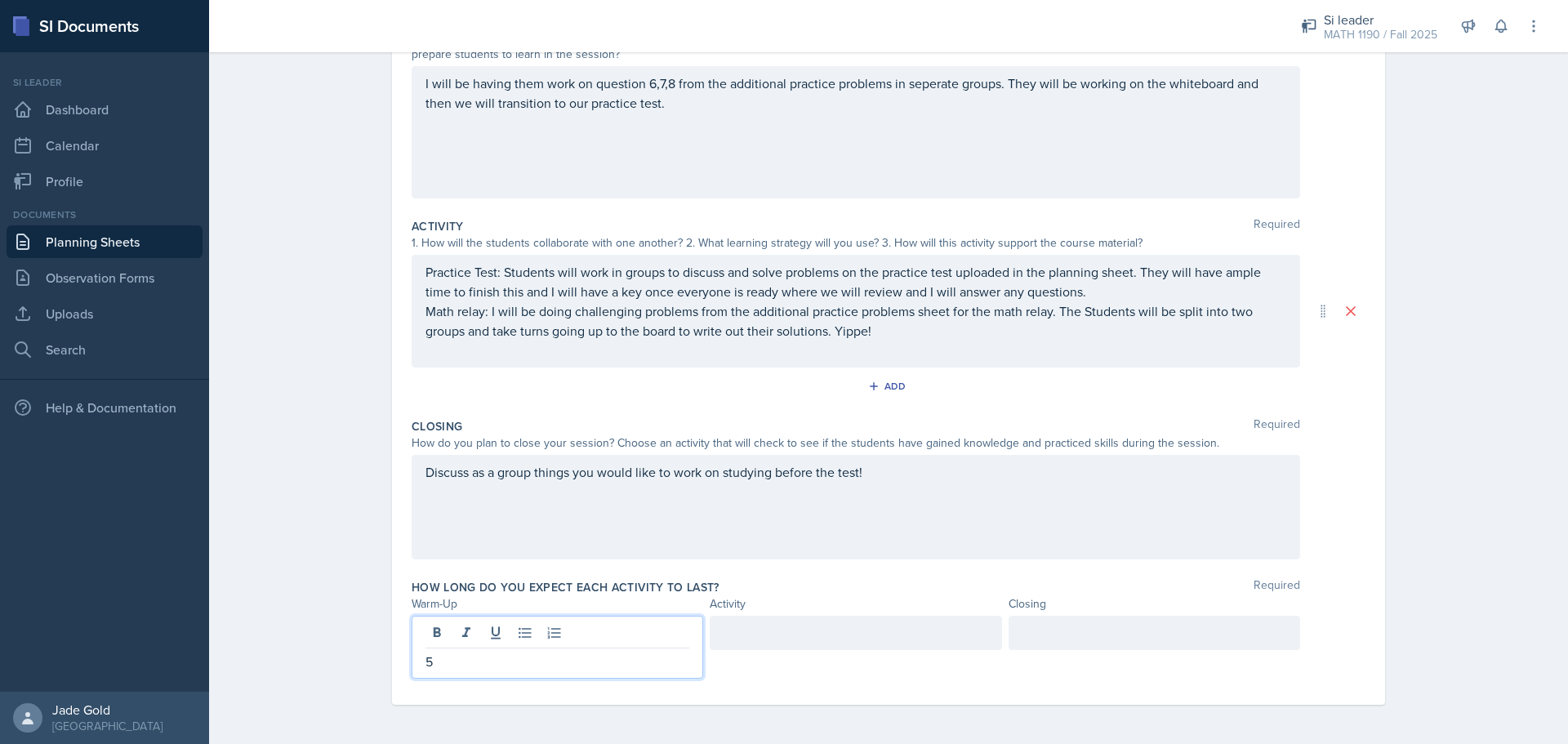
click at [809, 636] on div at bounding box center [856, 633] width 292 height 34
click at [846, 638] on div at bounding box center [1155, 633] width 292 height 34
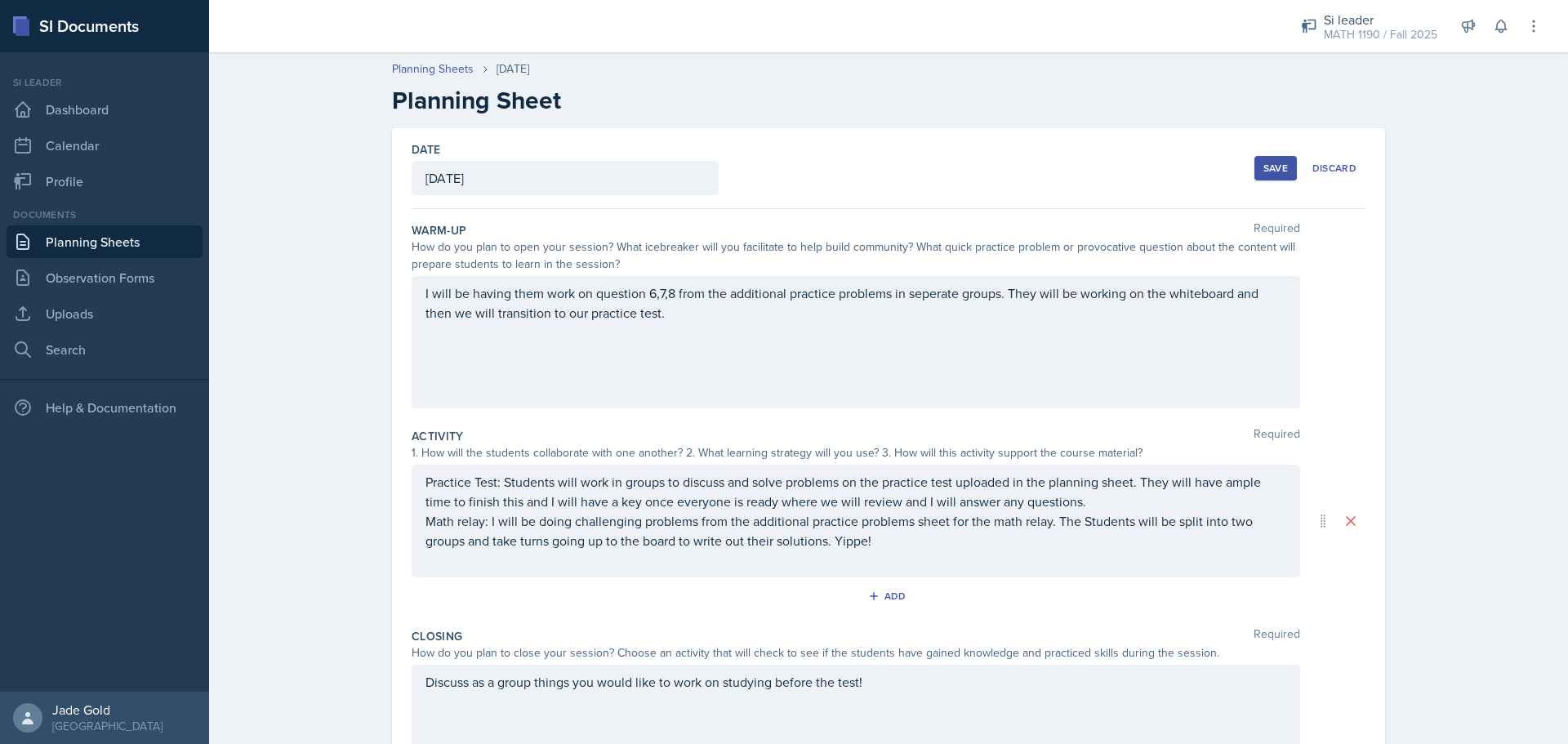
click at [846, 174] on div "Save" at bounding box center [1276, 168] width 24 height 13
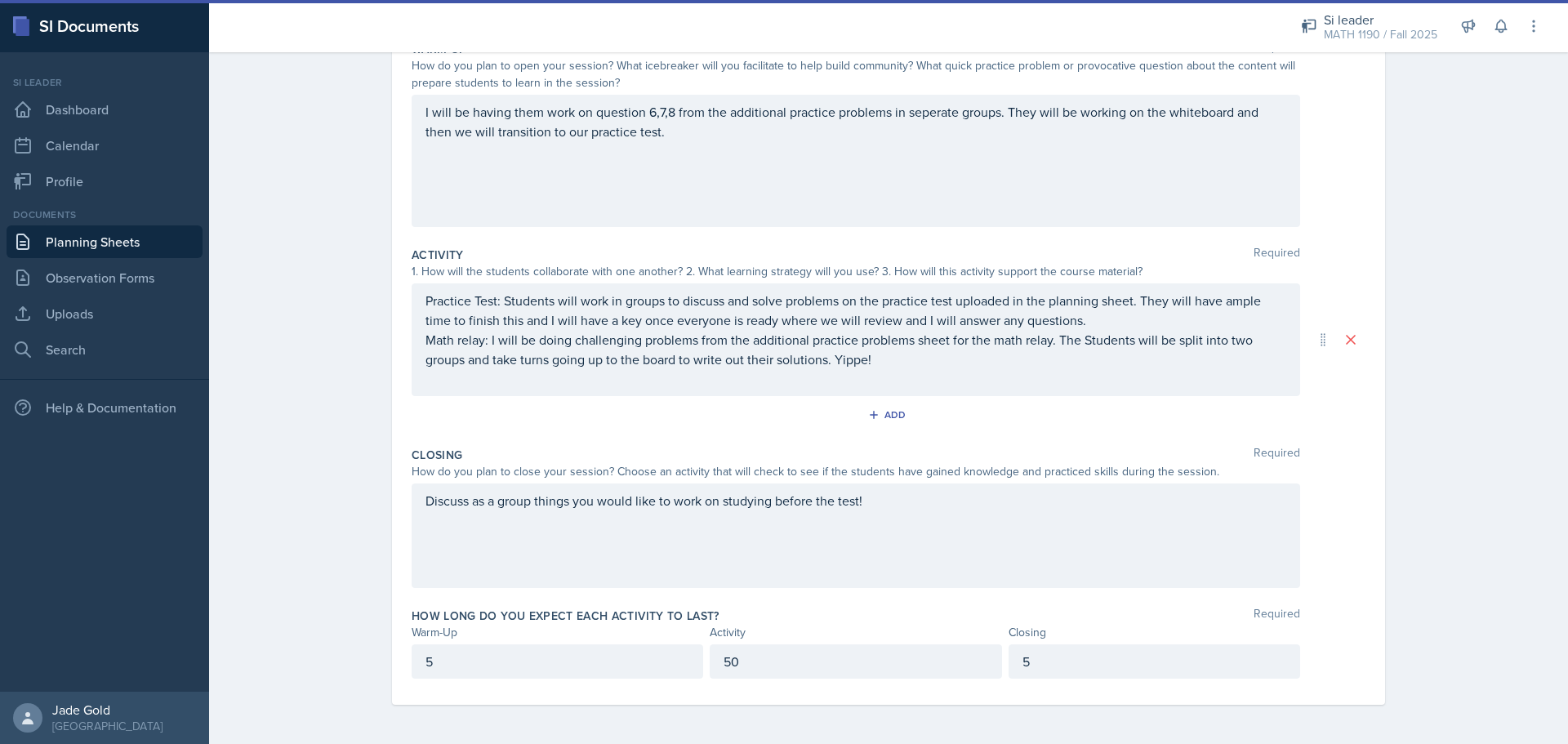
scroll to position [59, 0]
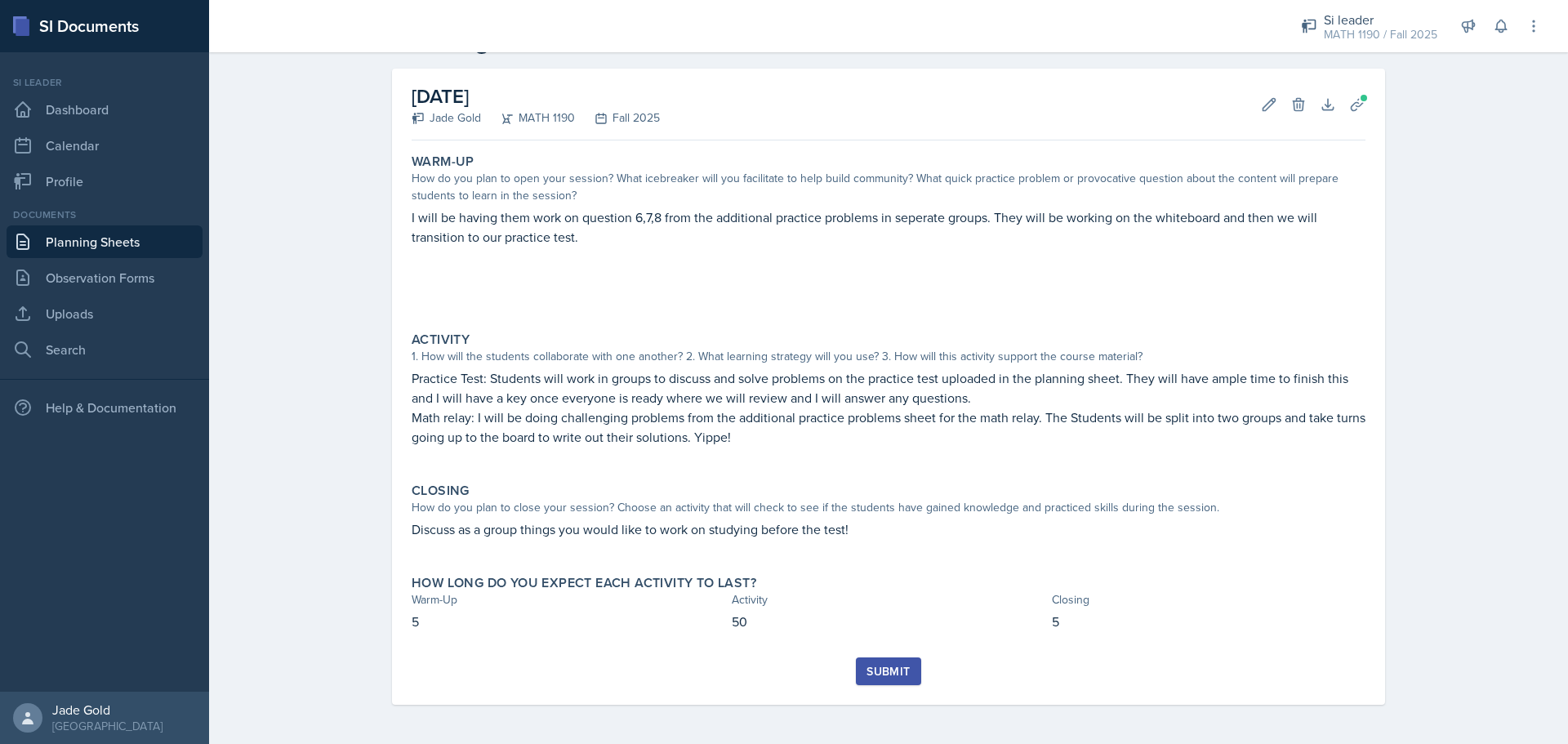
click at [846, 670] on div "Submit" at bounding box center [888, 671] width 44 height 13
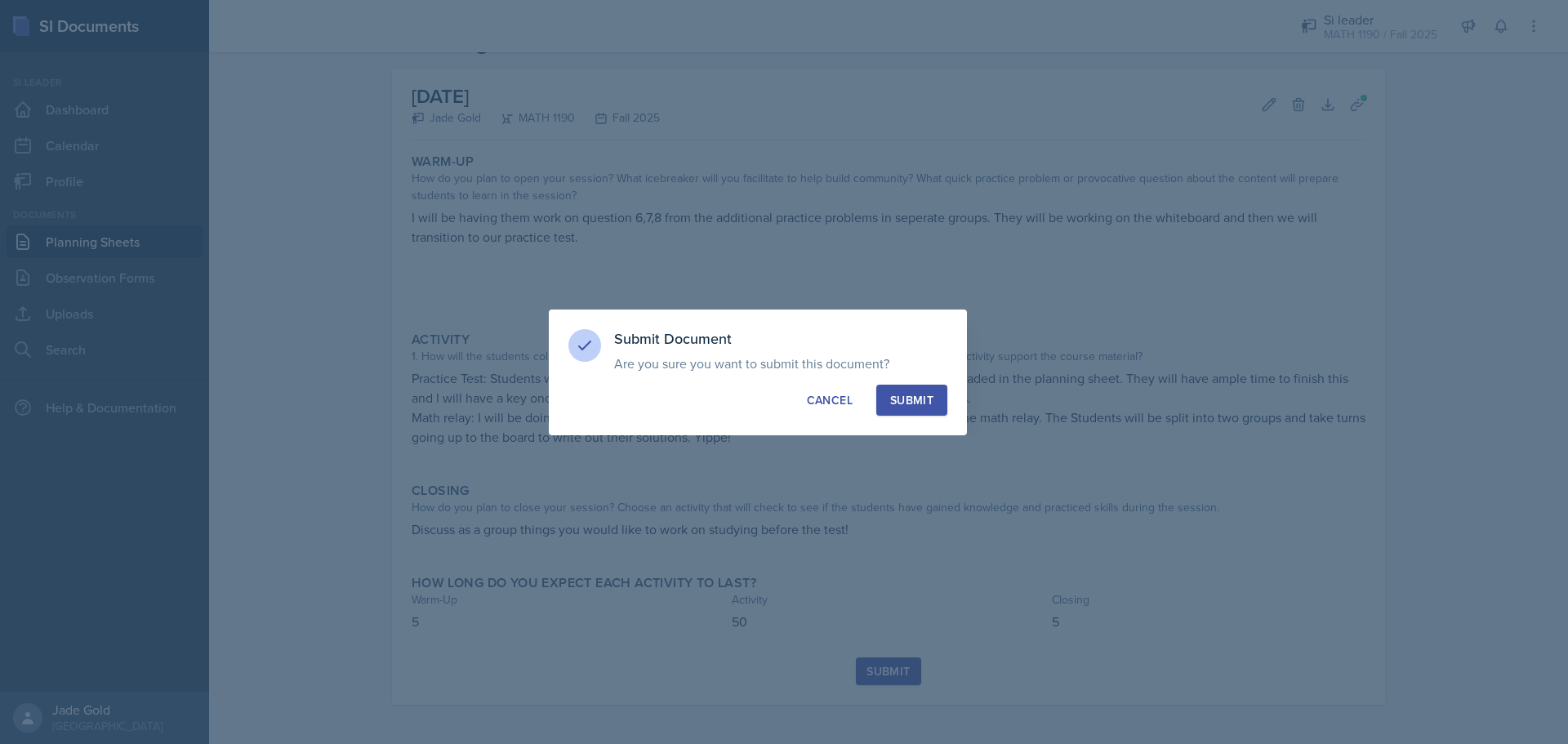
click at [846, 406] on div "Submit" at bounding box center [912, 400] width 44 height 16
drag, startPoint x: 450, startPoint y: 247, endPoint x: 461, endPoint y: 255, distance: 13.6
click at [456, 251] on div at bounding box center [784, 372] width 1568 height 744
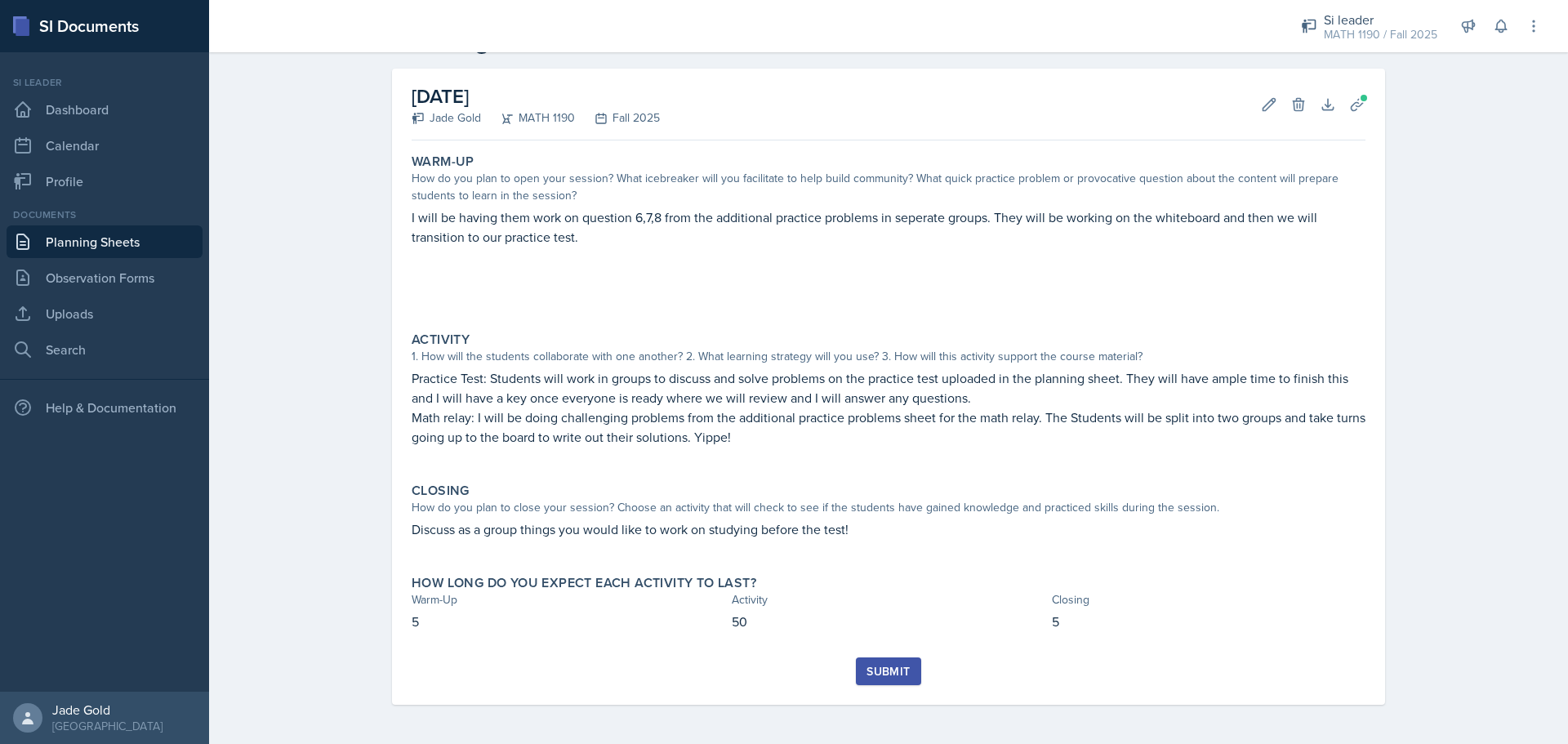
scroll to position [13, 0]
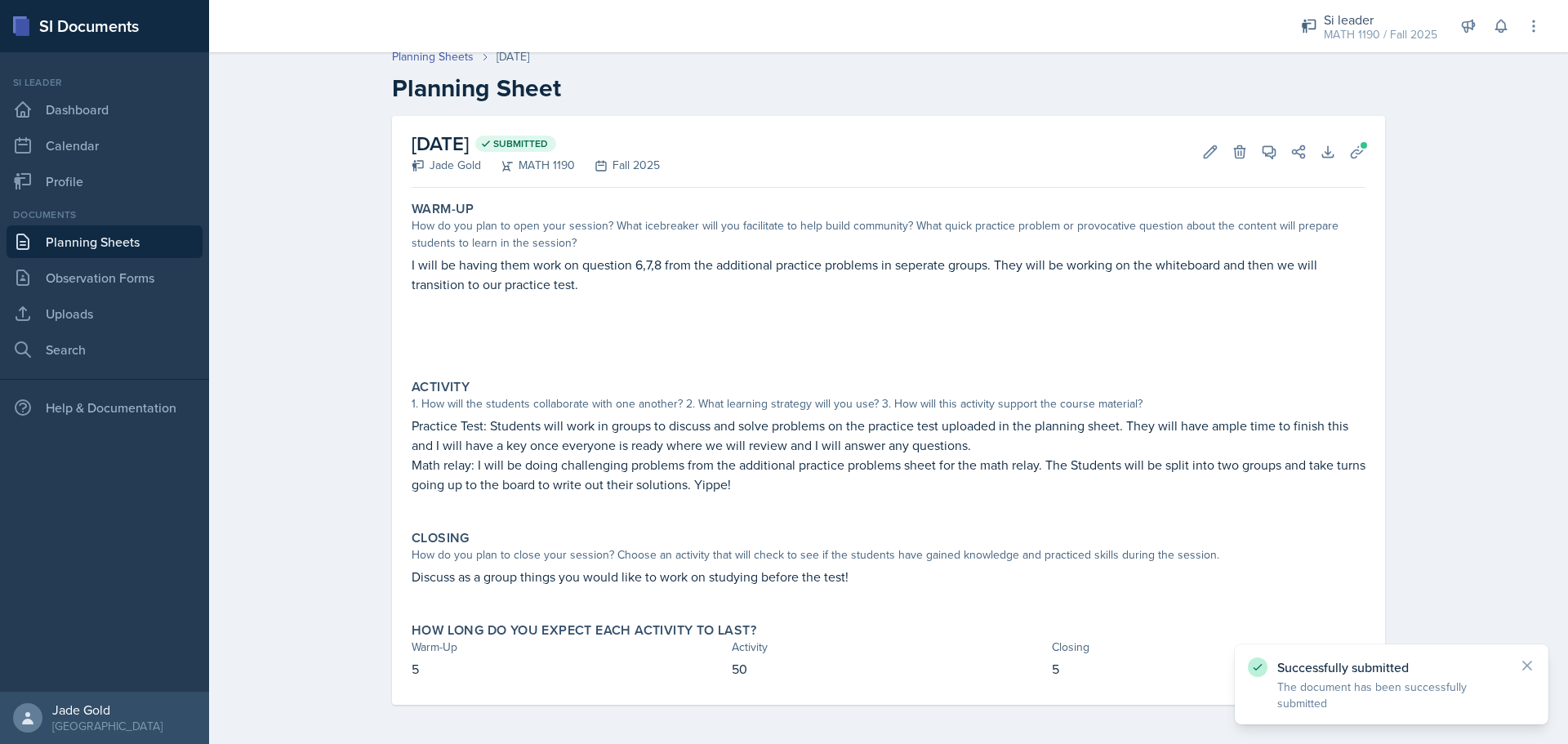
click at [662, 287] on p "I will be having them work on question 6,7,8 from the additional practice probl…" at bounding box center [888, 274] width 954 height 39
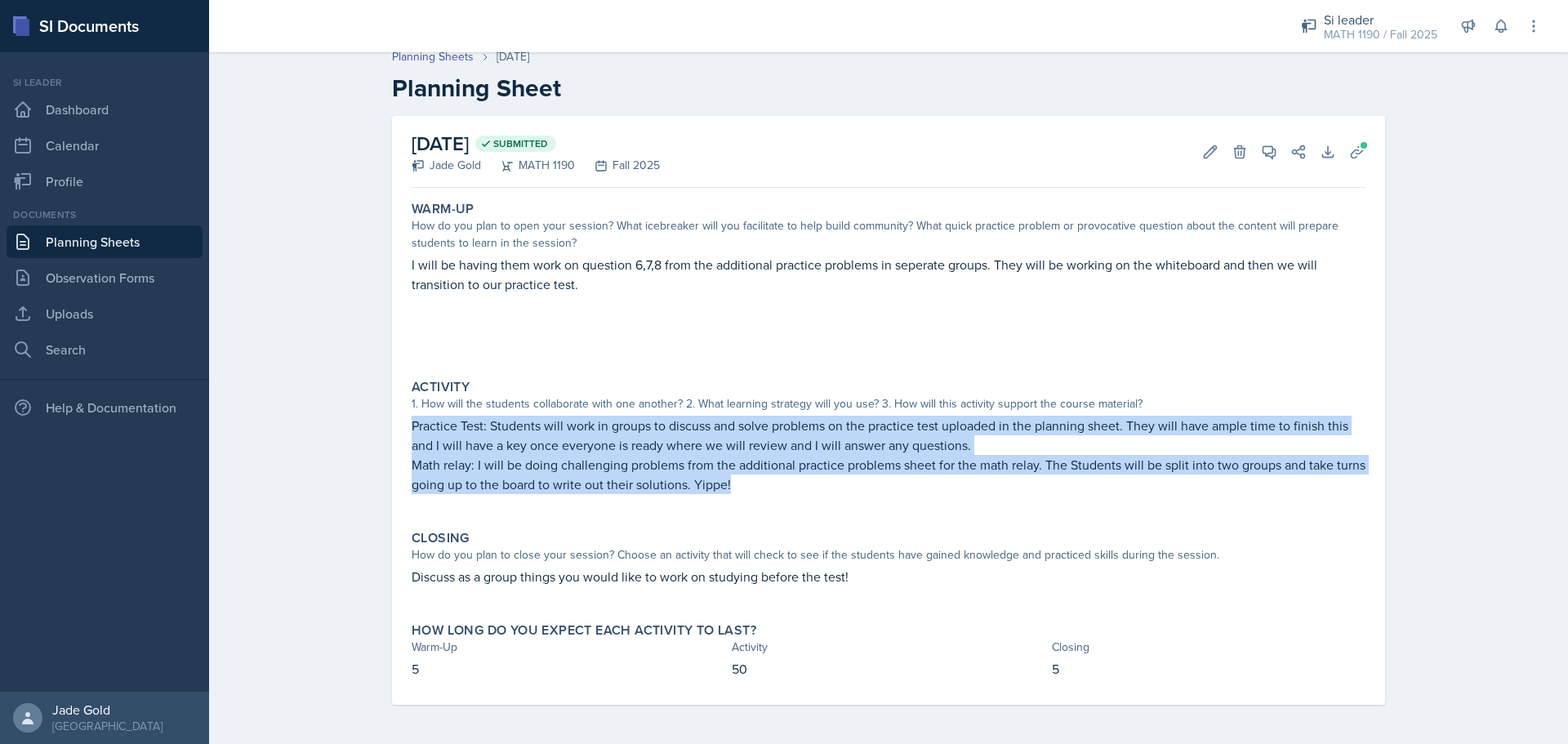
drag, startPoint x: 737, startPoint y: 488, endPoint x: 377, endPoint y: 426, distance: 365.3
click at [377, 426] on div "[DATE] Submitted Jade Gold MATH 1190 Fall 2025 Edit Delete View Comments Commen…" at bounding box center [888, 429] width 1045 height 628
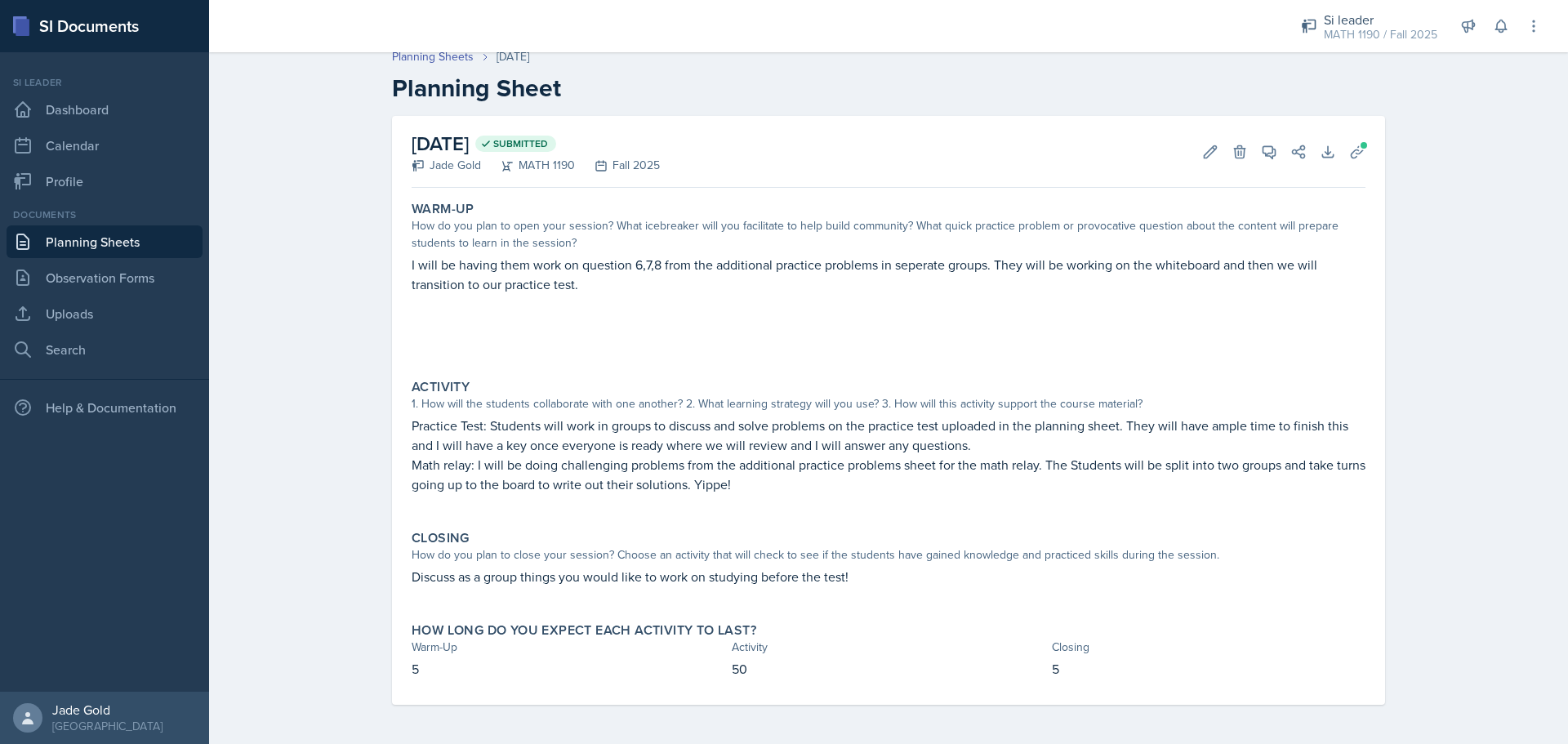
drag, startPoint x: 549, startPoint y: 299, endPoint x: 565, endPoint y: 292, distance: 17.5
click at [550, 299] on p at bounding box center [888, 302] width 954 height 16
drag, startPoint x: 582, startPoint y: 282, endPoint x: 401, endPoint y: 259, distance: 182.5
click at [405, 259] on div "Warm-Up How do you plan to open your session? What icebreaker will you facilita…" at bounding box center [888, 280] width 967 height 172
drag, startPoint x: 551, startPoint y: 348, endPoint x: 559, endPoint y: 352, distance: 8.9
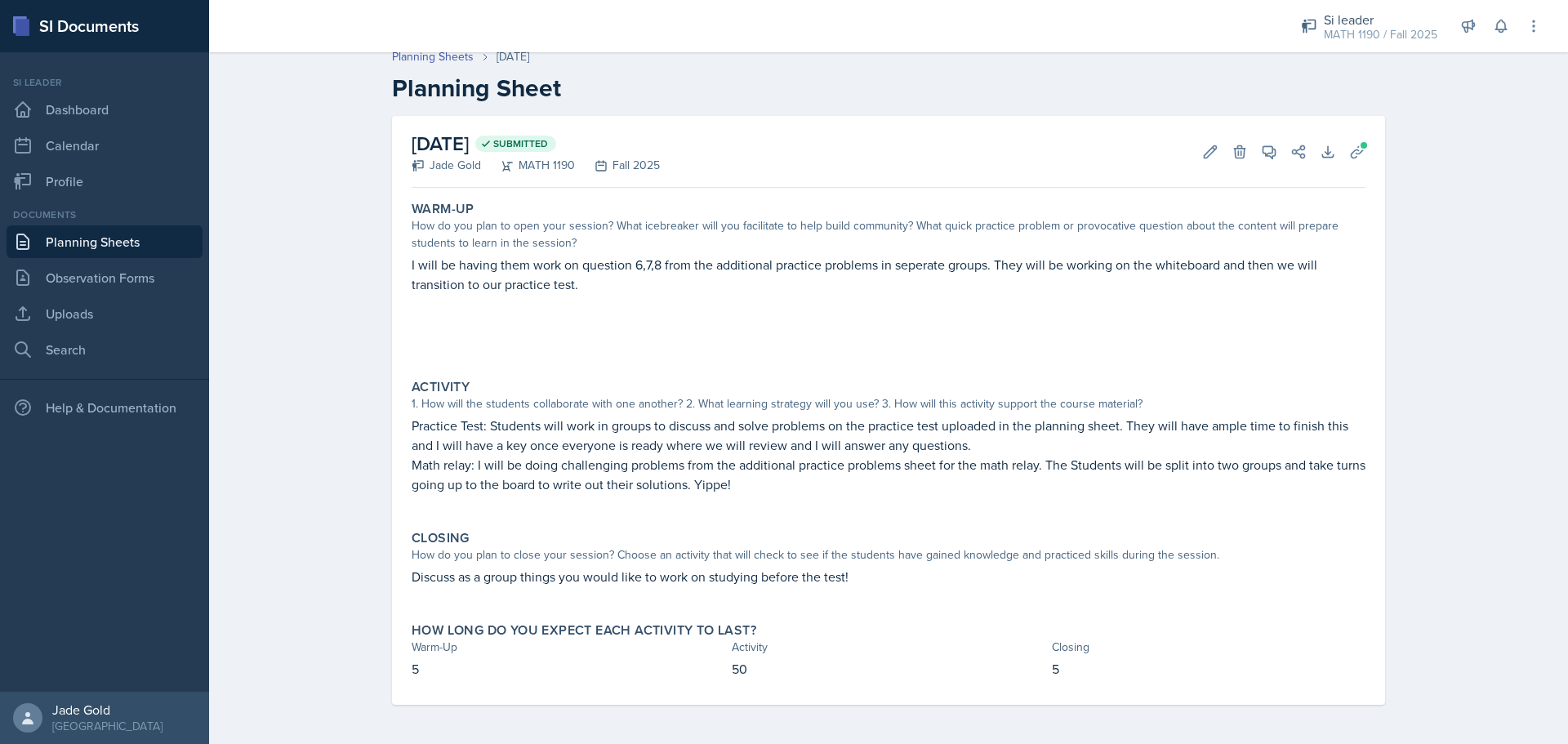
click at [553, 349] on p at bounding box center [888, 350] width 954 height 16
click at [70, 238] on link "Planning Sheets" at bounding box center [105, 241] width 196 height 33
